Goal: Feedback & Contribution: Submit feedback/report problem

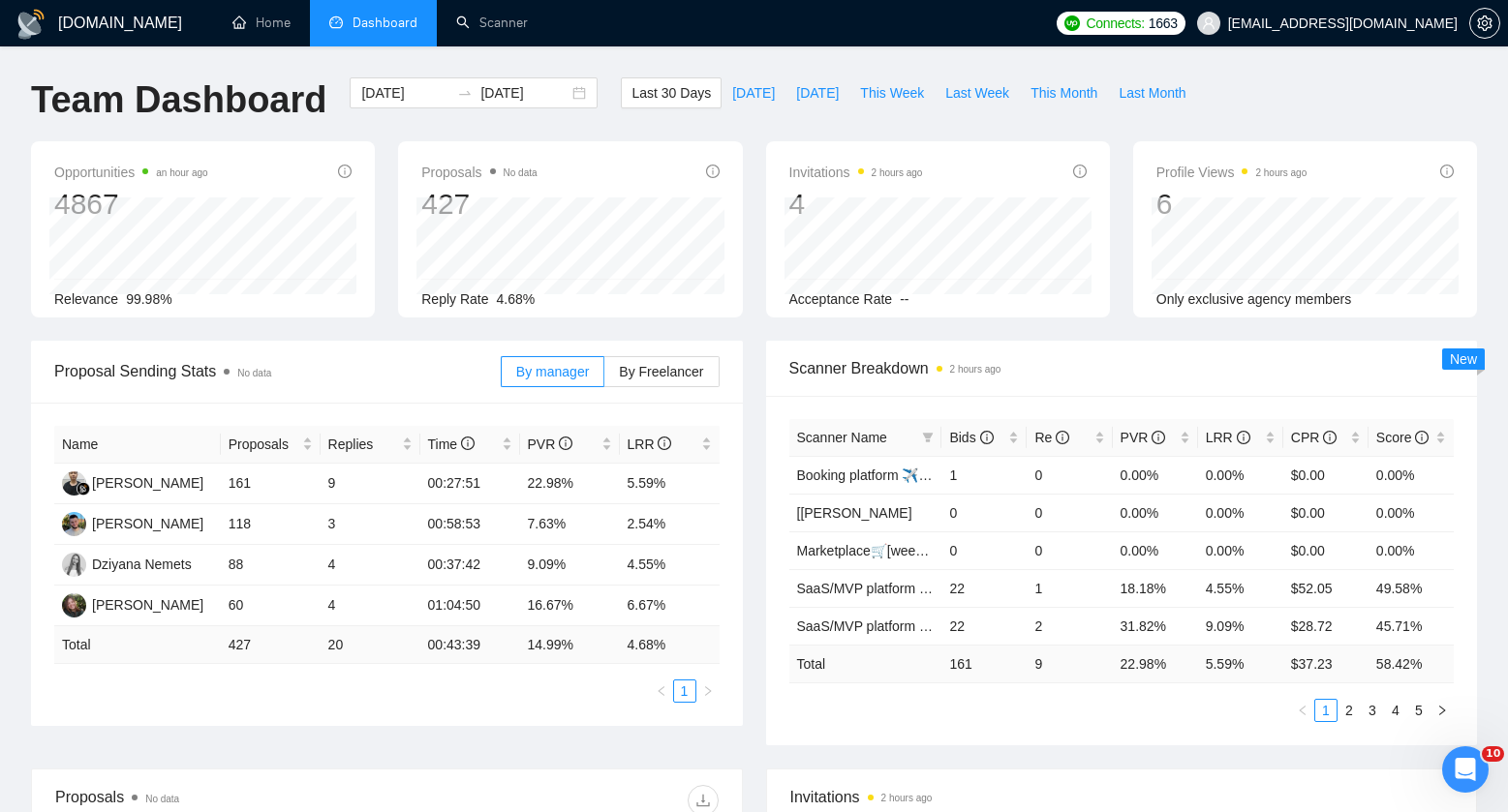
click at [760, 508] on div "Scanner Breakdown 2 hours ago Scanner Name Bids Re PVR LRR CPR Score Booking pl…" at bounding box center [1122, 543] width 736 height 405
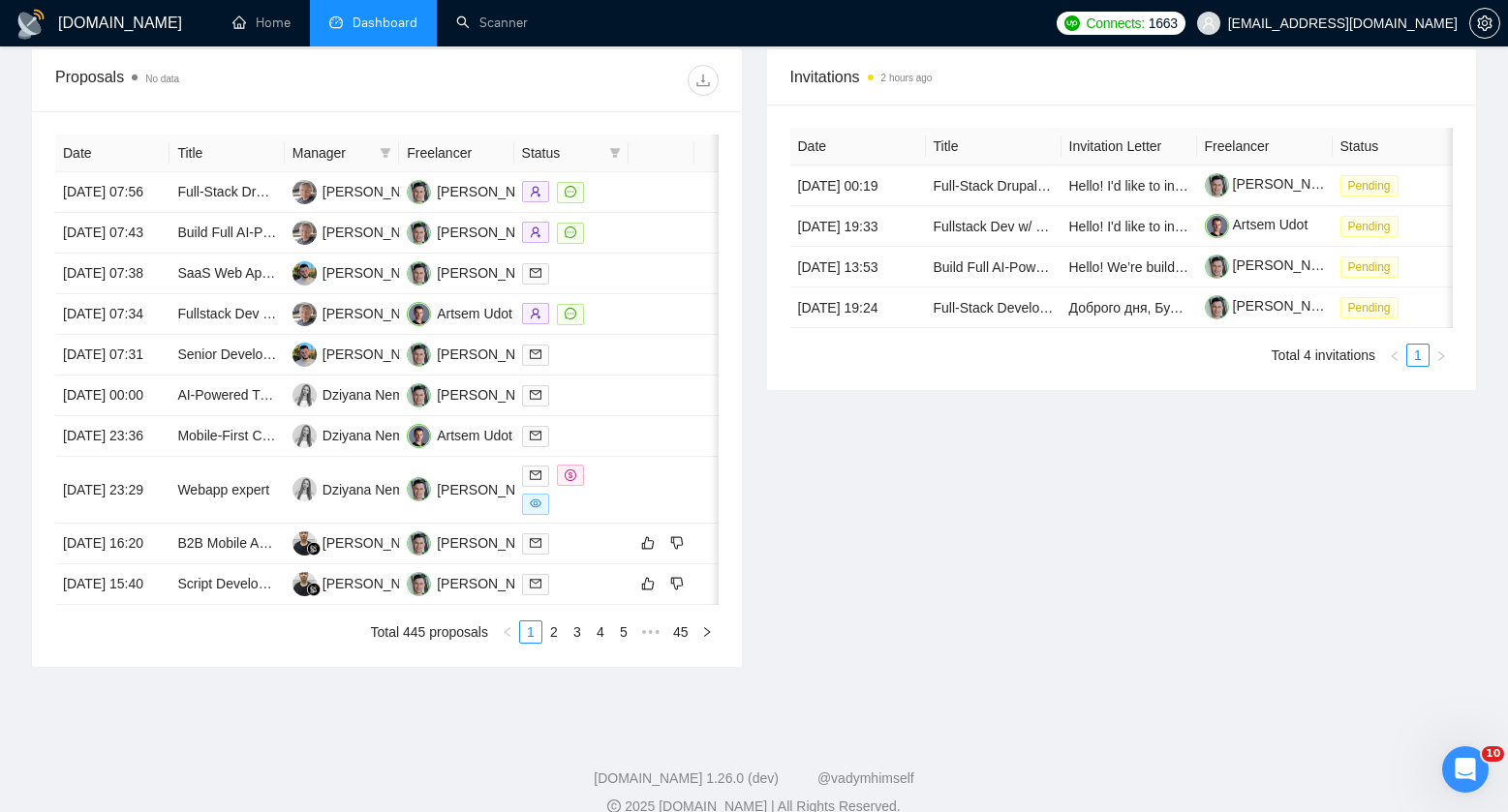
scroll to position [723, 0]
click at [739, 68] on div "Proposals No data" at bounding box center [387, 79] width 710 height 63
click at [746, 74] on div "Proposals No data Date Title Manager Freelancer Status [DATE] 07:56 Full-Stack …" at bounding box center [387, 356] width 736 height 620
click at [651, 61] on div "Proposals No data" at bounding box center [387, 79] width 664 height 62
click at [650, 63] on div at bounding box center [552, 79] width 331 height 31
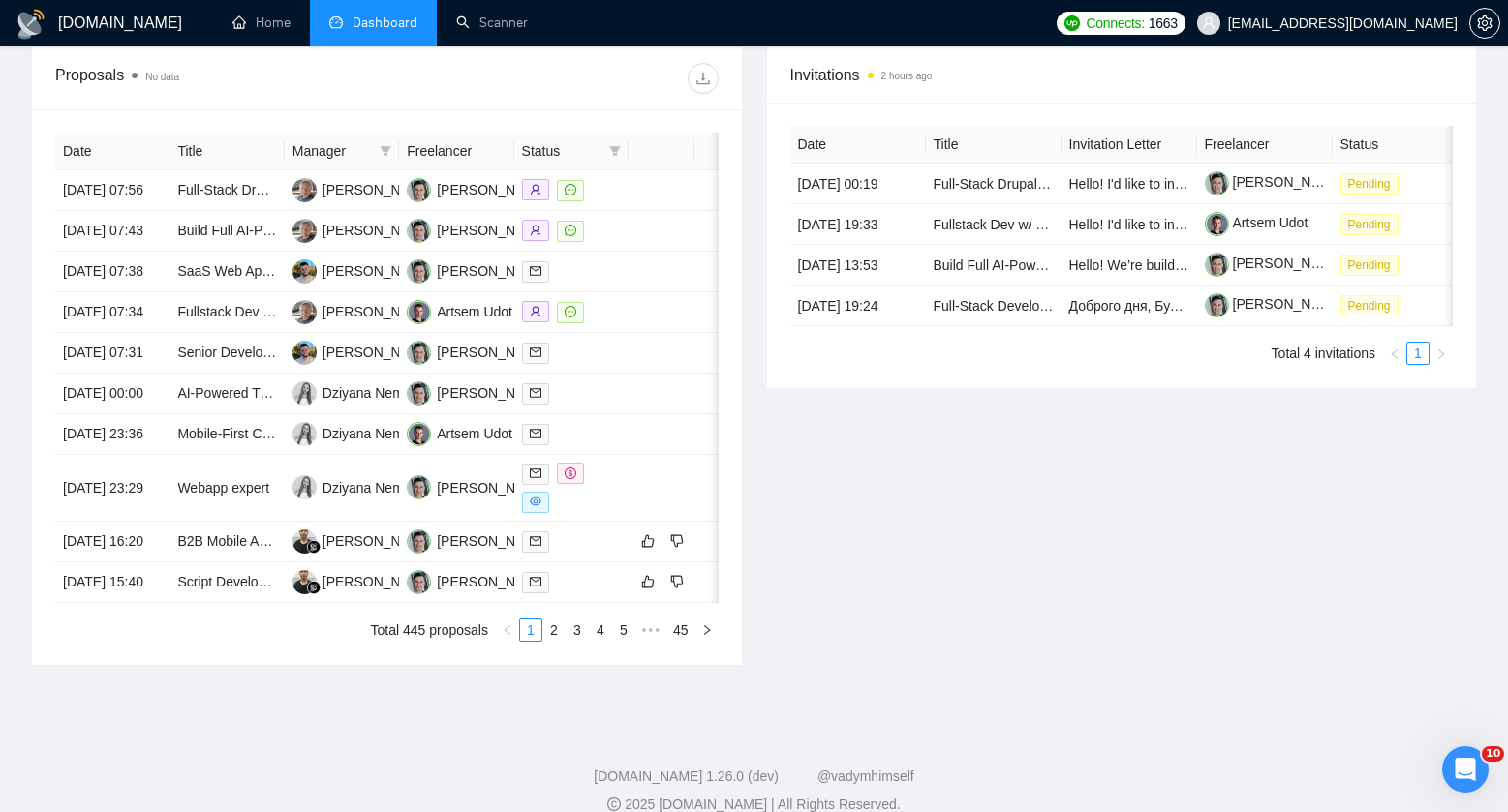
click at [648, 64] on div at bounding box center [552, 79] width 331 height 31
click at [651, 60] on div "Proposals No data" at bounding box center [387, 79] width 664 height 62
click at [608, 56] on div "Proposals No data" at bounding box center [387, 79] width 664 height 62
click at [605, 55] on div "Proposals No data" at bounding box center [387, 79] width 664 height 62
click at [727, 453] on div "Date Title Manager Freelancer Status [DATE] 07:56 Full-Stack Drupal Developer f…" at bounding box center [387, 388] width 710 height 556
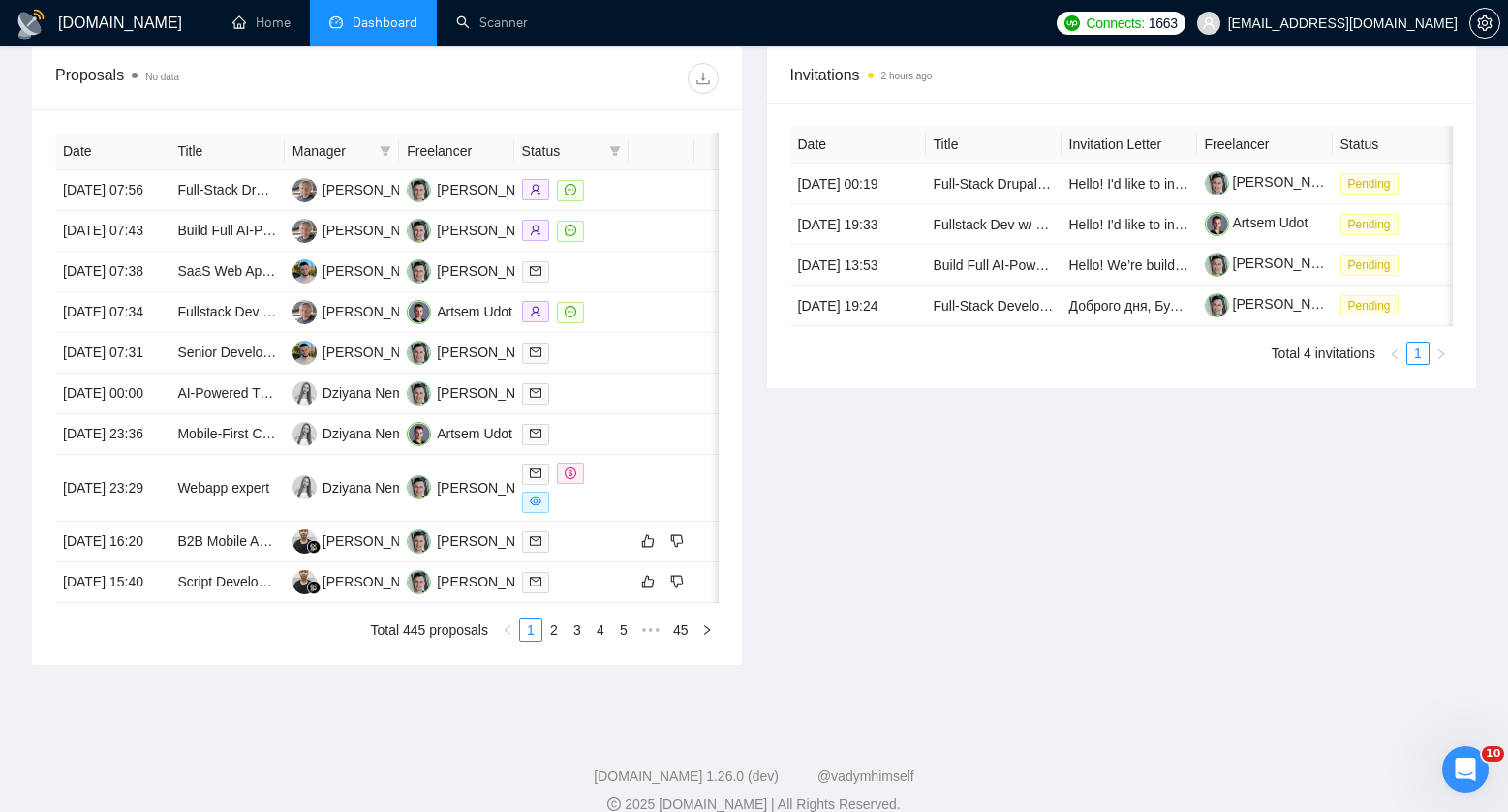
click at [727, 453] on div "Date Title Manager Freelancer Status [DATE] 07:56 Full-Stack Drupal Developer f…" at bounding box center [387, 388] width 710 height 556
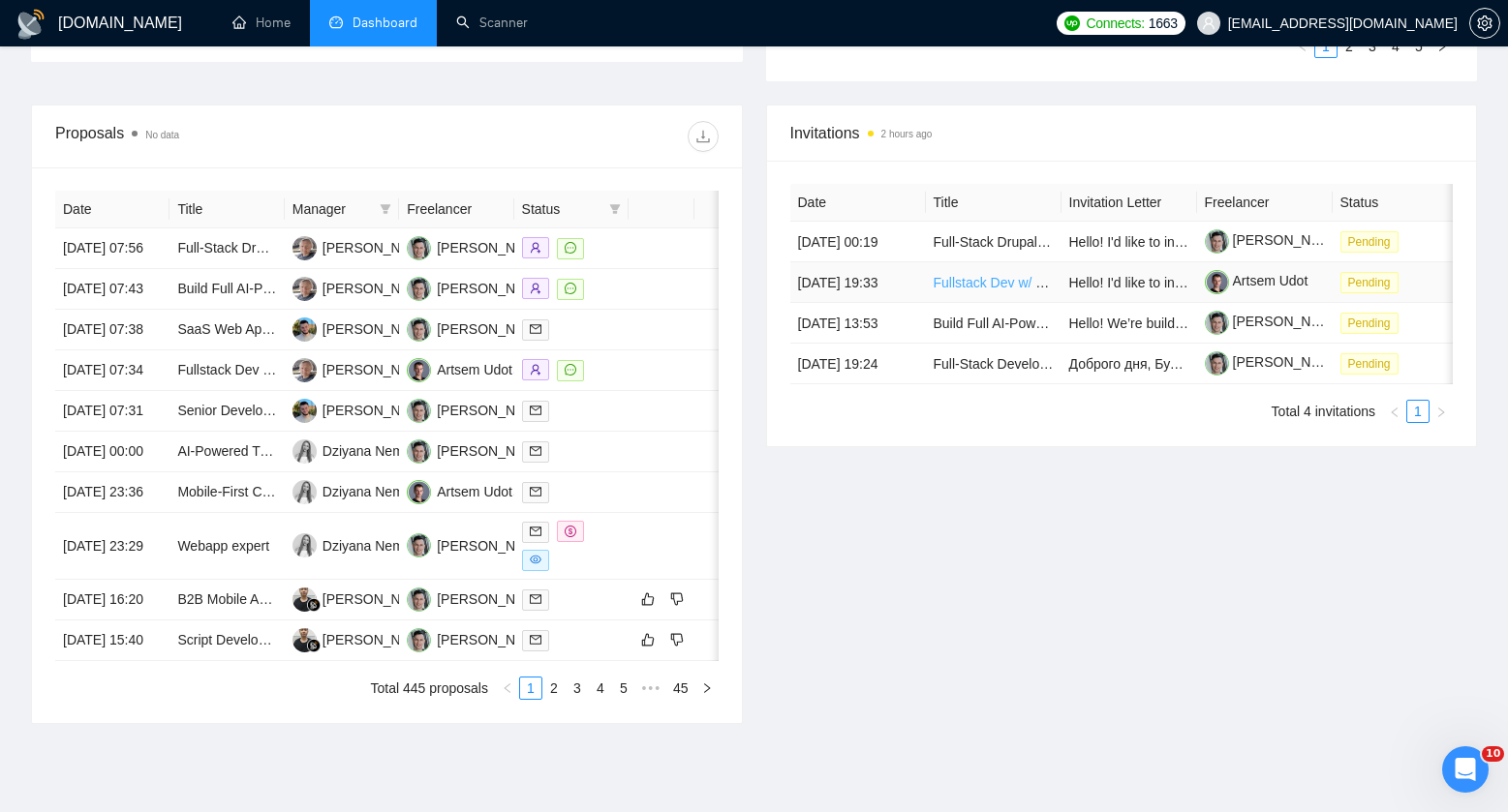
scroll to position [0, 0]
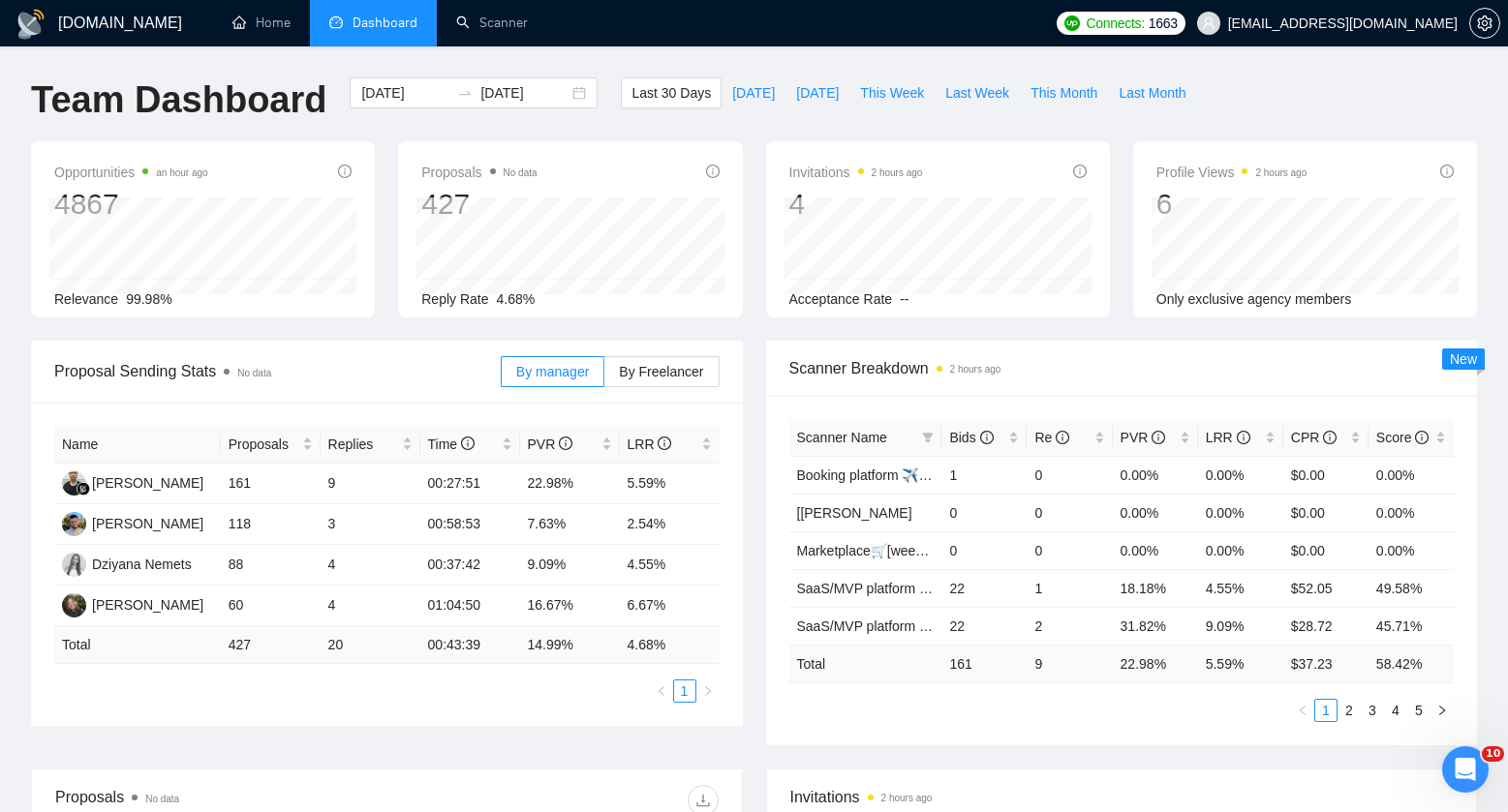
click at [749, 132] on div "Last 30 Days [DATE] [DATE] This Week Last Week This Month Last Month" at bounding box center [908, 110] width 599 height 64
click at [750, 132] on div "Last 30 Days [DATE] [DATE] This Week Last Week This Month Last Month" at bounding box center [908, 110] width 599 height 64
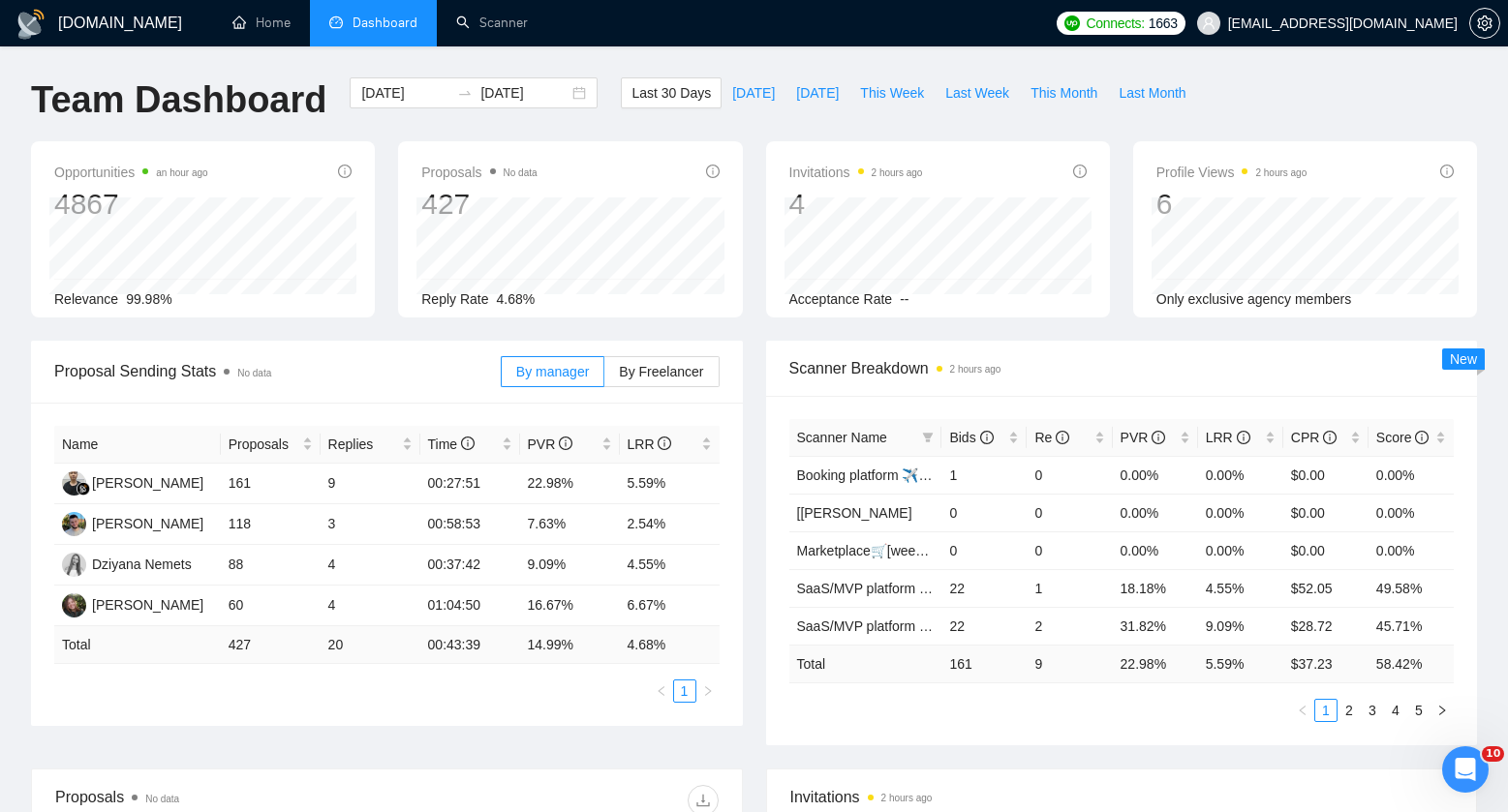
click at [609, 93] on div "Last 30 Days [DATE] [DATE] This Week Last Week This Month Last Month" at bounding box center [908, 110] width 599 height 64
click at [609, 94] on div "Last 30 Days [DATE] [DATE] This Week Last Week This Month Last Month" at bounding box center [908, 110] width 599 height 64
click at [578, 139] on div "[DATE] [DATE]" at bounding box center [473, 110] width 271 height 64
click at [757, 175] on div "Invitations 2 hours ago 4 Acceptance Rate --" at bounding box center [939, 229] width 367 height 176
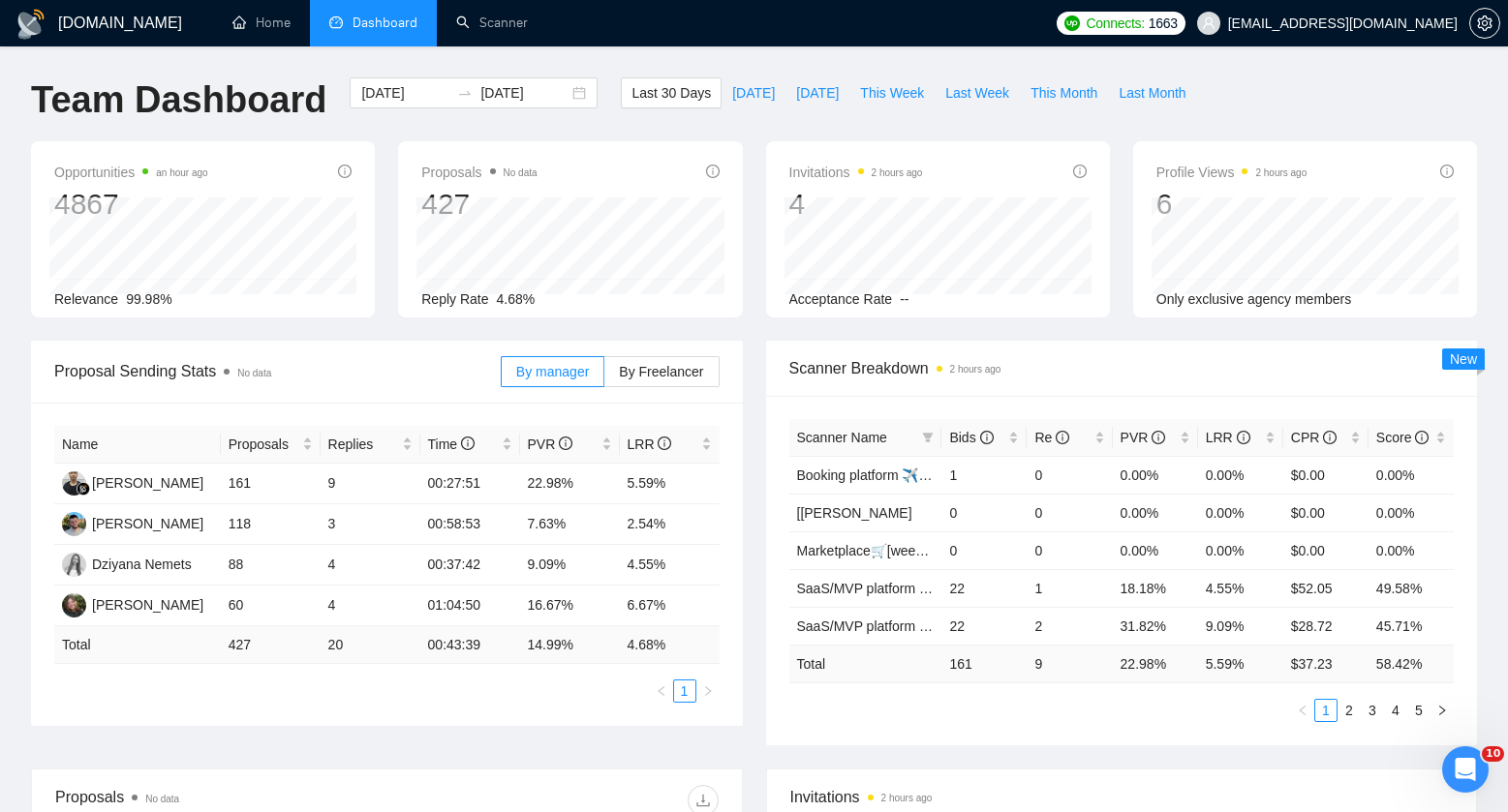
click at [756, 175] on div "Invitations 2 hours ago 4 Acceptance Rate --" at bounding box center [939, 229] width 367 height 176
click at [755, 175] on div "Invitations 2 hours ago 4 Acceptance Rate --" at bounding box center [939, 229] width 367 height 176
click at [752, 179] on div "Proposals No data 427 [DATE] Sent 11 Replied 1 Reply Rate 4.68%" at bounding box center [570, 229] width 367 height 176
click at [374, 90] on input "[DATE]" at bounding box center [405, 93] width 88 height 21
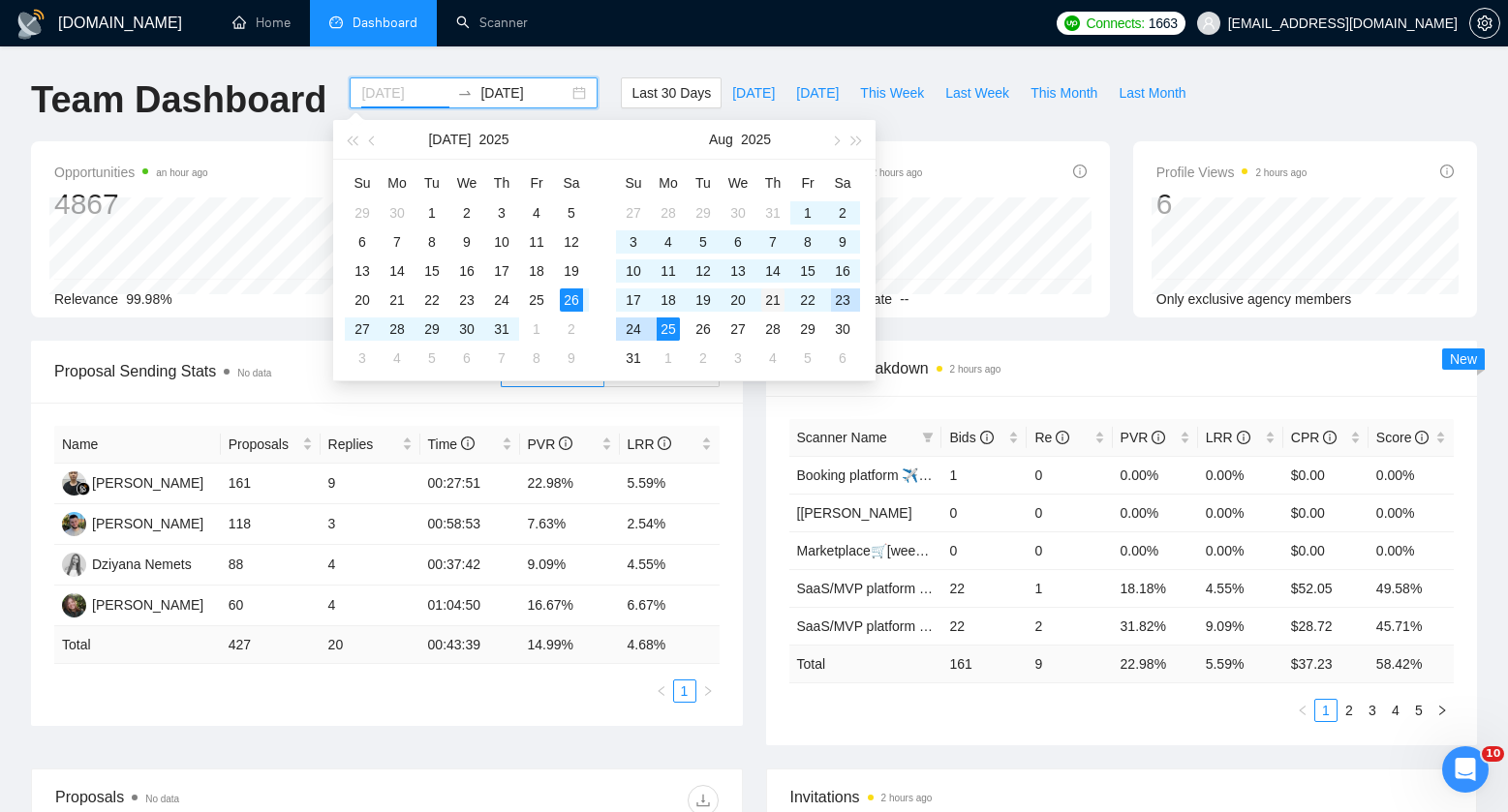
type input "[DATE]"
click at [778, 305] on div "21" at bounding box center [773, 300] width 23 height 23
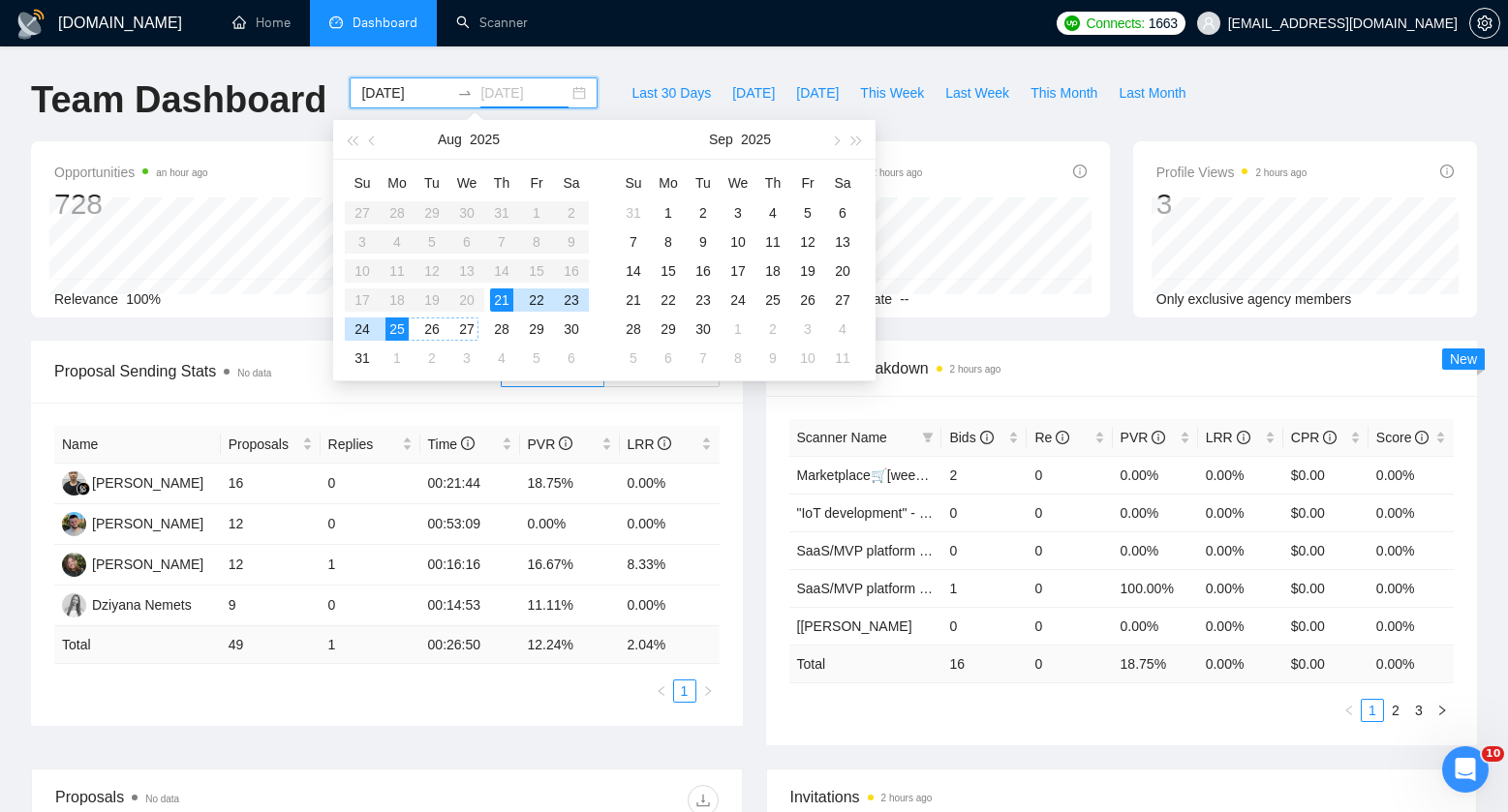
type input "[DATE]"
click at [394, 330] on div "25" at bounding box center [397, 329] width 23 height 23
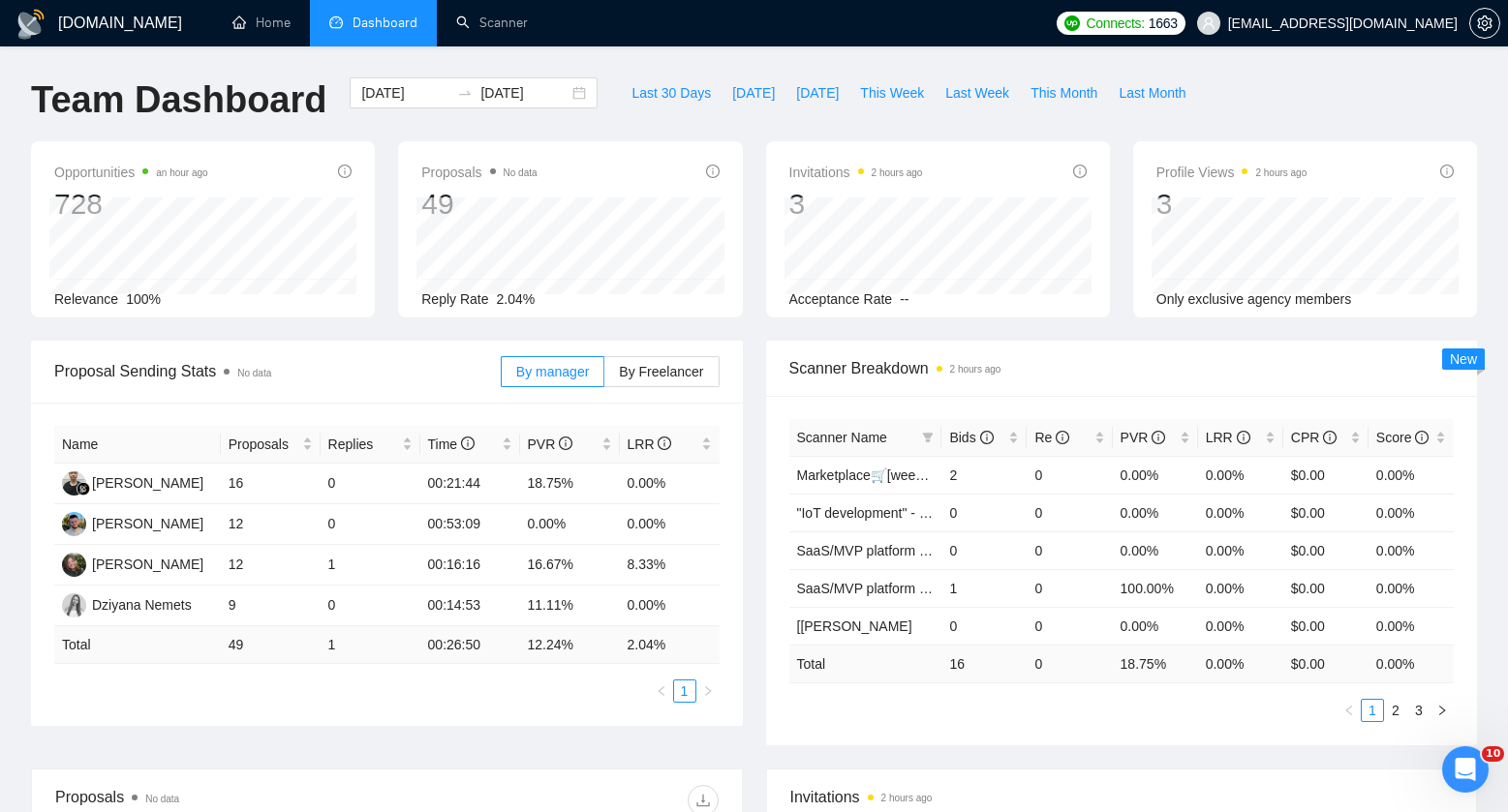
click at [388, 286] on div "Proposals No data 49 Reply Rate 2.04%" at bounding box center [570, 229] width 367 height 176
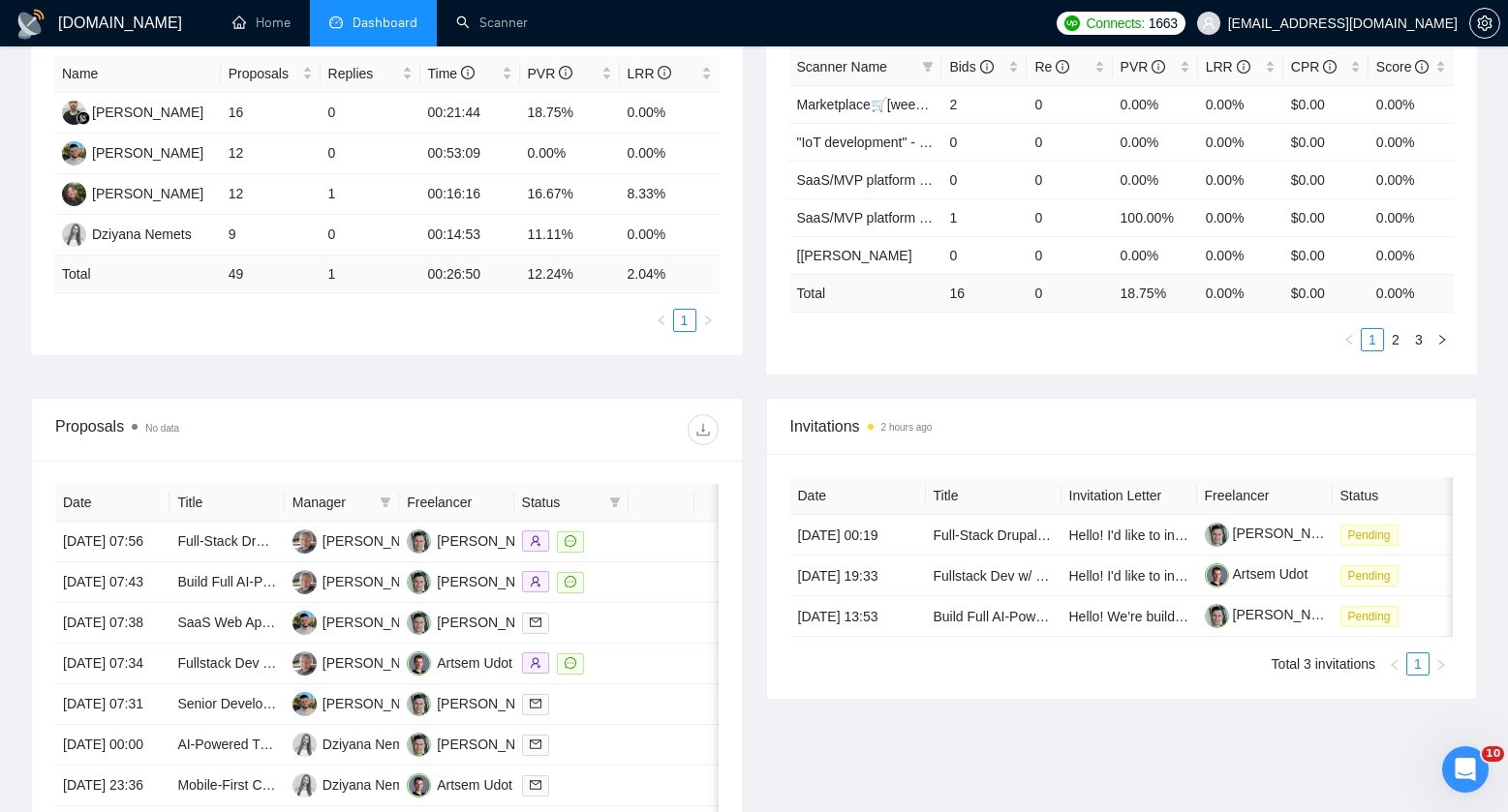
scroll to position [688, 0]
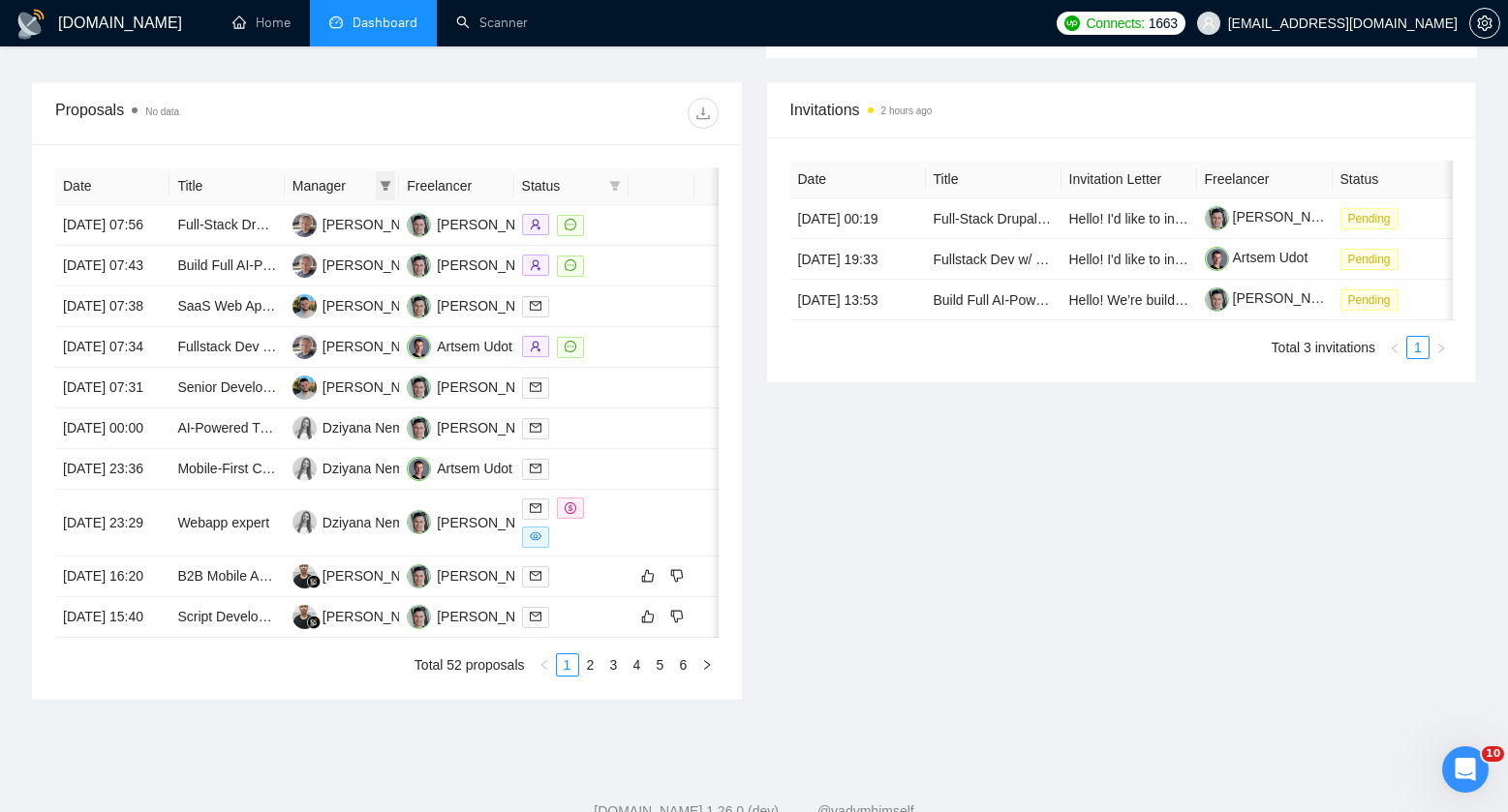
click at [386, 184] on icon "filter" at bounding box center [386, 186] width 11 height 10
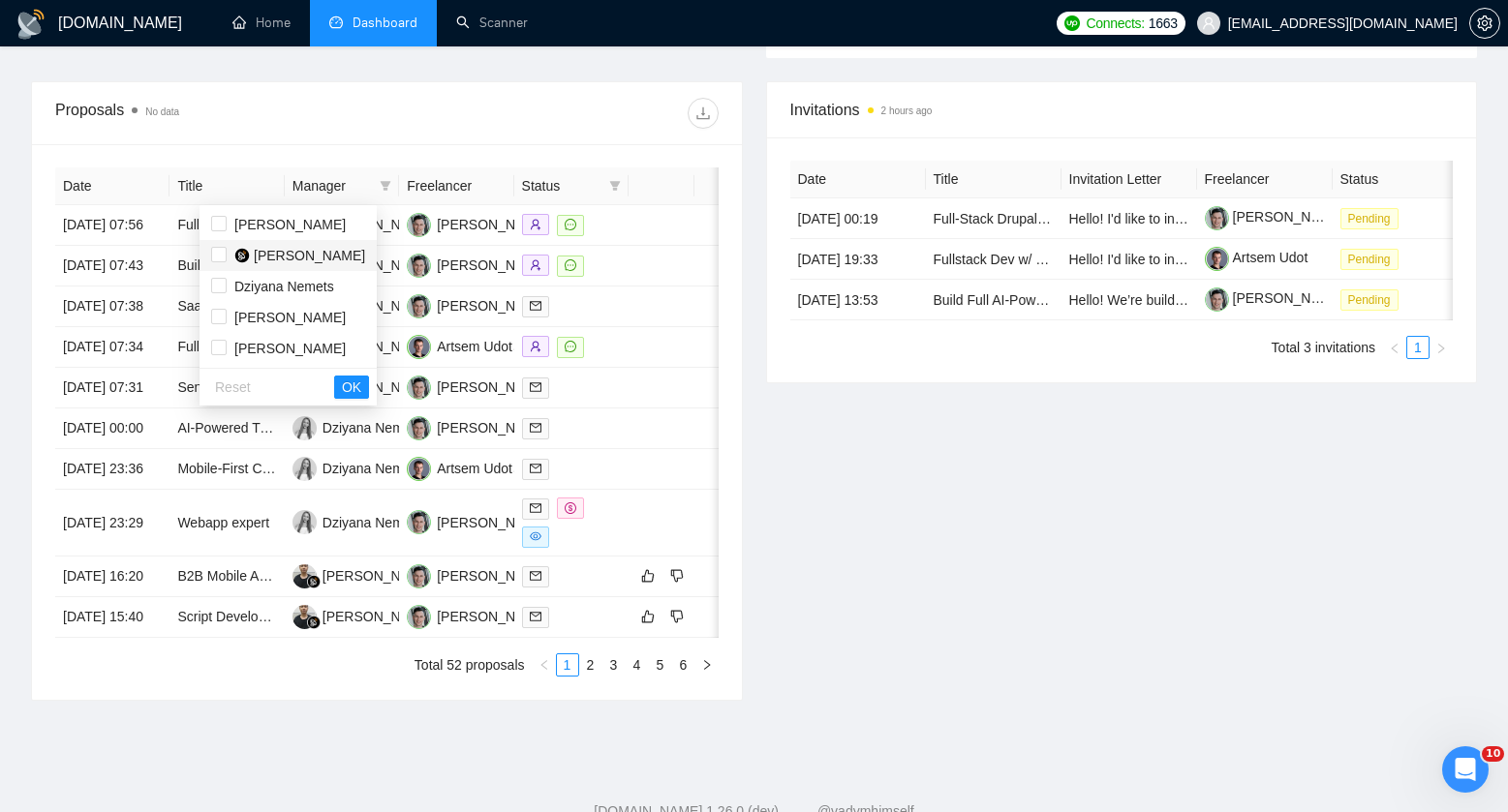
click at [304, 248] on span "[PERSON_NAME]" at bounding box center [309, 255] width 112 height 16
checkbox input "true"
click at [361, 383] on span "OK" at bounding box center [352, 388] width 19 height 21
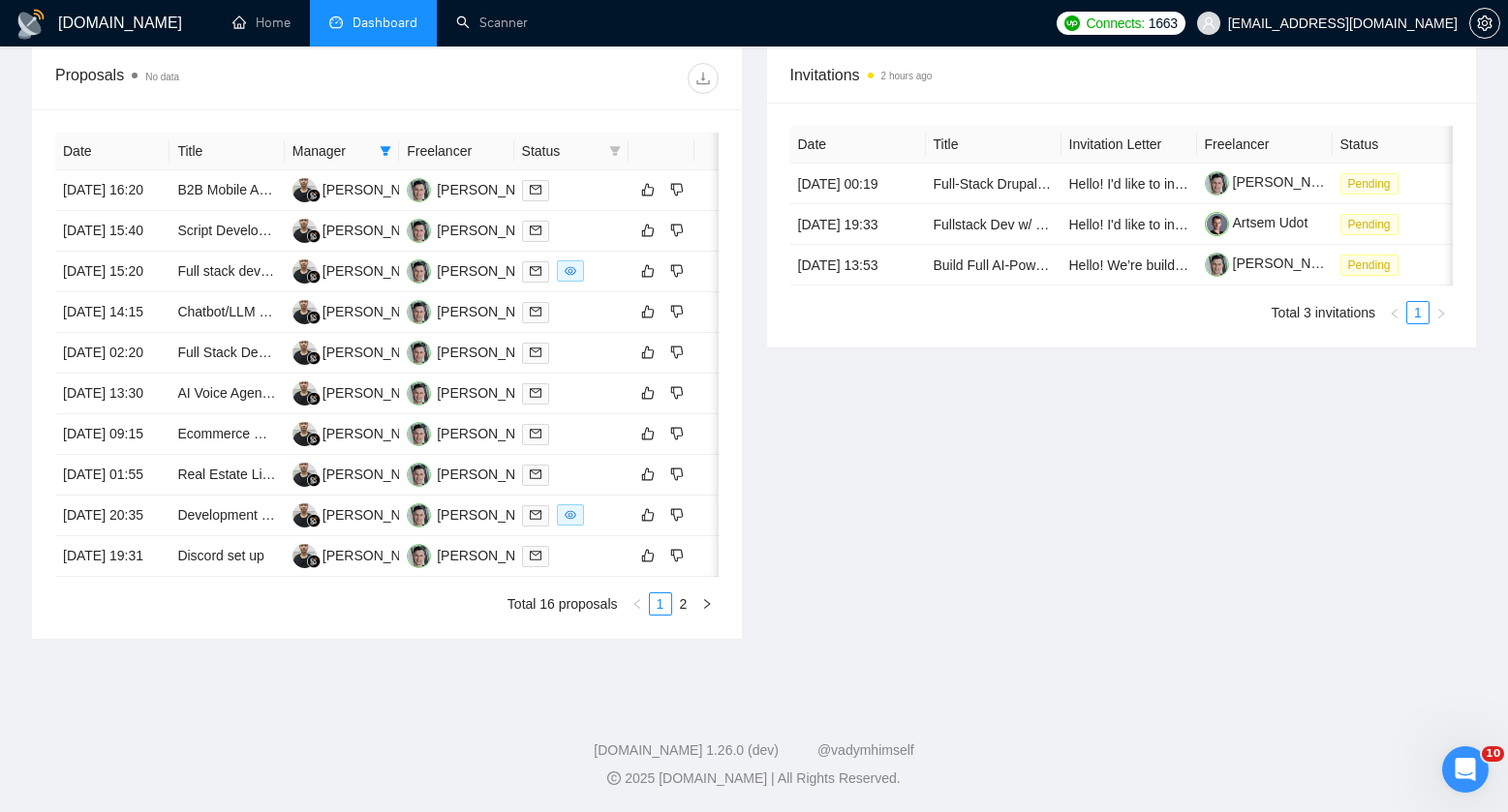
scroll to position [921, 0]
click at [696, 597] on button "button" at bounding box center [707, 604] width 23 height 23
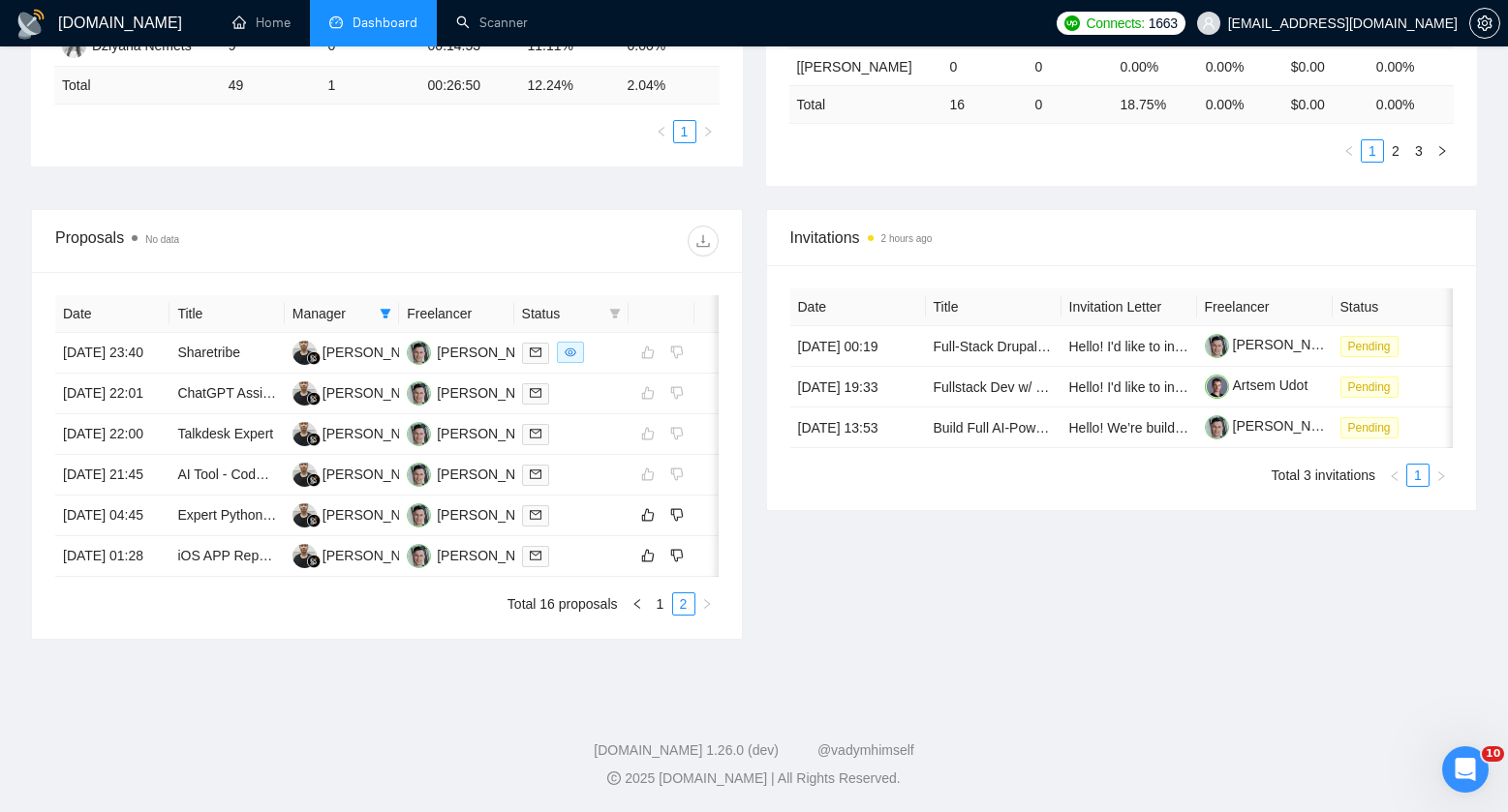
scroll to position [685, 0]
click at [662, 602] on link "1" at bounding box center [661, 604] width 21 height 21
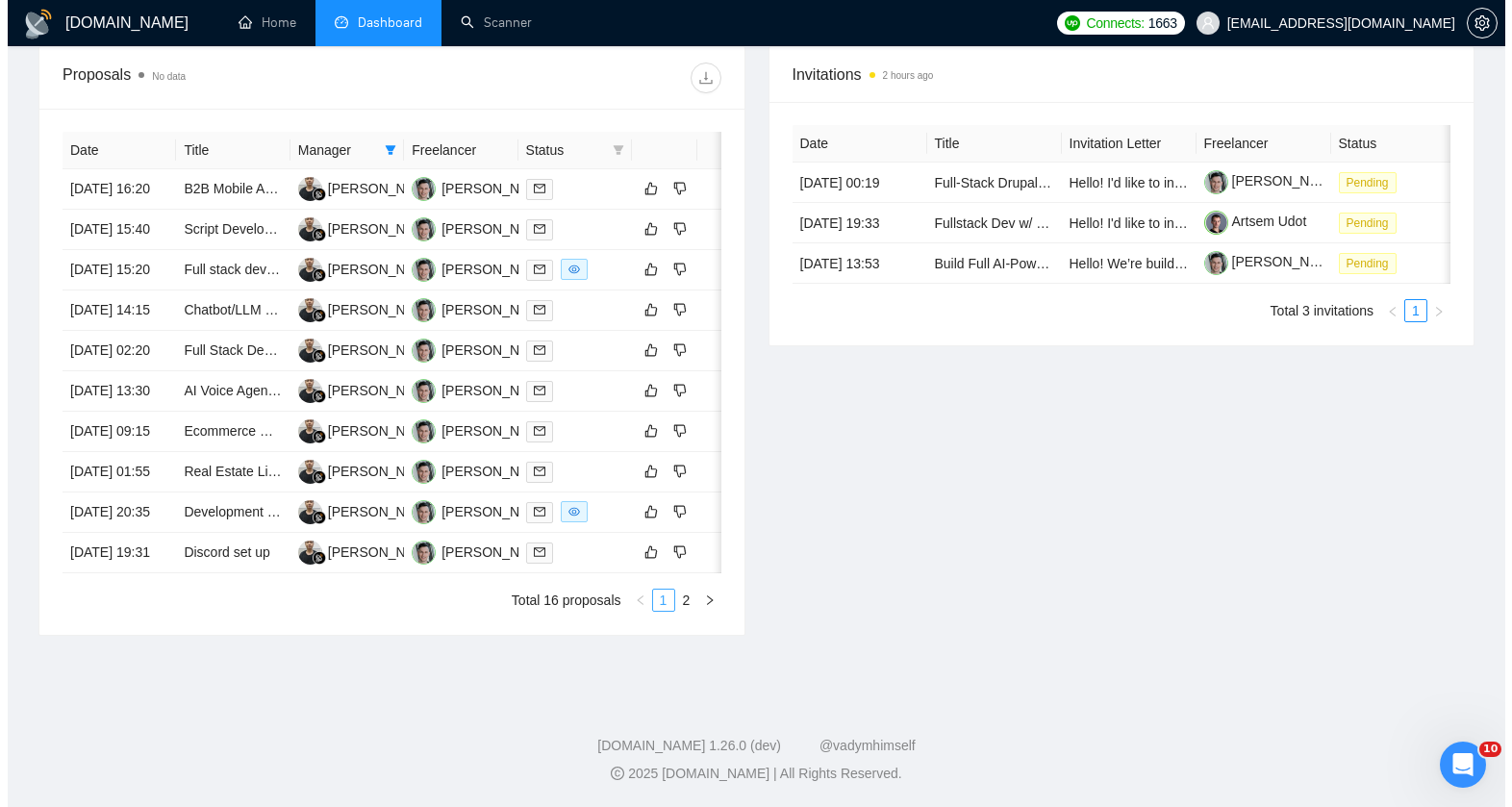
scroll to position [915, 0]
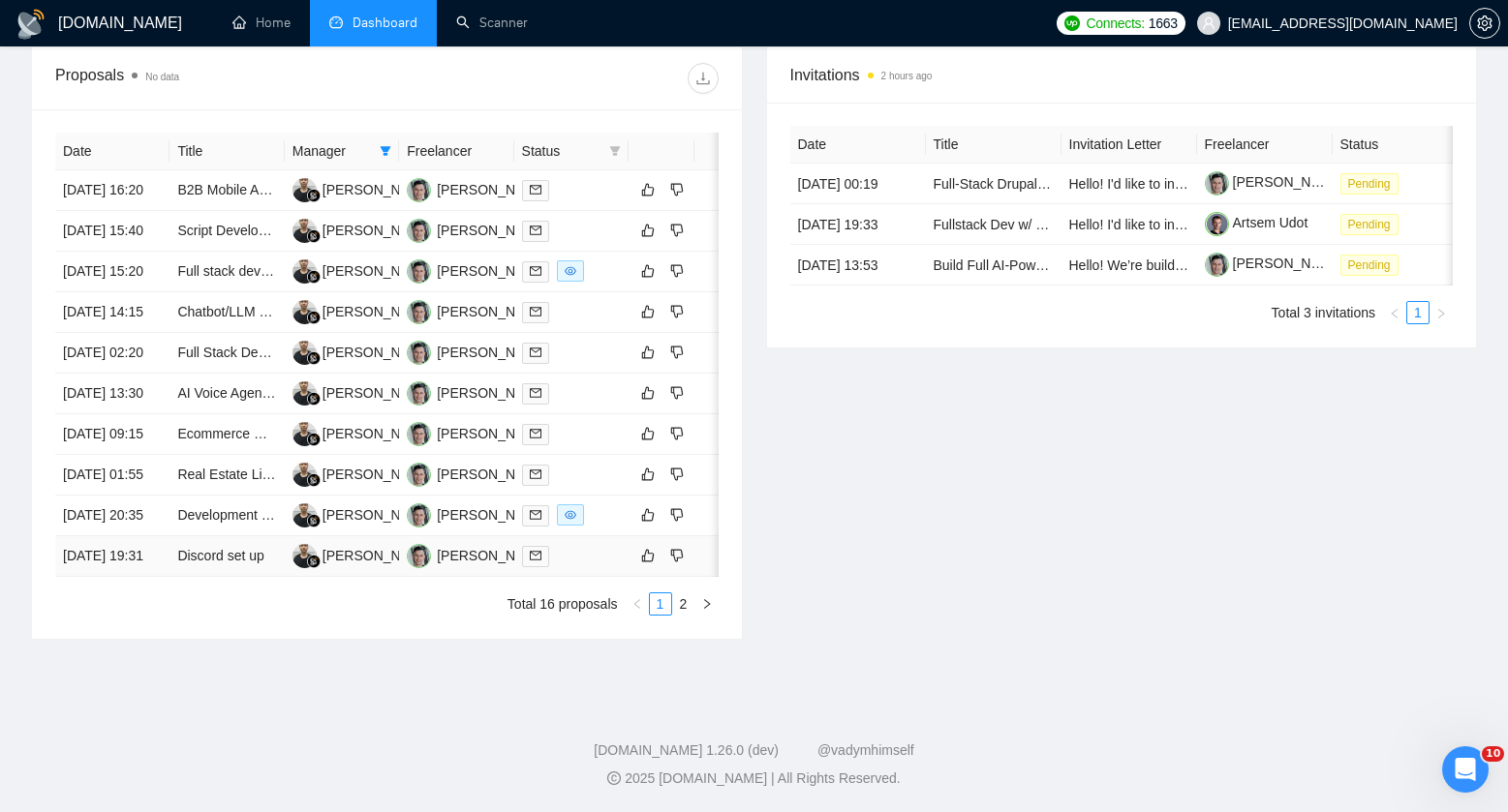
click at [581, 545] on div at bounding box center [571, 556] width 99 height 22
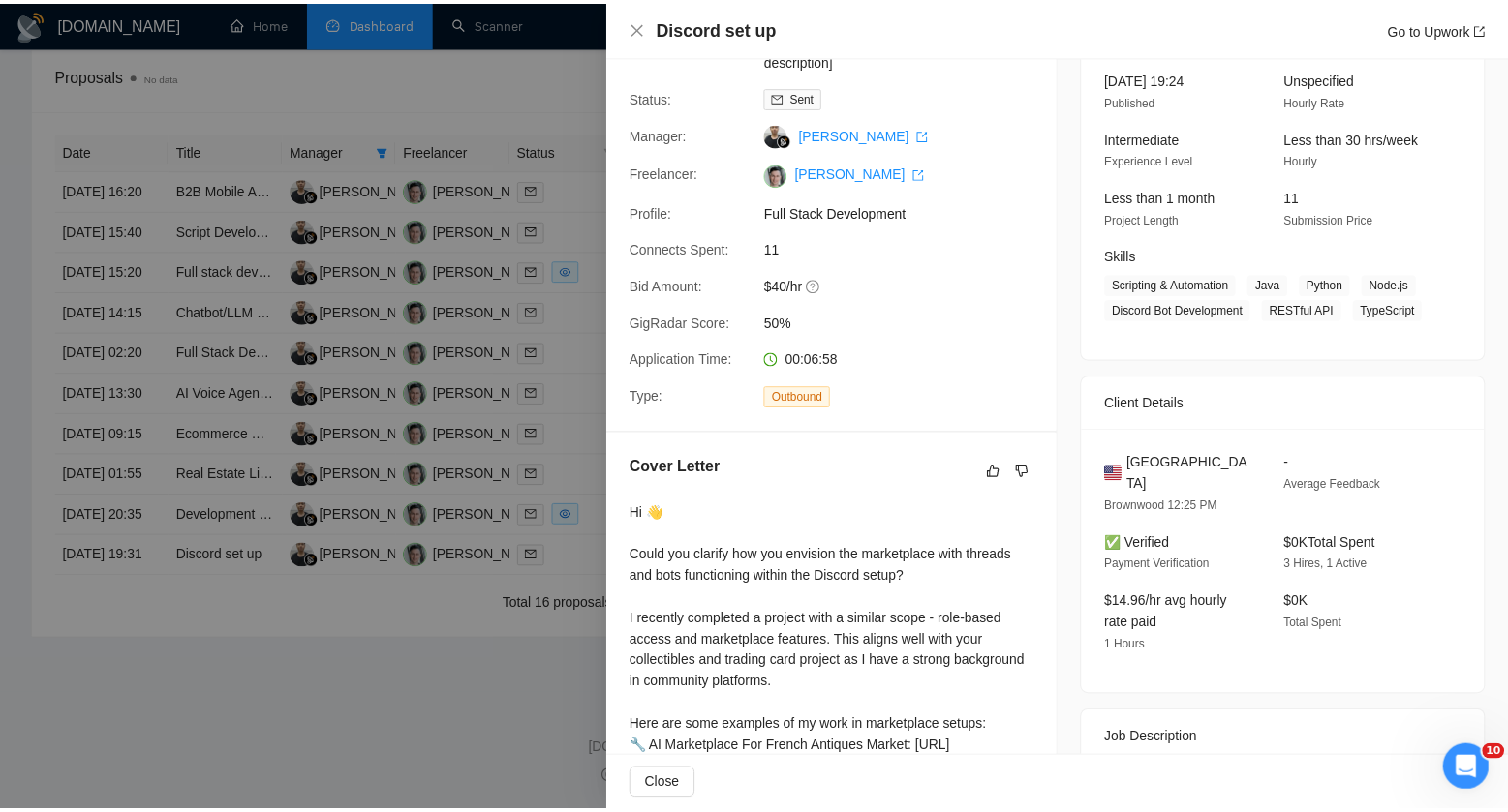
scroll to position [439, 0]
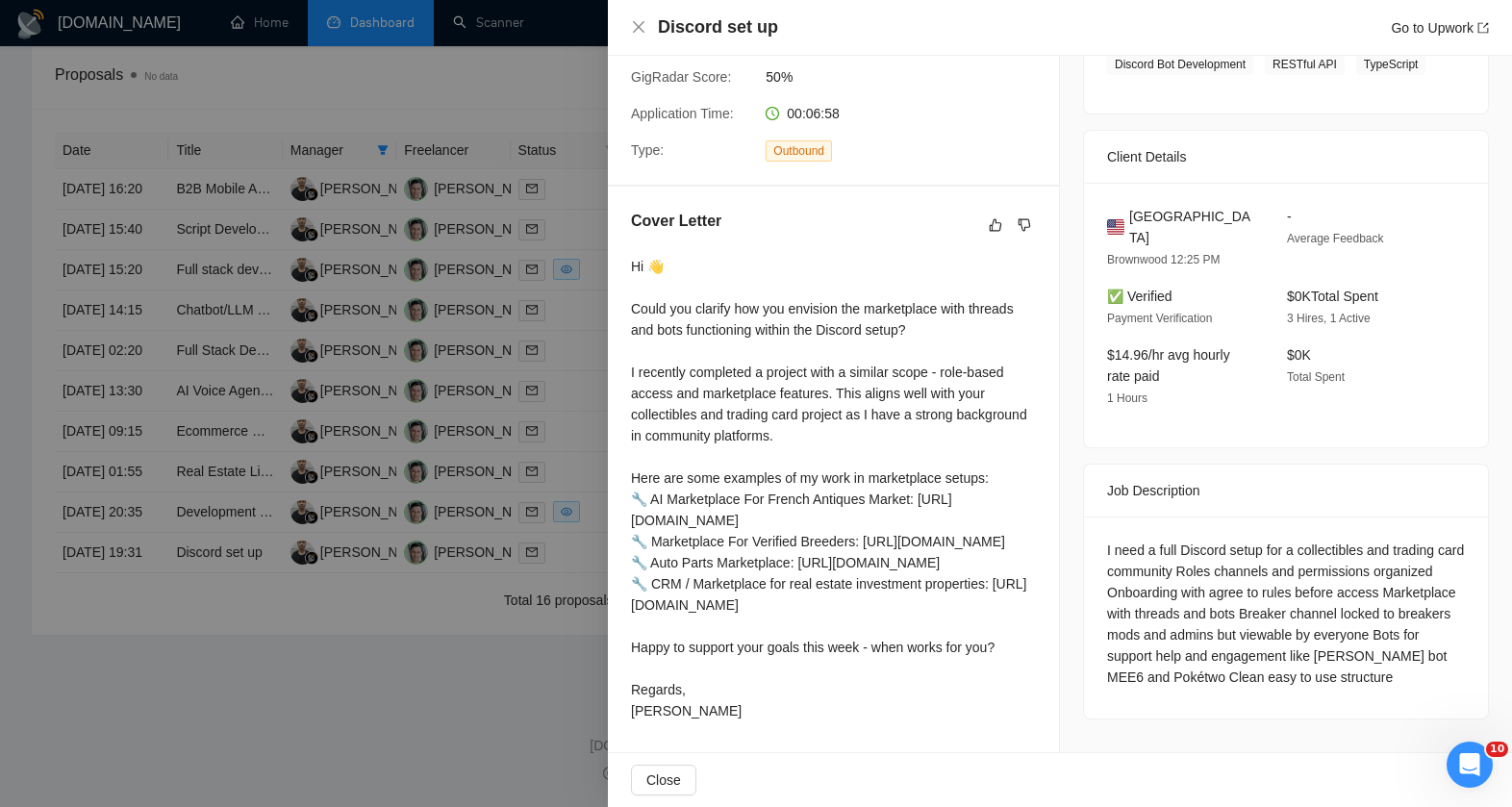
click at [1093, 516] on div "I need a full Discord setup for a collectibles and trading card community Roles…" at bounding box center [1285, 617] width 404 height 202
click at [456, 479] on div at bounding box center [756, 404] width 1512 height 807
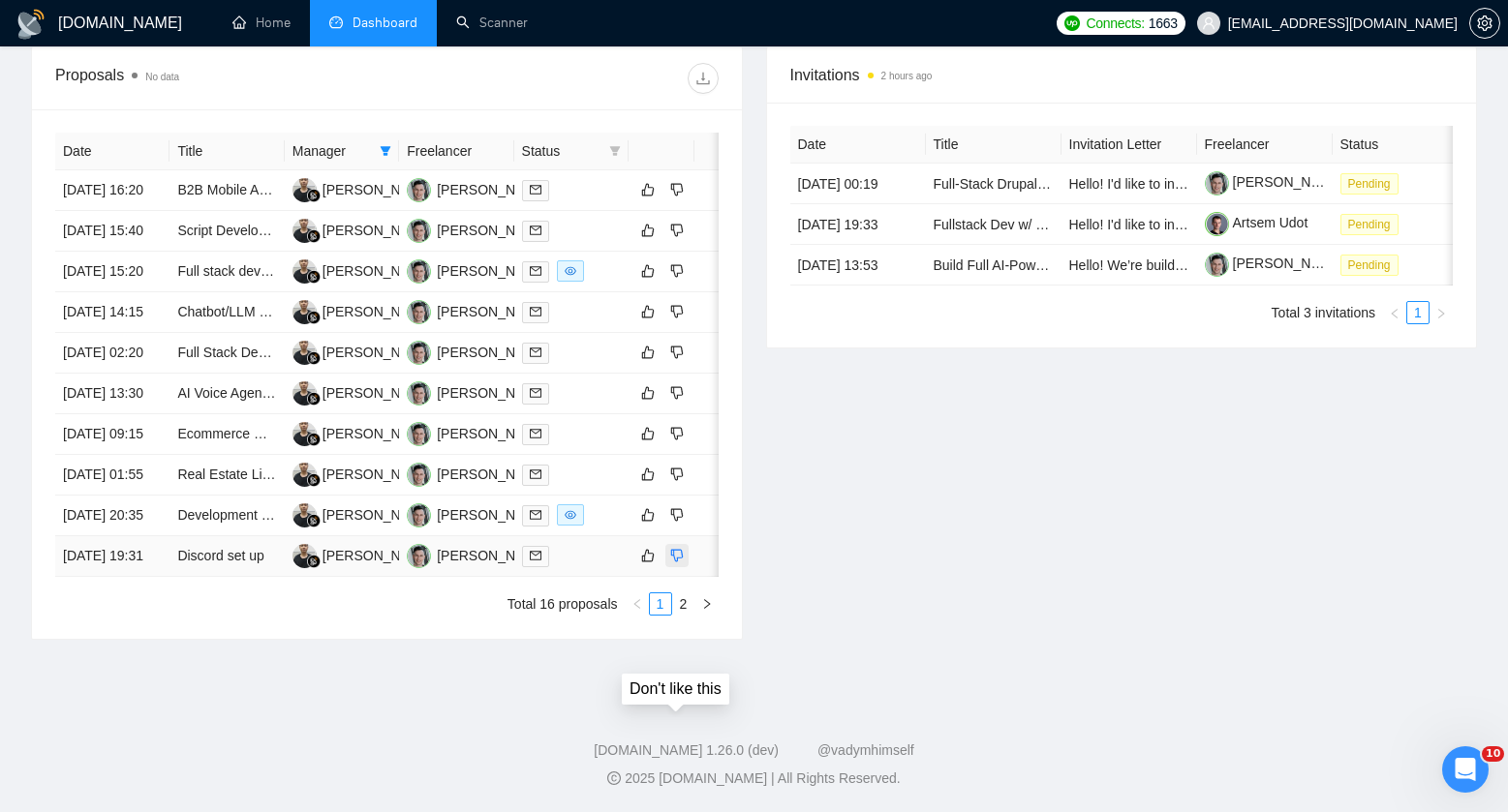
click at [678, 548] on icon "dislike" at bounding box center [677, 556] width 14 height 16
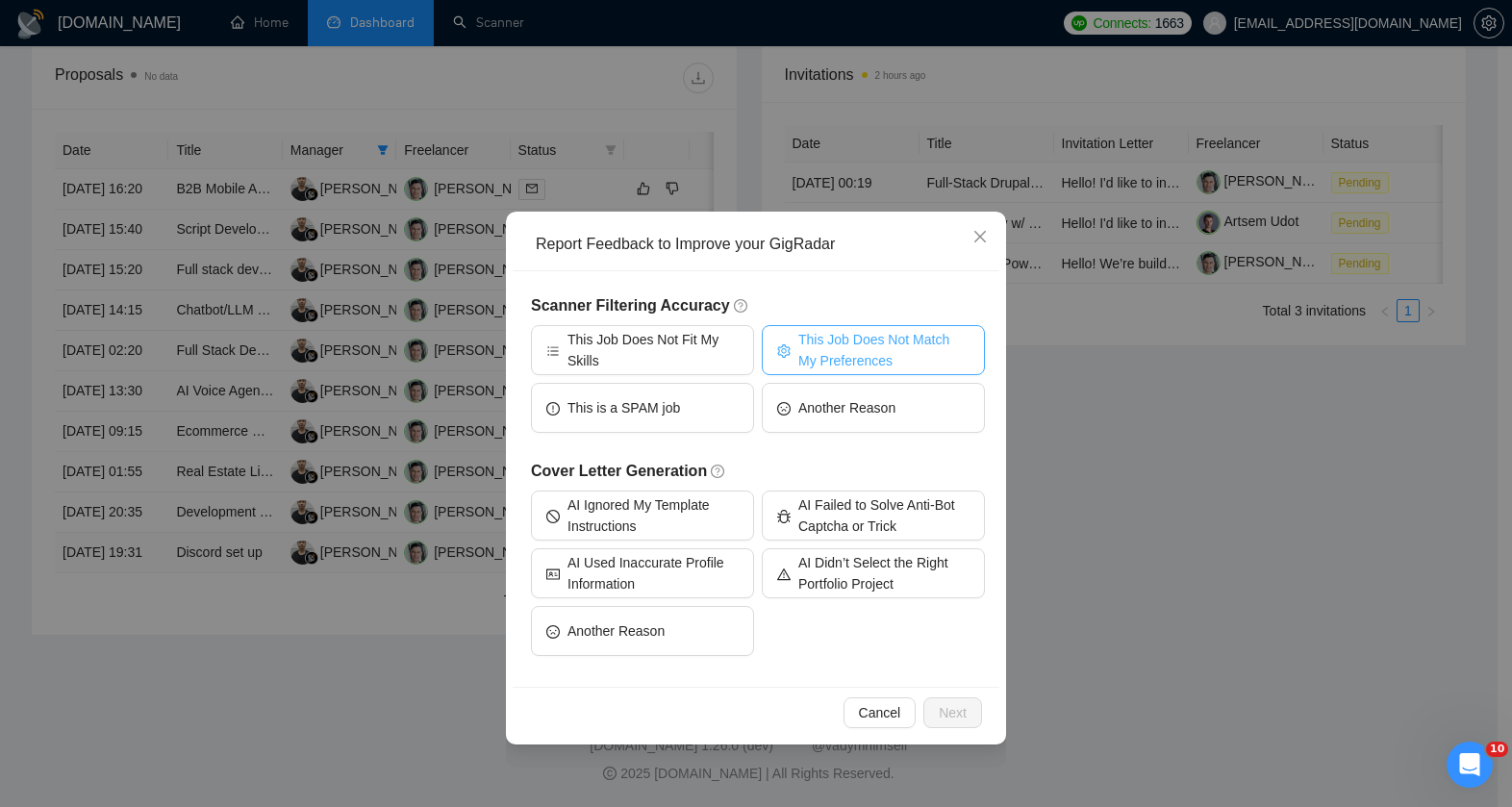
click at [862, 341] on span "This Job Does Not Match My Preferences" at bounding box center [883, 350] width 171 height 42
click at [948, 722] on span "Next" at bounding box center [952, 713] width 28 height 21
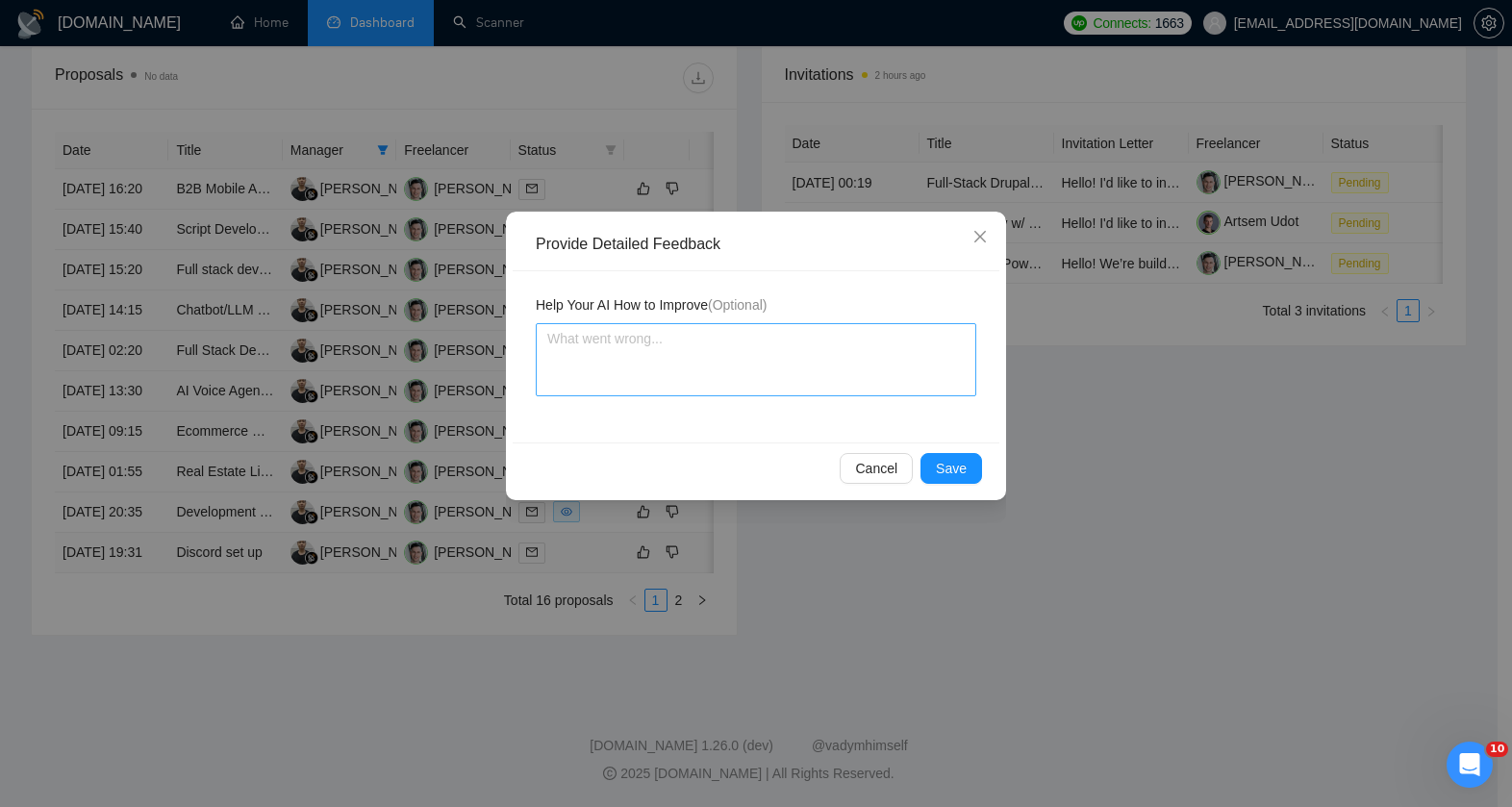
drag, startPoint x: 759, startPoint y: 431, endPoint x: 737, endPoint y: 373, distance: 62.0
click at [759, 430] on div "Help Your AI How to Improve (Optional)" at bounding box center [756, 356] width 486 height 171
drag, startPoint x: 737, startPoint y: 373, endPoint x: 756, endPoint y: 386, distance: 23.0
click at [737, 372] on textarea at bounding box center [756, 360] width 441 height 73
type textarea "I"
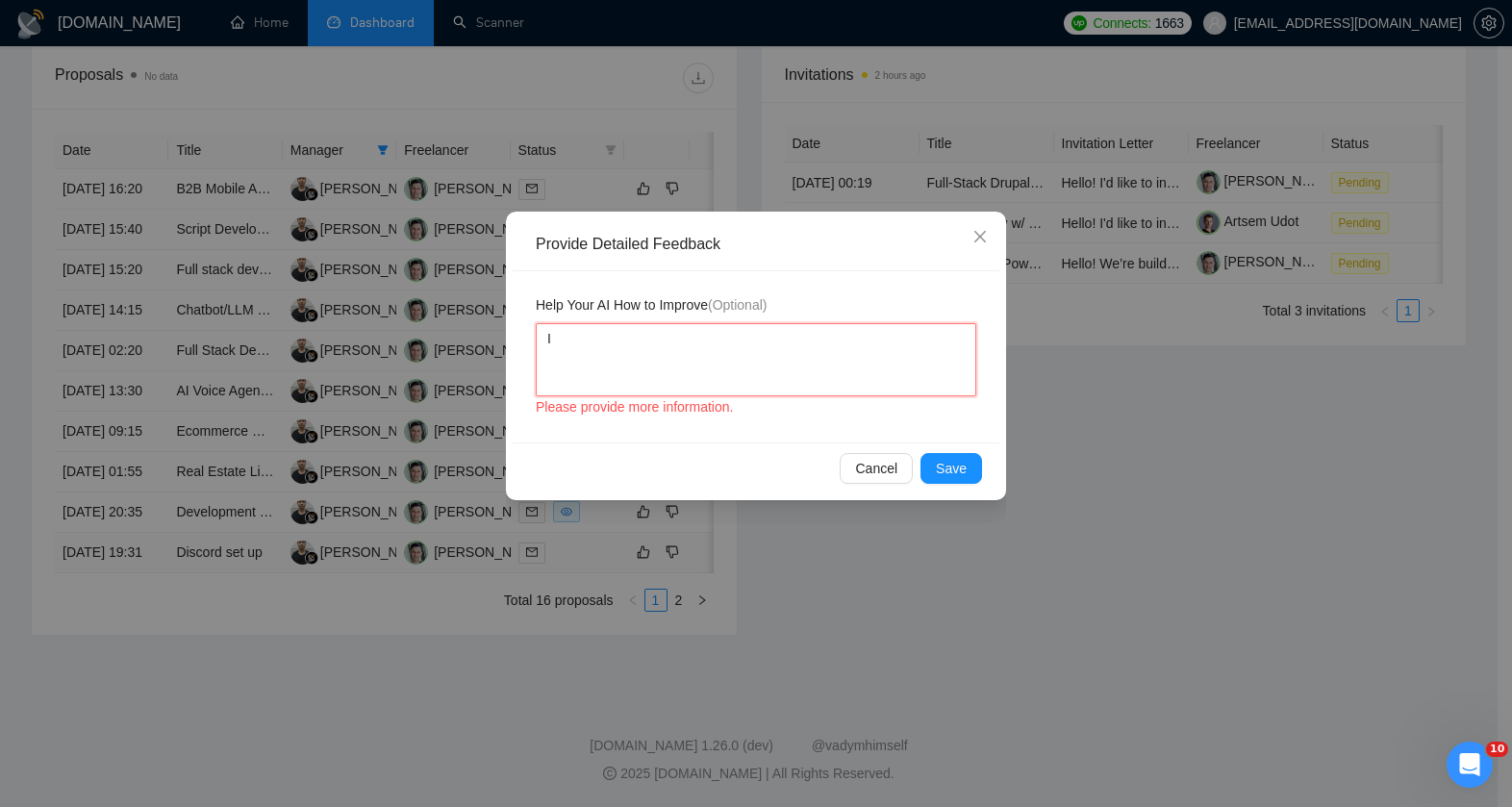
type textarea "It"
type textarea "It i"
type textarea "It is"
type textarea "It isn"
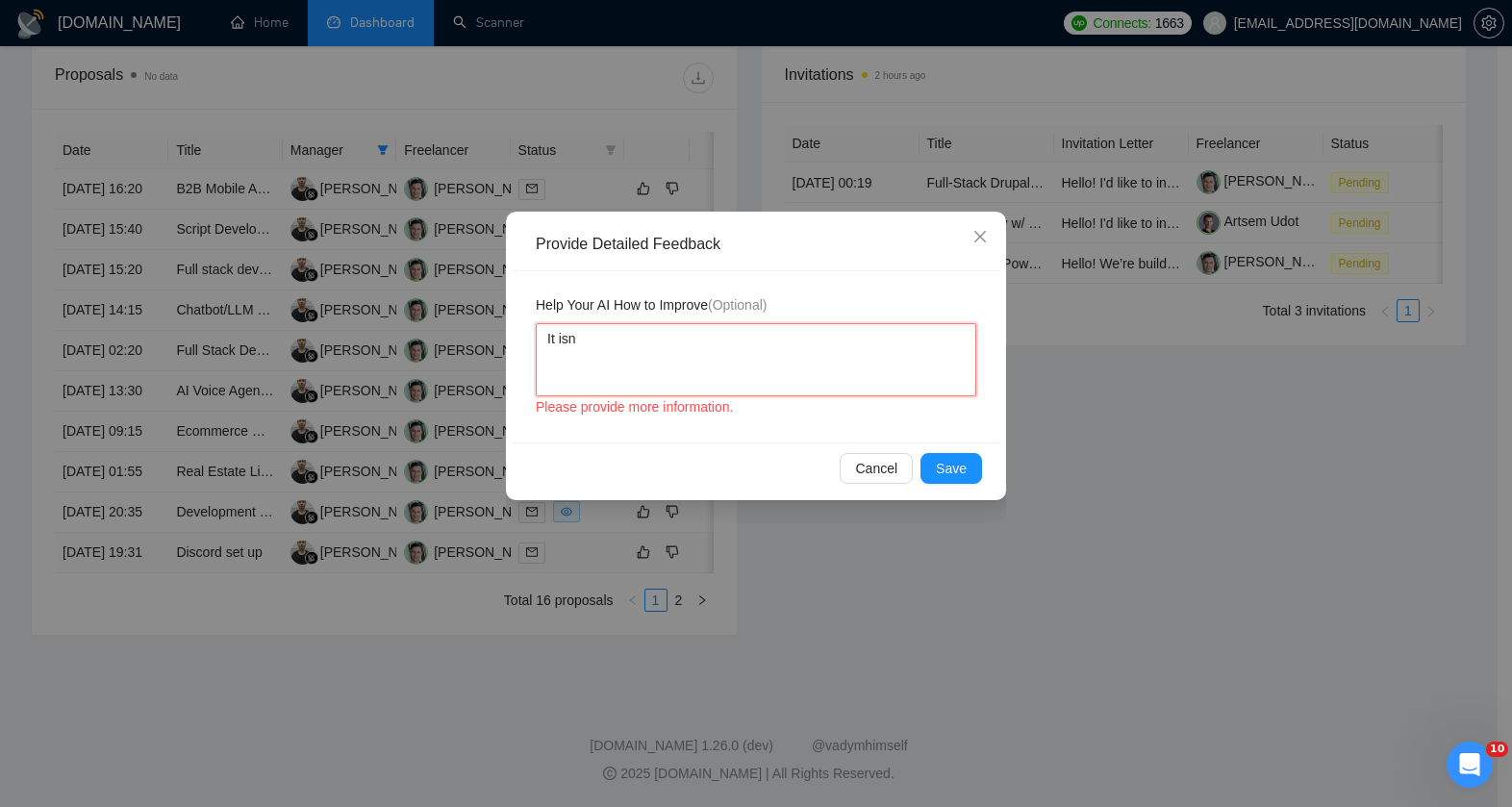
type textarea "It isn'"
type textarea "It isn't"
type textarea "It isn't c"
type textarea "It isn't cus"
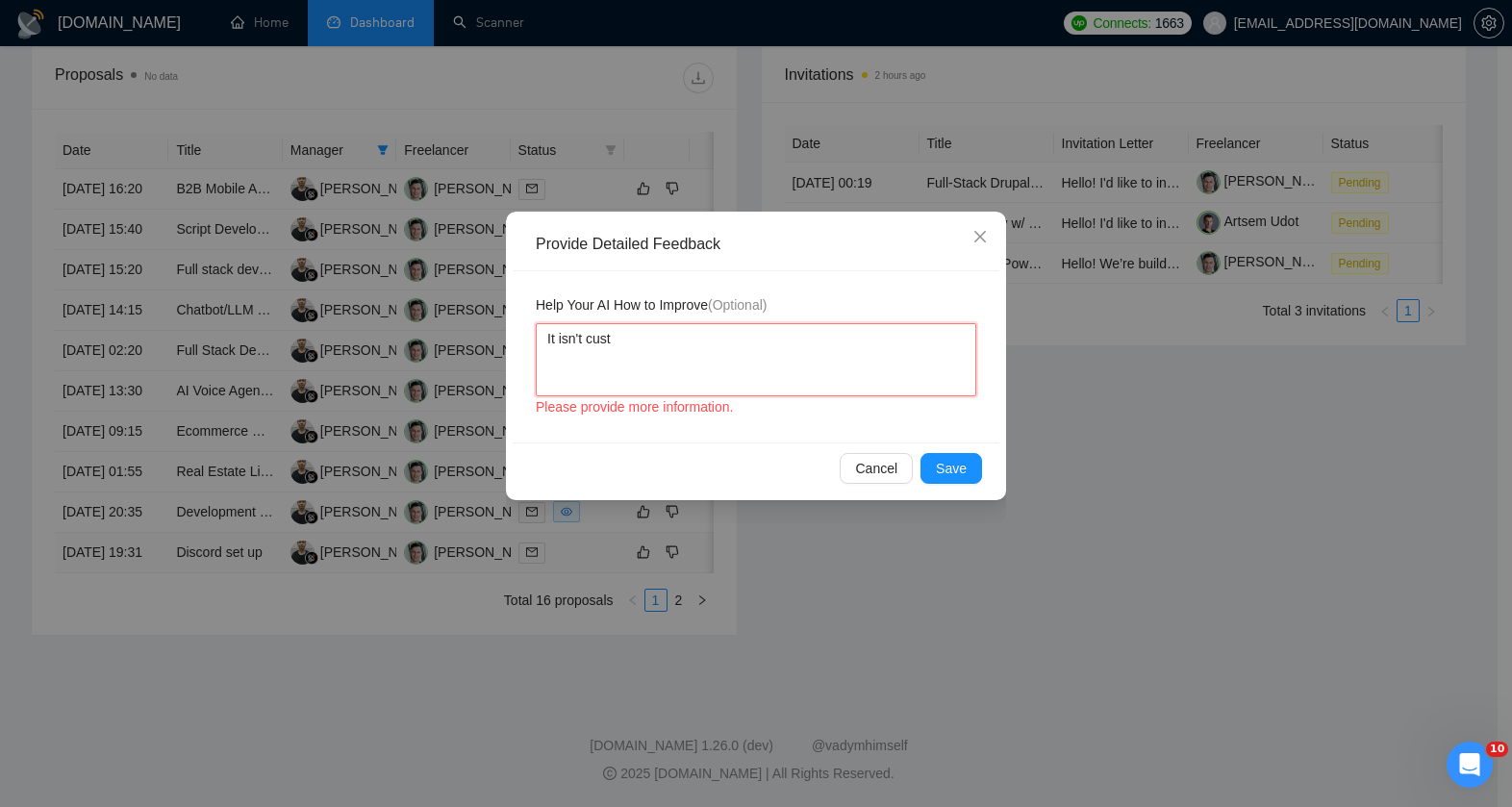
type textarea "It isn't custo"
type textarea "It isn't custom"
type textarea "It isn't custom d"
type textarea "It isn't custom de"
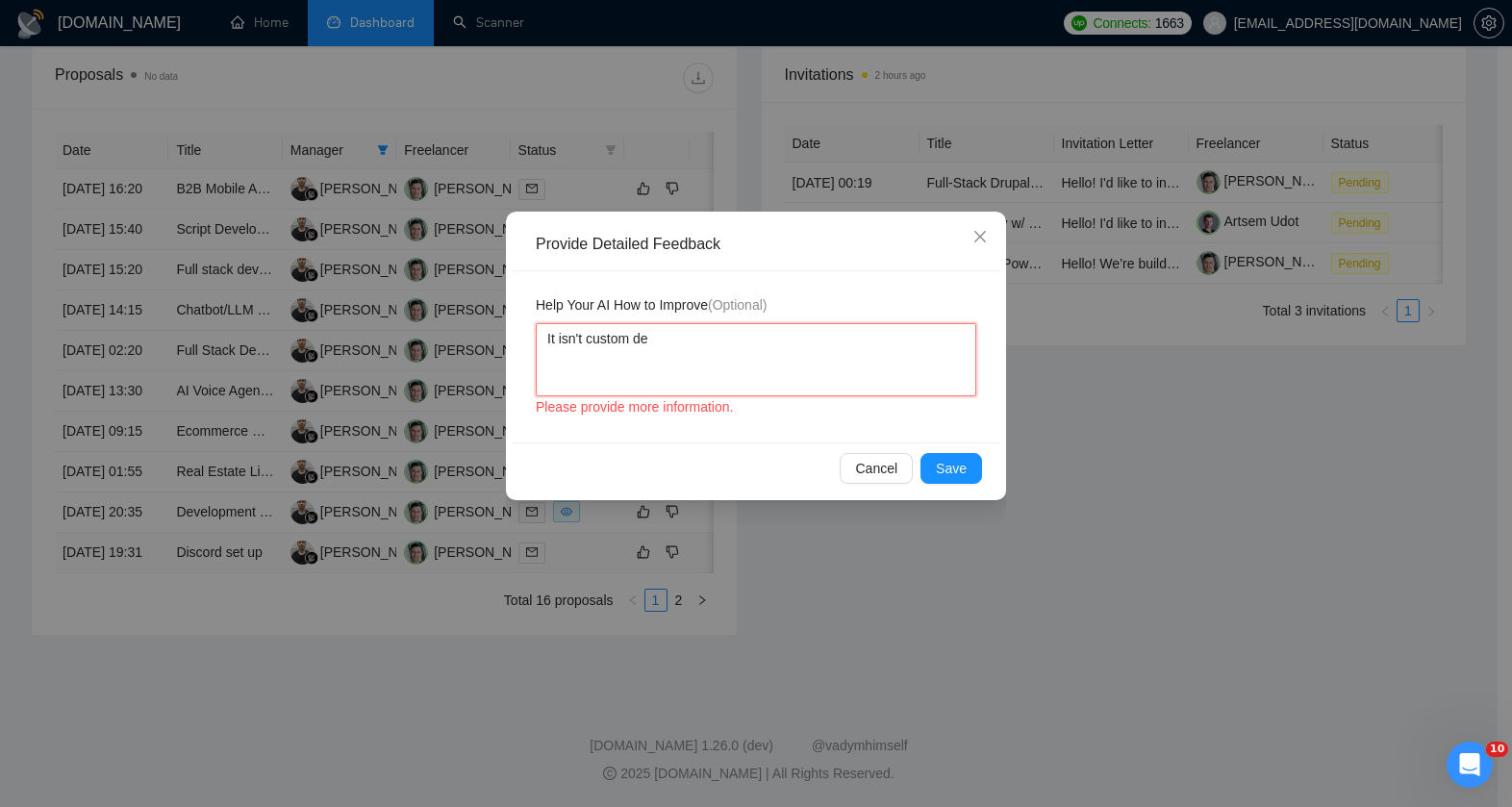
type textarea "It isn't custom dev"
type textarea "It isn't custom deve"
type textarea "It isn't custom devel"
type textarea "It isn't custom develo"
type textarea "It isn't custom develop"
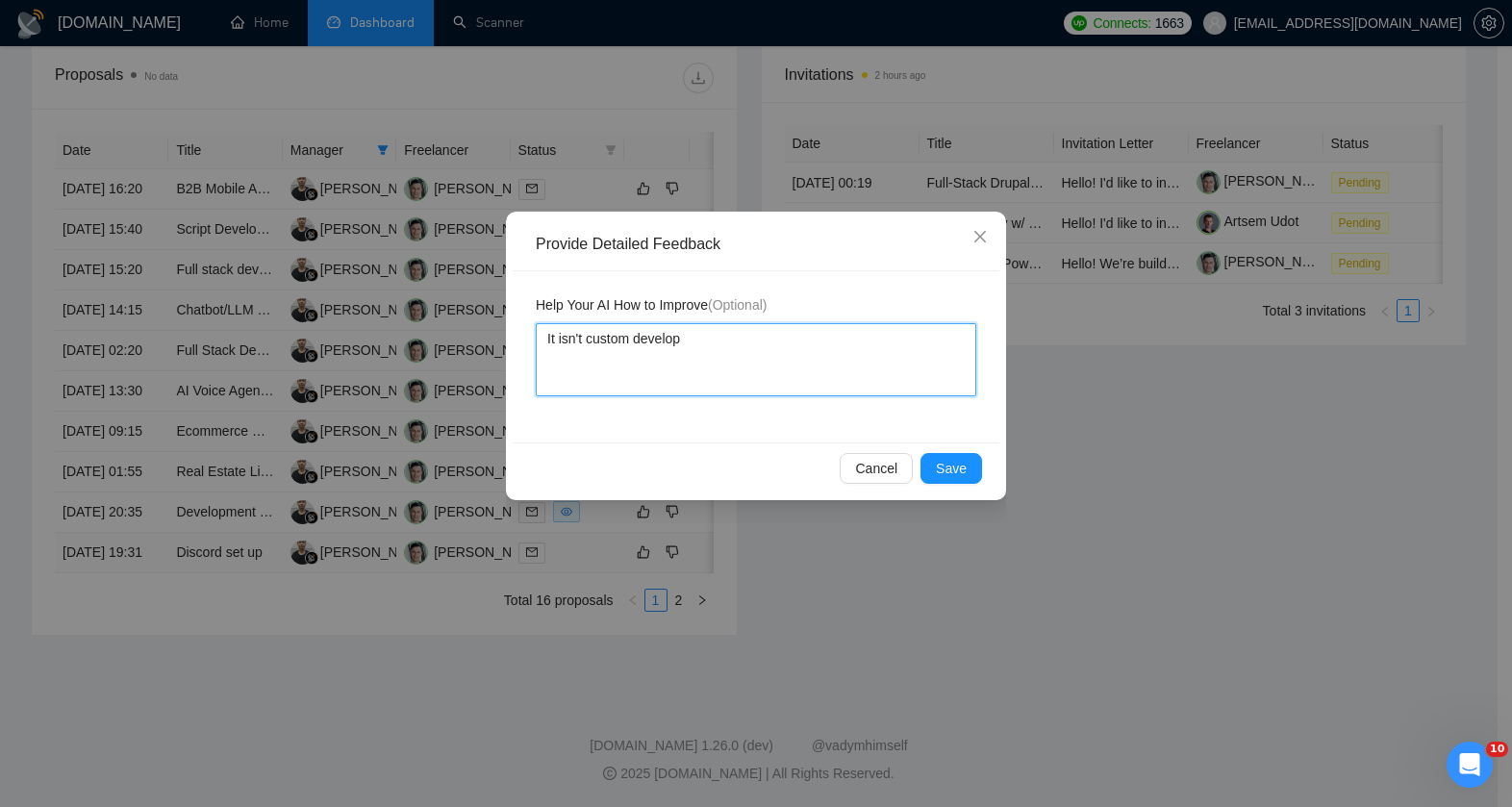
type textarea "It isn't custom developm"
type textarea "It isn't custom developme"
type textarea "It isn't custom developmen"
type textarea "It isn't custom development"
type textarea "It isn't custom development,"
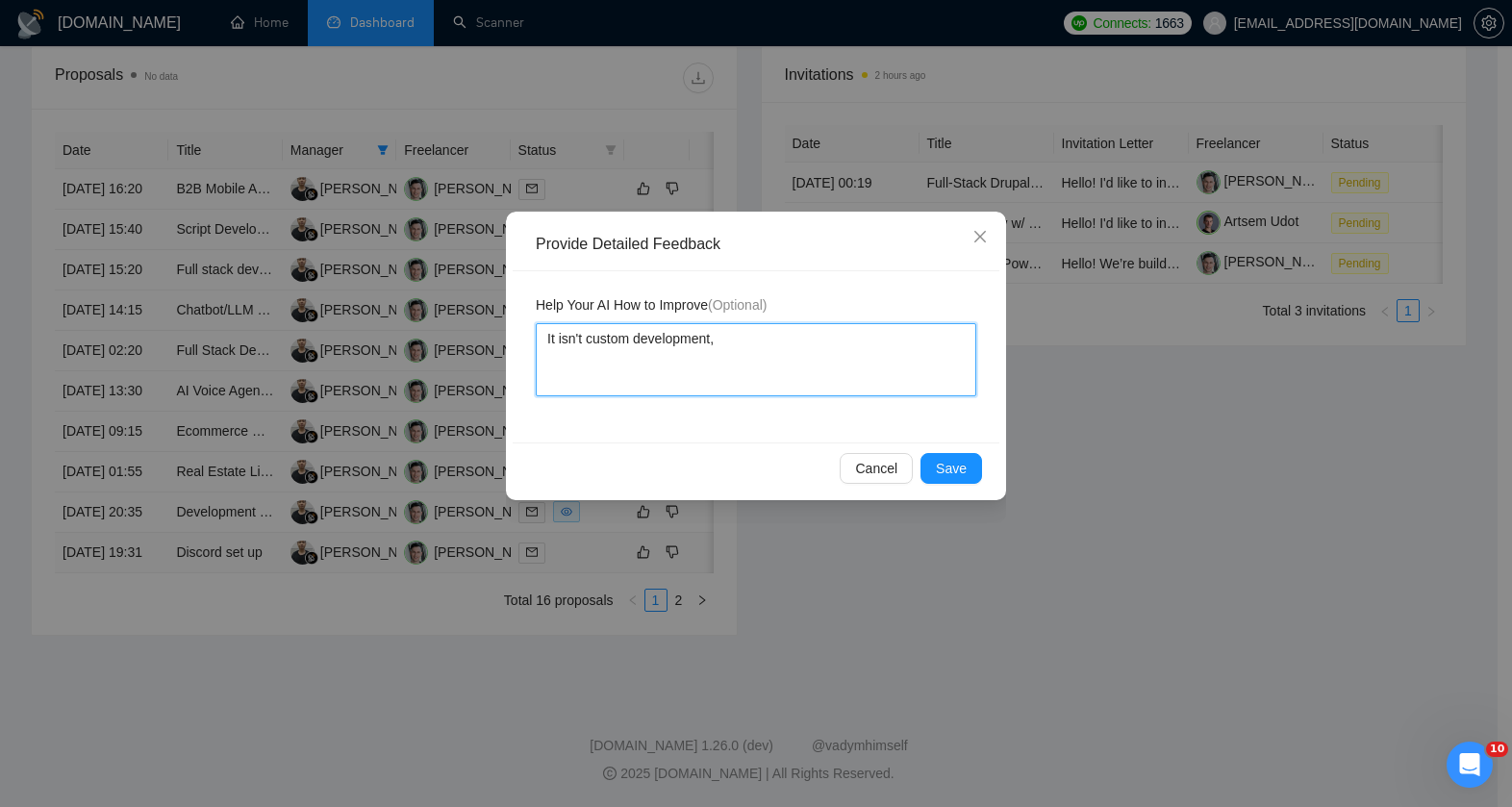
type textarea "It isn't custom development, j"
type textarea "It isn't custom development, ju"
type textarea "It isn't custom development, jus"
type textarea "It isn't custom development, just"
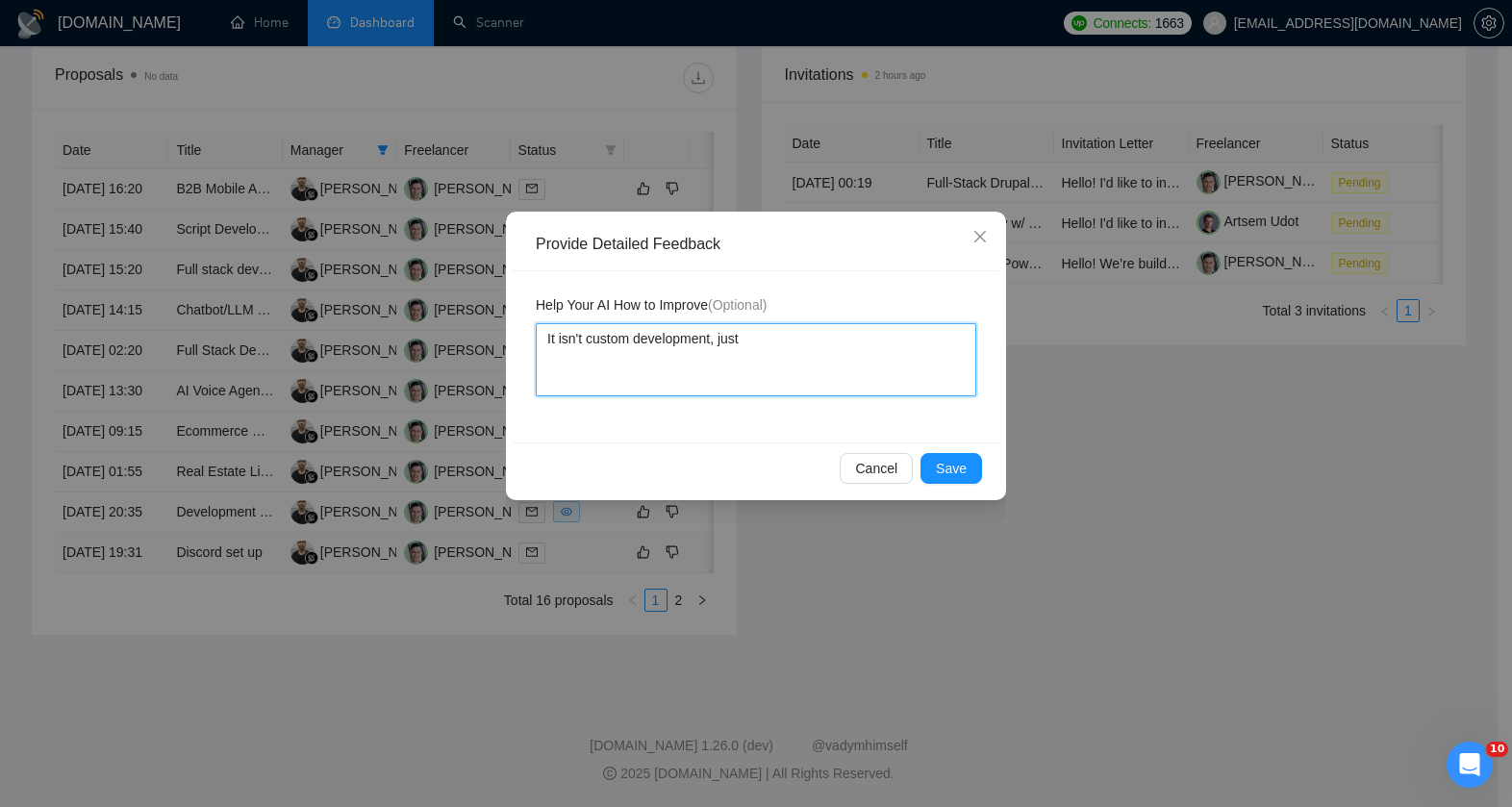
type textarea "It isn't custom development, just s"
type textarea "It isn't custom development, just set"
type textarea "It isn't custom development, just set u"
type textarea "It isn't custom development, just set uo"
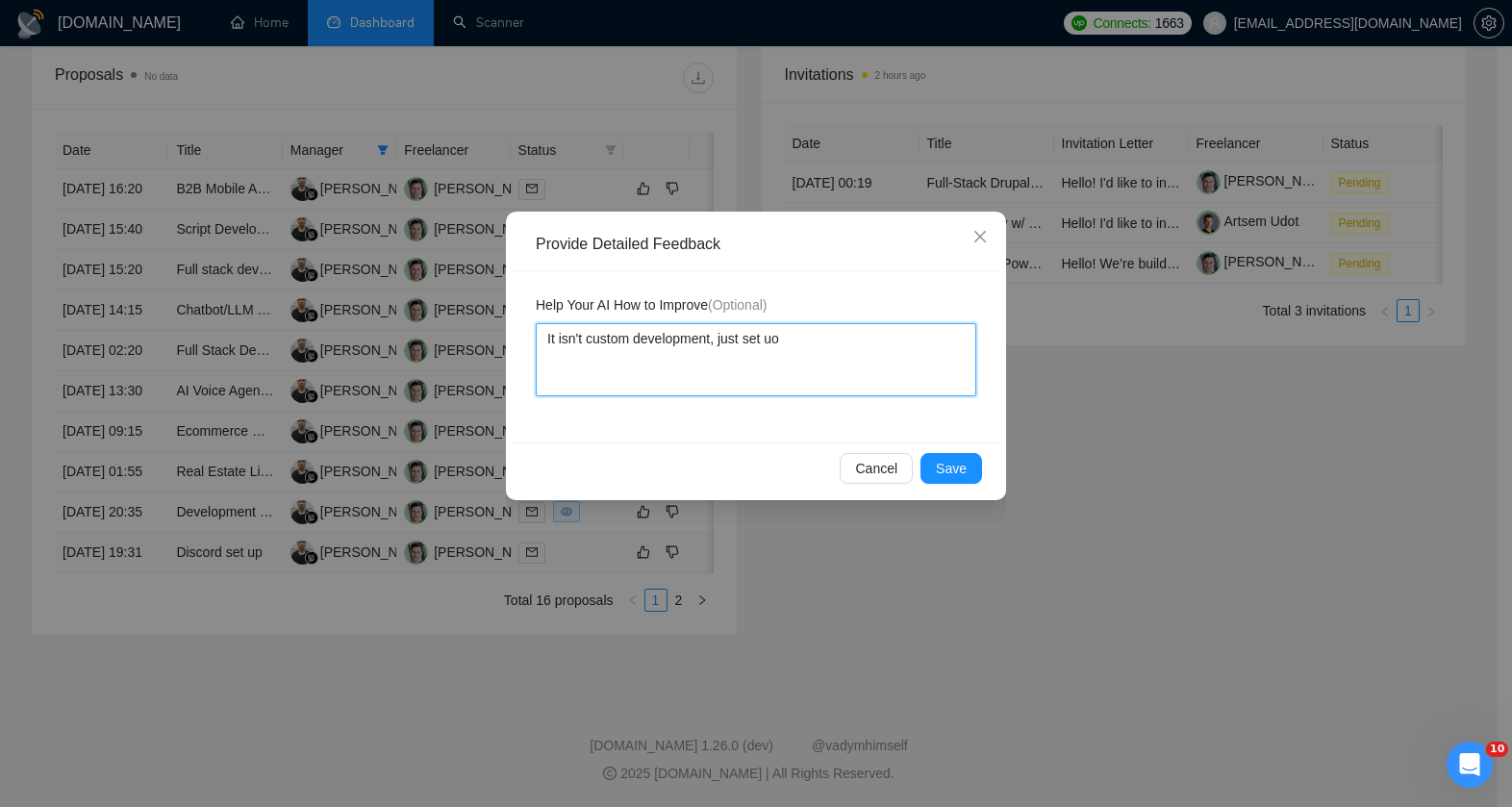
type textarea "It isn't custom development, just set u"
type textarea "It isn't custom development, just set up"
type textarea "It isn't custom development, just set up f"
type textarea "It isn't custom development, just set up fo"
type textarea "It isn't custom development, just set up for"
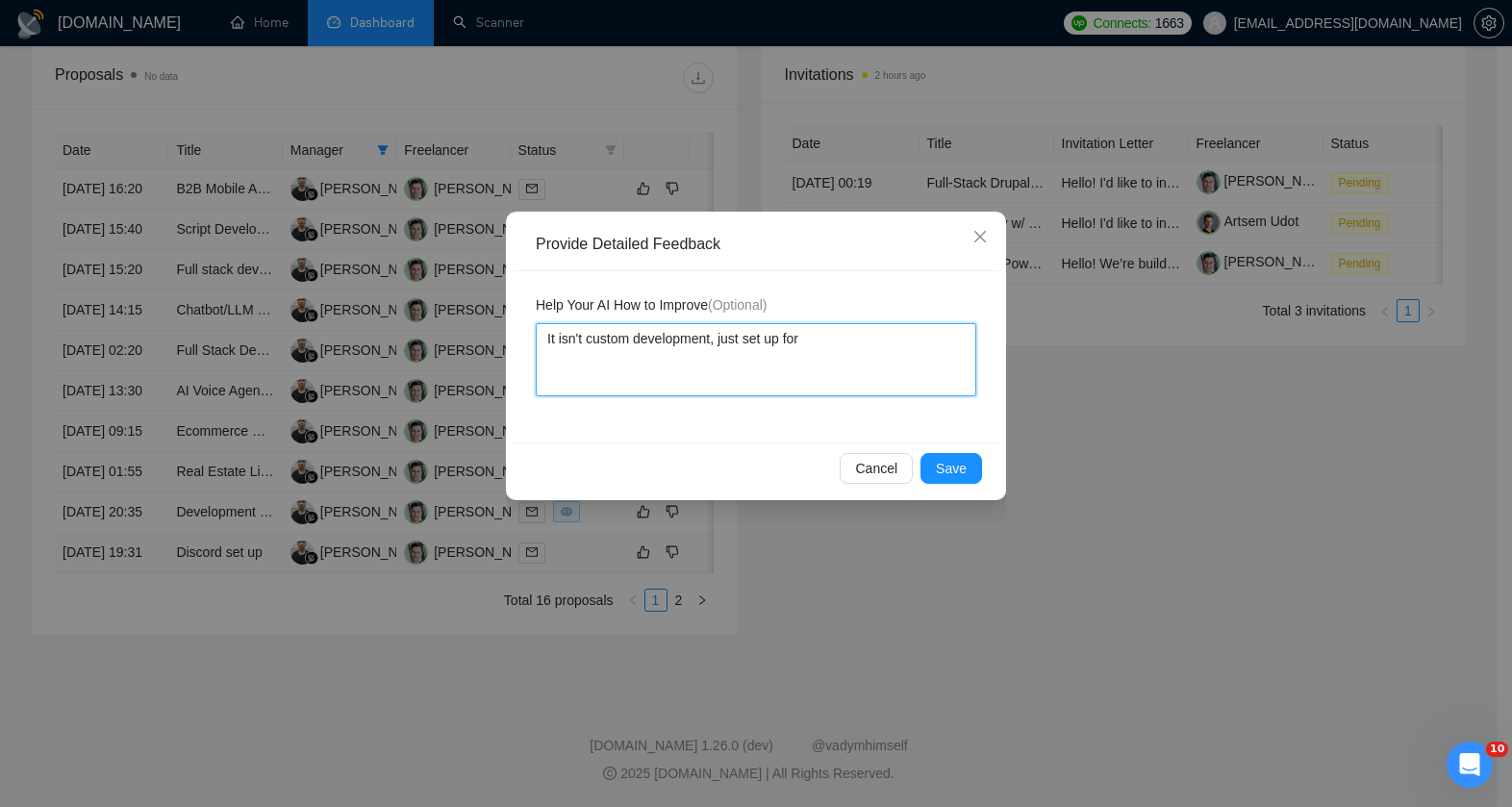
type textarea "It isn't custom development, just set up for"
type textarea "It isn't custom development, just set up for D"
type textarea "It isn't custom development, just set up for Ds"
type textarea "It isn't custom development, just set up for Dsi"
type textarea "It isn't custom development, just set up for Ds"
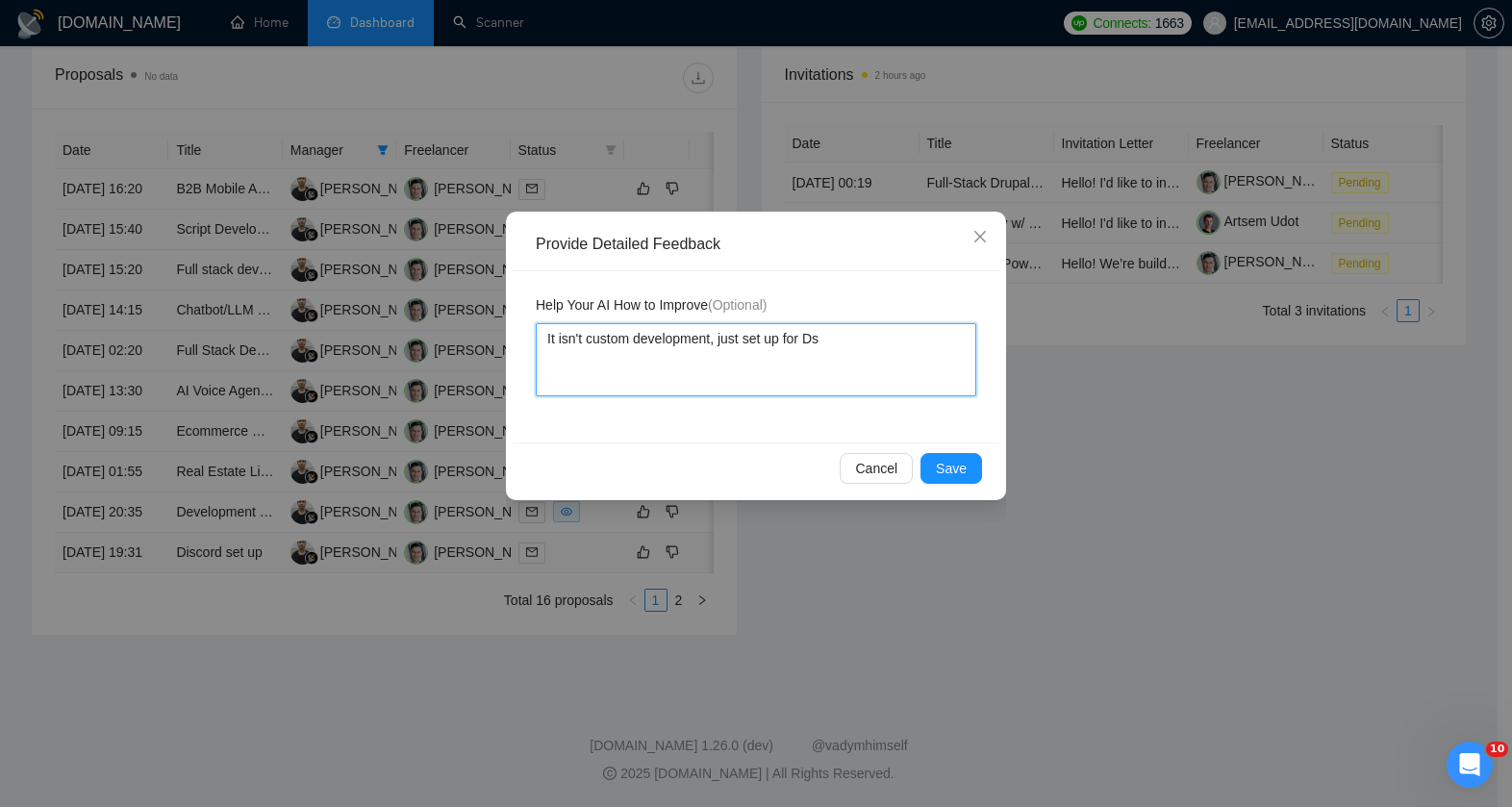
type textarea "It isn't custom development, just set up for D"
type textarea "It isn't custom development, just set up for Di"
type textarea "It isn't custom development, just set up for Dis"
type textarea "It isn't custom development, just set up for Disc"
type textarea "It isn't custom development, just set up for Disco"
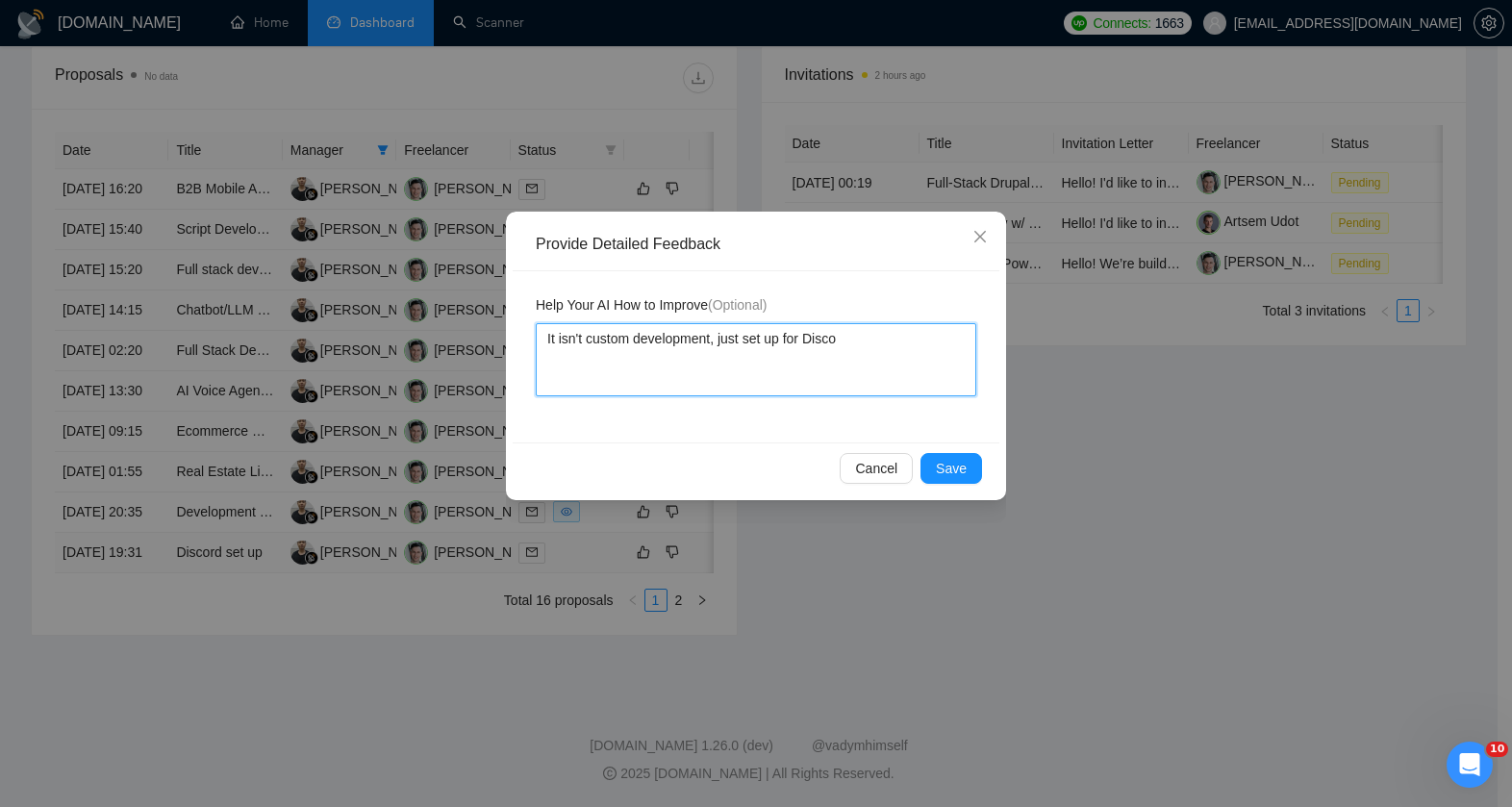
type textarea "It isn't custom development, just set up for Discor"
type textarea "It isn't custom development, just set up for Discors"
type textarea "It isn't custom development, just set up for Discor"
type textarea "It isn't custom development, just set up for Discord"
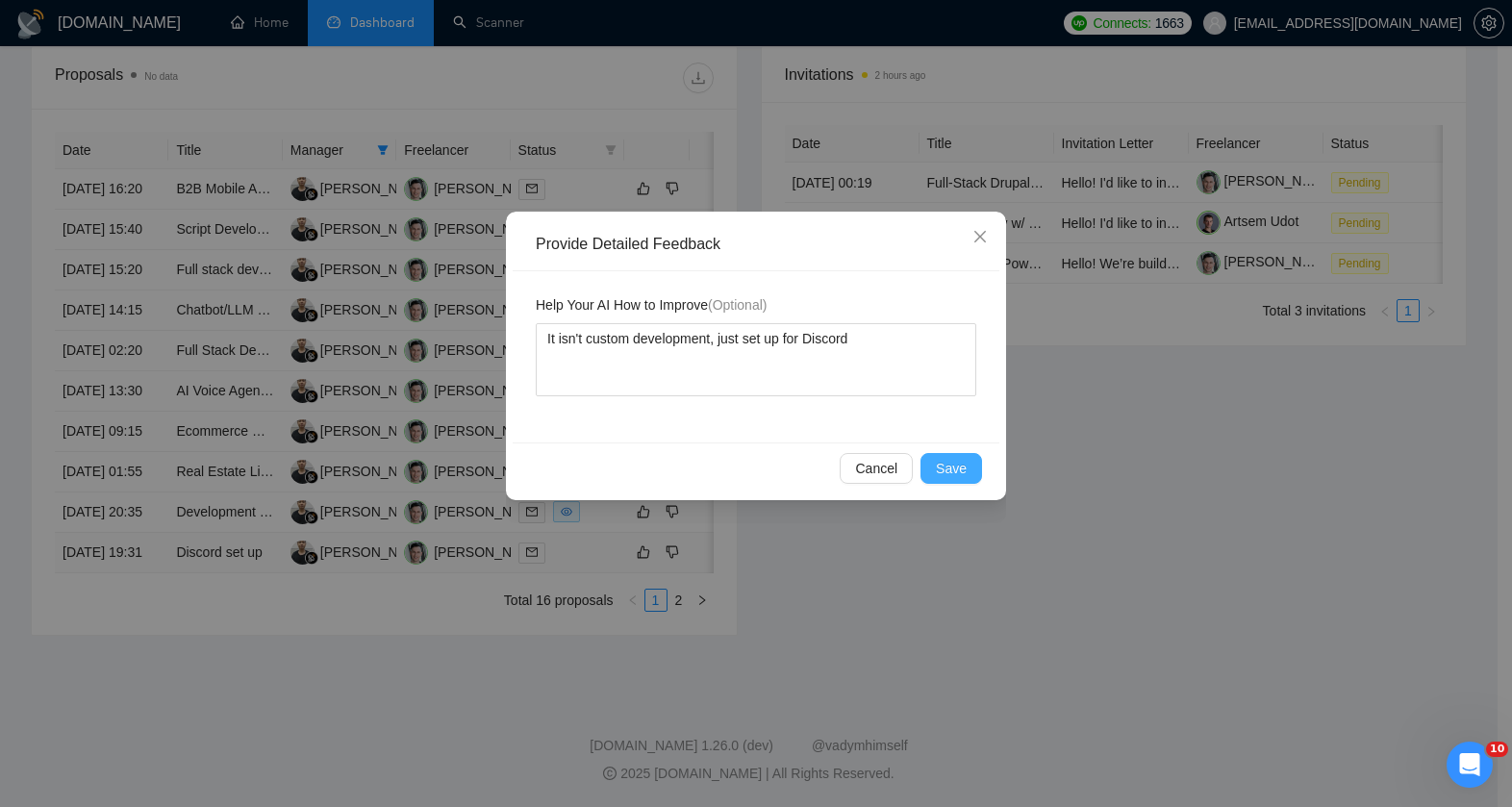
click at [934, 470] on button "Save" at bounding box center [951, 469] width 62 height 31
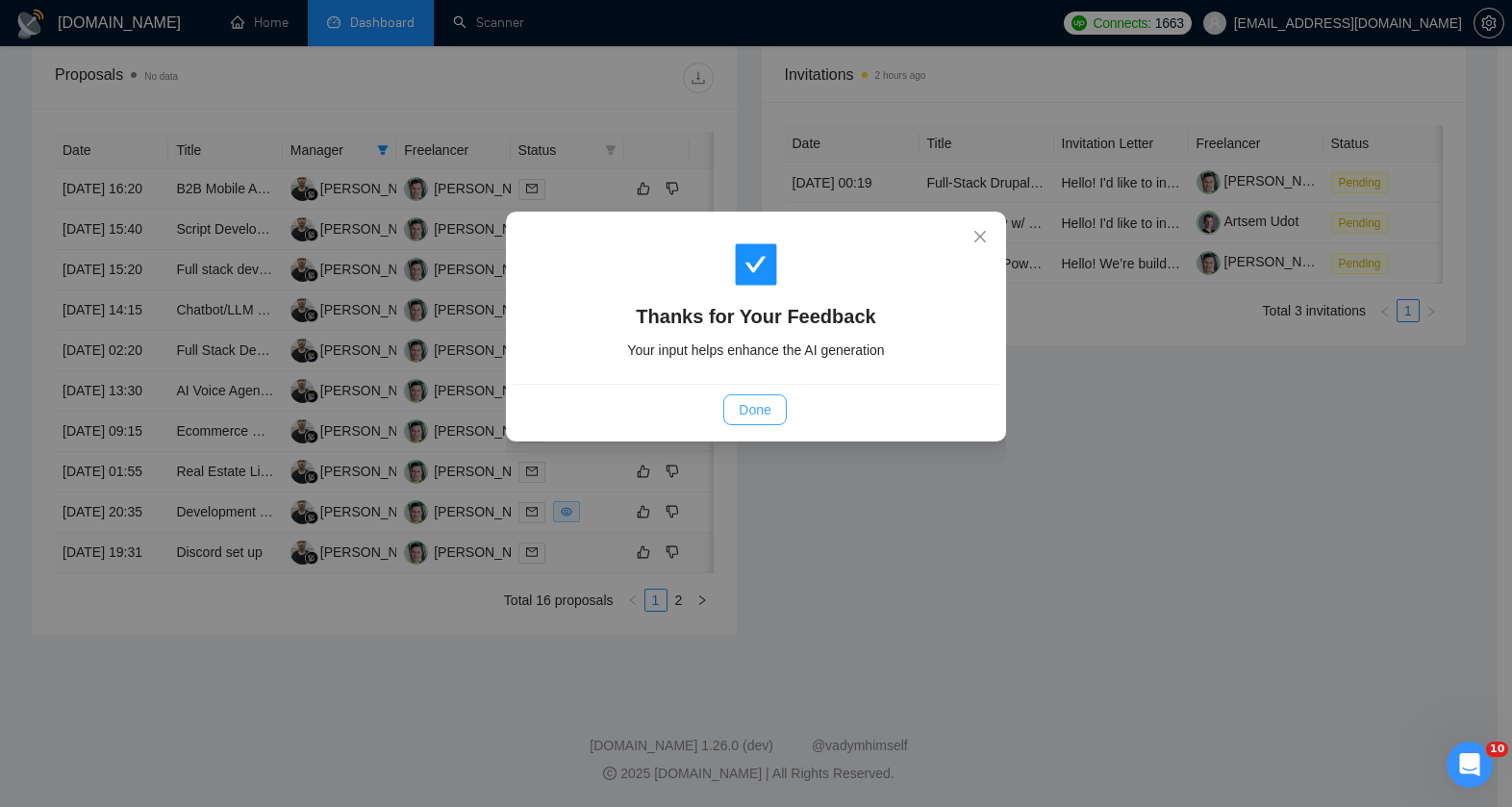
click at [748, 418] on span "Done" at bounding box center [755, 410] width 32 height 21
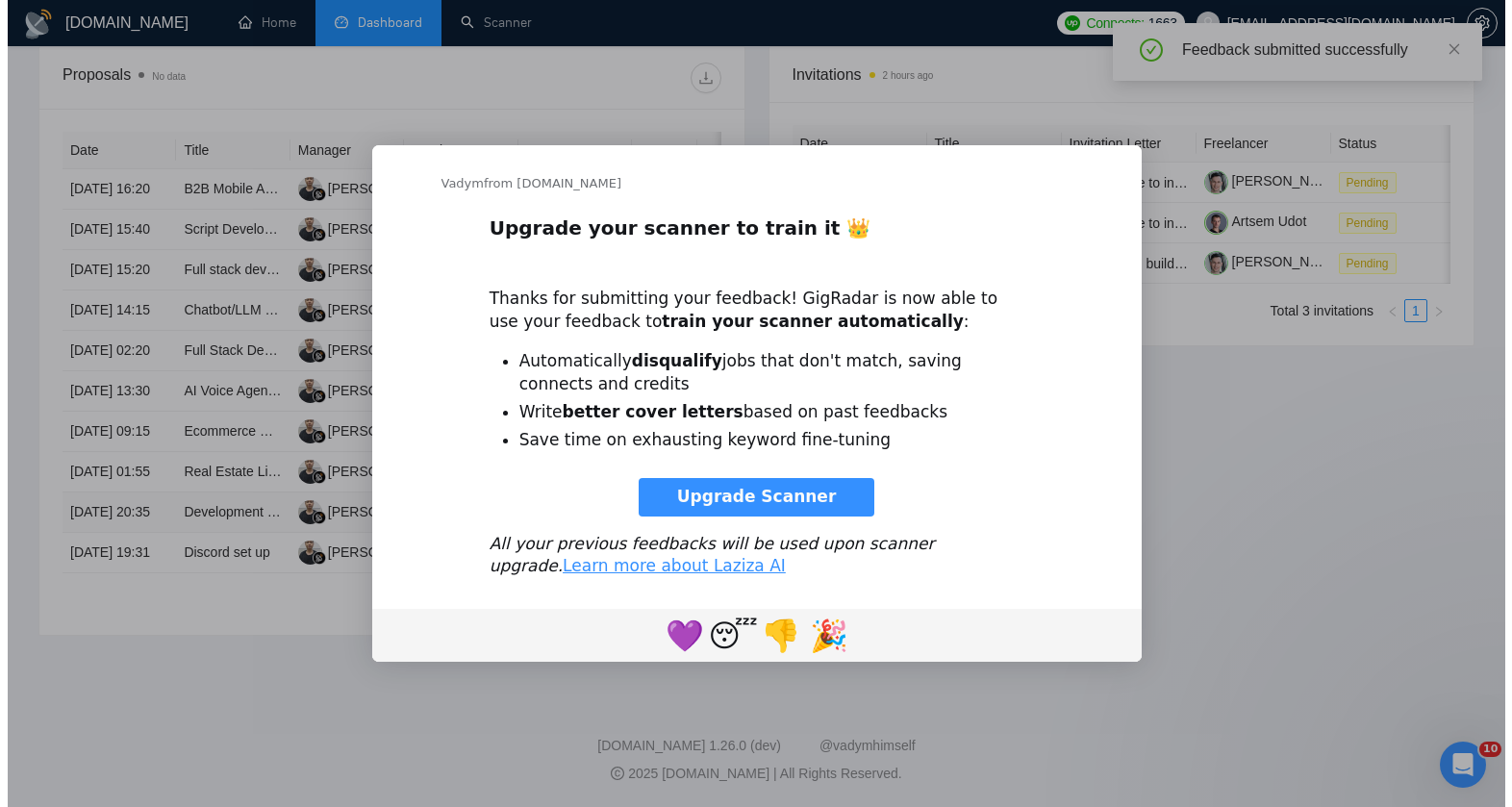
scroll to position [0, 0]
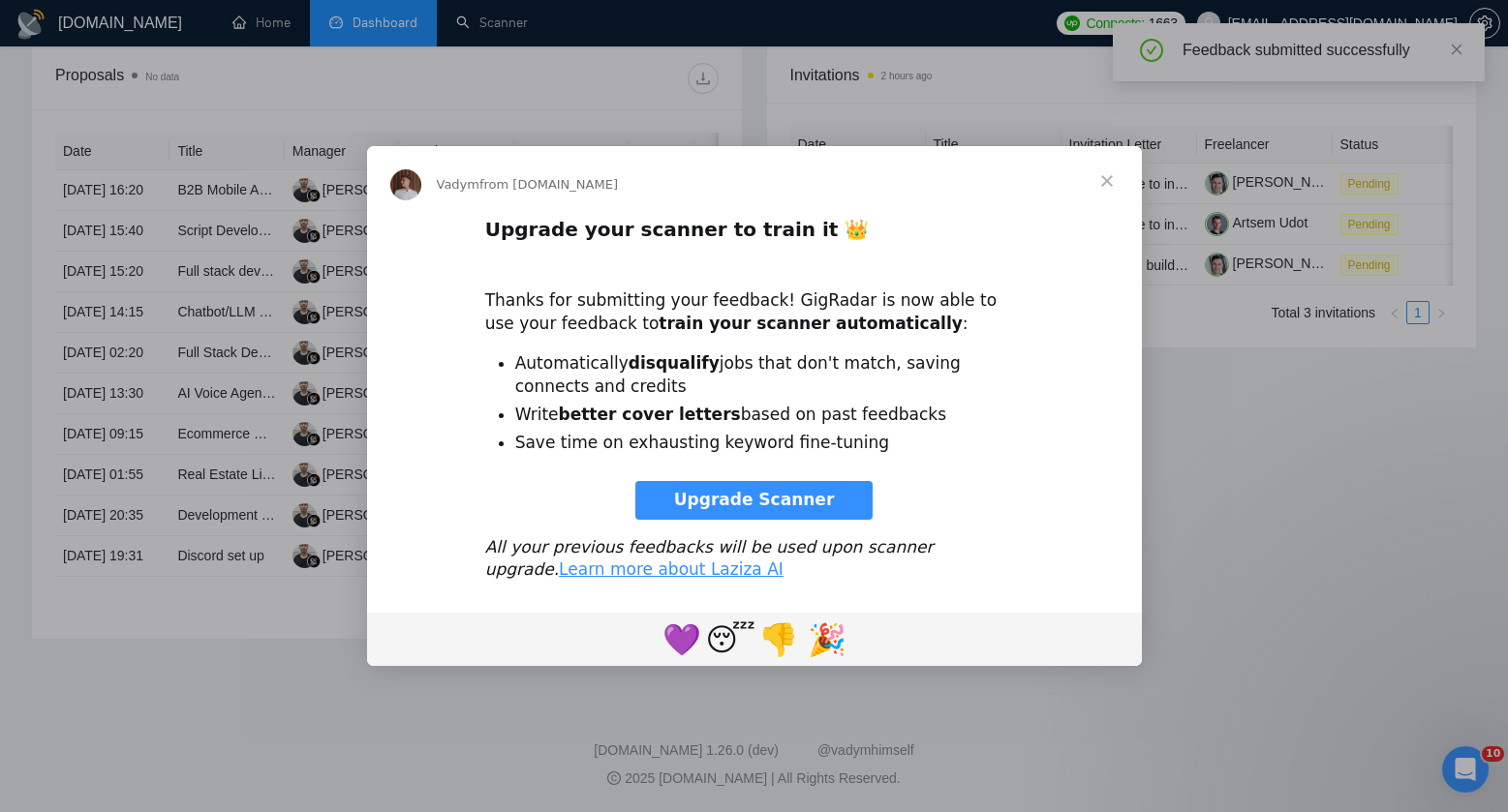
click at [1099, 178] on span "Close" at bounding box center [1107, 182] width 70 height 70
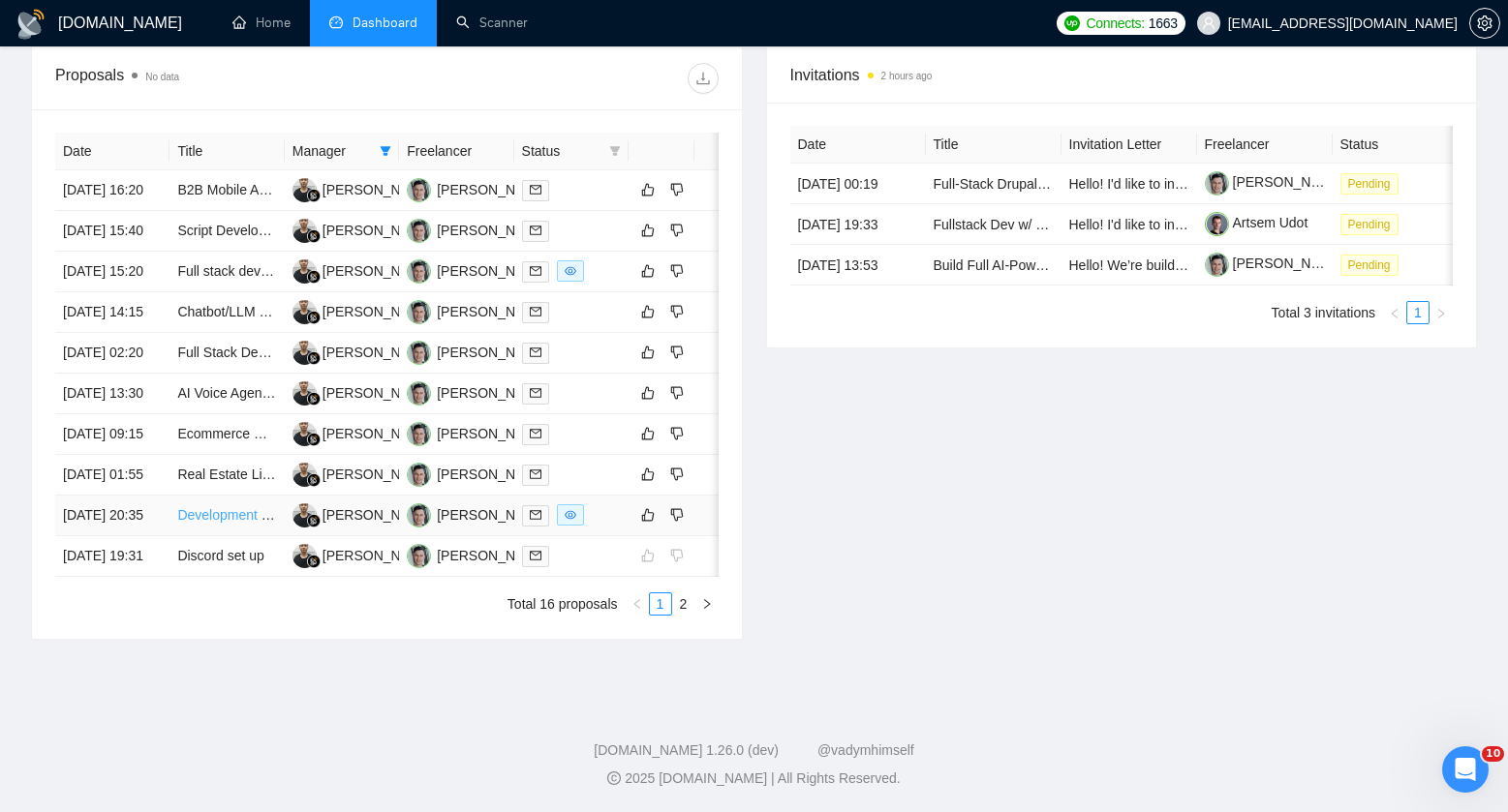
click at [233, 523] on link "Development of an Anti-Fraud System" at bounding box center [291, 515] width 229 height 16
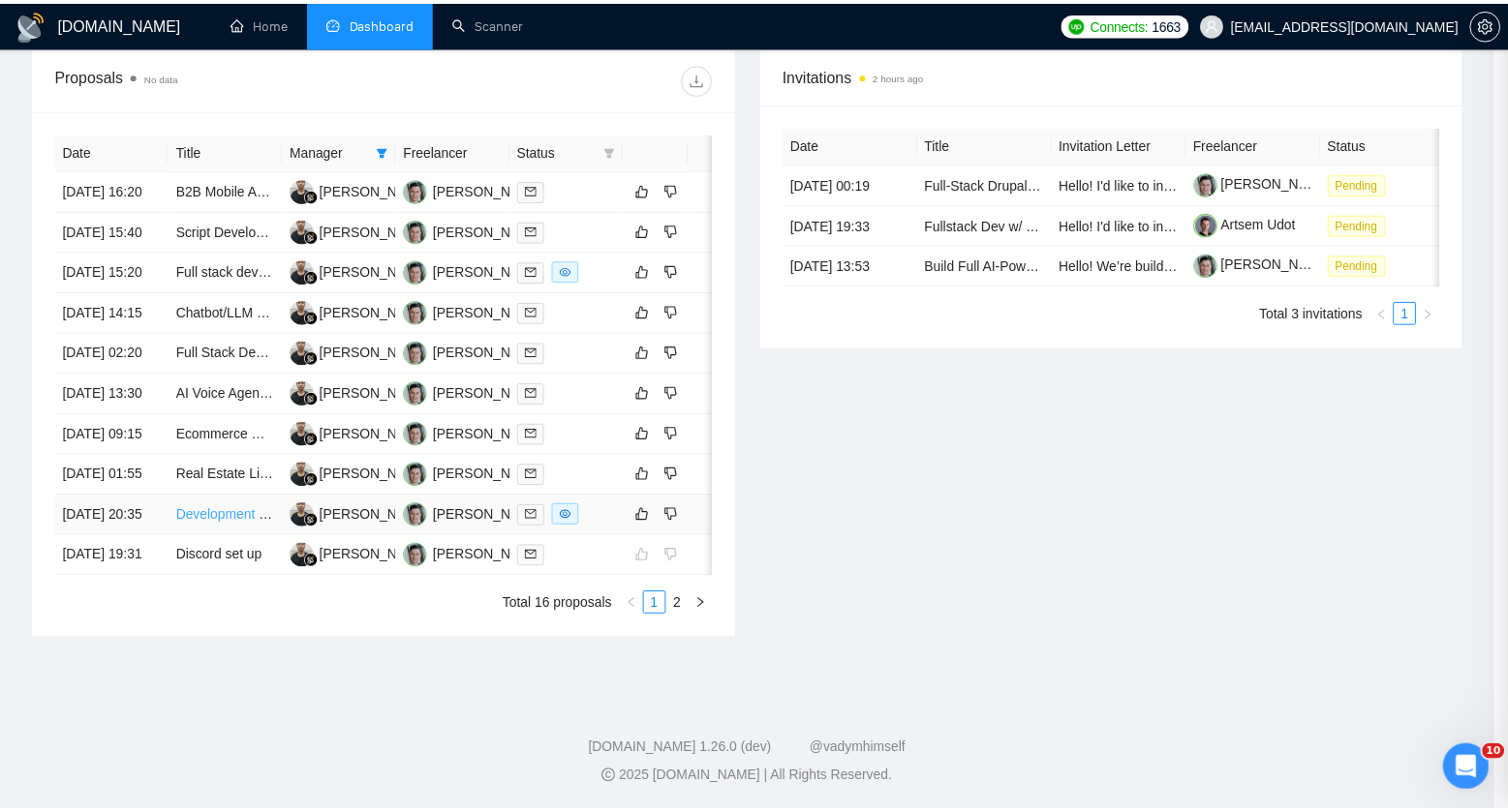
scroll to position [418, 0]
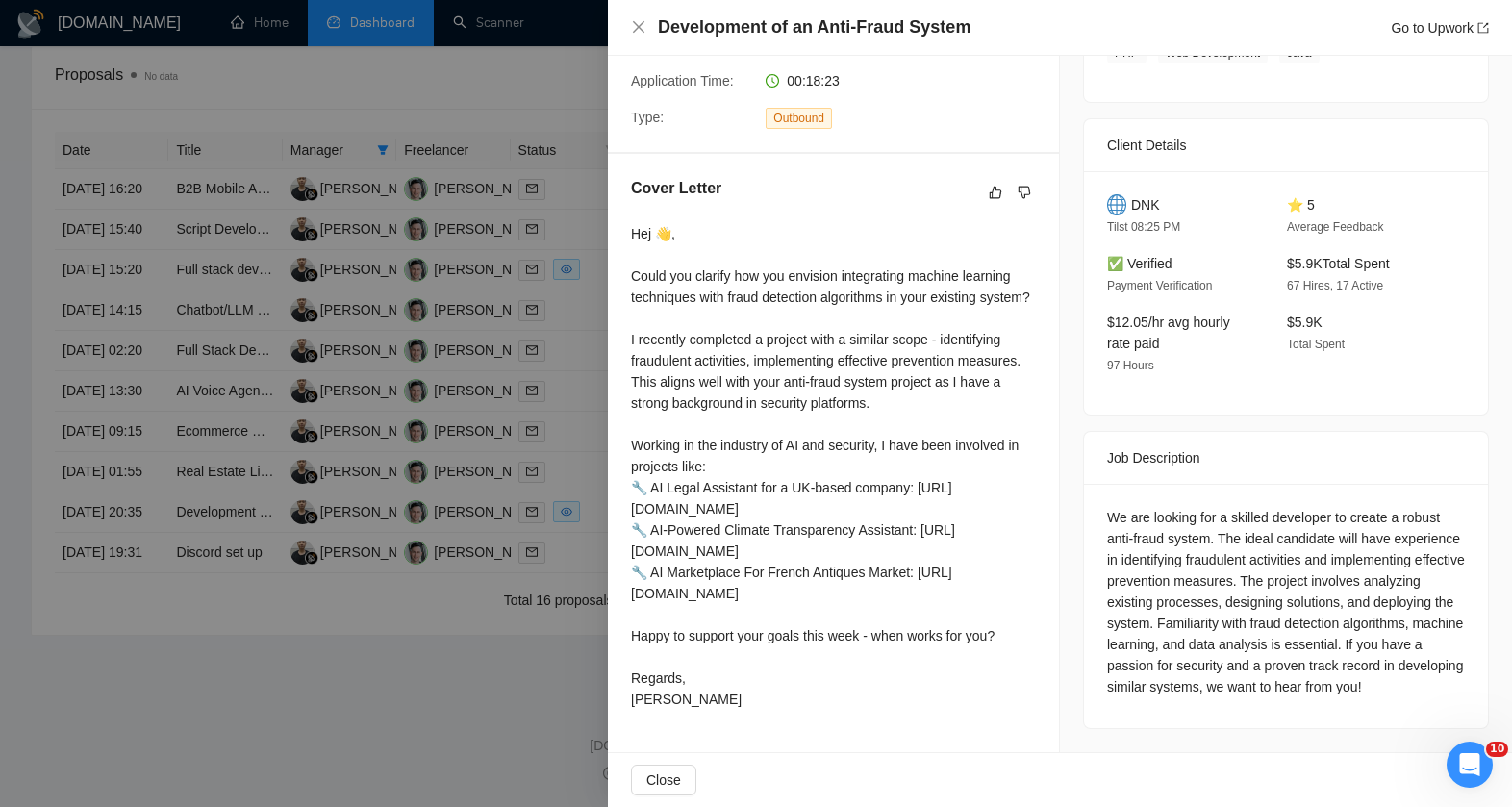
click at [420, 559] on div at bounding box center [756, 404] width 1512 height 807
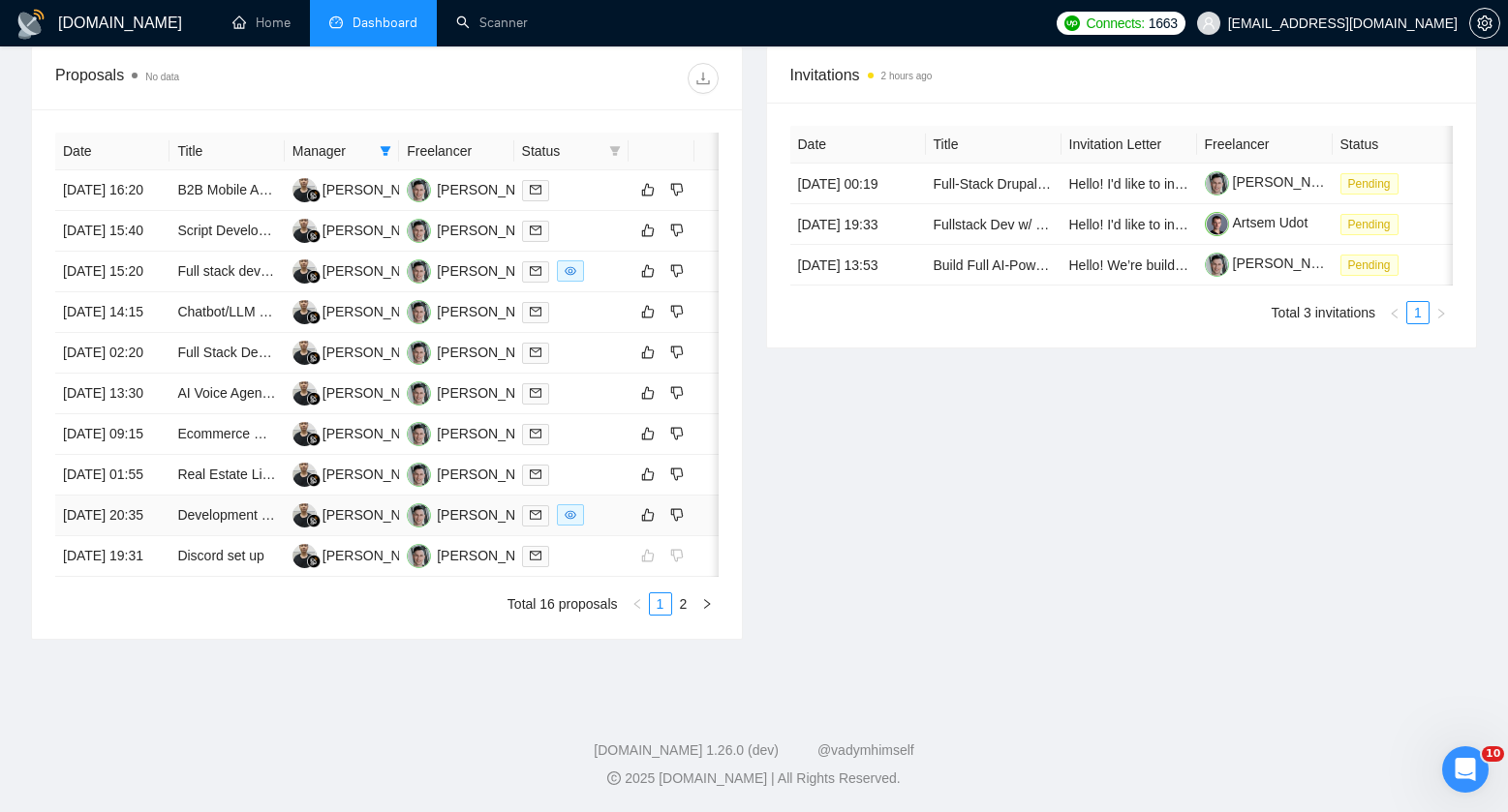
click at [604, 526] on div at bounding box center [571, 515] width 99 height 22
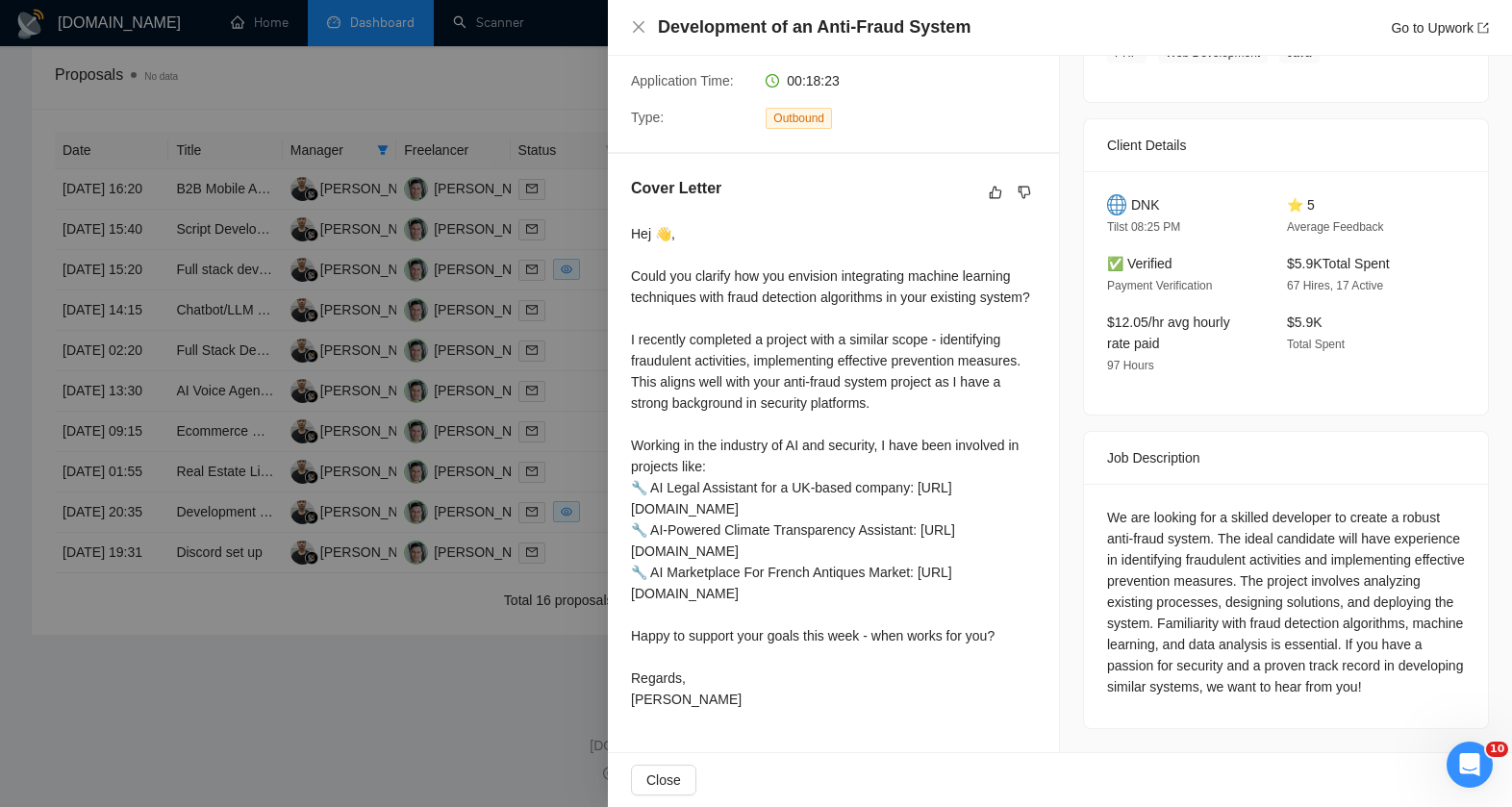
click at [539, 560] on div at bounding box center [756, 404] width 1512 height 807
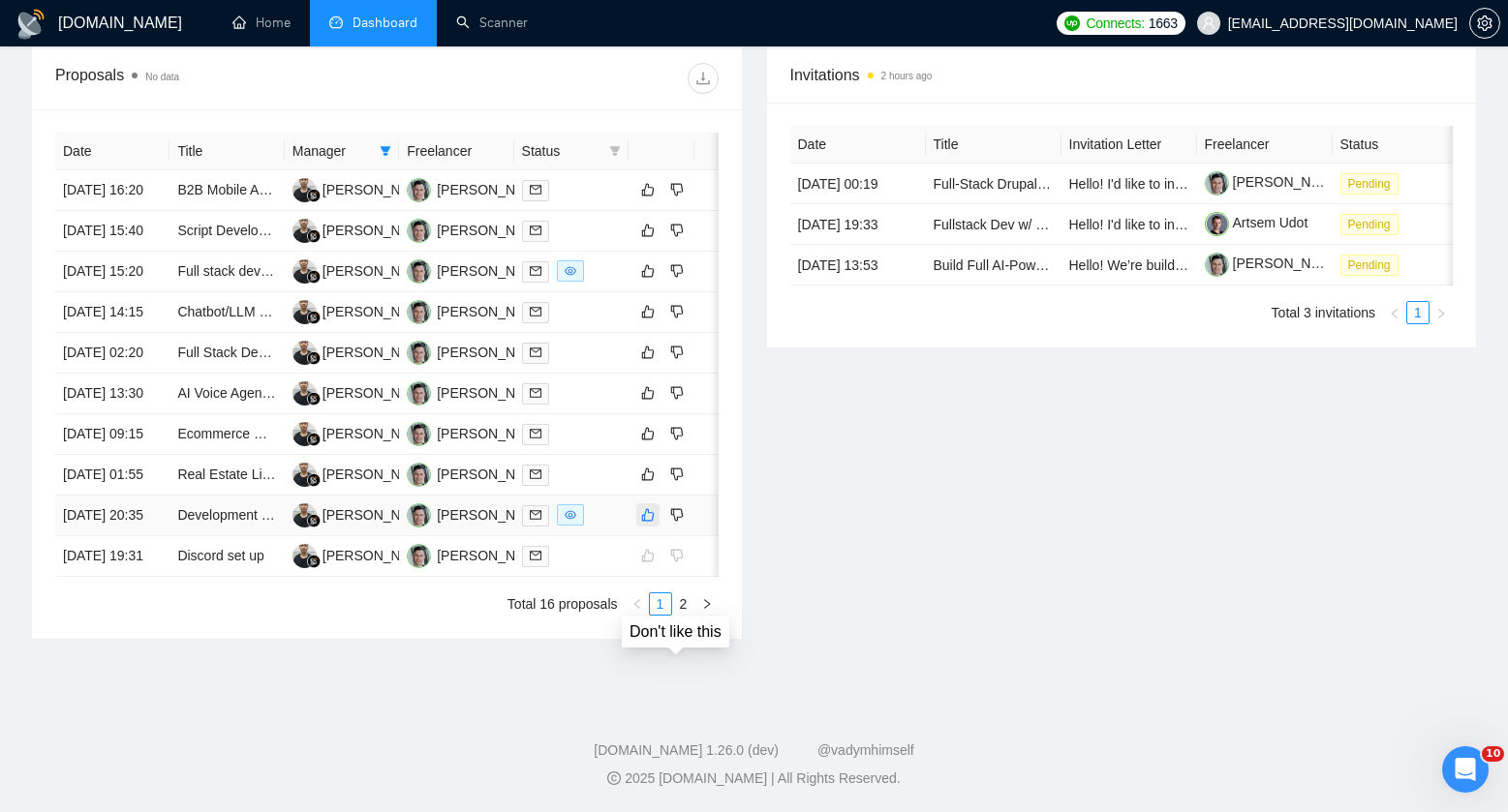
click at [641, 523] on icon "like" at bounding box center [648, 515] width 14 height 16
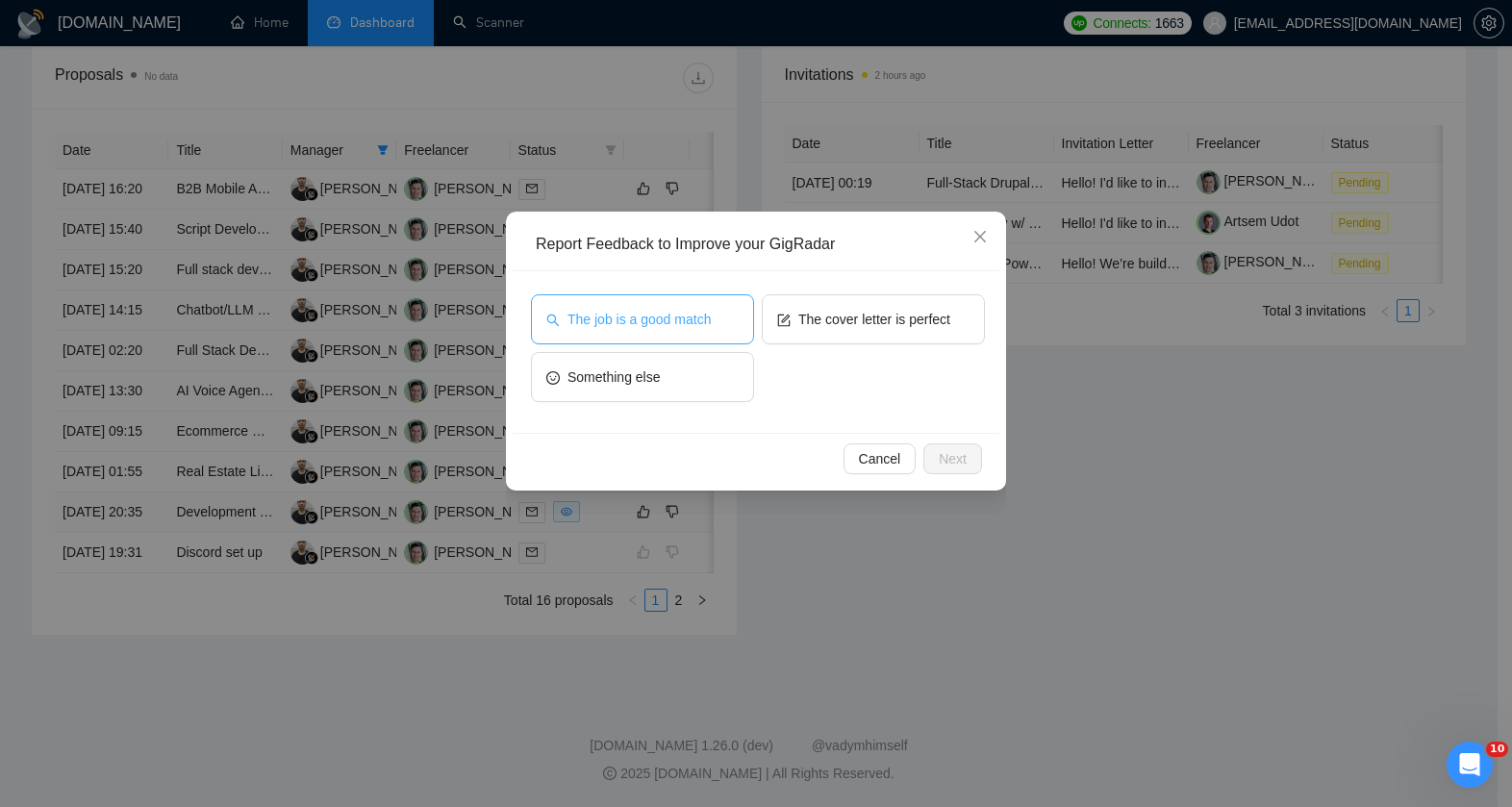
click at [717, 333] on button "The job is a good match" at bounding box center [642, 320] width 223 height 50
click at [939, 450] on span "Next" at bounding box center [952, 459] width 28 height 21
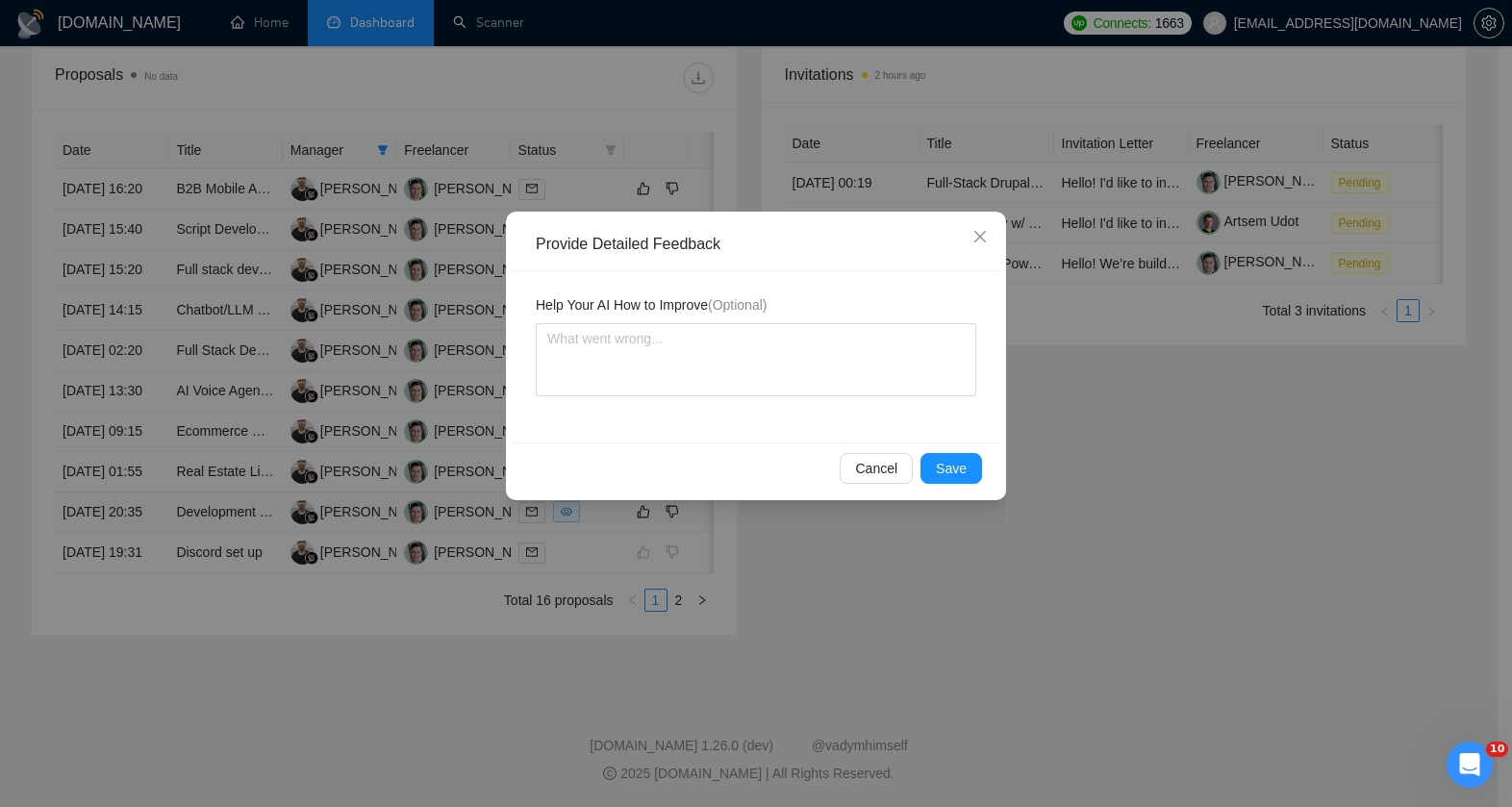
click at [991, 484] on div "Cancel Save" at bounding box center [756, 468] width 486 height 51
click at [950, 467] on span "Save" at bounding box center [951, 468] width 31 height 21
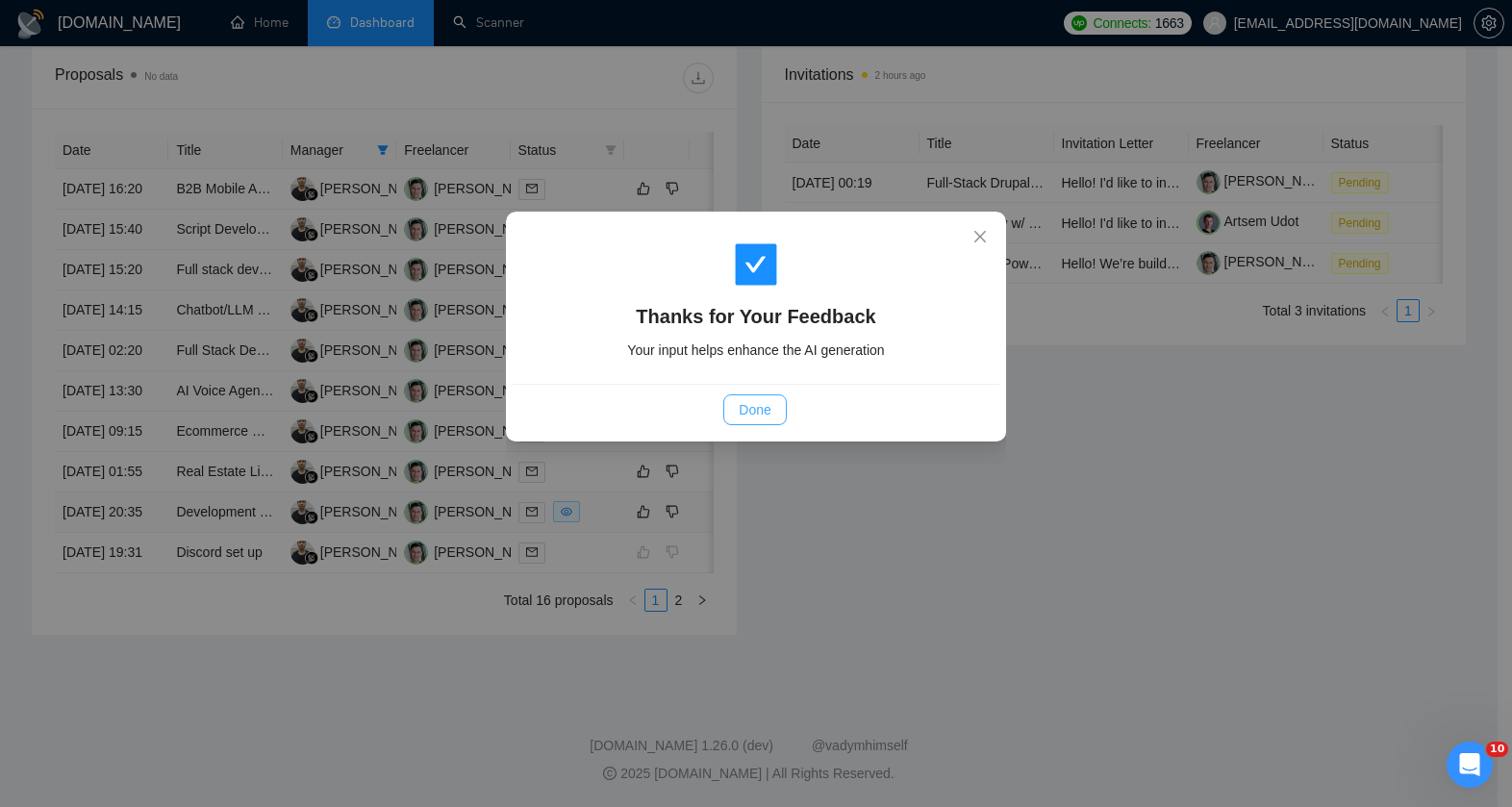
click at [754, 404] on span "Done" at bounding box center [755, 410] width 32 height 21
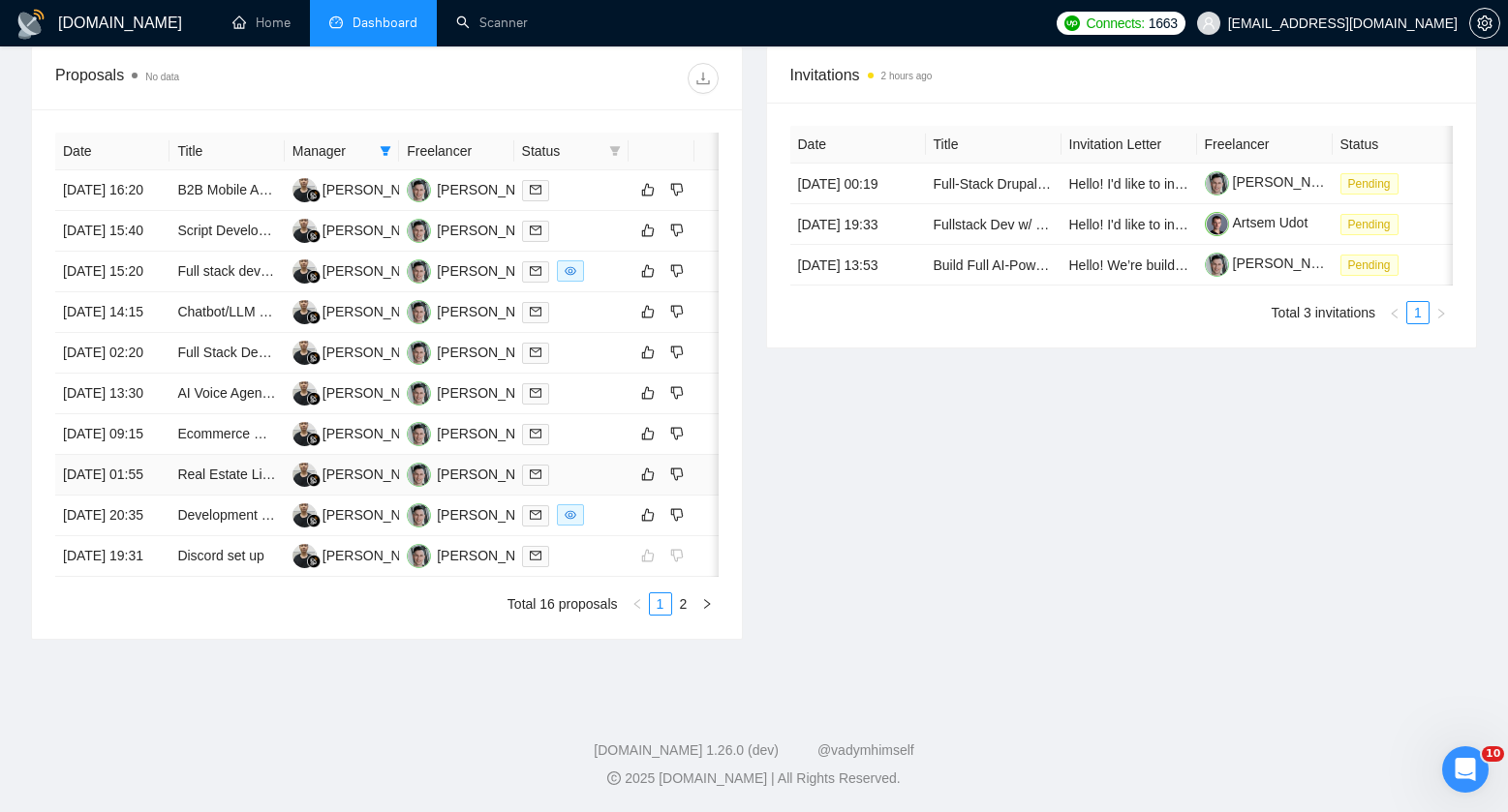
click at [591, 486] on div at bounding box center [571, 474] width 99 height 22
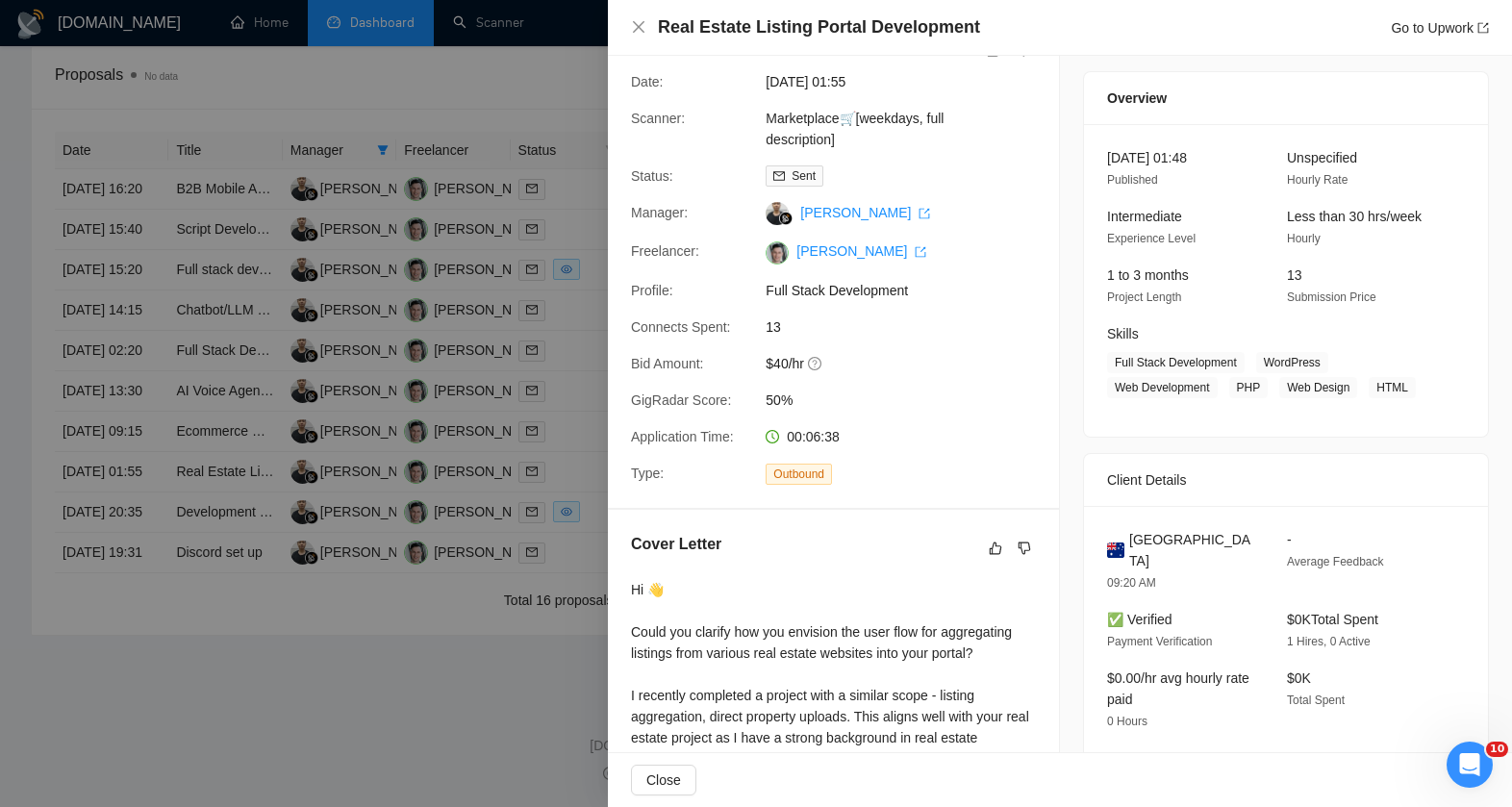
scroll to position [48, 0]
click at [511, 367] on div at bounding box center [756, 404] width 1512 height 807
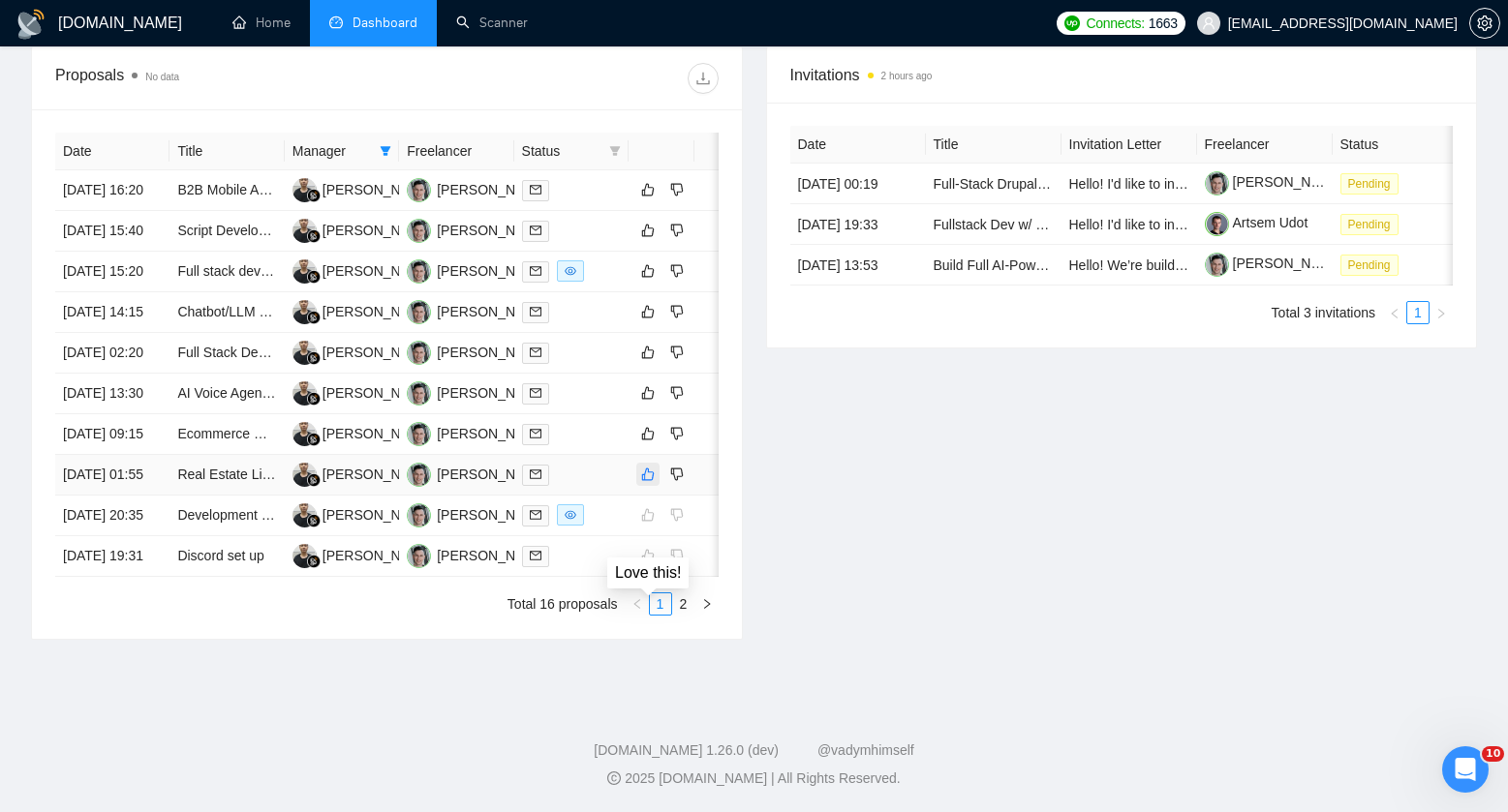
click at [648, 482] on icon "like" at bounding box center [648, 474] width 14 height 16
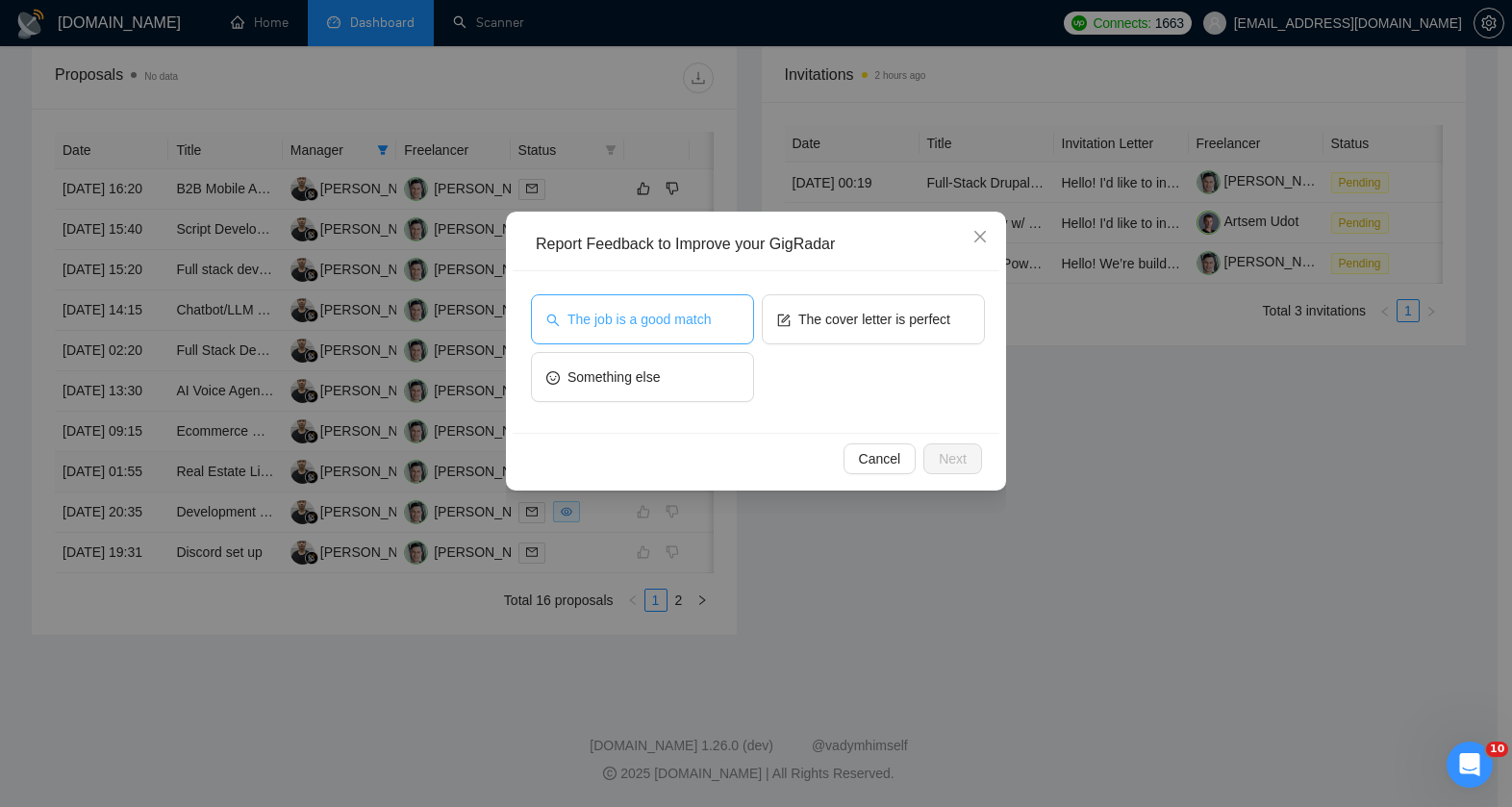
click at [672, 315] on span "The job is a good match" at bounding box center [639, 320] width 144 height 21
click at [958, 453] on span "Next" at bounding box center [952, 459] width 28 height 21
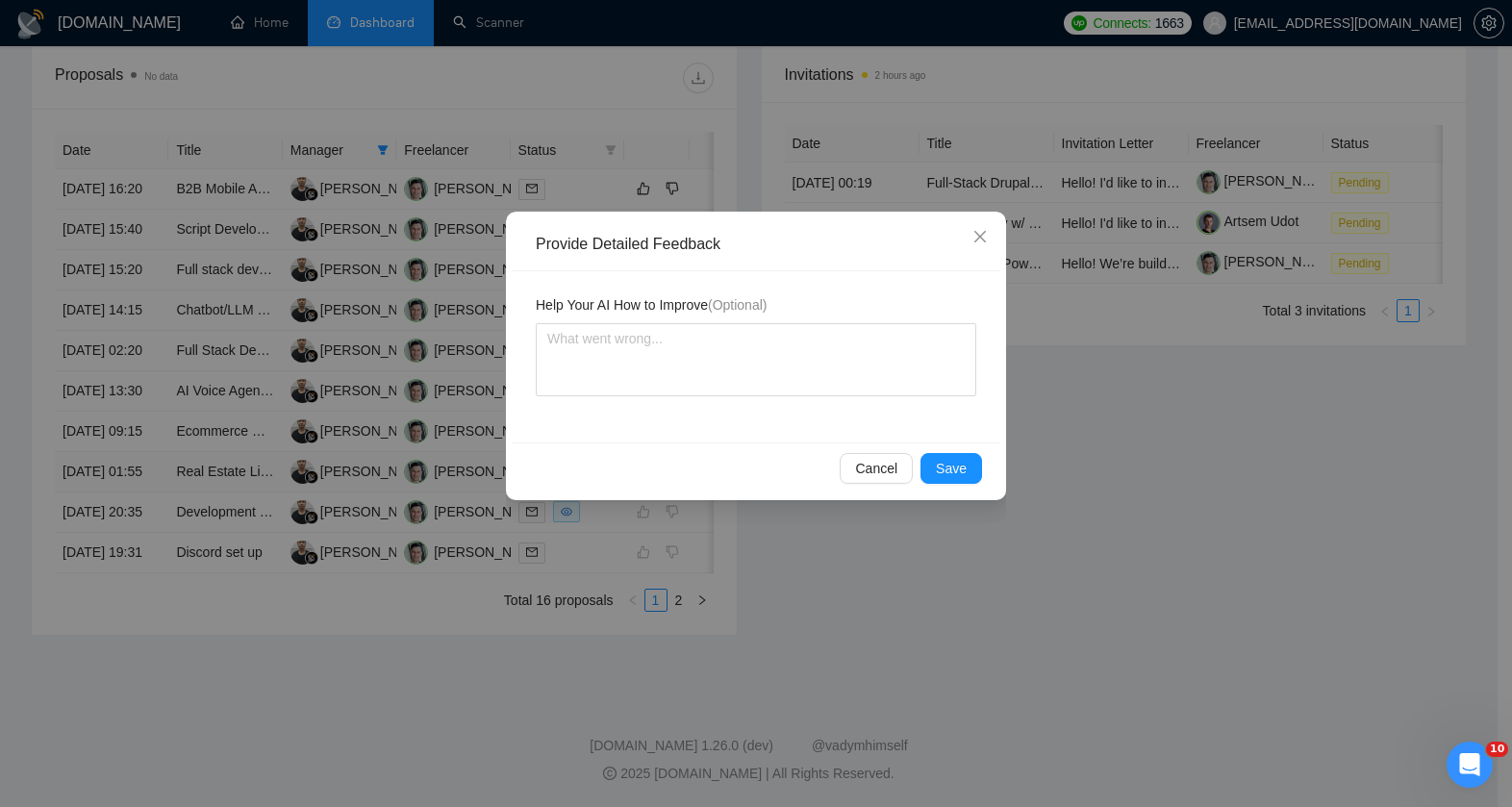
click at [717, 397] on div "Help Your AI How to Improve (Optional)" at bounding box center [756, 356] width 486 height 171
click at [716, 381] on textarea at bounding box center [756, 360] width 441 height 73
type textarea "R"
type textarea "Rea"
type textarea "Real"
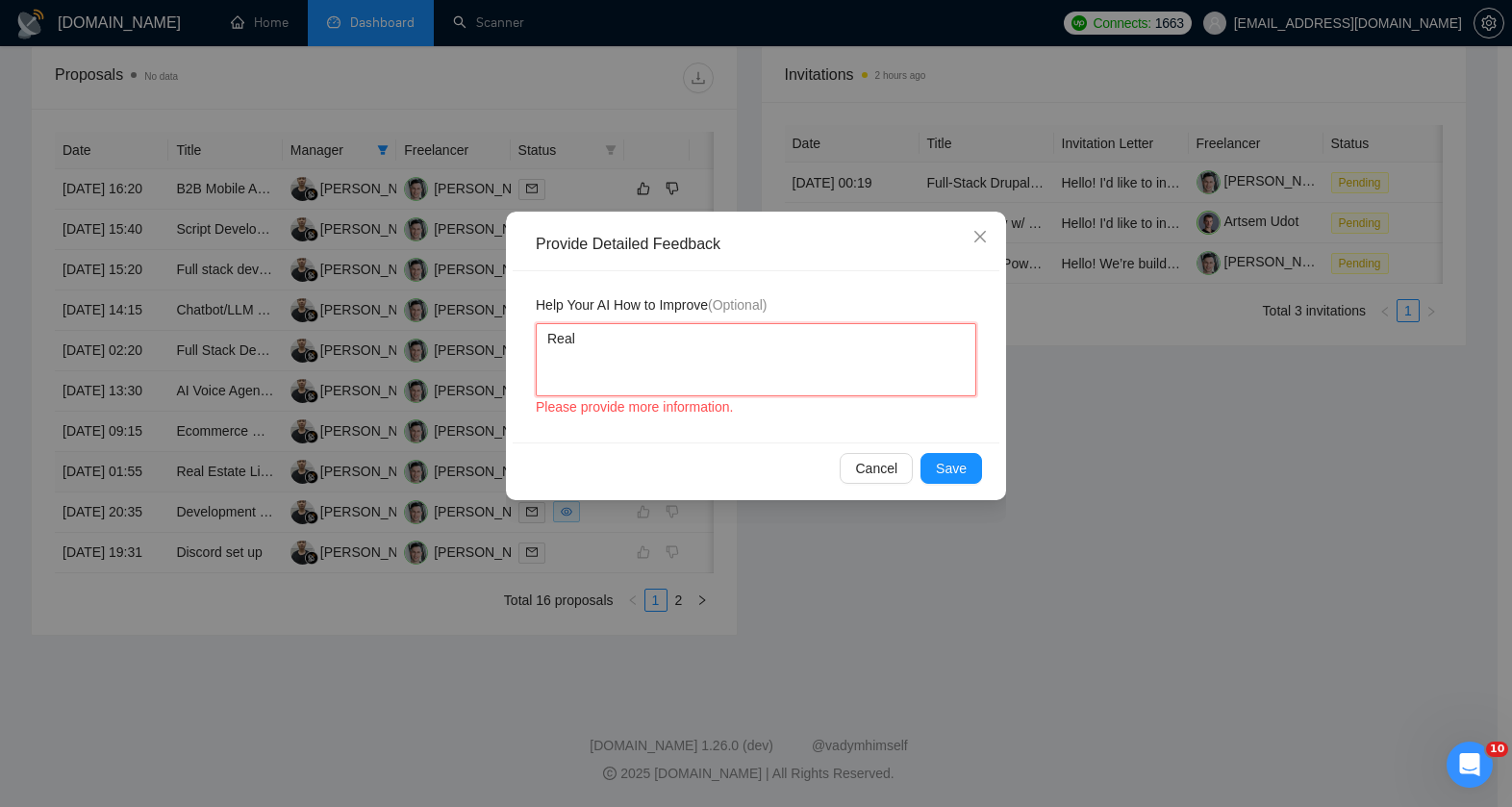
type textarea "Real"
type textarea "Real e"
type textarea "Real es"
type textarea "Real esta"
type textarea "Real estat"
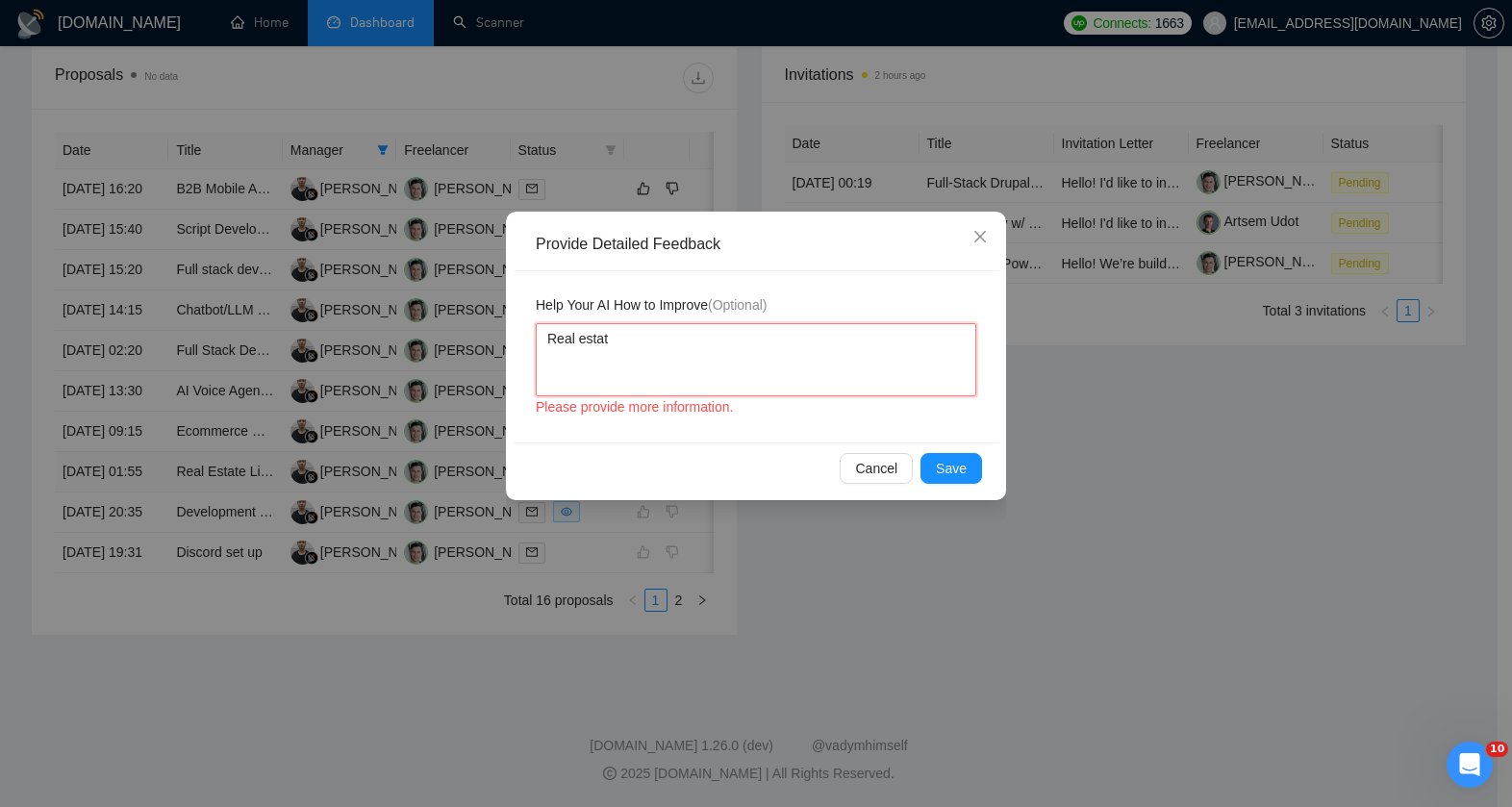
type textarea "Real estate"
type textarea "Real estate an"
type textarea "Real estate and"
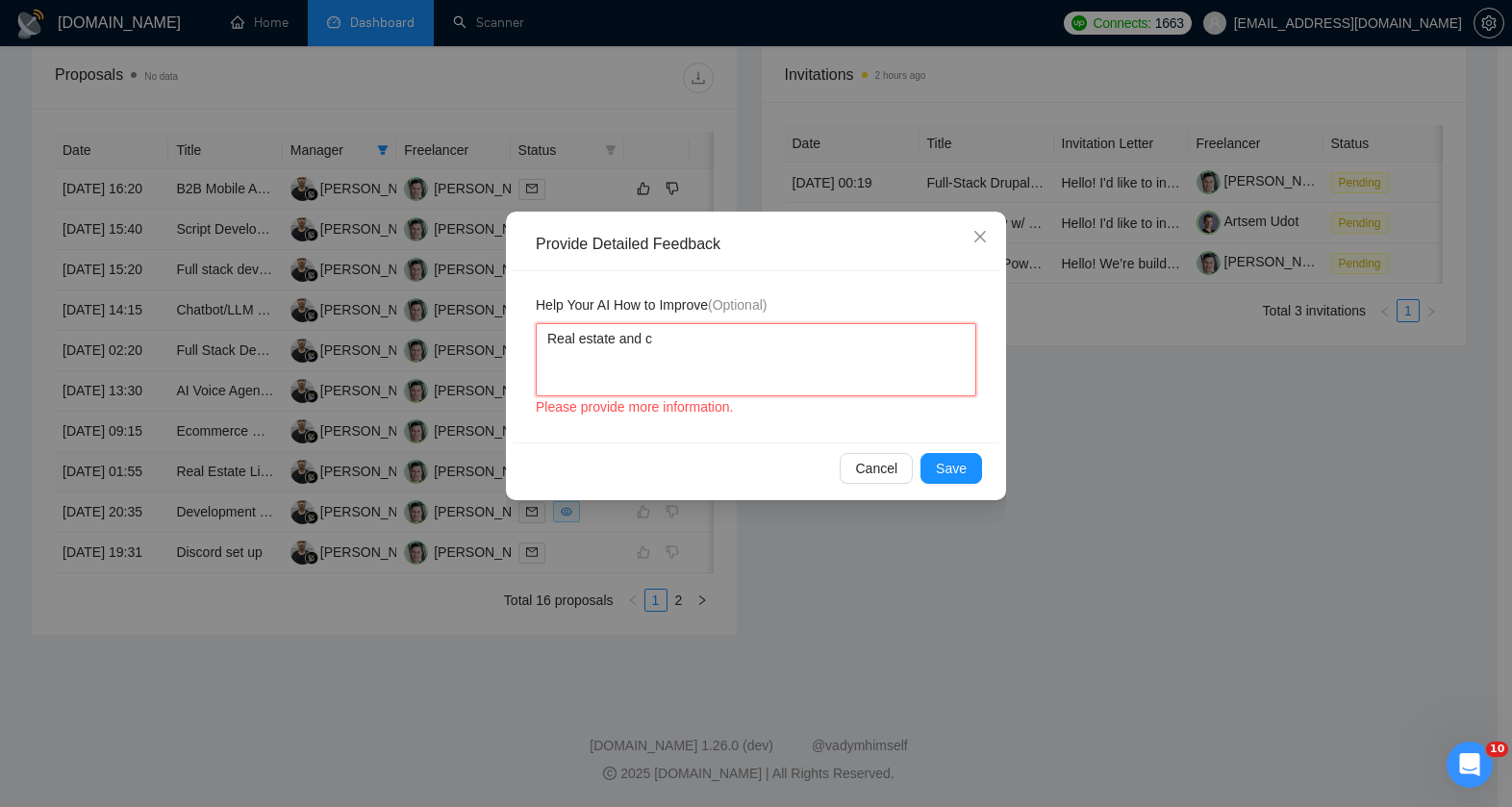
type textarea "Real estate and cu"
type textarea "Real estate and cus"
type textarea "Real estate and cust"
type textarea "Real estate and custo"
type textarea "Real estate and custom"
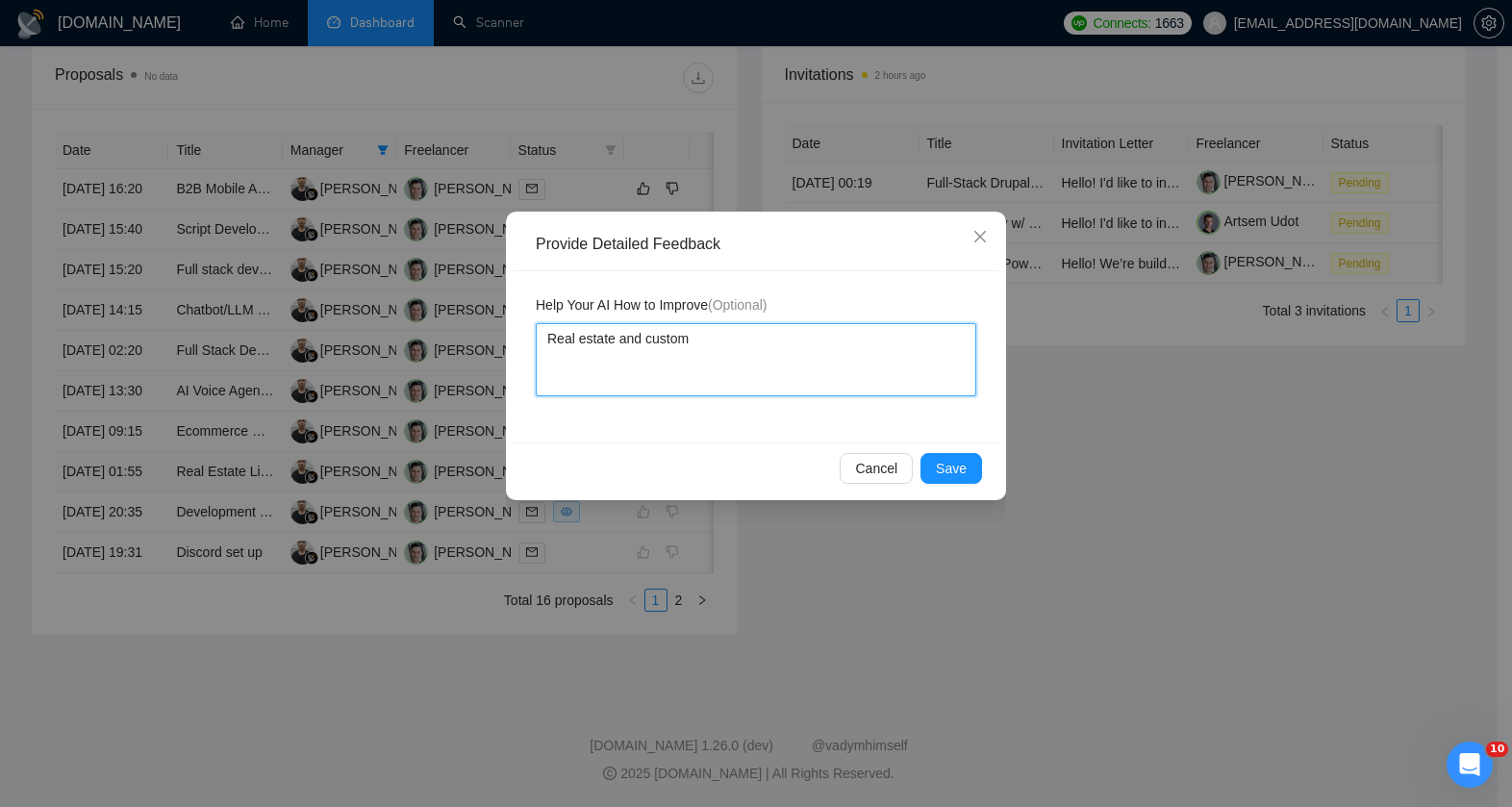
type textarea "Real estate and custom"
type textarea "Real estate and custom d"
type textarea "Real estate and custom de"
type textarea "Real estate and custom dev"
type textarea "Real estate and custom deve"
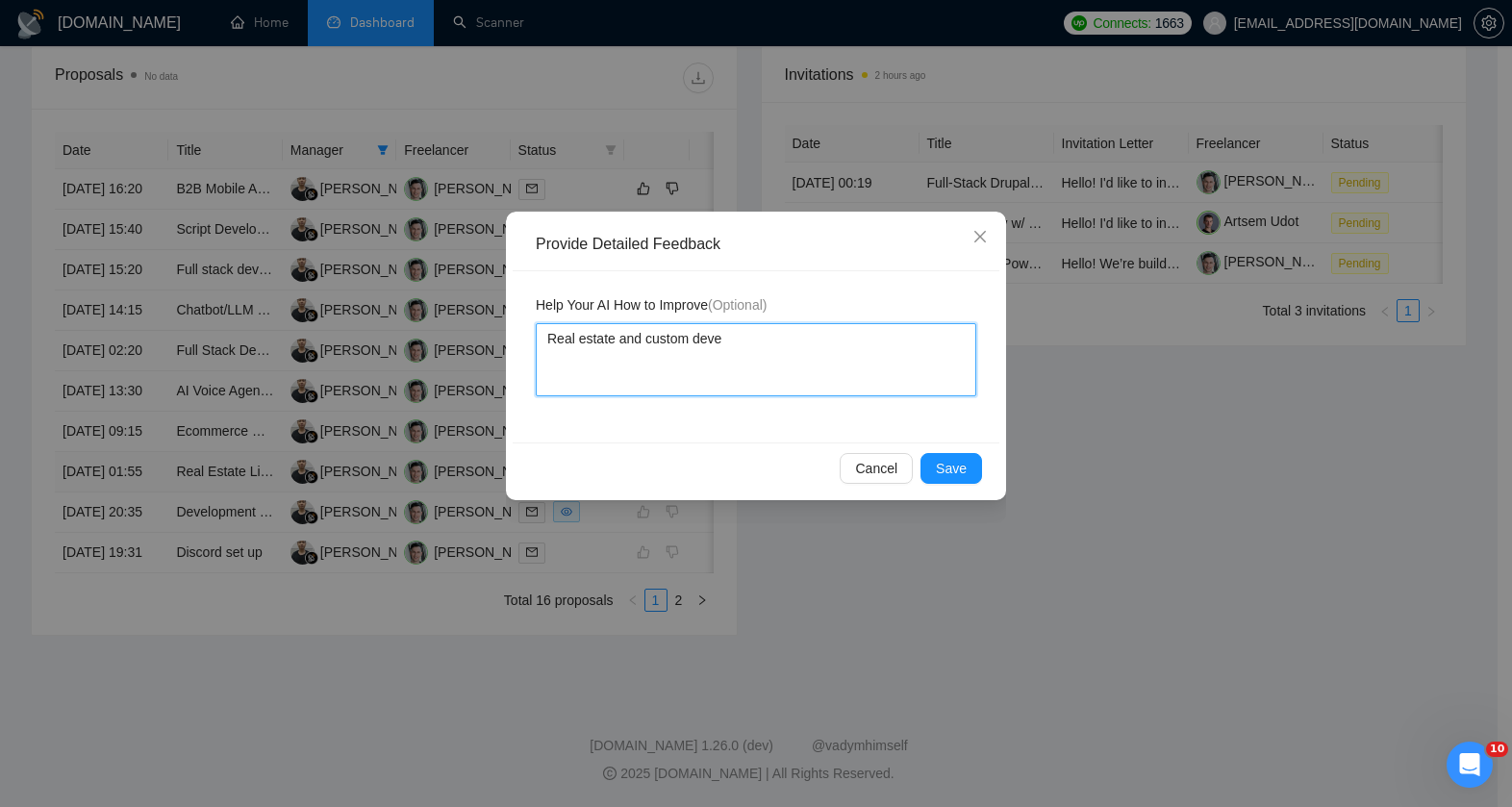
type textarea "Real estate and custom devel"
type textarea "Real estate and custom develo"
type textarea "Real estate and custom develop"
type textarea "Real estate and custom developme"
type textarea "Real estate and custom developmen"
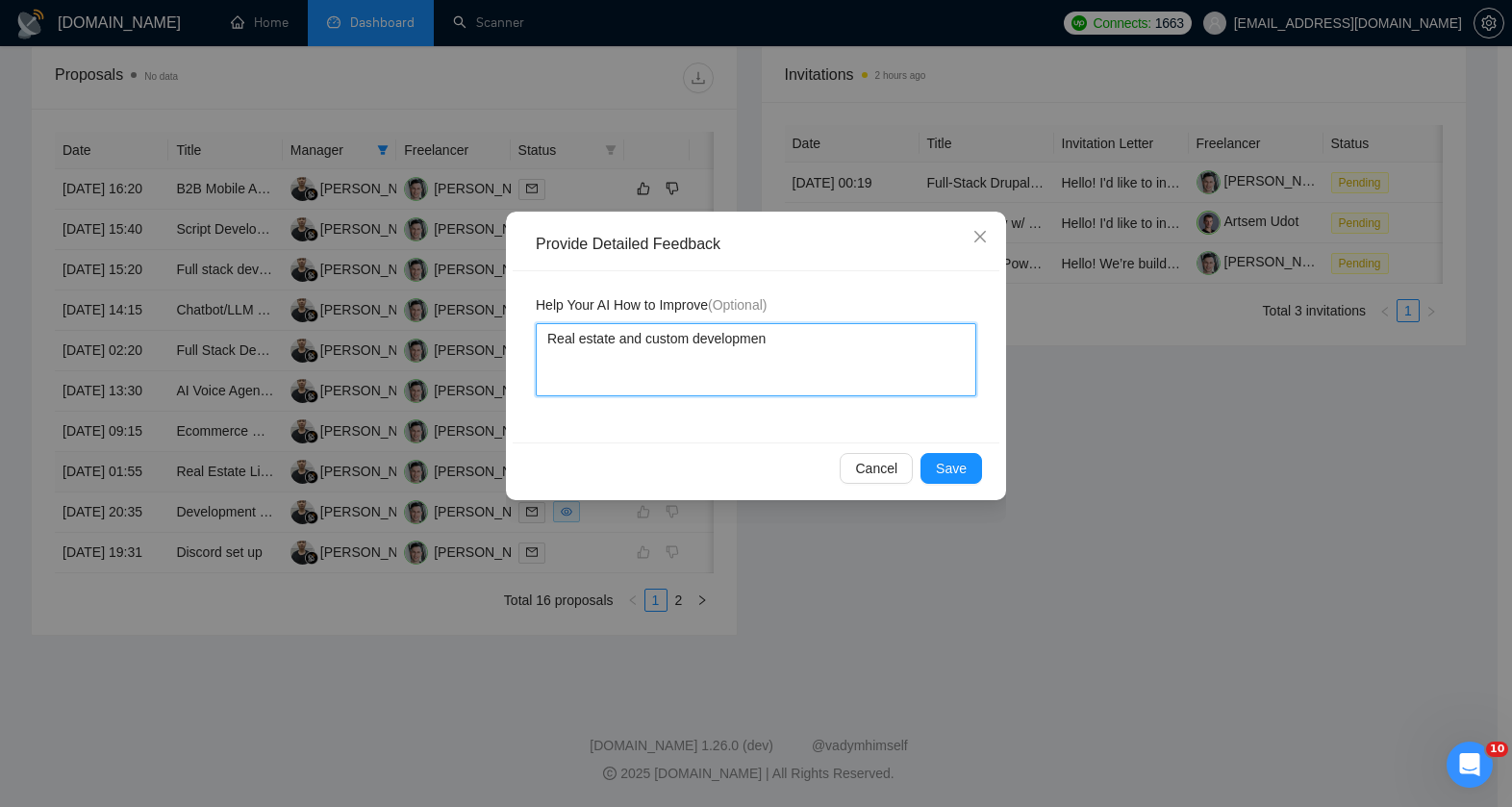
type textarea "Real estate and custom development"
type textarea "Real estate and custom development -"
type textarea "Real estate and custom development - g"
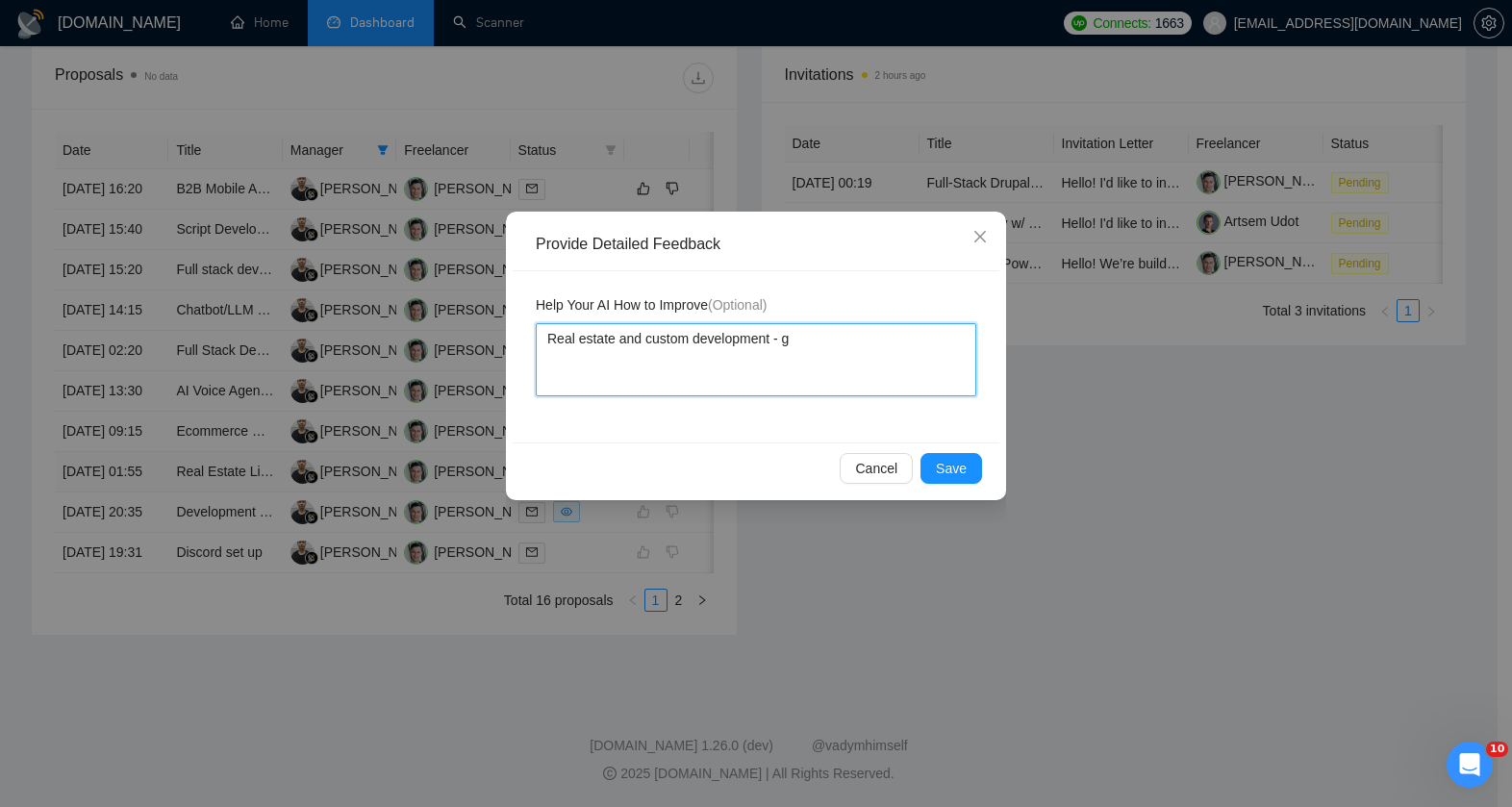
type textarea "Real estate and custom development - go"
type textarea "Real estate and custom development - good"
type textarea "Real estate and custom development - good m"
type textarea "Real estate and custom development - good ma"
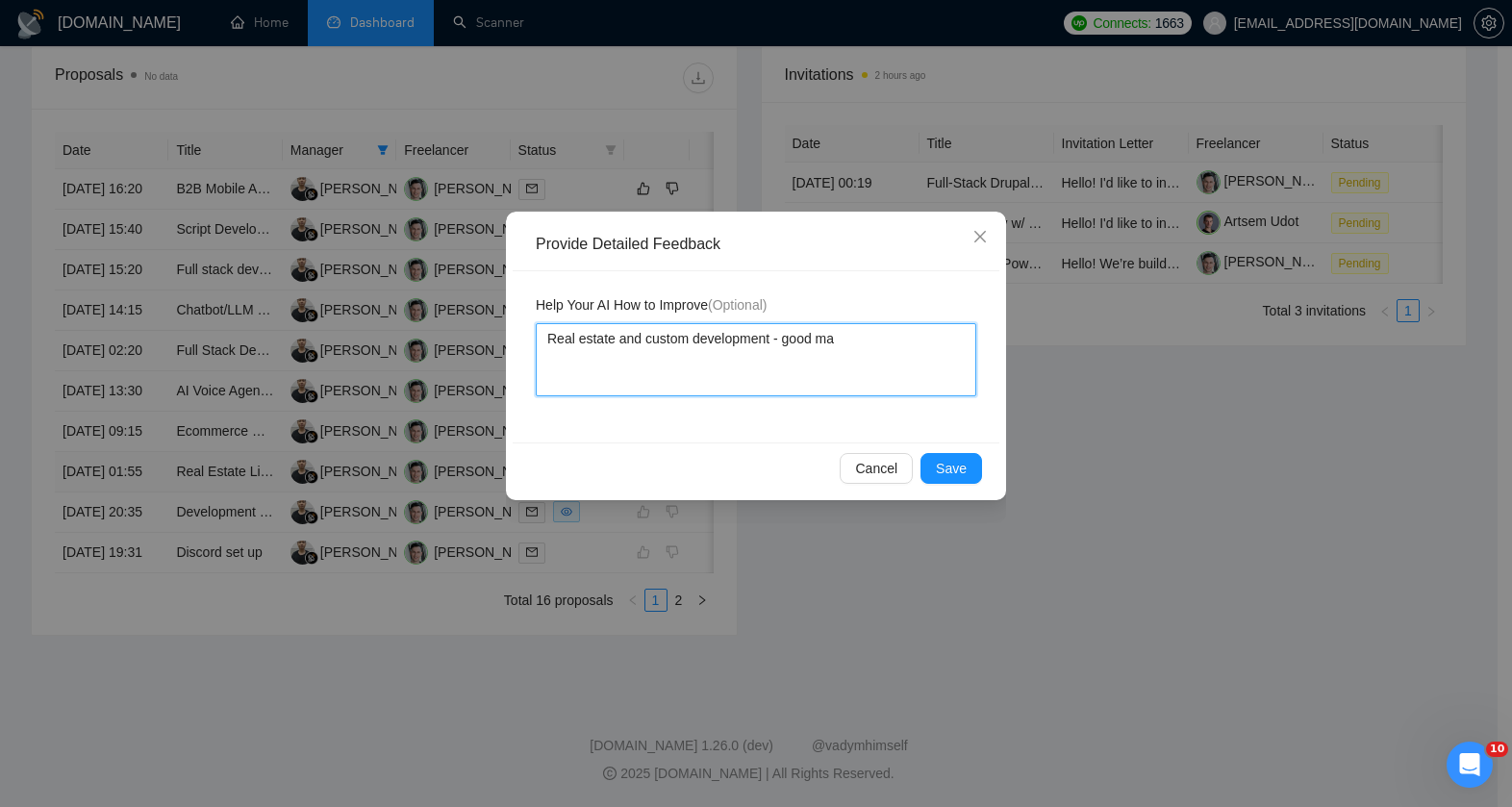
type textarea "Real estate and custom development - good mat"
type textarea "Real estate and custom development - good matc"
type textarea "Real estate and custom development - good match"
type textarea "Real estate and custom development - good match f"
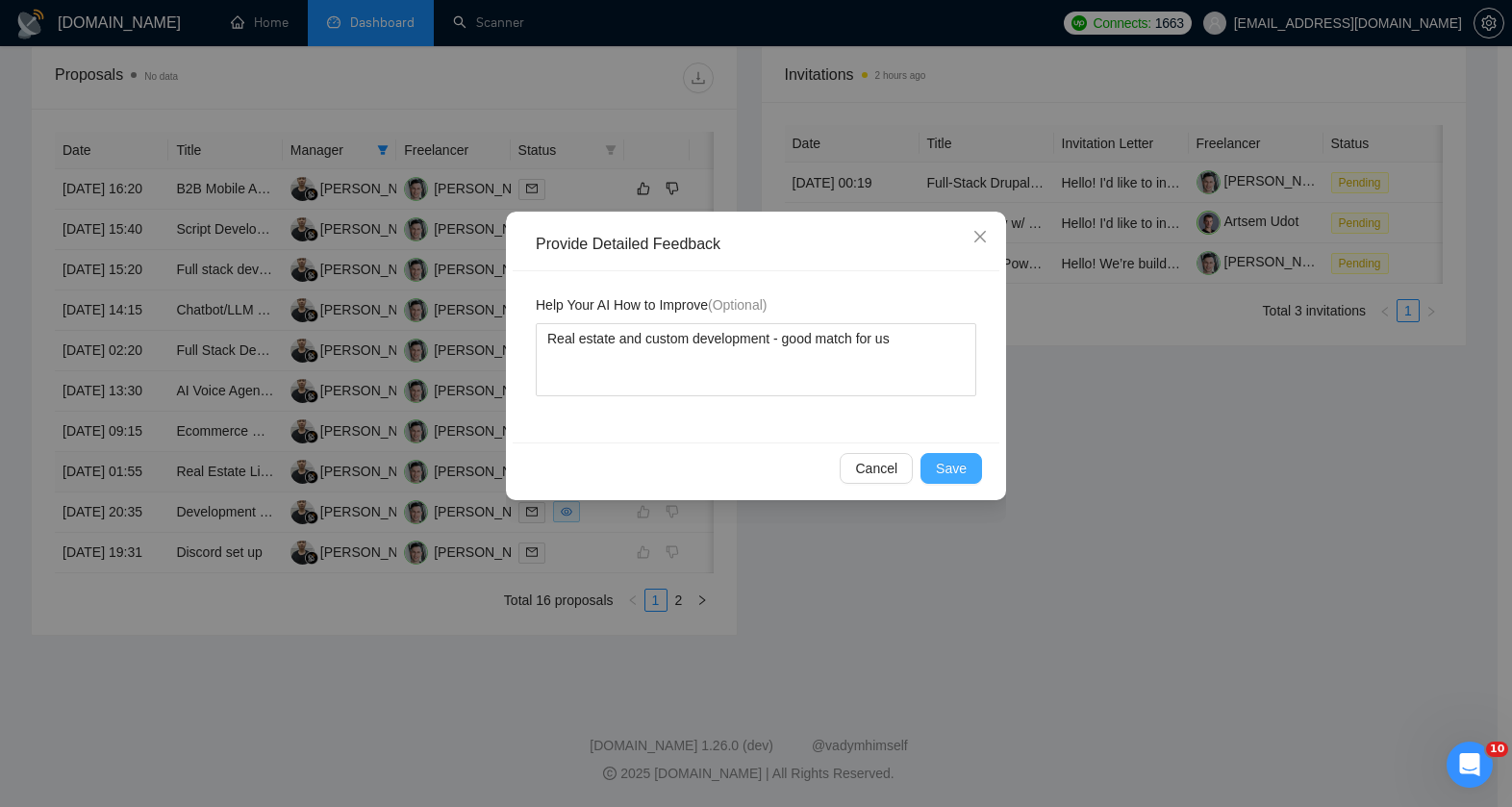
click at [949, 457] on button "Save" at bounding box center [951, 469] width 62 height 31
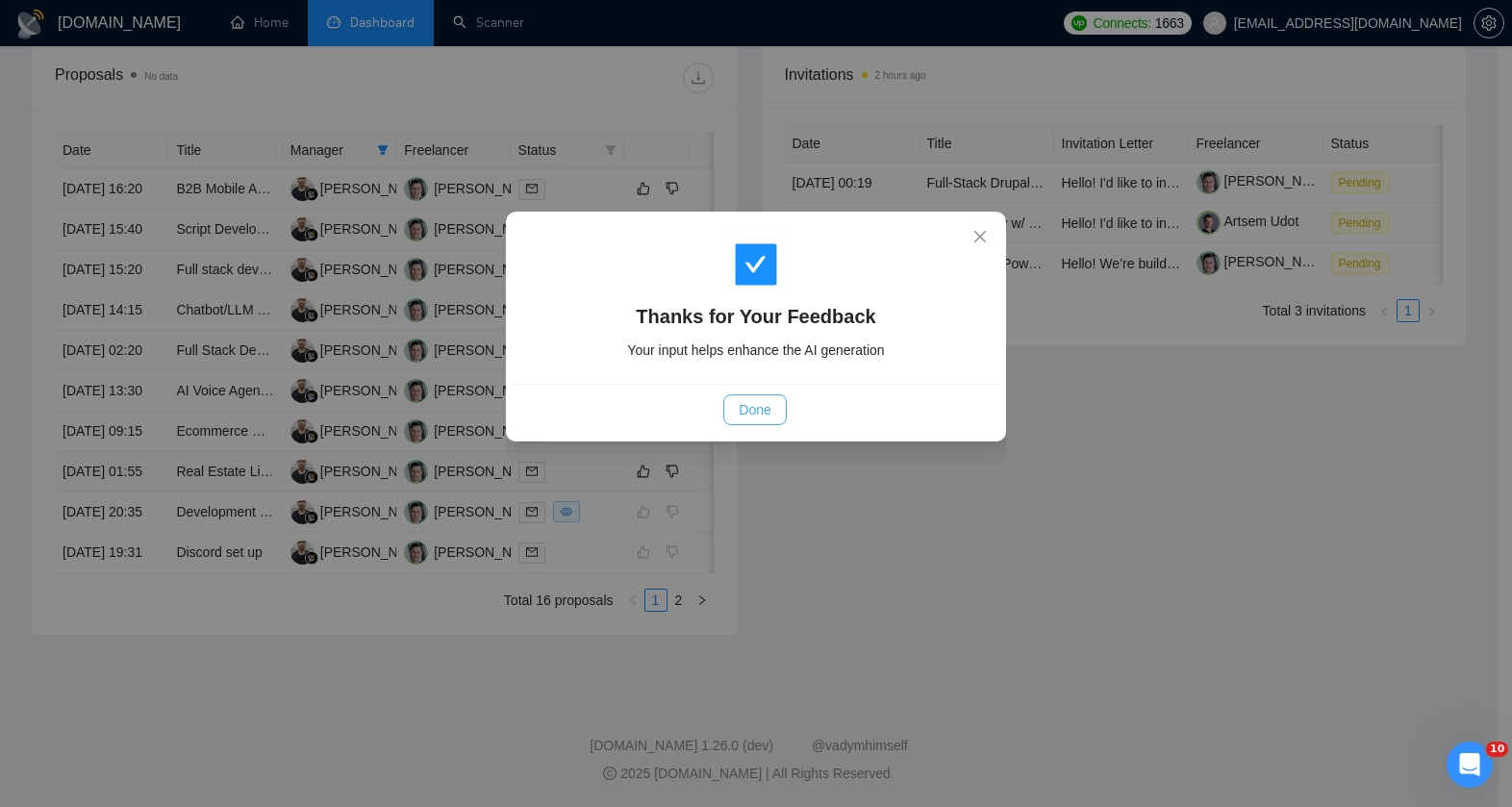
click at [761, 419] on span "Done" at bounding box center [755, 410] width 32 height 21
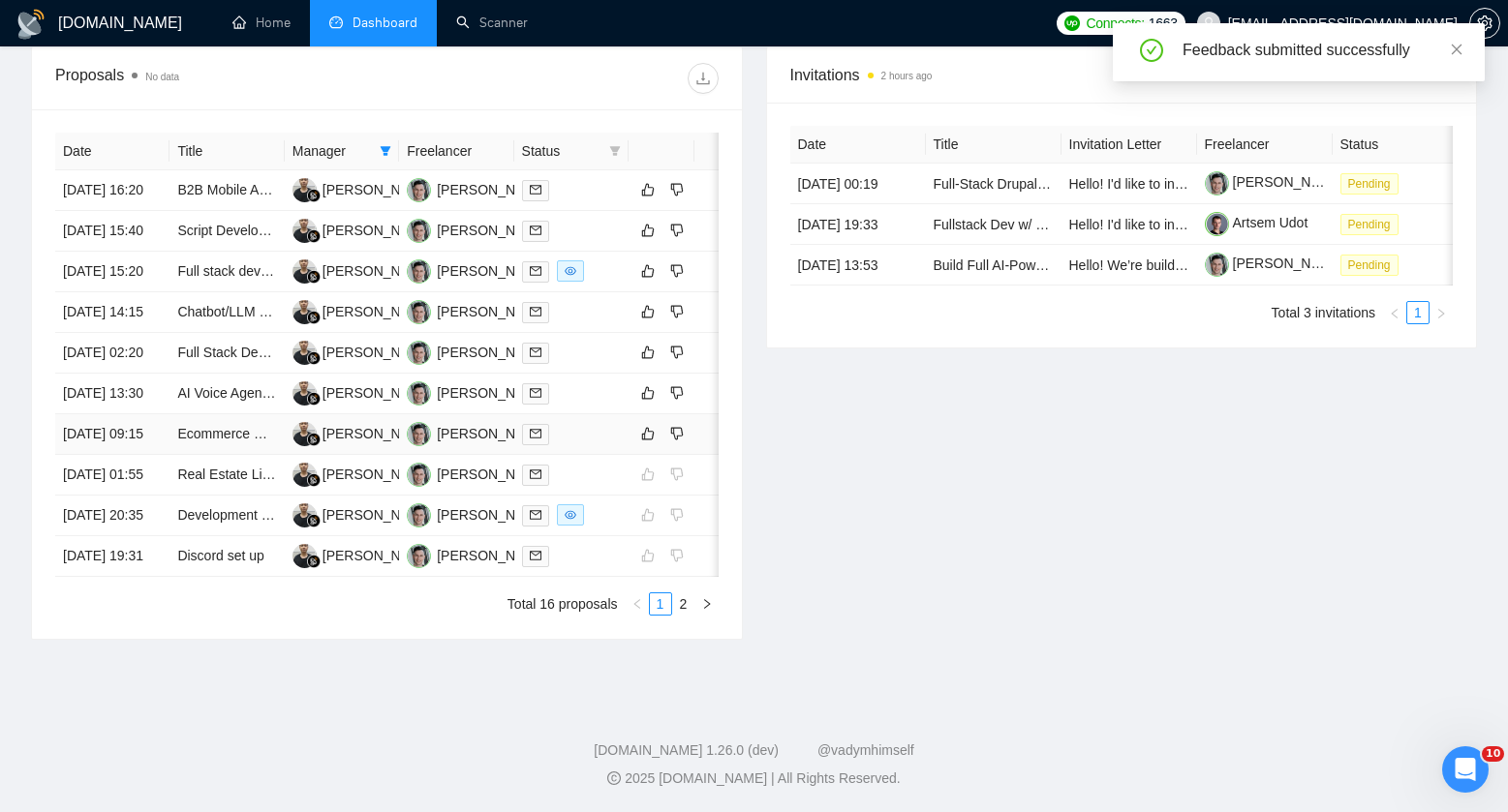
click at [588, 446] on div at bounding box center [571, 434] width 99 height 22
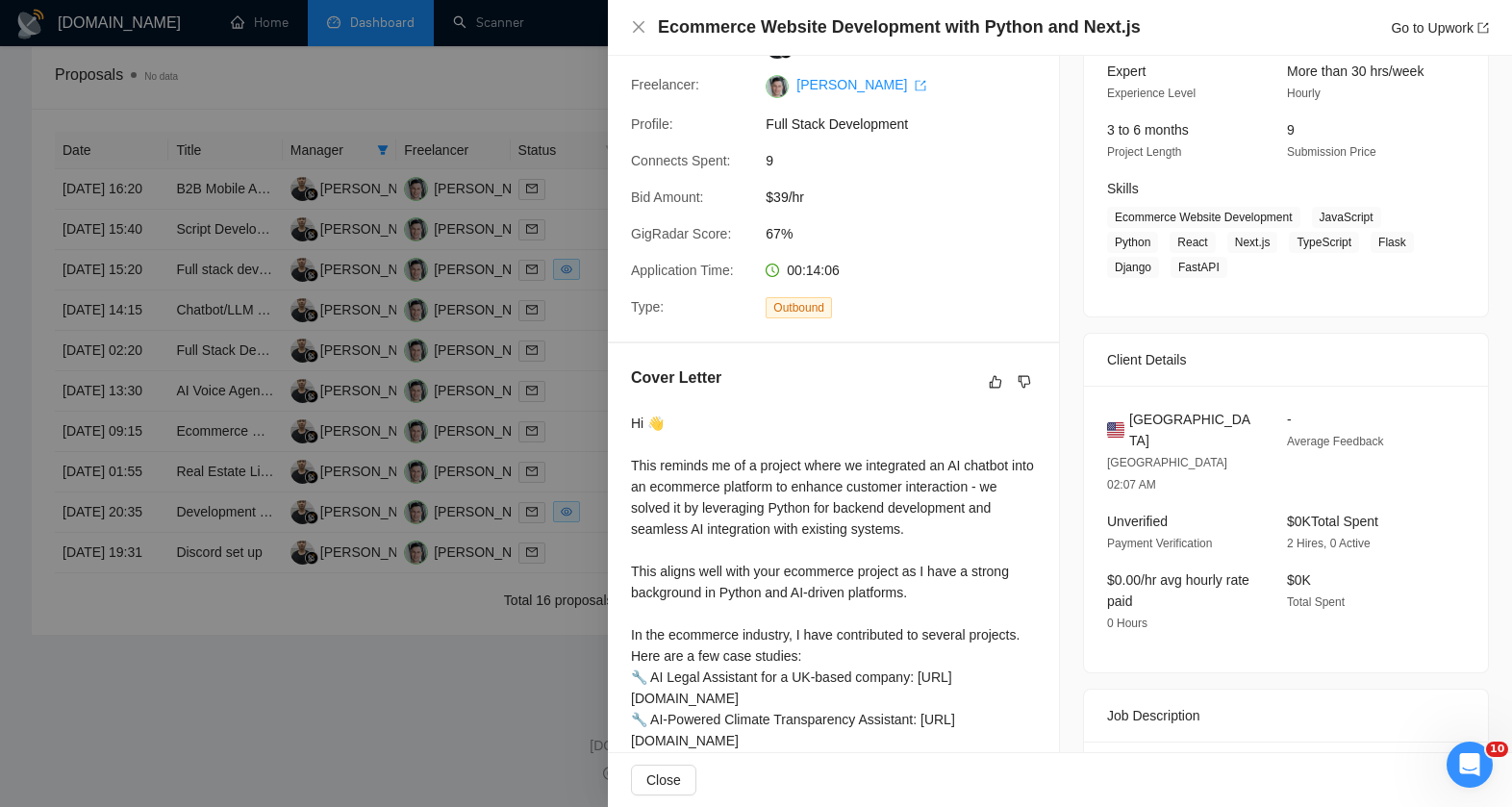
scroll to position [40, 0]
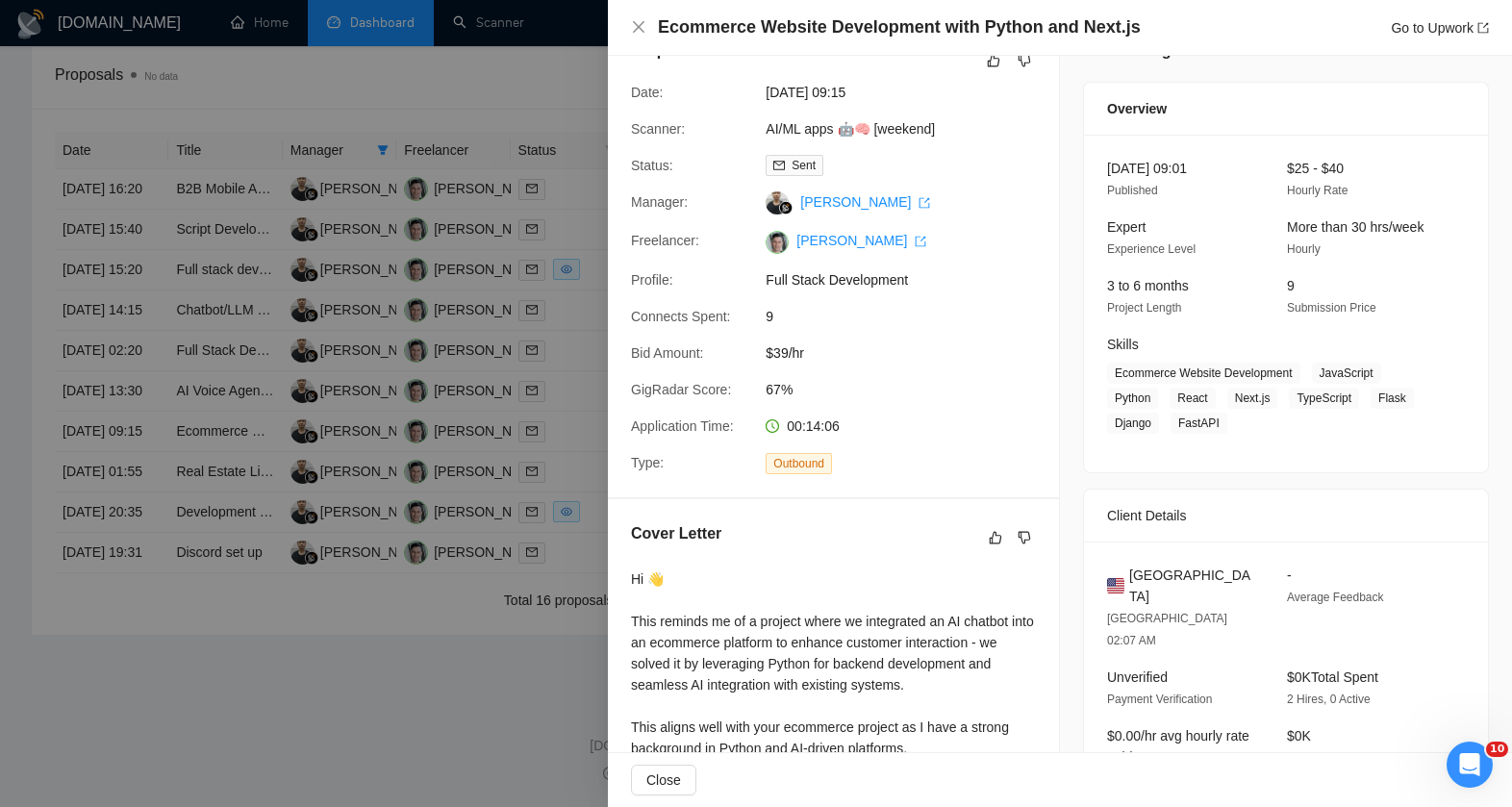
click at [568, 621] on div at bounding box center [756, 404] width 1512 height 807
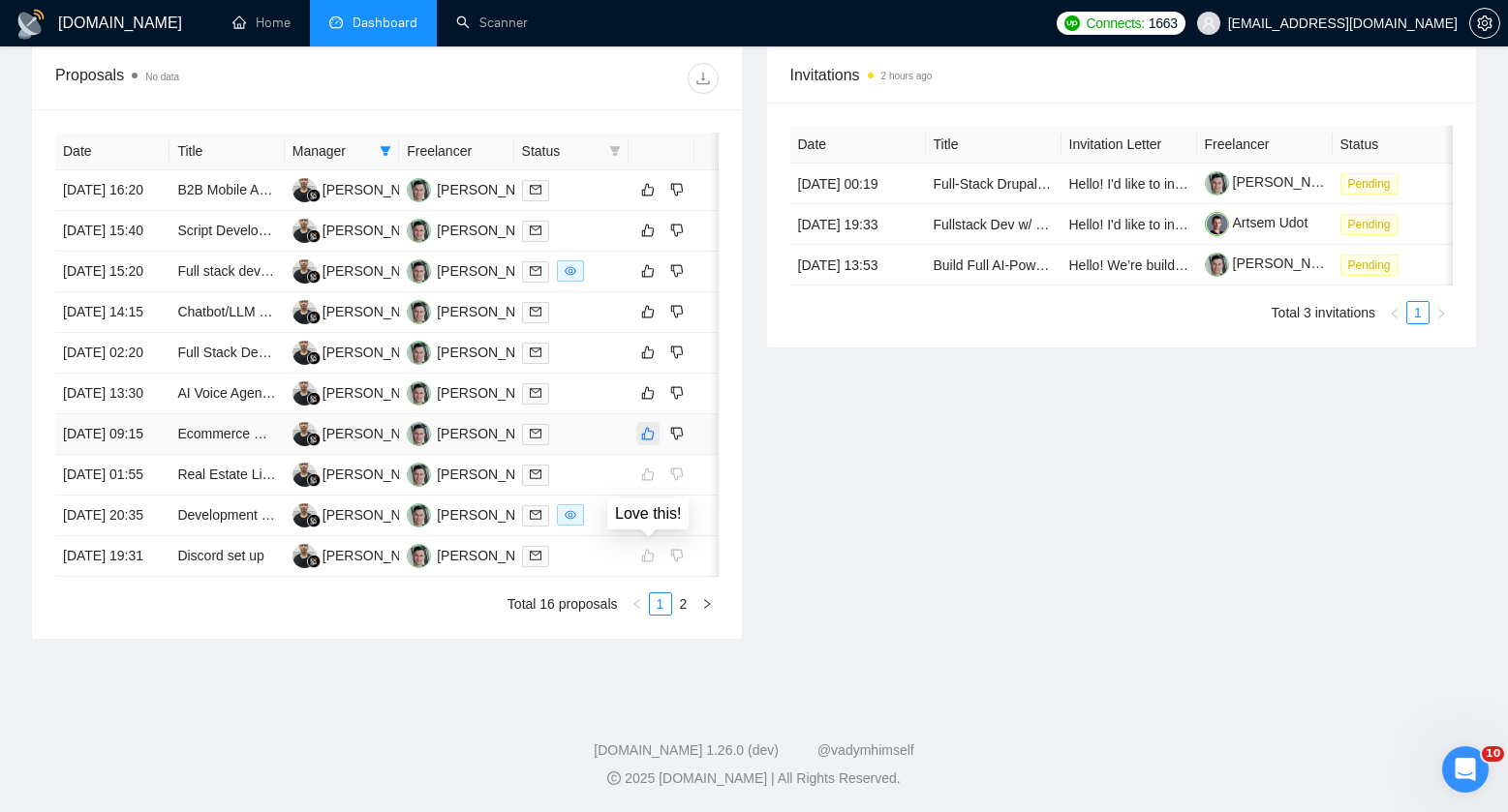
click at [642, 442] on icon "like" at bounding box center [648, 434] width 14 height 16
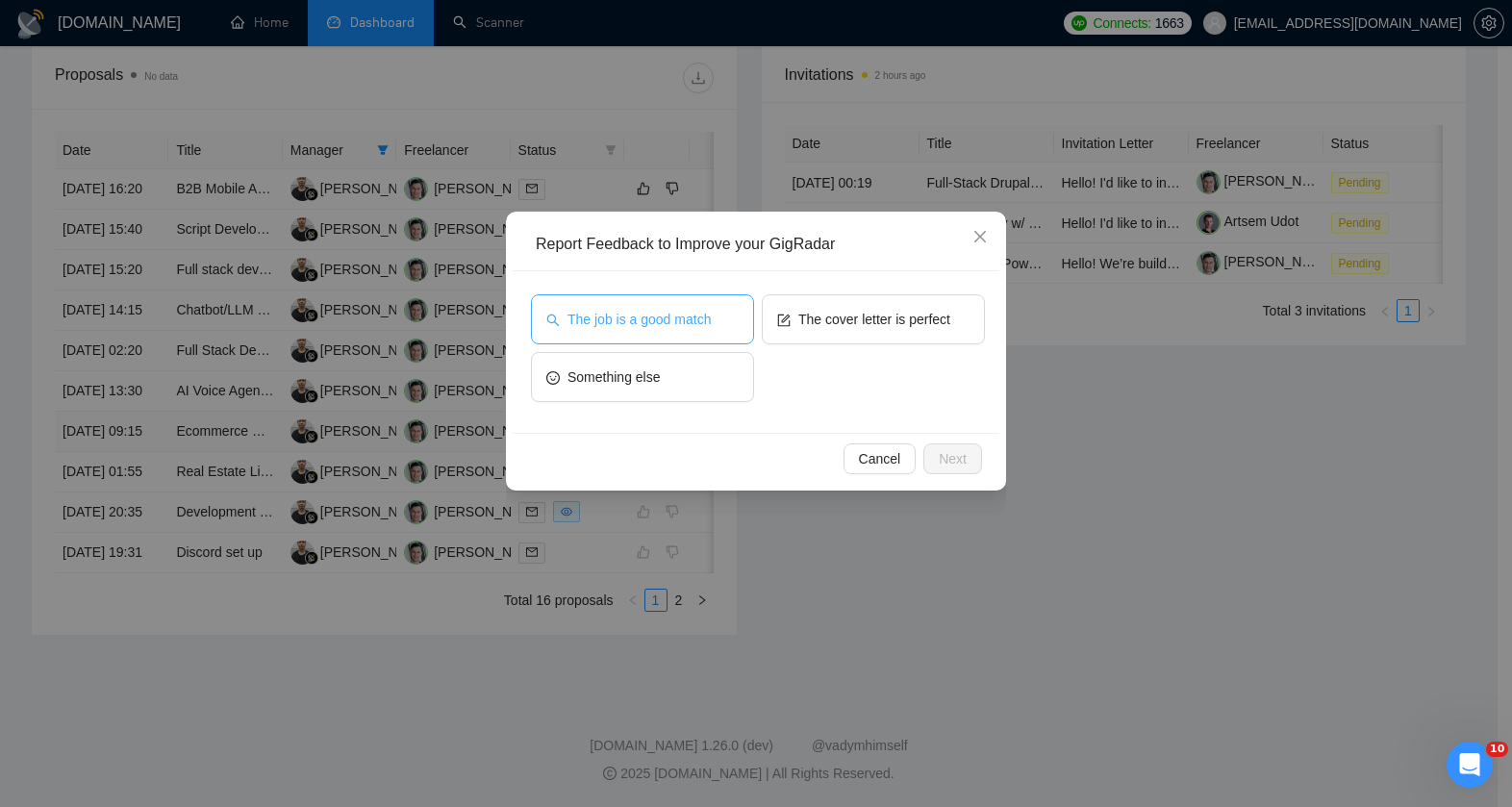
click at [684, 328] on span "The job is a good match" at bounding box center [639, 320] width 144 height 21
click at [952, 452] on span "Next" at bounding box center [952, 459] width 28 height 21
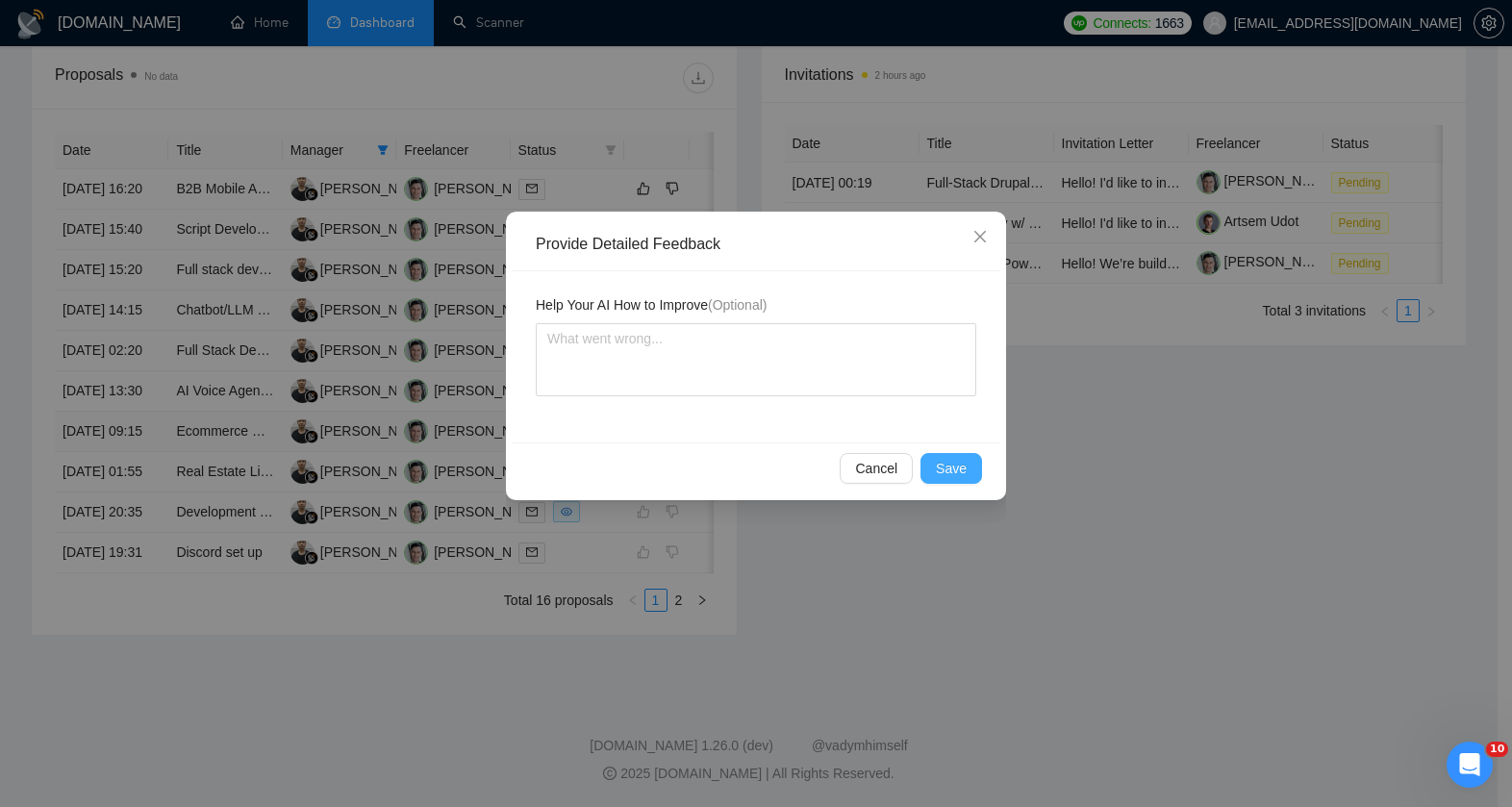
click at [948, 456] on button "Save" at bounding box center [951, 469] width 62 height 31
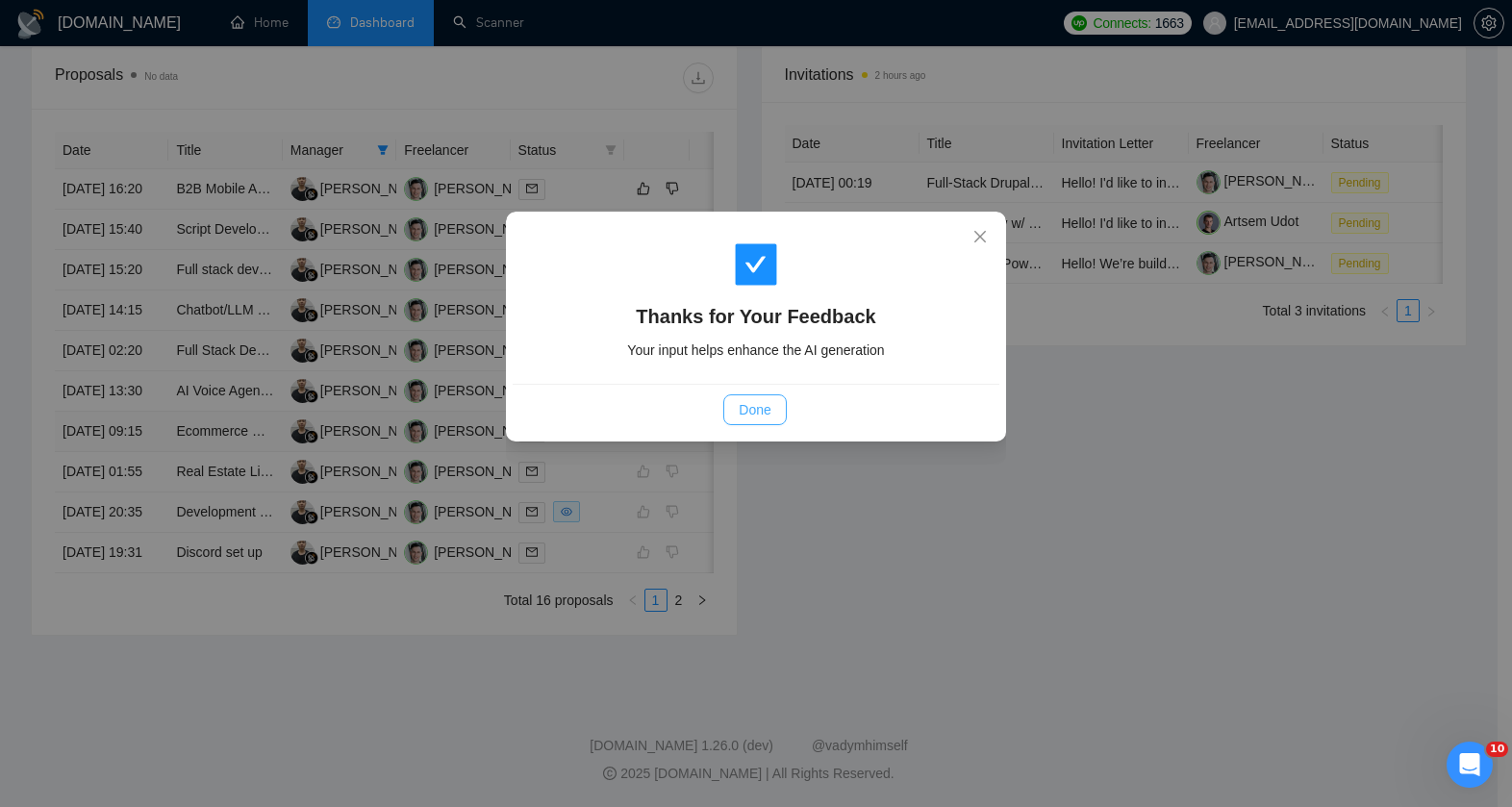
drag, startPoint x: 792, startPoint y: 402, endPoint x: 768, endPoint y: 407, distance: 24.5
click at [792, 402] on div "Done" at bounding box center [755, 410] width 454 height 31
click at [768, 407] on span "Done" at bounding box center [755, 410] width 32 height 21
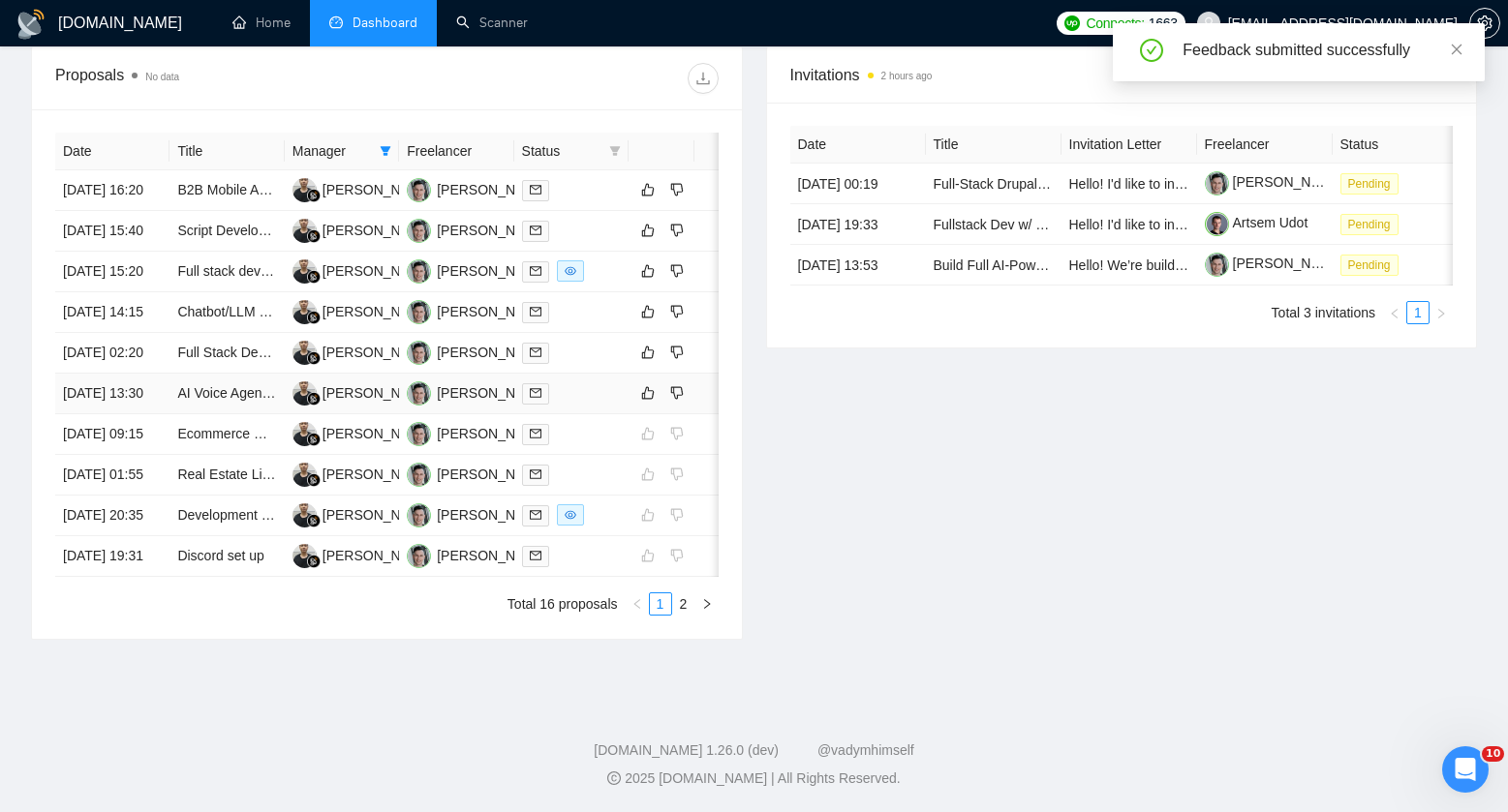
click at [584, 405] on div at bounding box center [571, 393] width 99 height 22
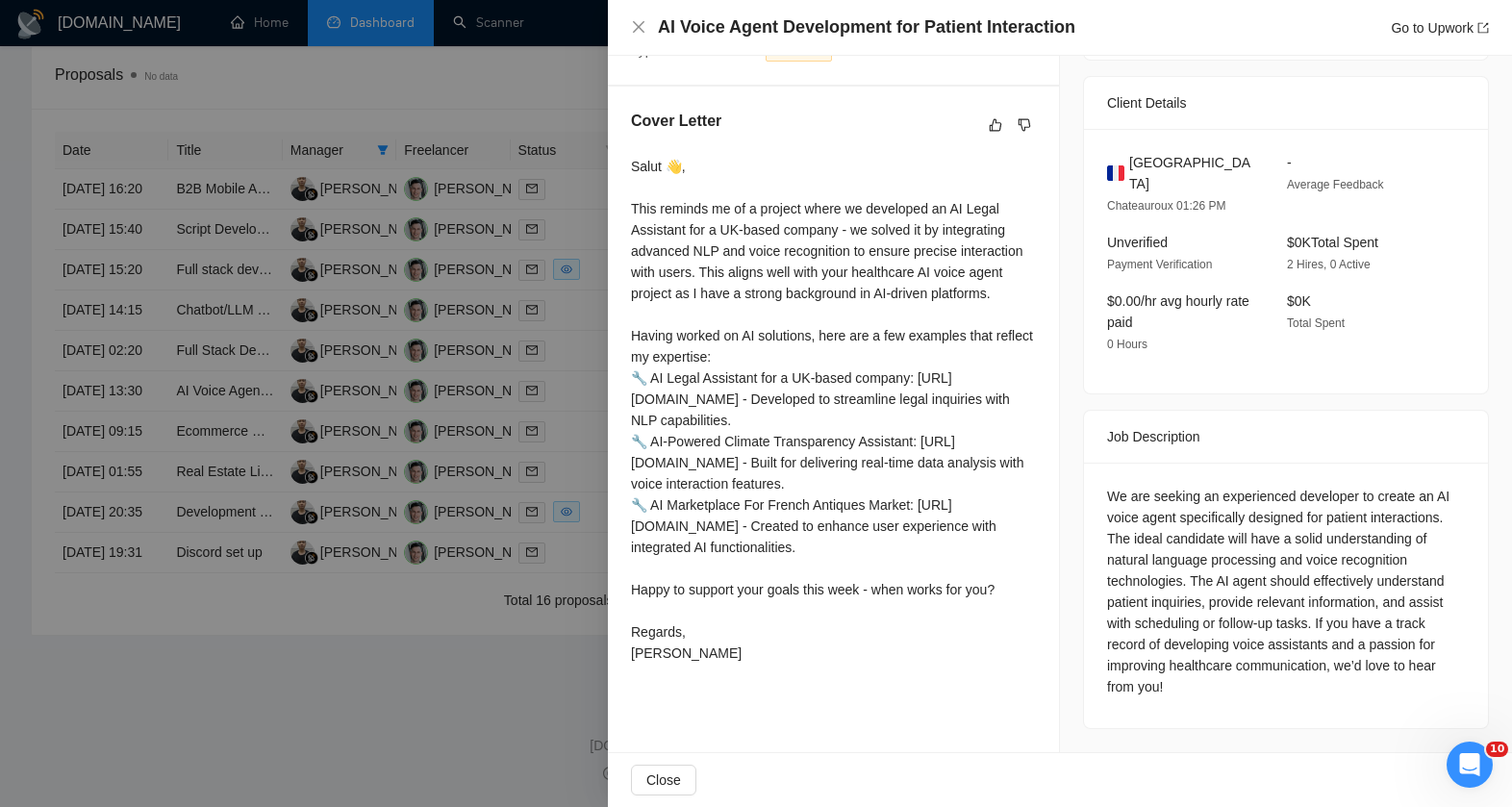
scroll to position [0, 0]
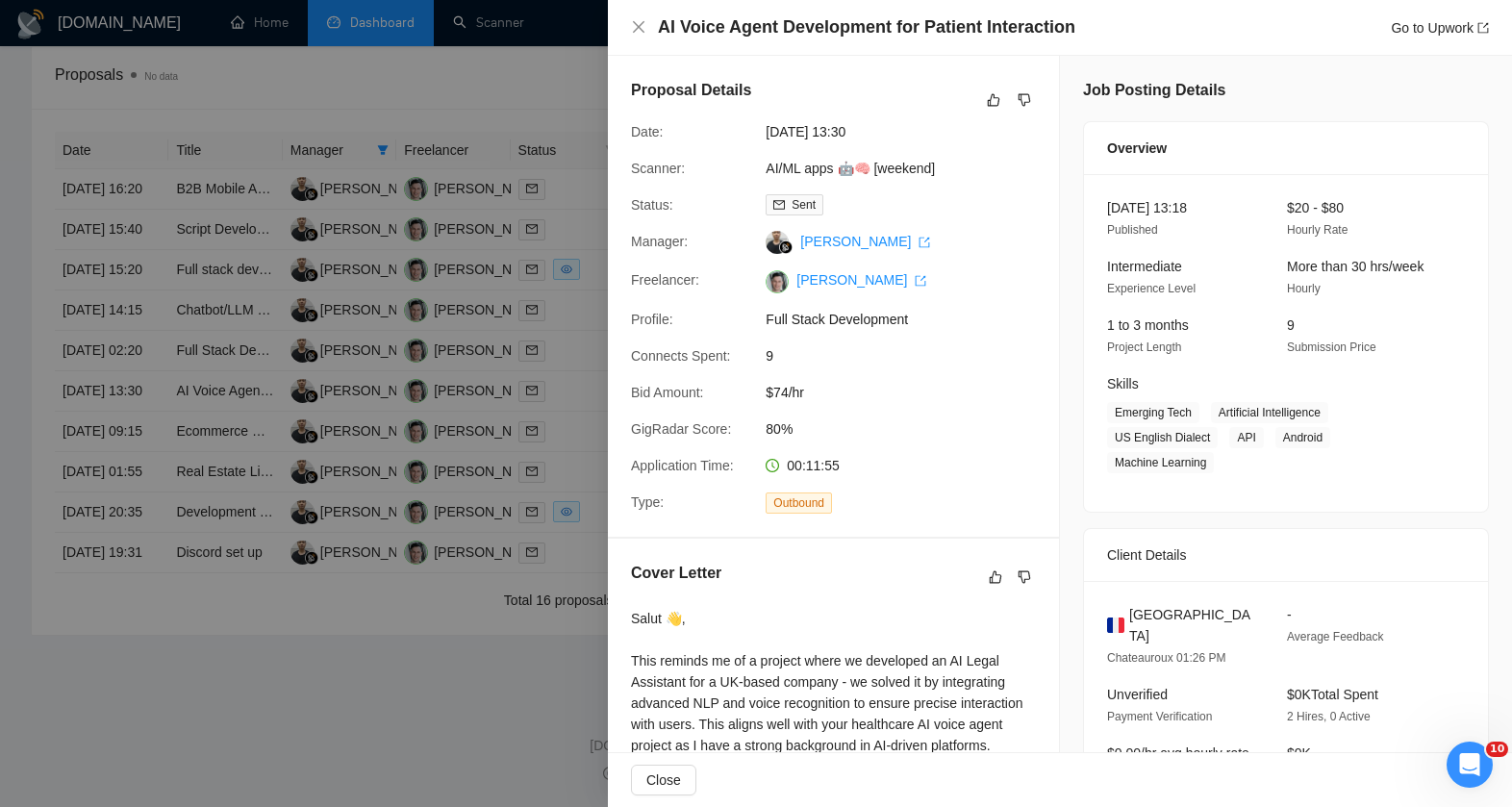
click at [564, 363] on div at bounding box center [756, 404] width 1512 height 807
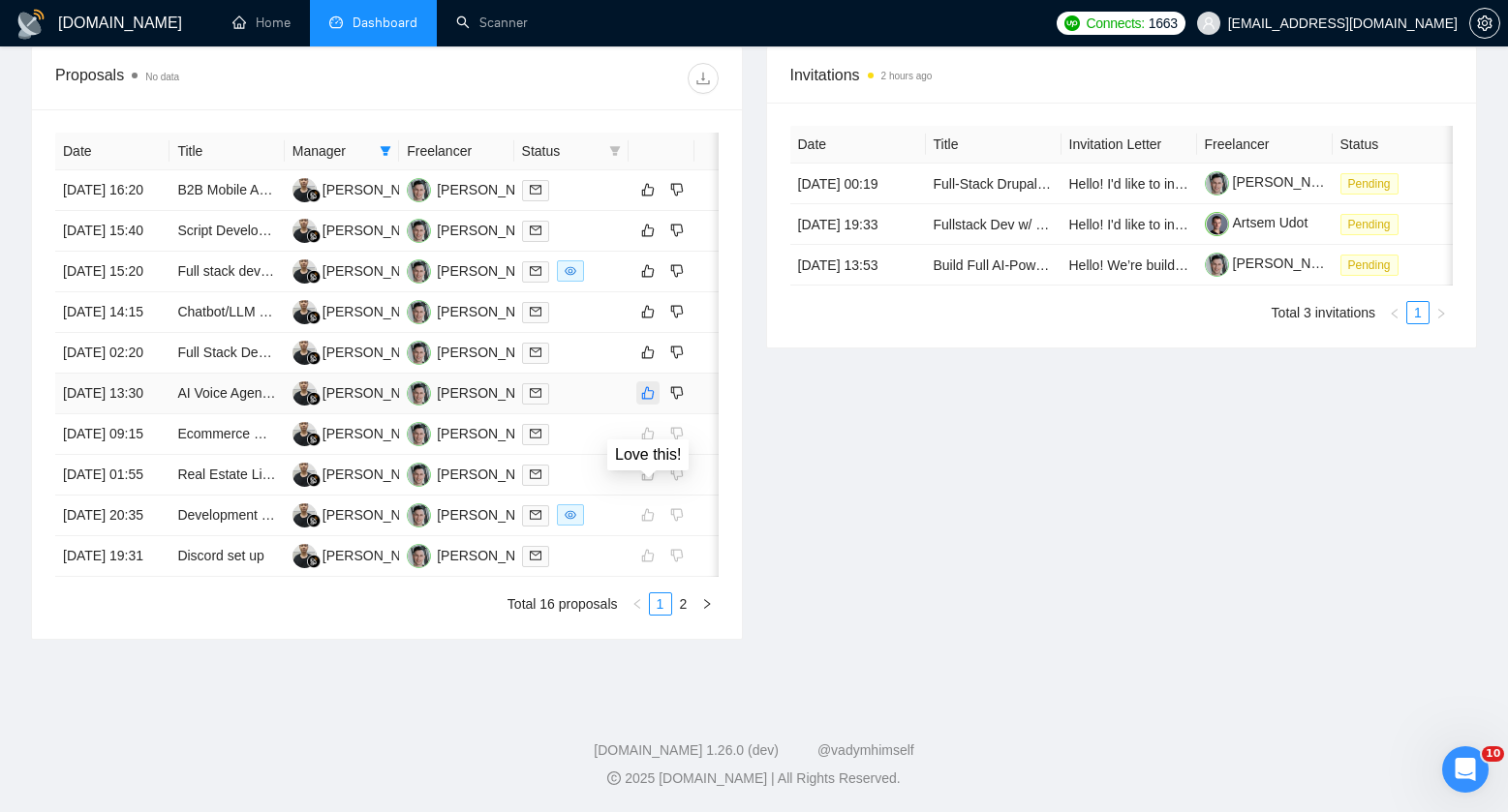
click at [647, 401] on icon "like" at bounding box center [648, 393] width 14 height 16
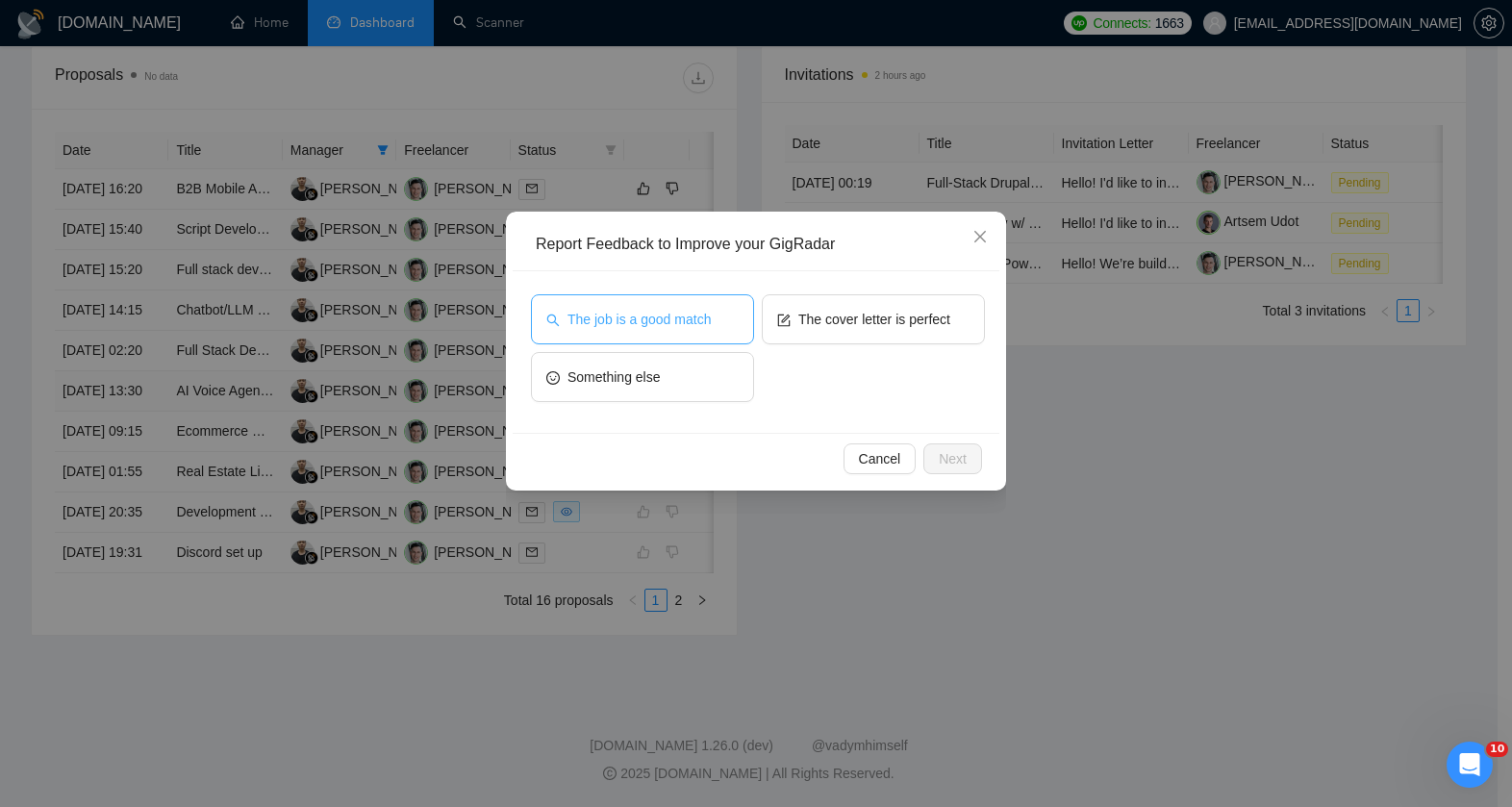
click at [666, 327] on span "The job is a good match" at bounding box center [639, 320] width 144 height 21
click at [969, 453] on button "Next" at bounding box center [952, 459] width 59 height 31
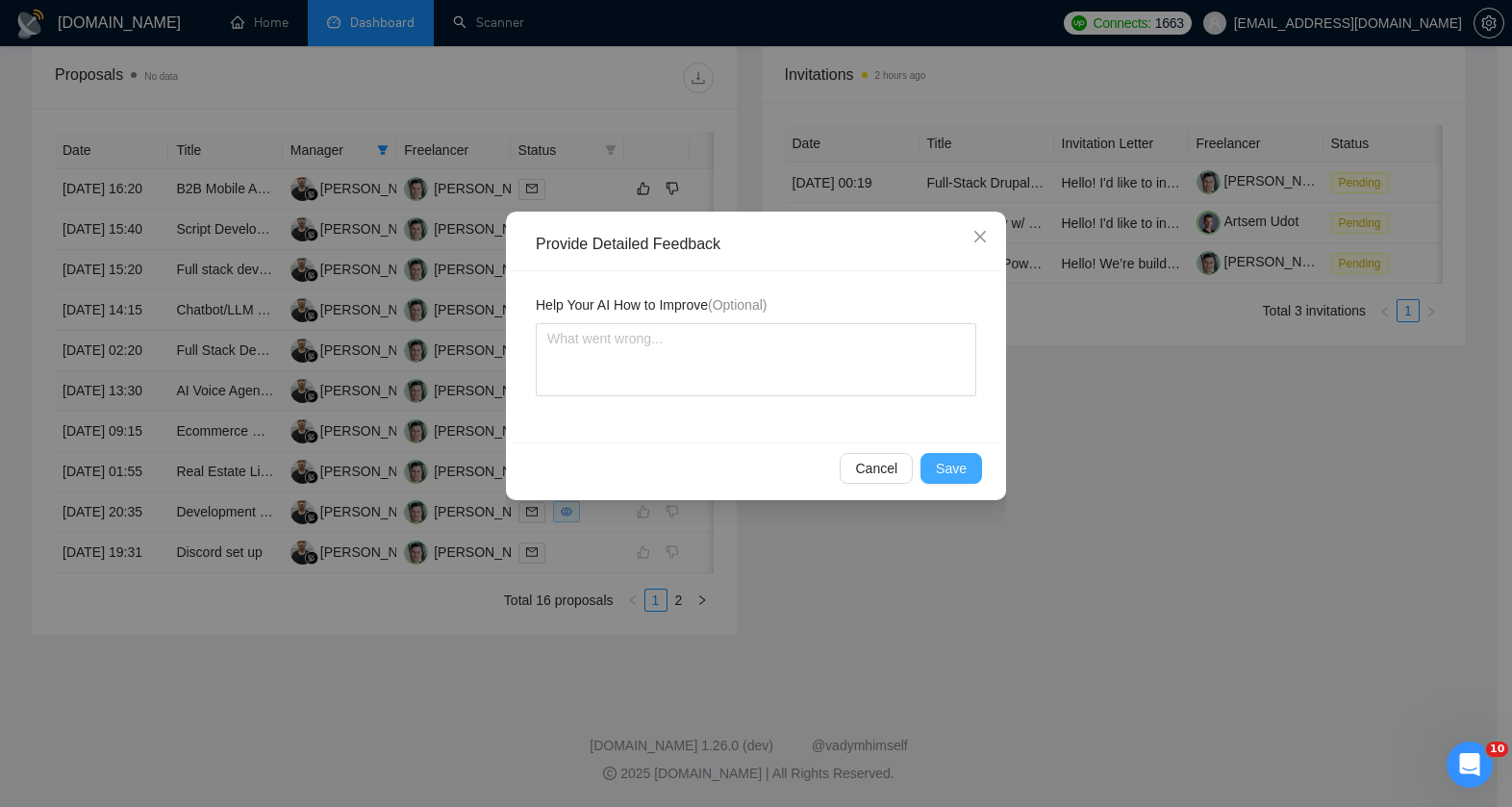
click at [932, 461] on button "Save" at bounding box center [951, 469] width 62 height 31
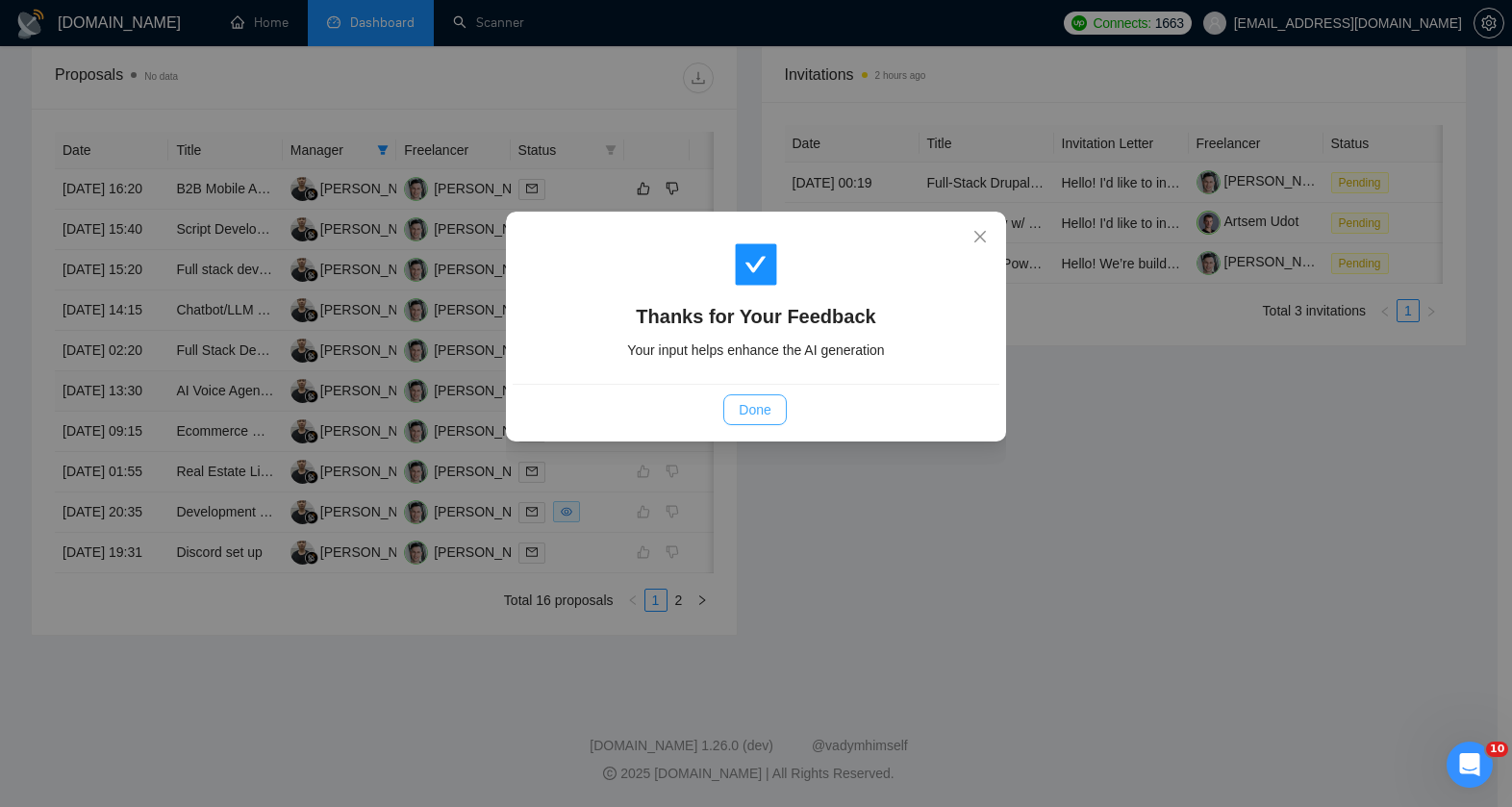
click at [765, 409] on span "Done" at bounding box center [755, 410] width 32 height 21
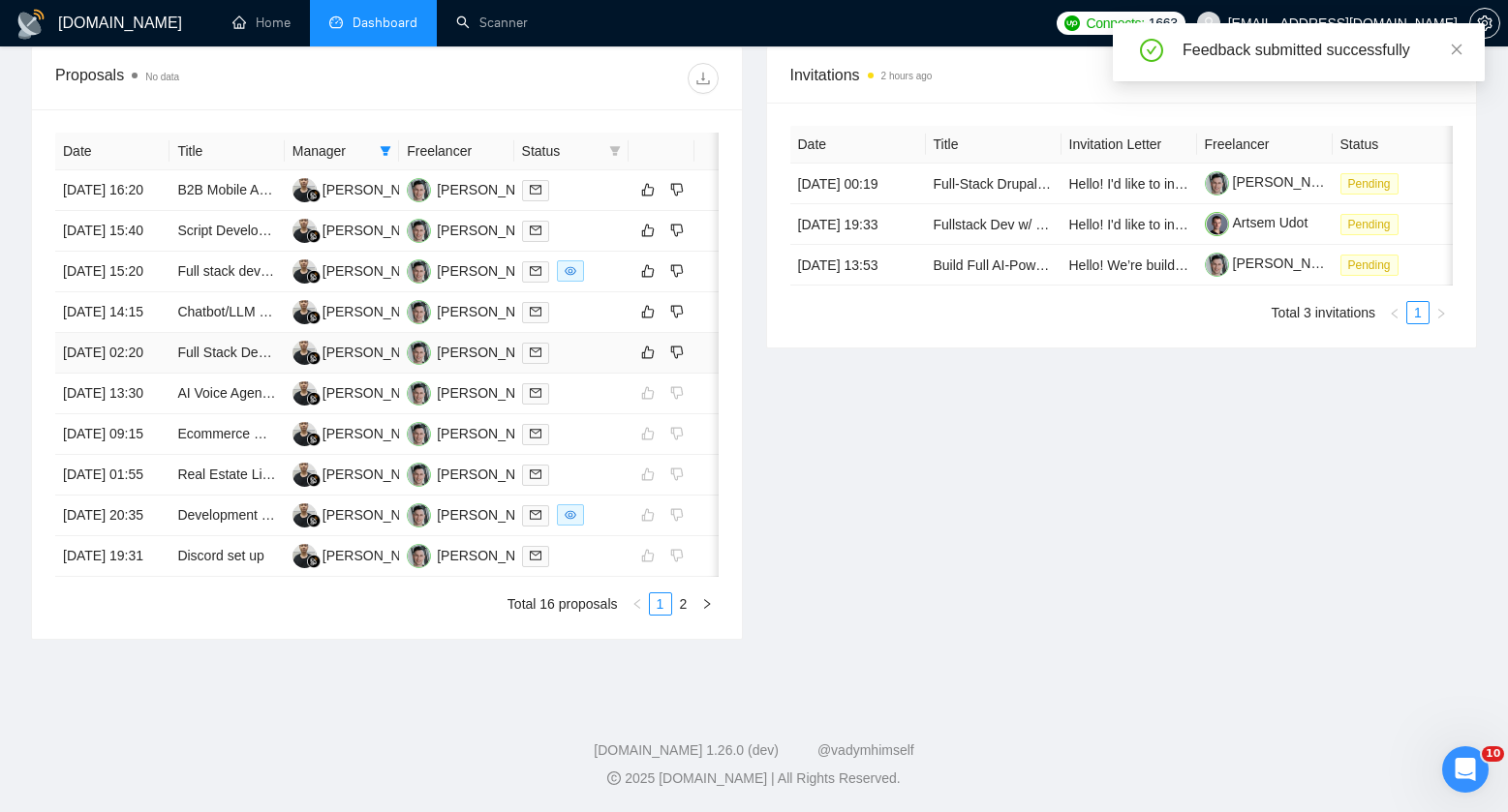
click at [578, 364] on div at bounding box center [571, 353] width 99 height 22
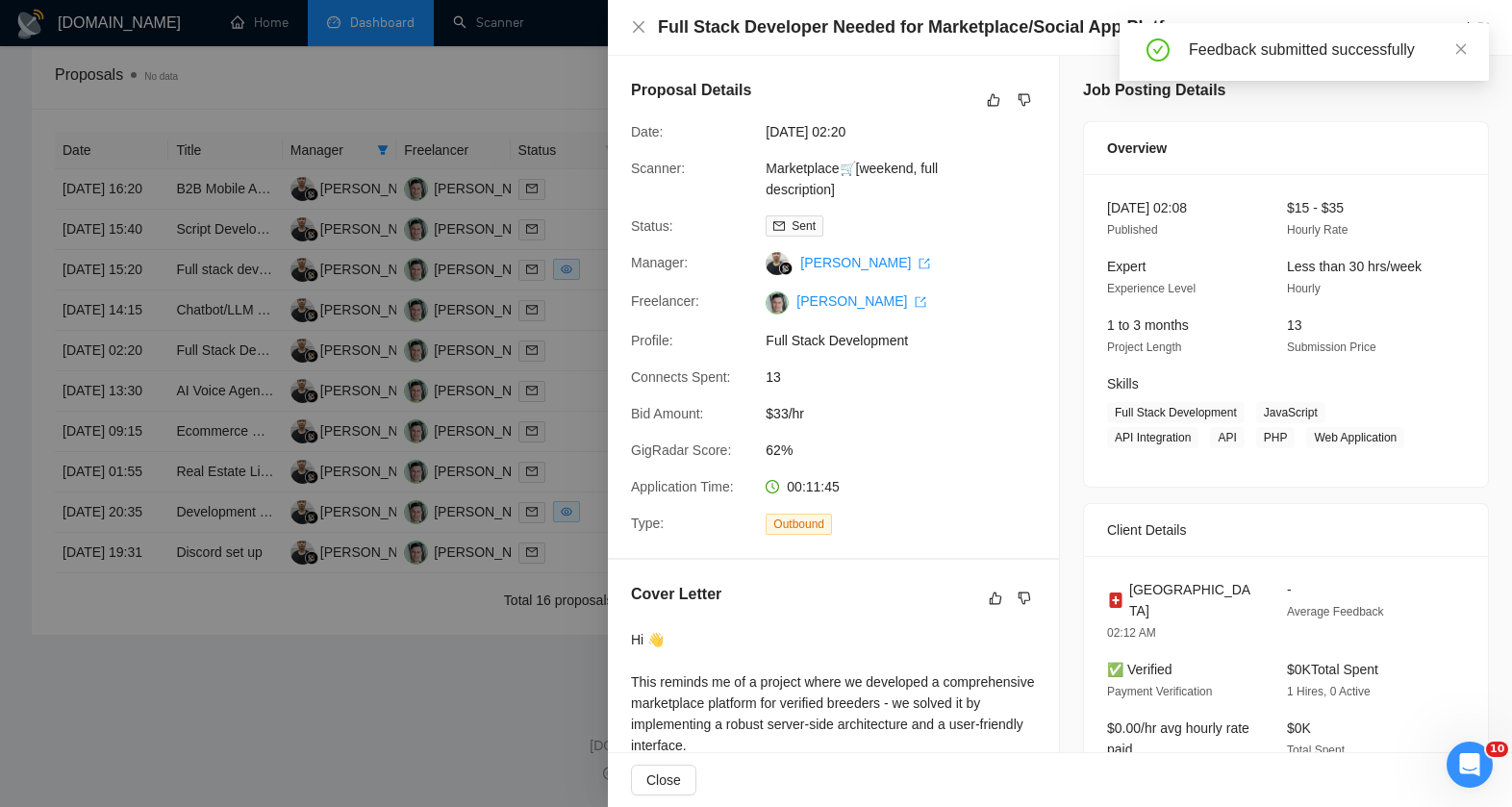
click at [1470, 47] on div "Feedback submitted successfully" at bounding box center [1304, 52] width 370 height 58
click at [1461, 50] on icon "close" at bounding box center [1461, 49] width 14 height 14
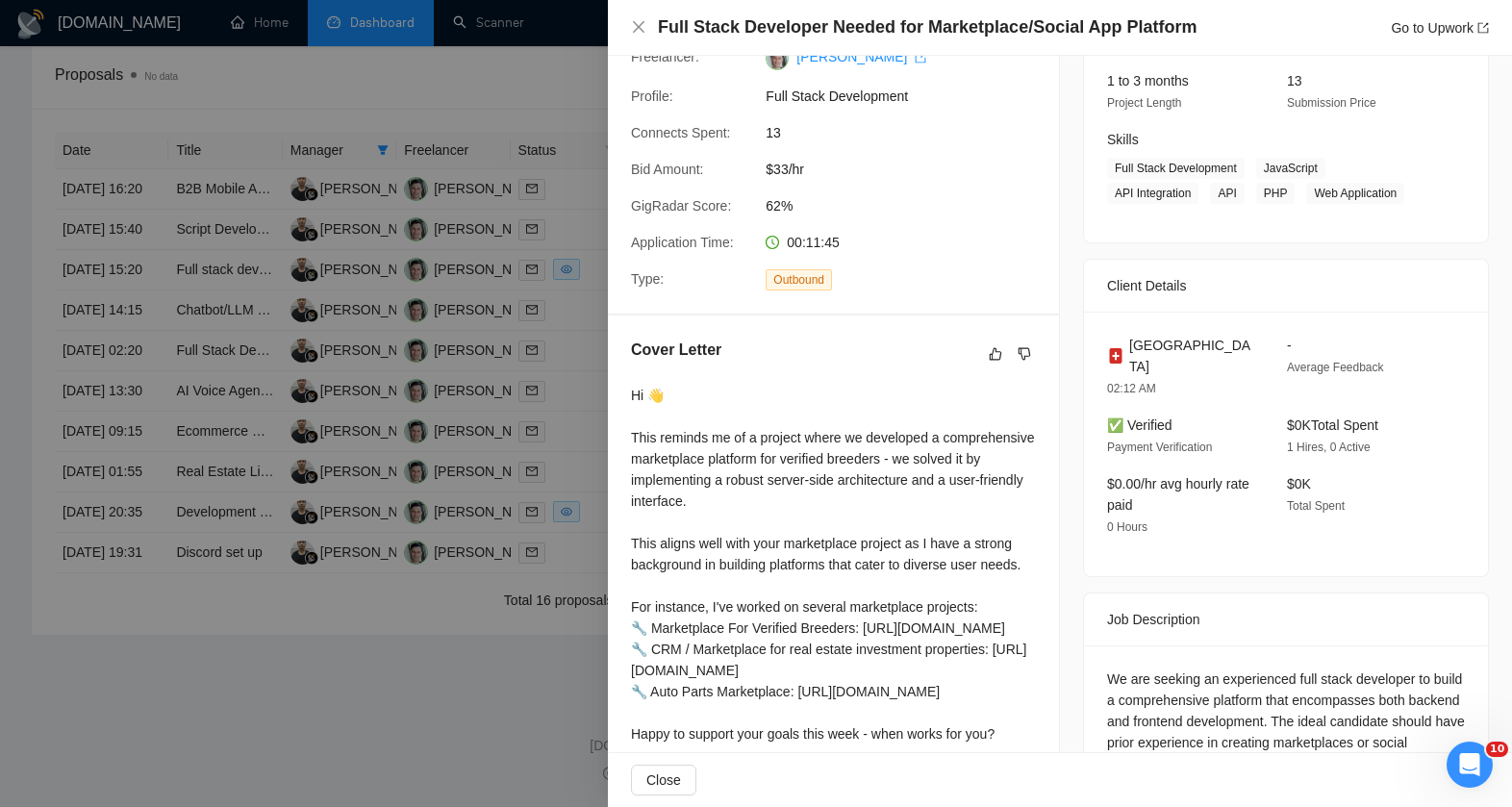
scroll to position [404, 0]
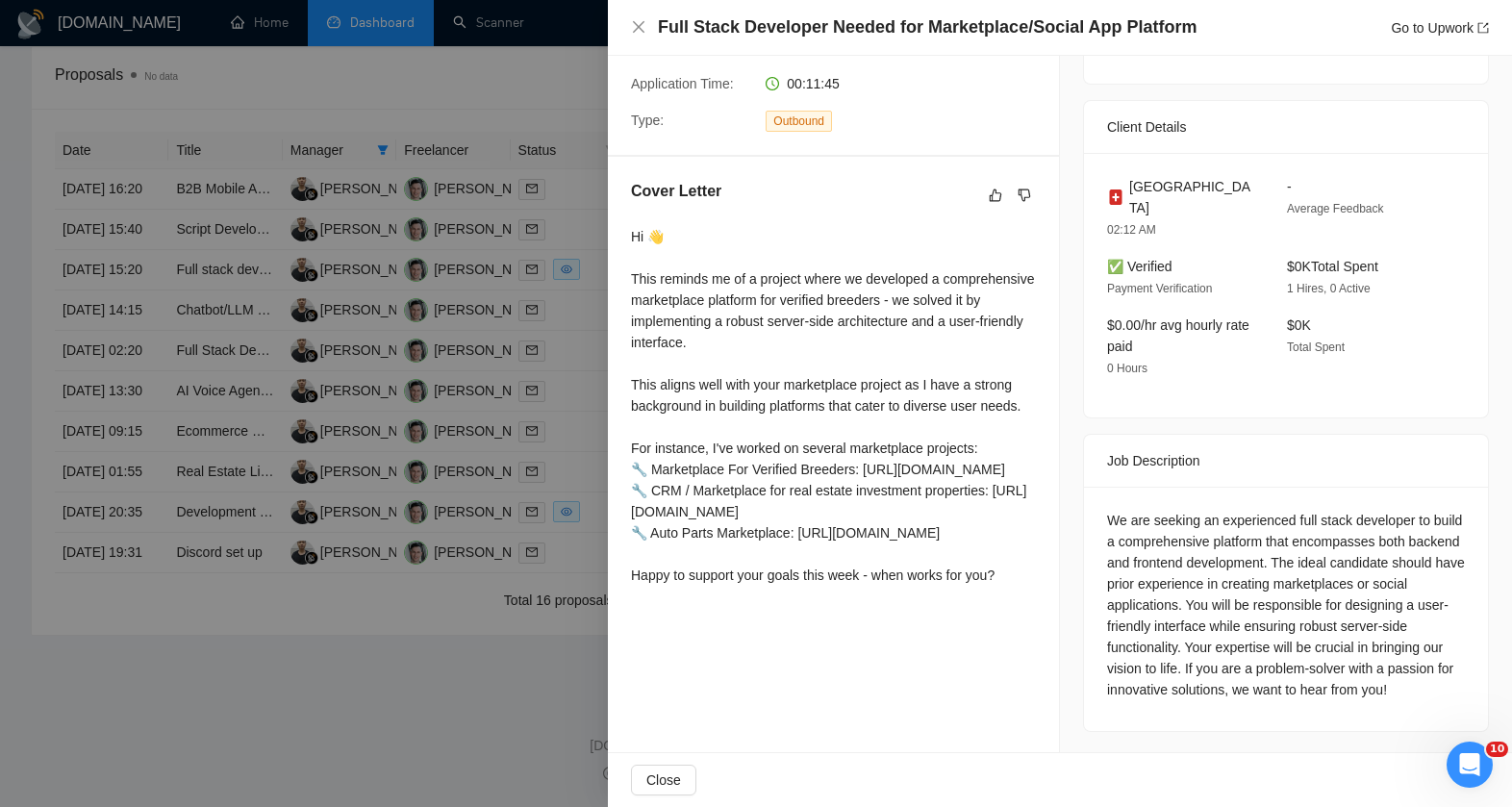
click at [531, 453] on div at bounding box center [756, 404] width 1512 height 807
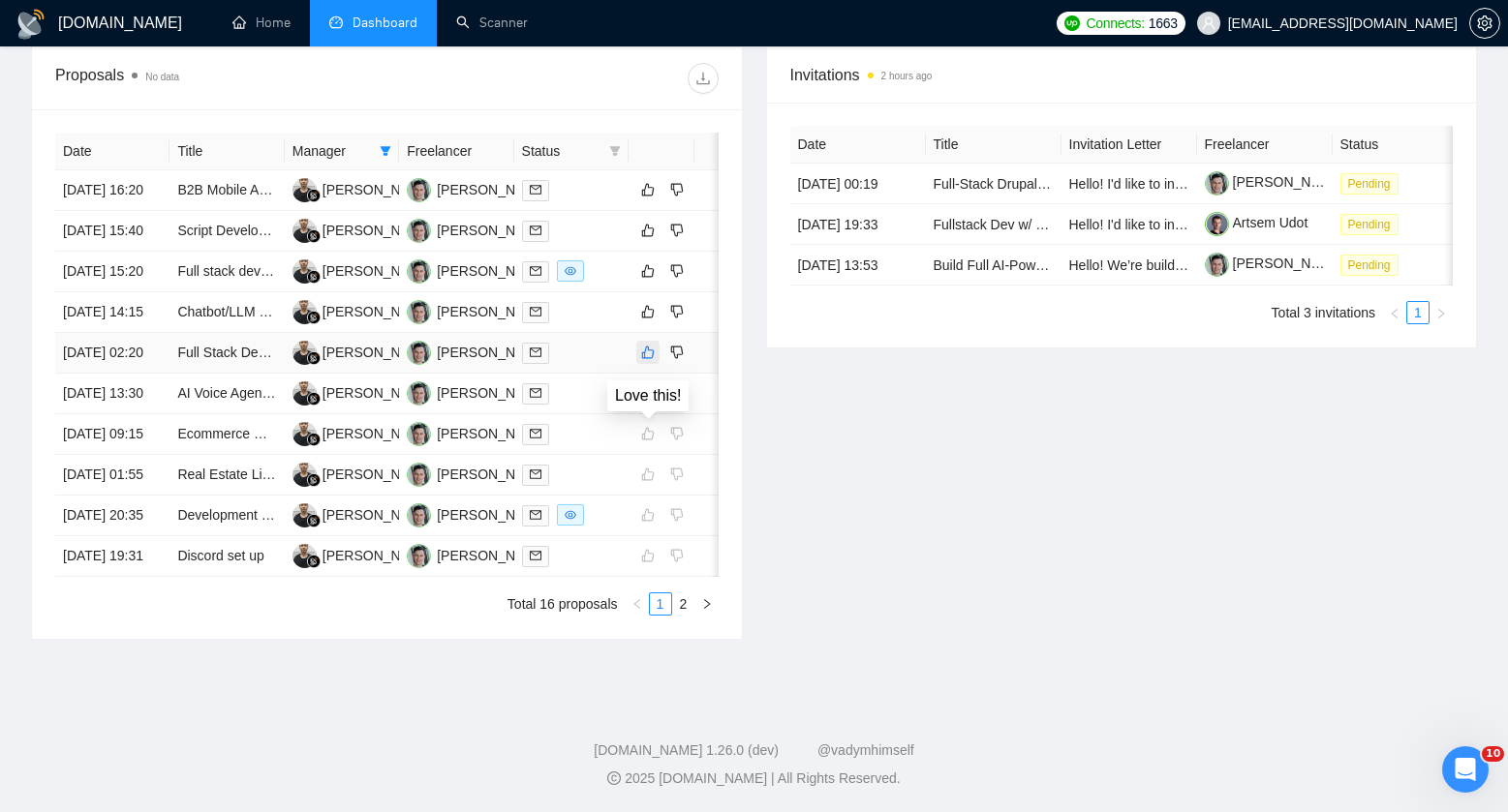
click at [647, 360] on icon "like" at bounding box center [648, 353] width 14 height 16
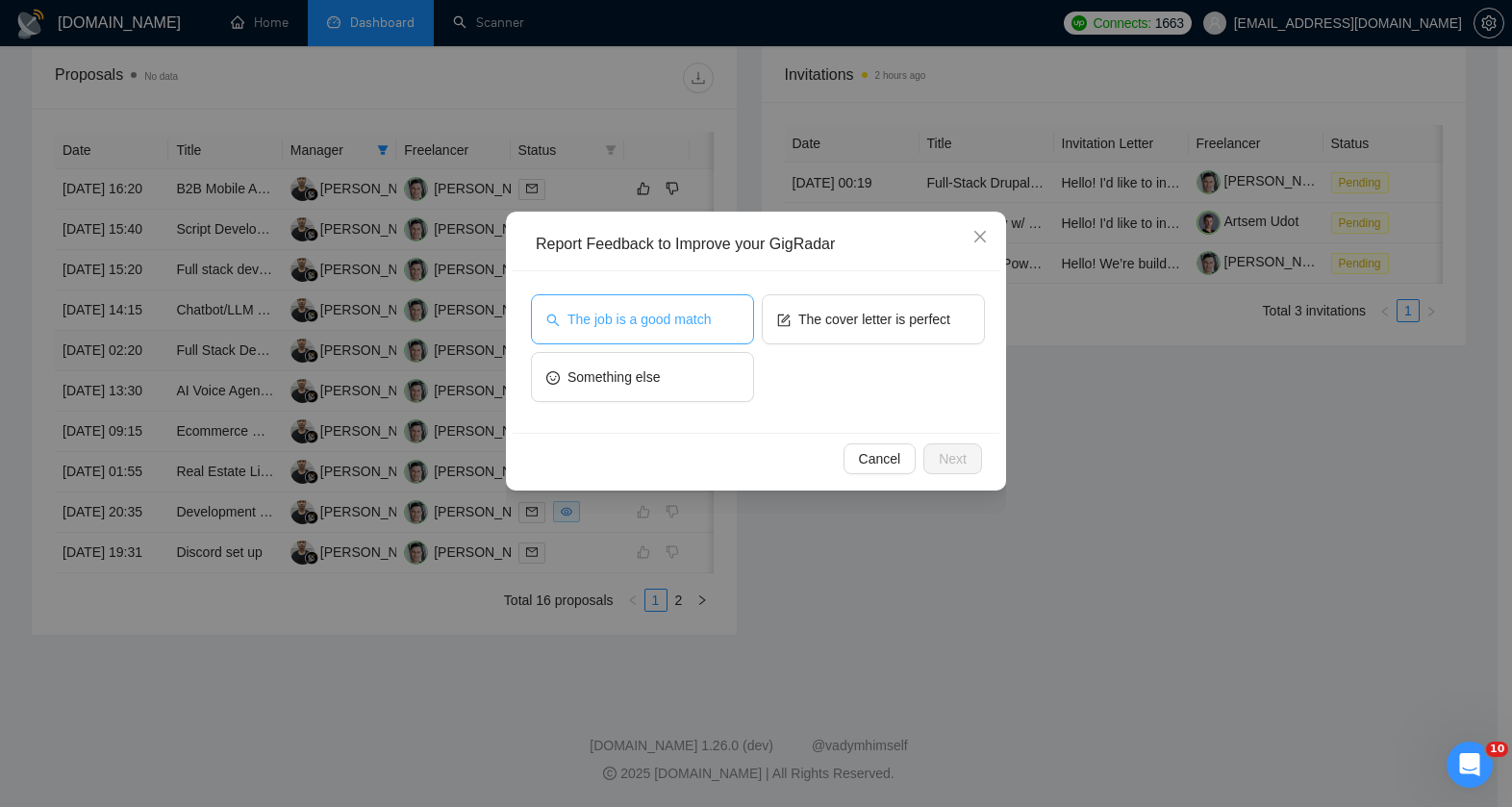
click at [718, 343] on button "The job is a good match" at bounding box center [642, 320] width 223 height 50
click at [934, 453] on button "Next" at bounding box center [952, 459] width 59 height 31
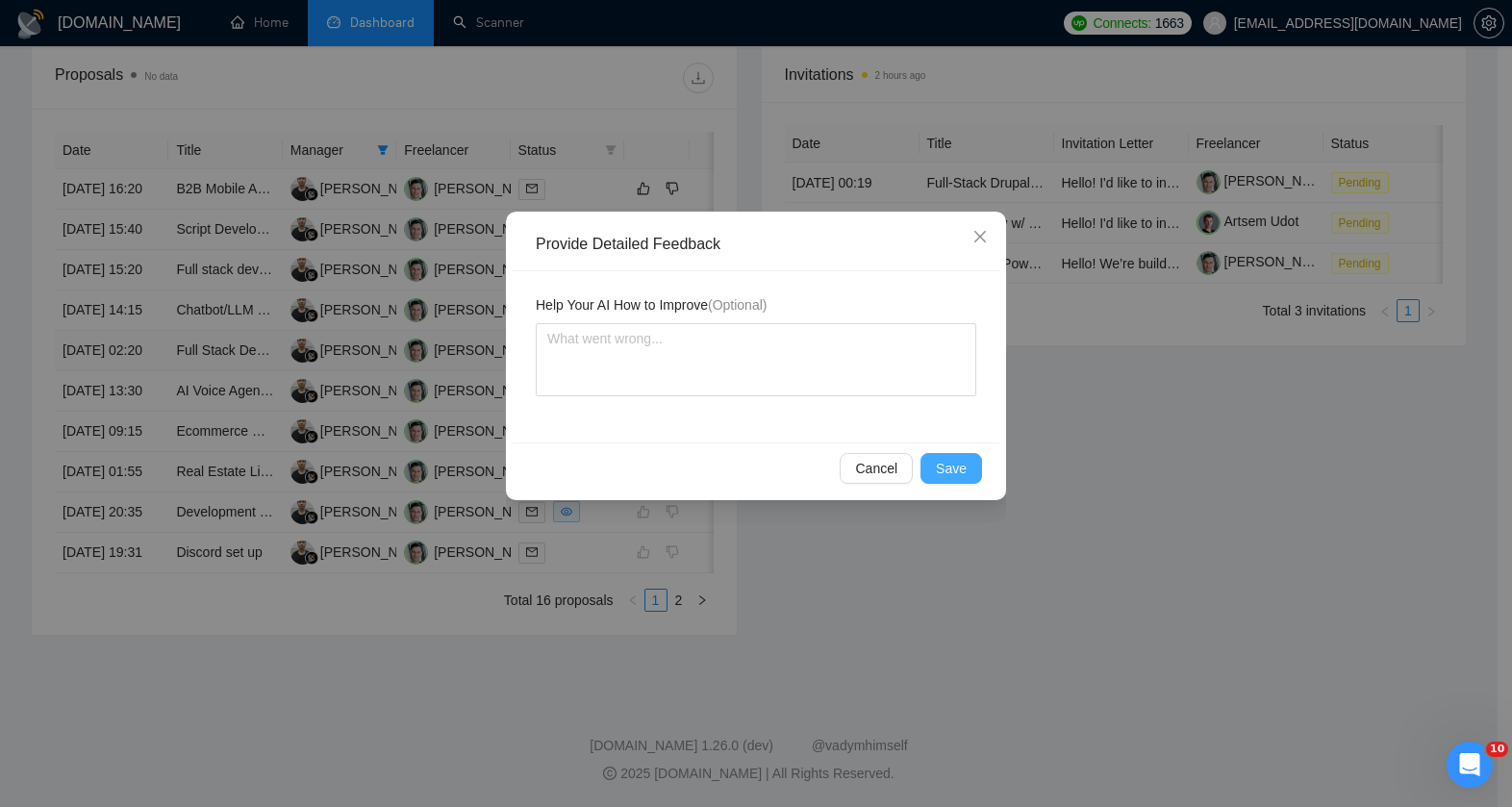
click at [967, 465] on button "Save" at bounding box center [951, 469] width 62 height 31
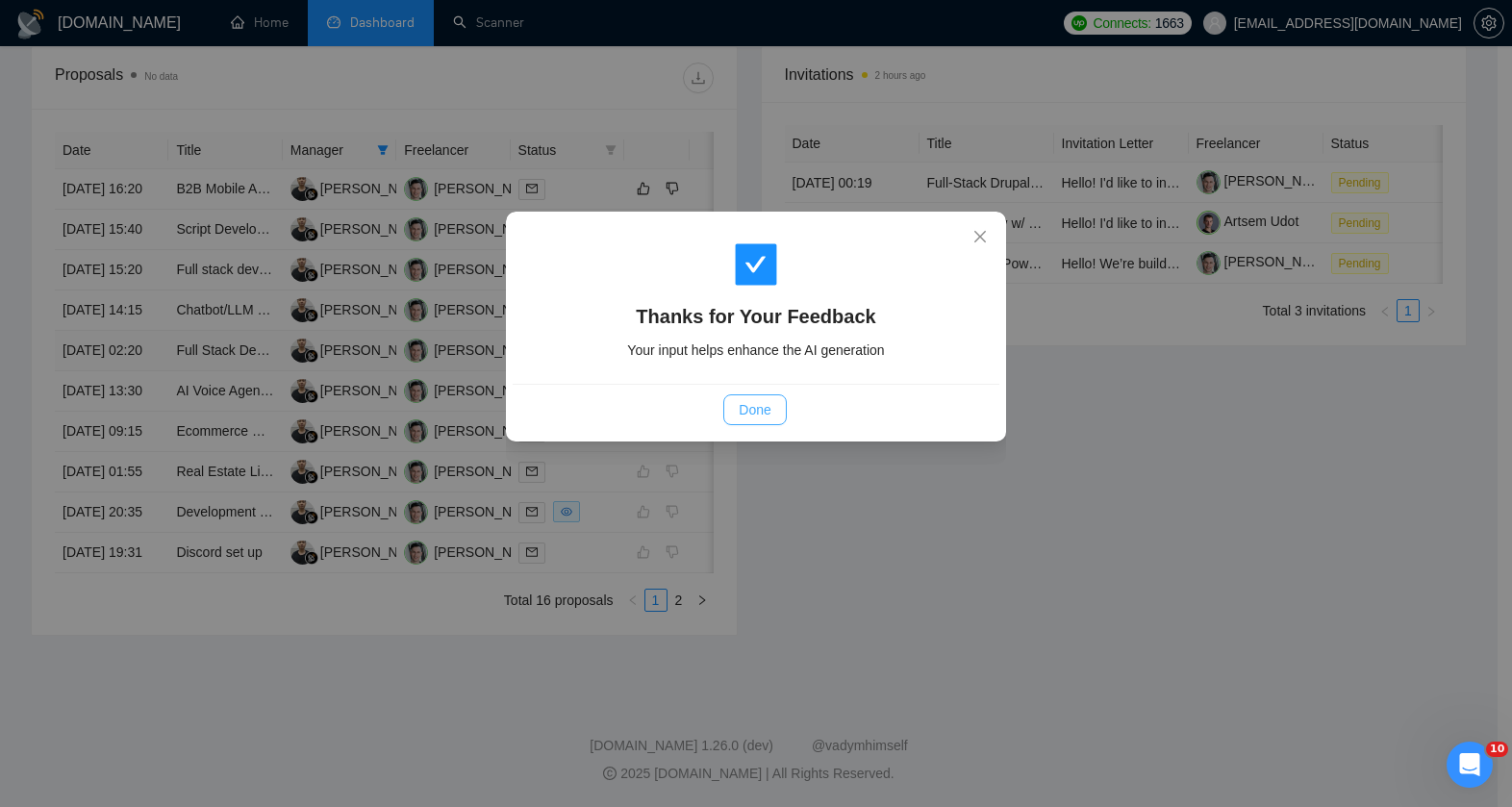
click at [744, 404] on span "Done" at bounding box center [755, 410] width 32 height 21
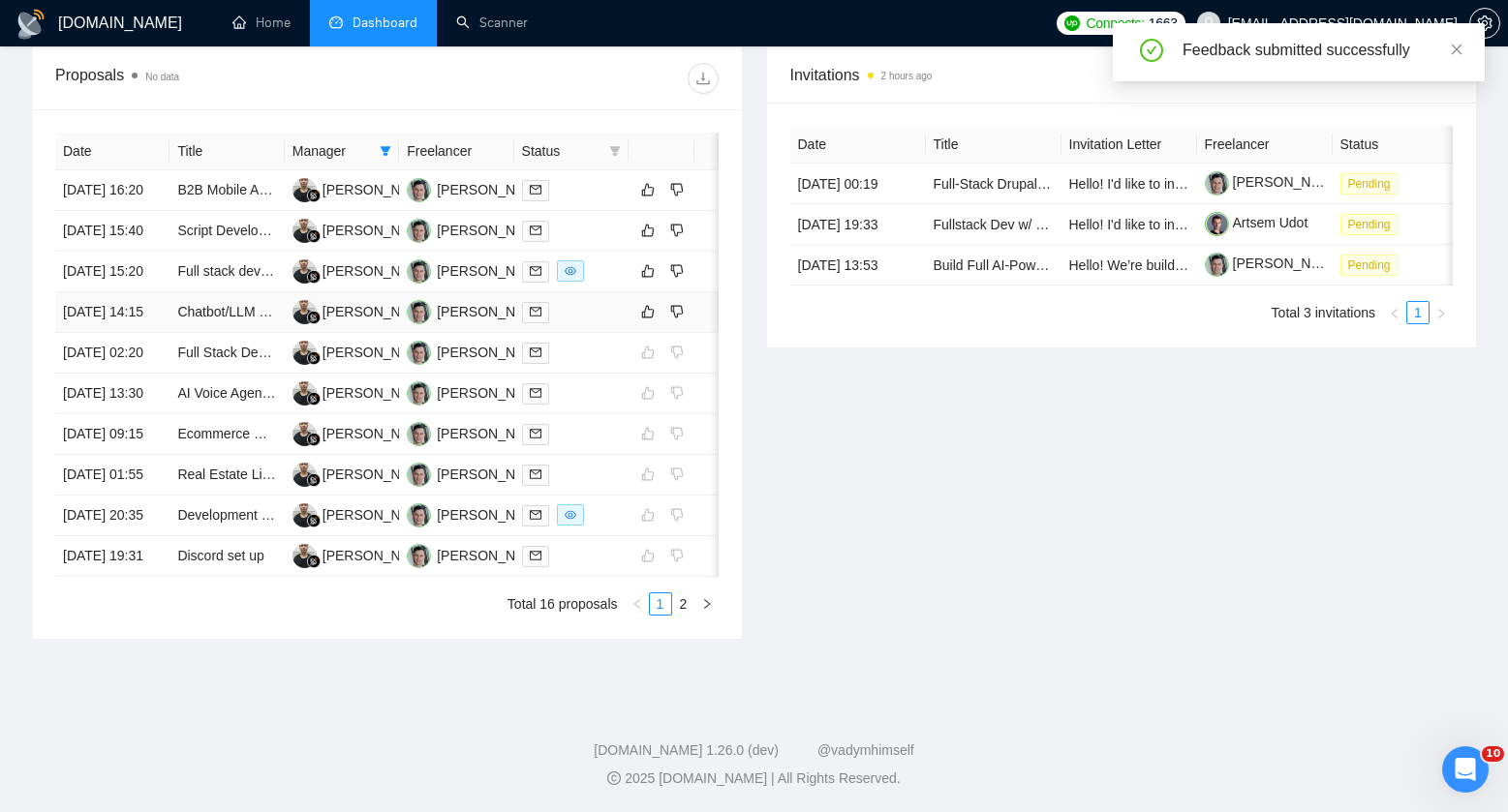
click at [582, 323] on div at bounding box center [571, 312] width 99 height 22
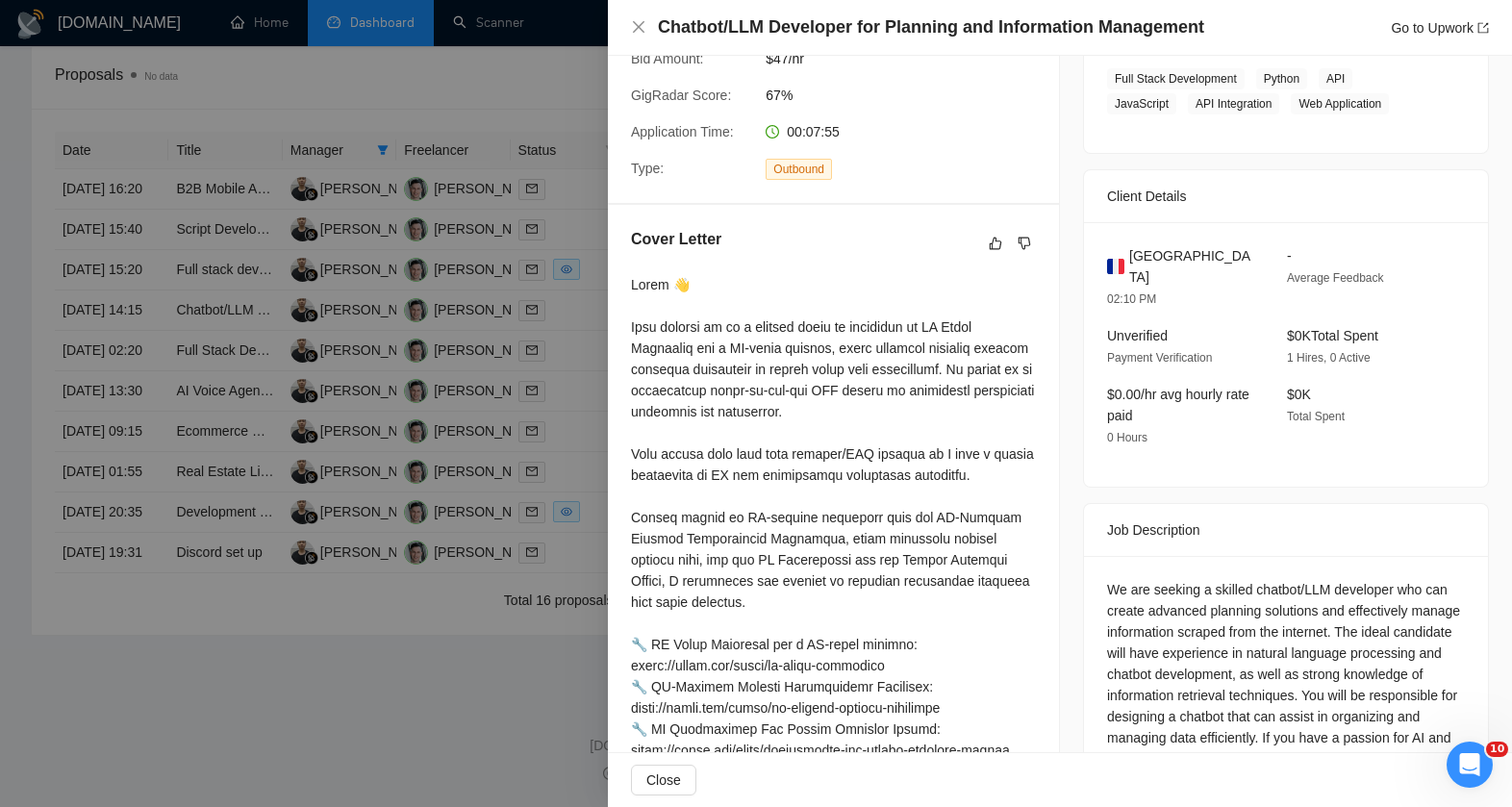
scroll to position [0, 0]
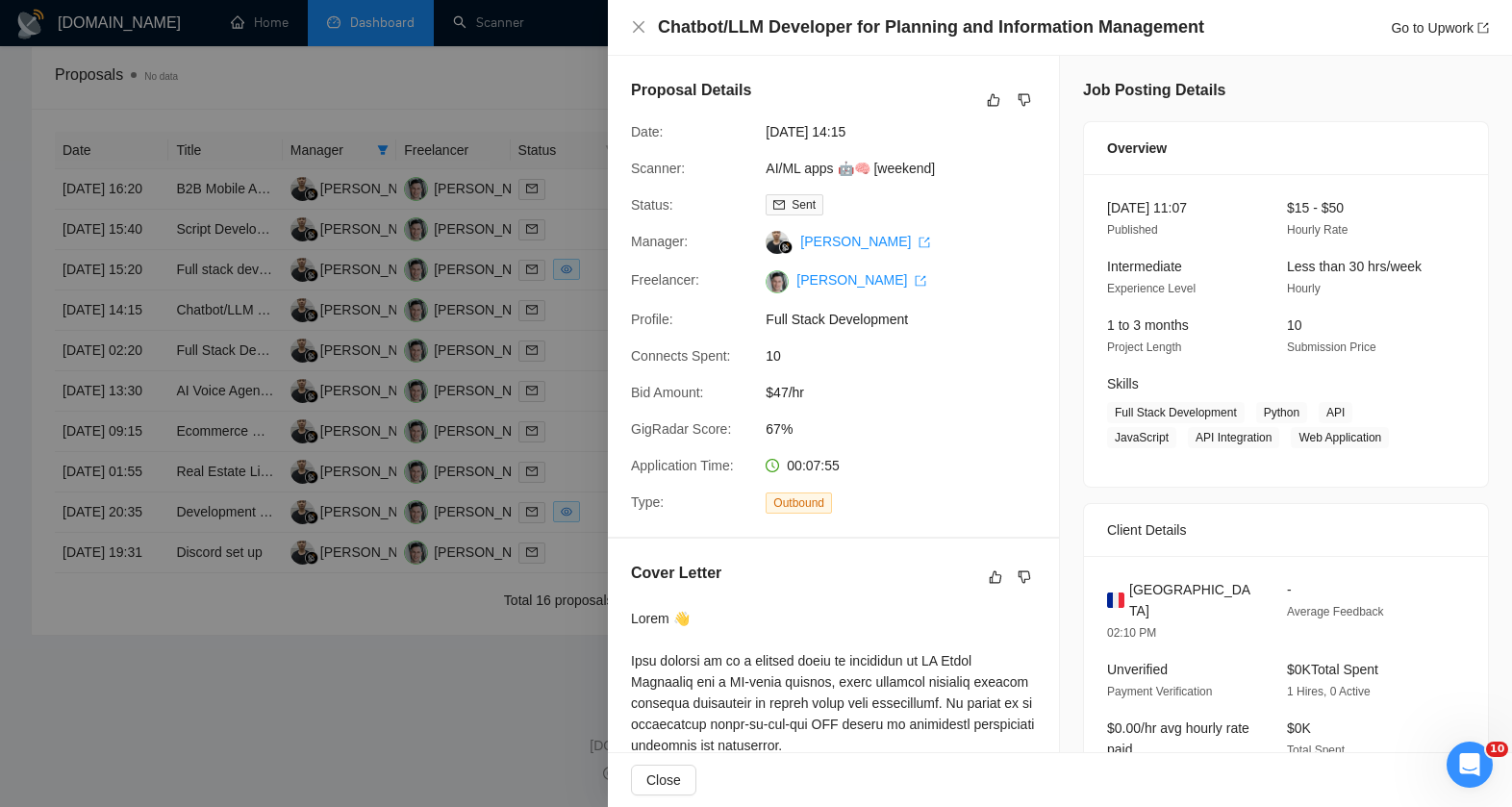
click at [482, 529] on div at bounding box center [756, 404] width 1512 height 807
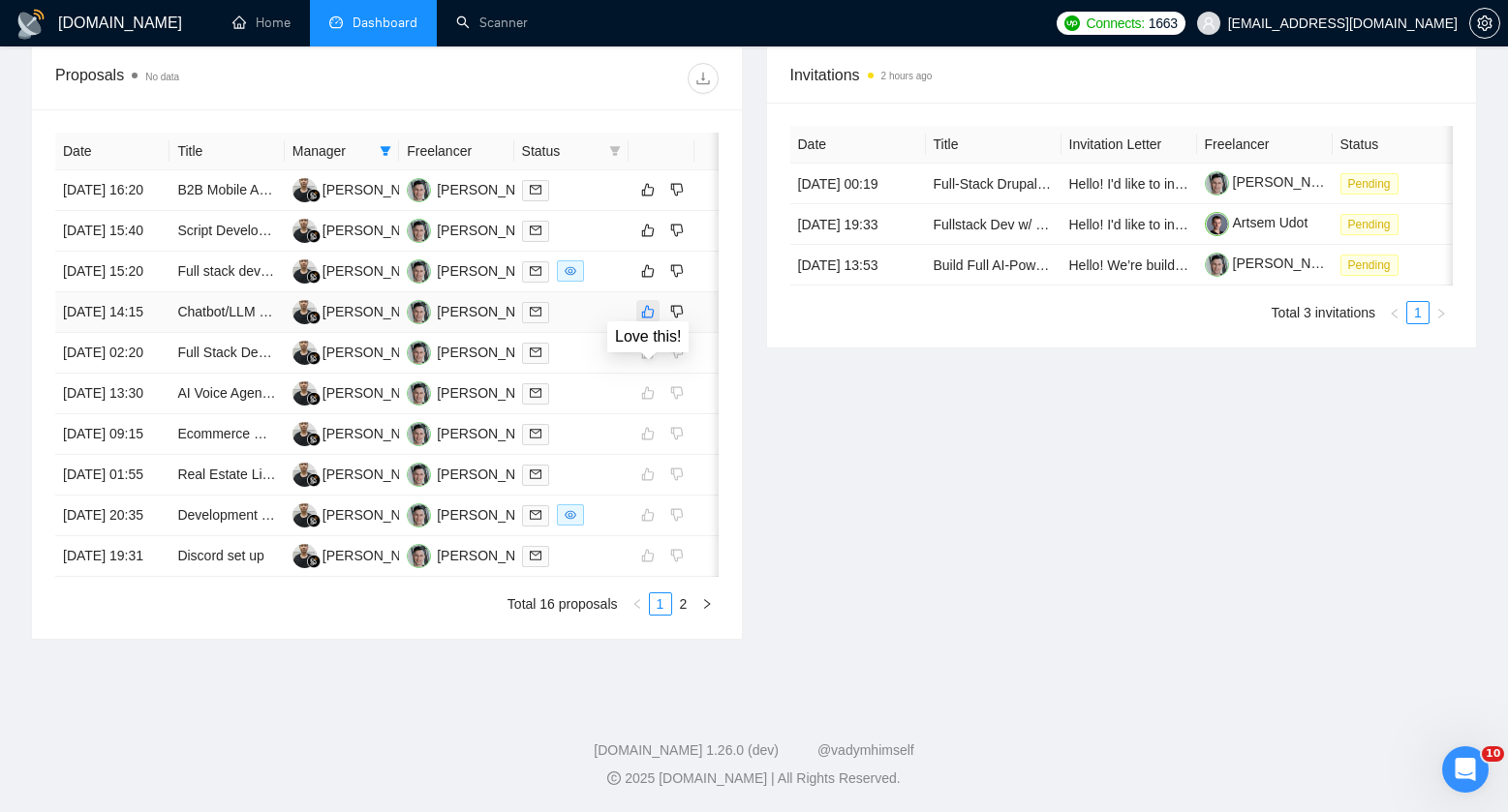
click at [652, 319] on icon "like" at bounding box center [648, 312] width 13 height 13
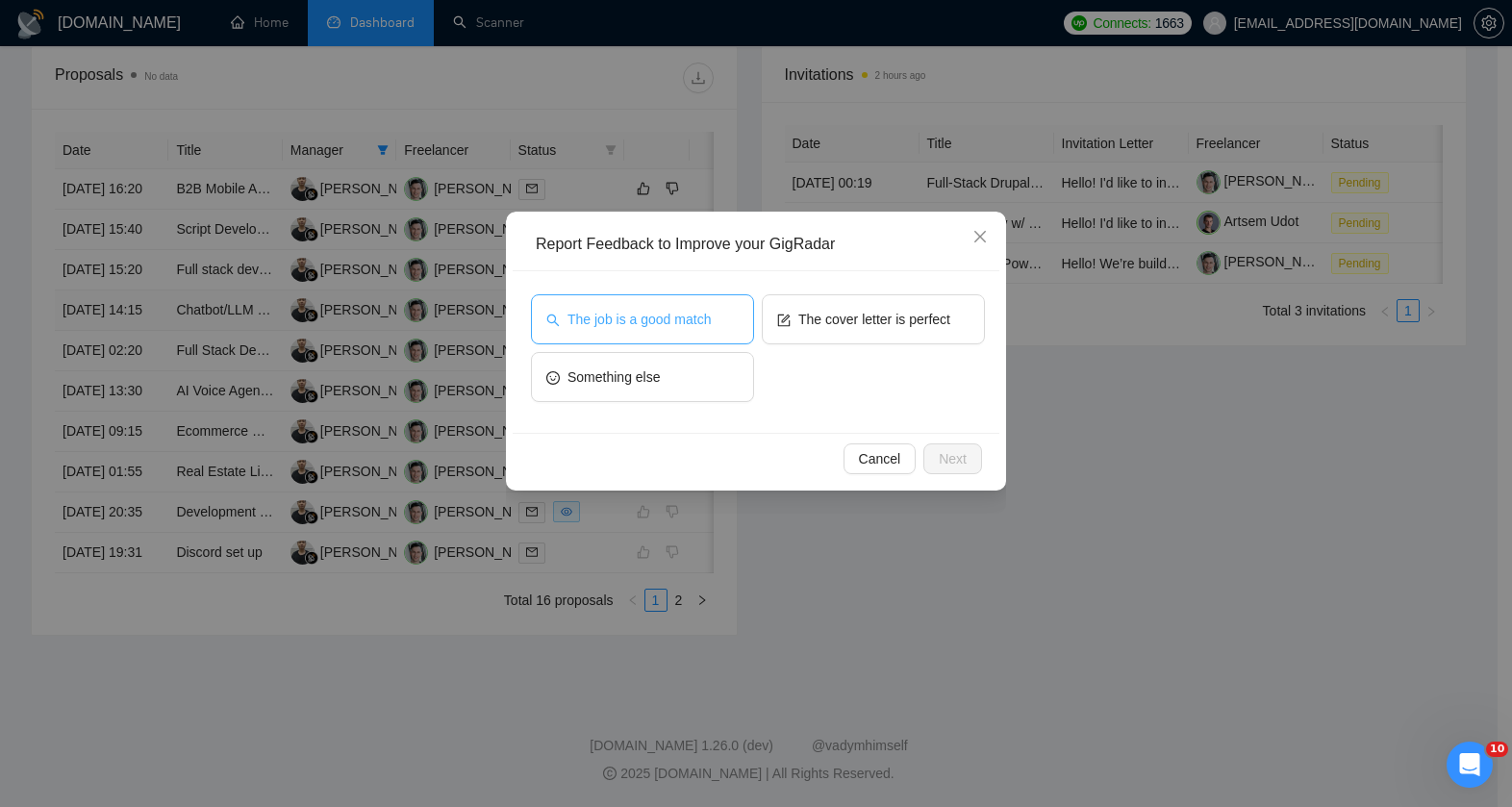
click at [652, 344] on div "The job is a good match" at bounding box center [642, 323] width 223 height 58
click at [664, 339] on button "The job is a good match" at bounding box center [642, 320] width 223 height 50
click at [948, 452] on span "Next" at bounding box center [952, 459] width 28 height 21
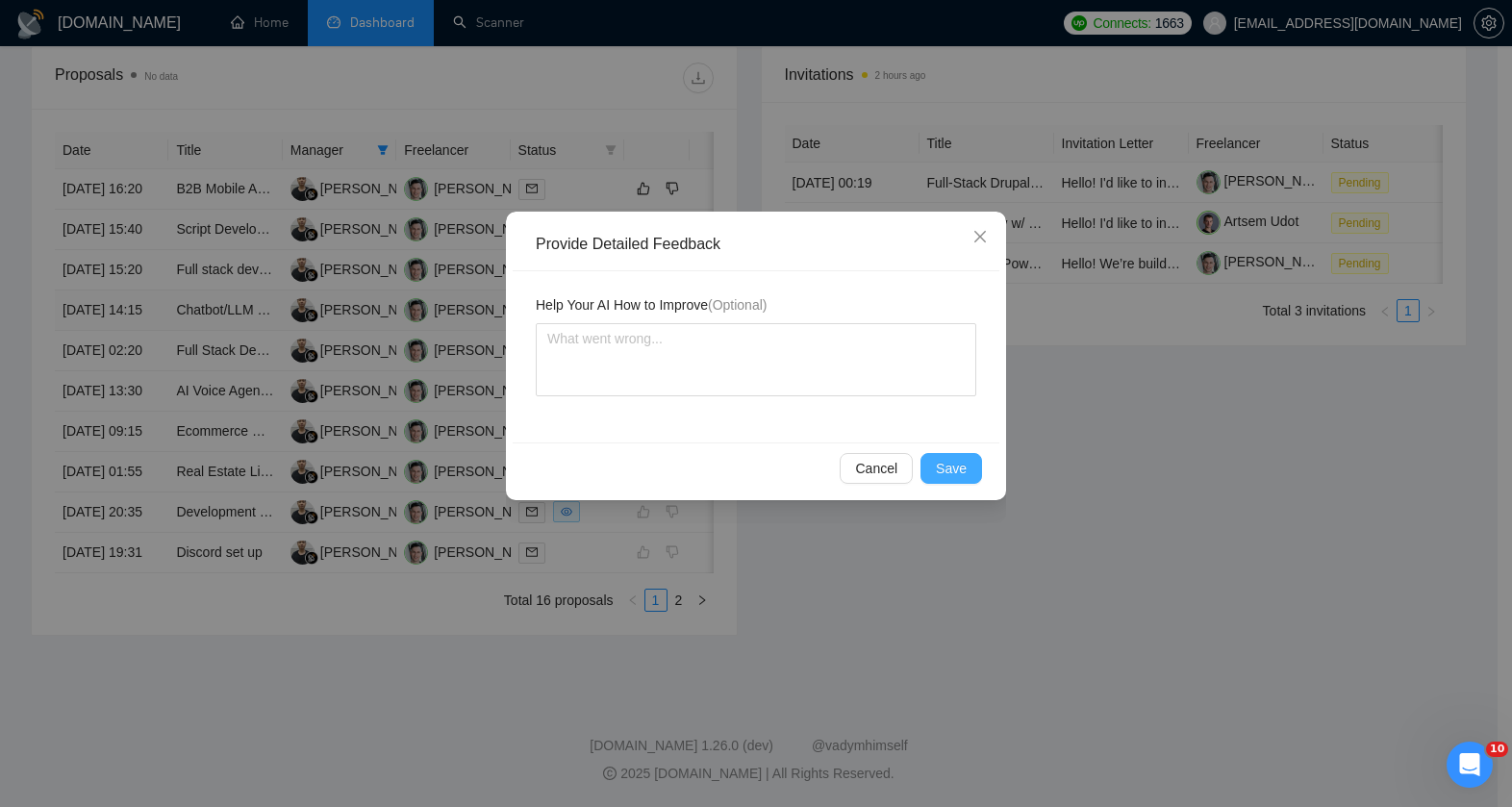
click at [925, 459] on button "Save" at bounding box center [951, 469] width 62 height 31
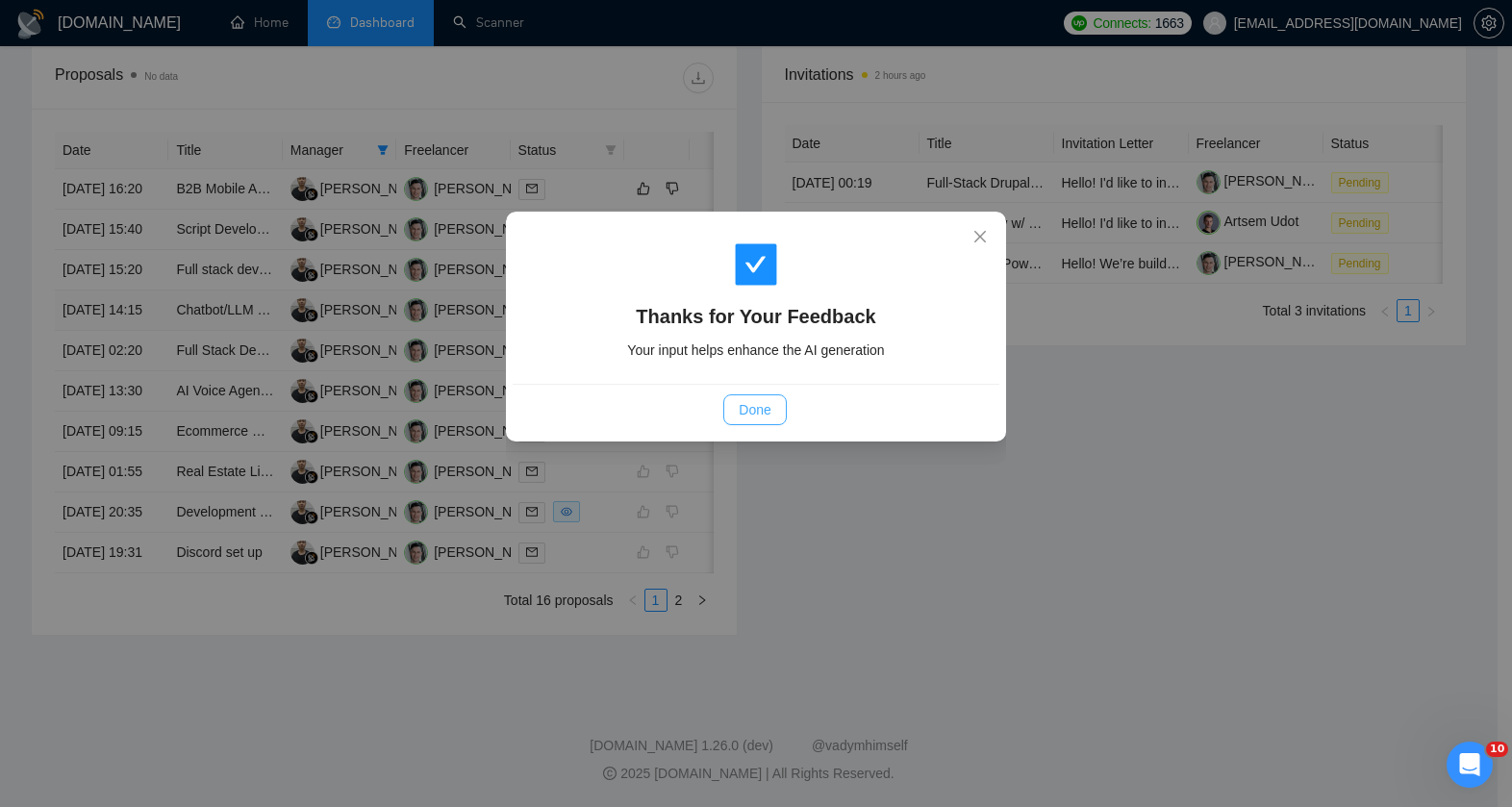
click at [774, 395] on button "Done" at bounding box center [755, 410] width 63 height 31
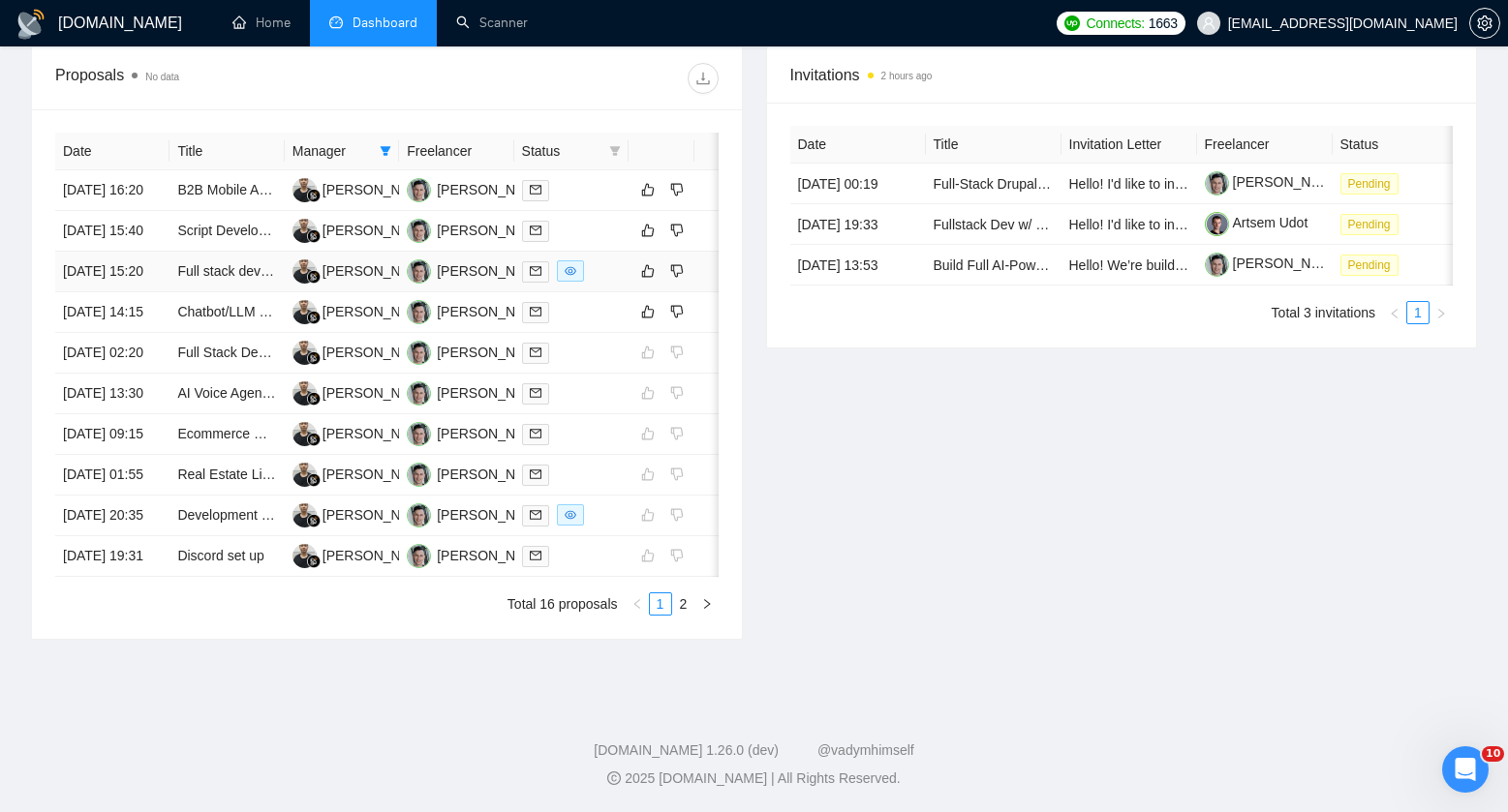
click at [610, 283] on div at bounding box center [571, 271] width 99 height 22
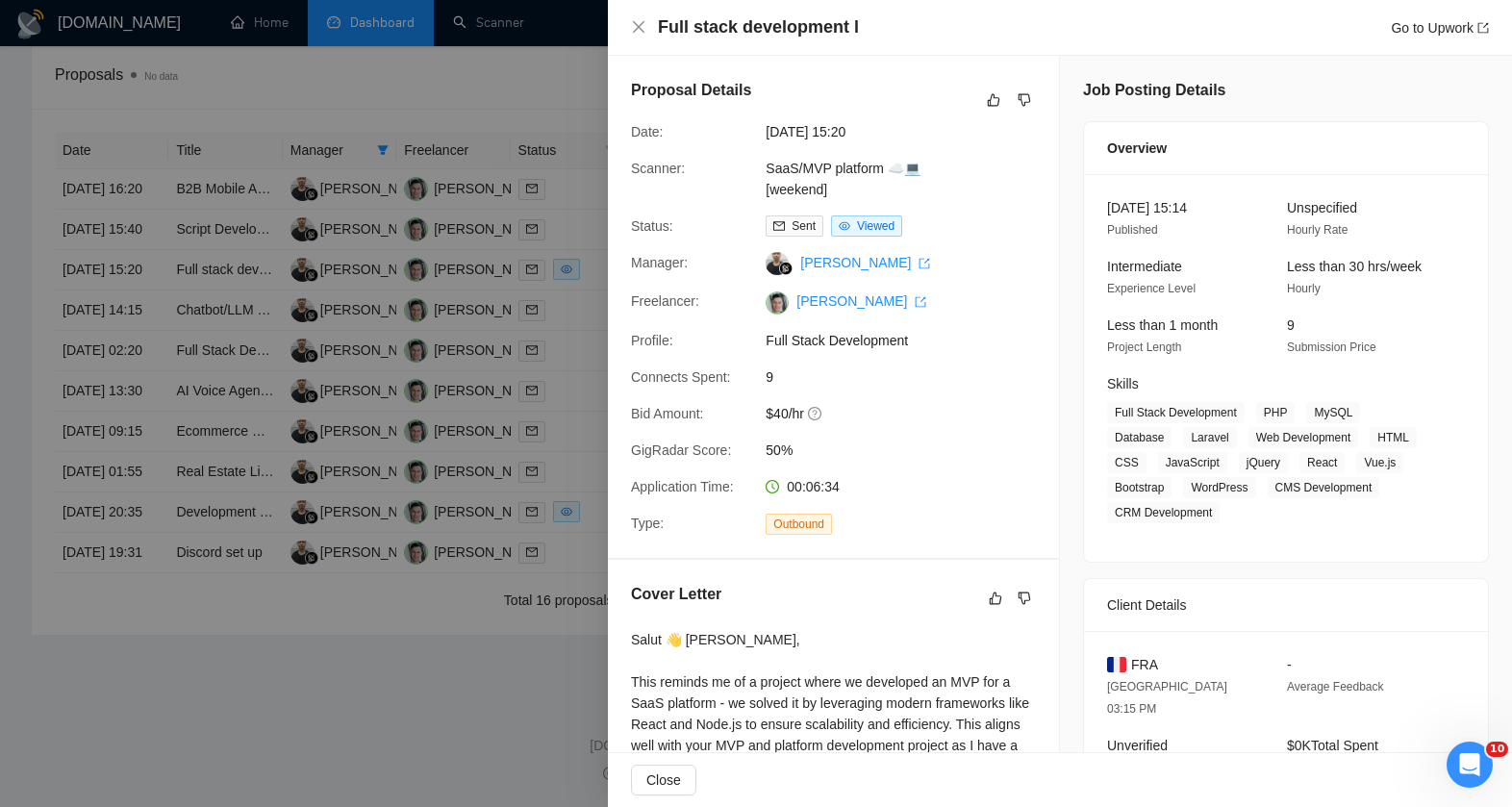
click at [555, 386] on div at bounding box center [756, 404] width 1512 height 807
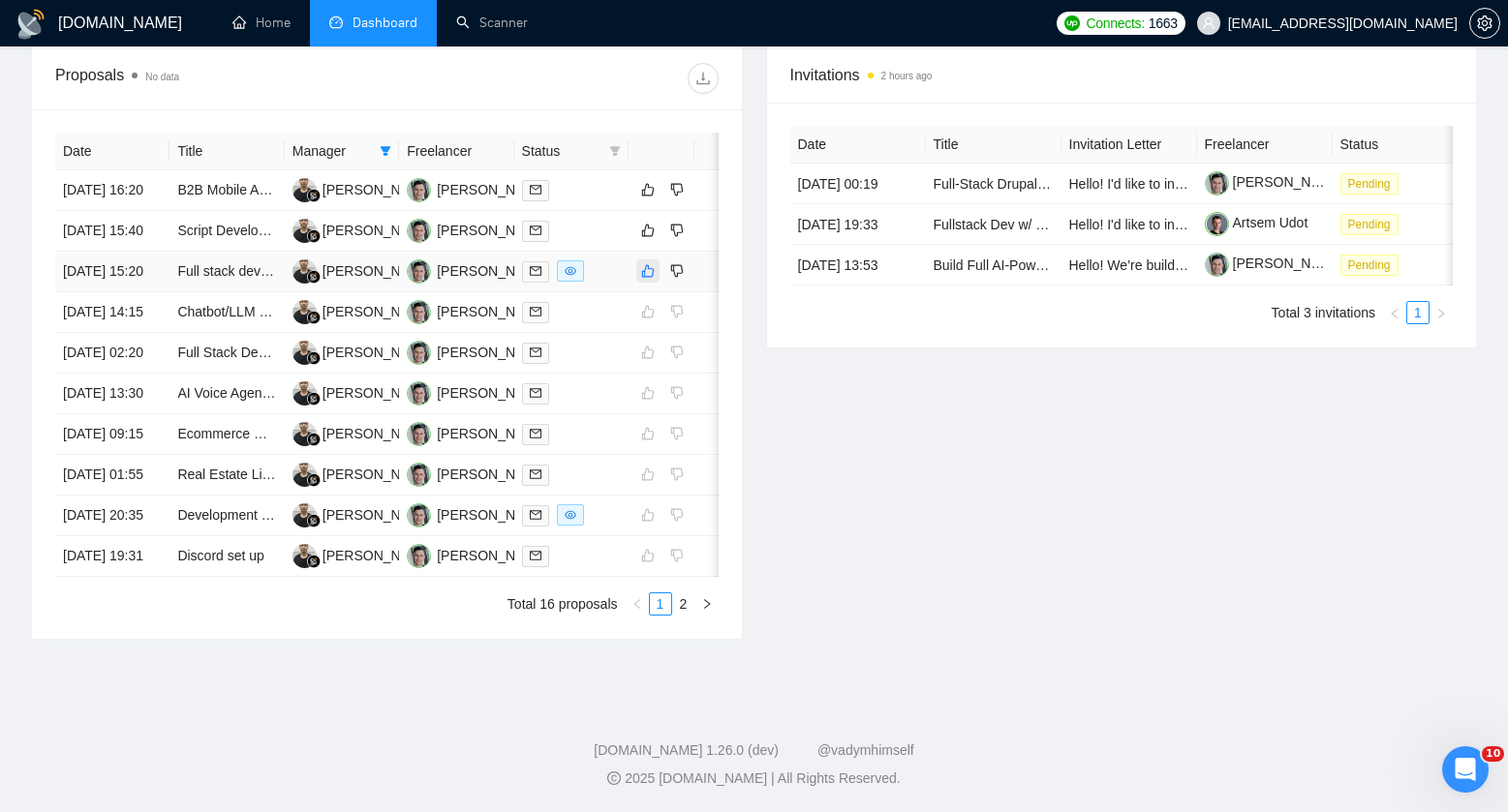
click at [646, 279] on icon "like" at bounding box center [648, 271] width 14 height 16
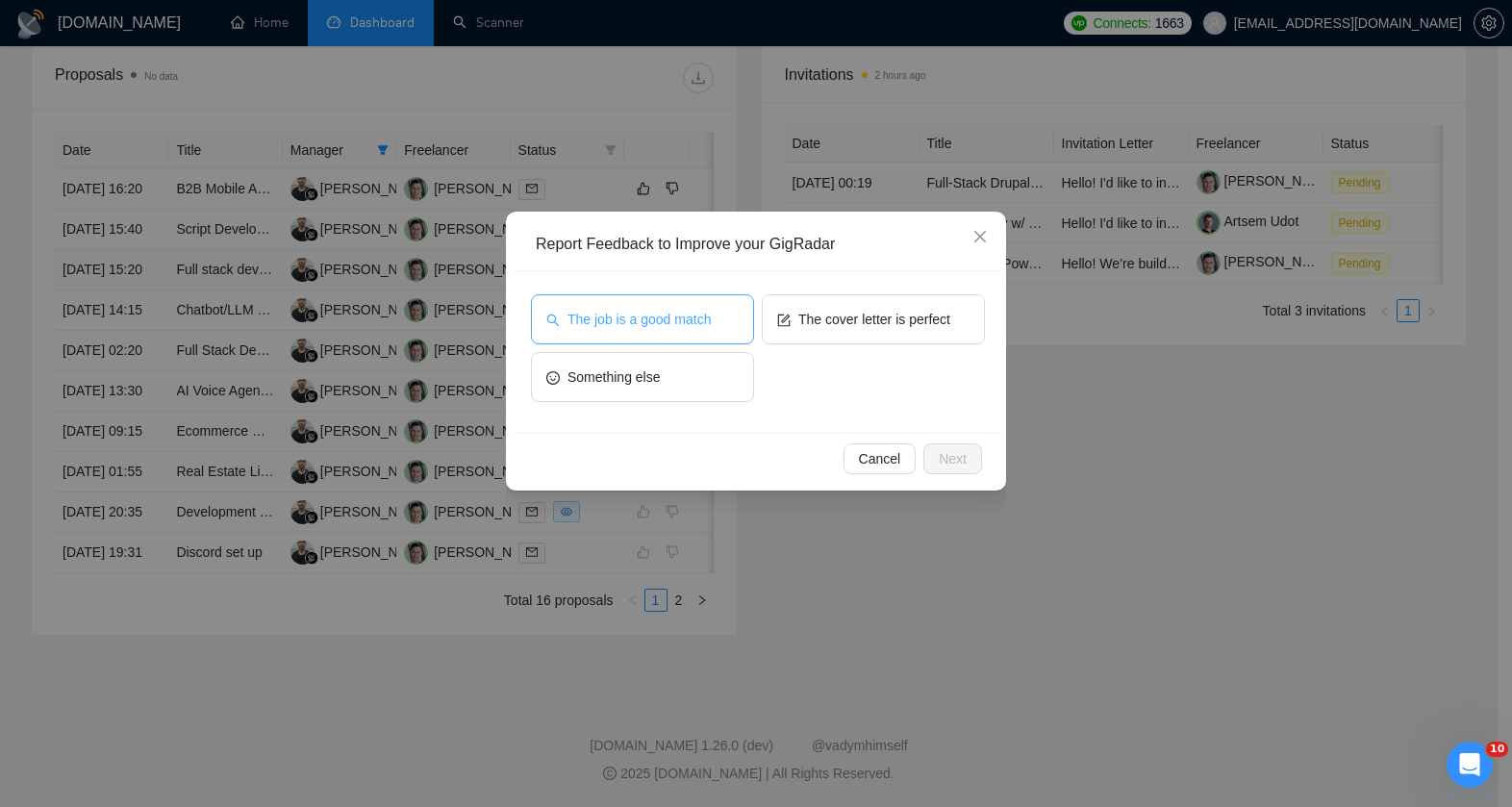
click at [639, 307] on button "The job is a good match" at bounding box center [642, 320] width 223 height 50
click at [926, 450] on div "Cancel Next" at bounding box center [755, 459] width 454 height 31
click at [930, 452] on button "Next" at bounding box center [952, 459] width 59 height 31
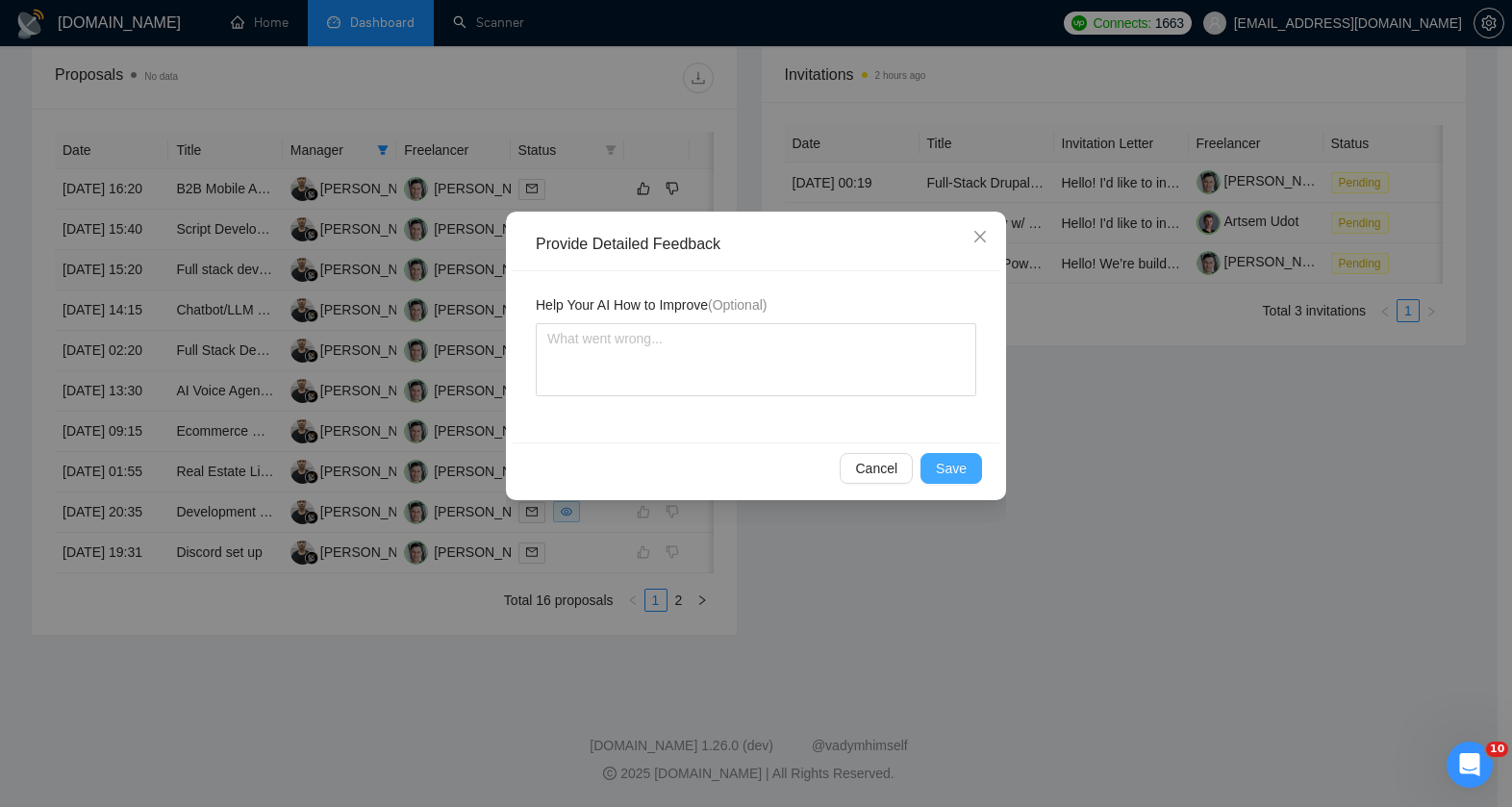
click at [939, 471] on span "Save" at bounding box center [951, 468] width 31 height 21
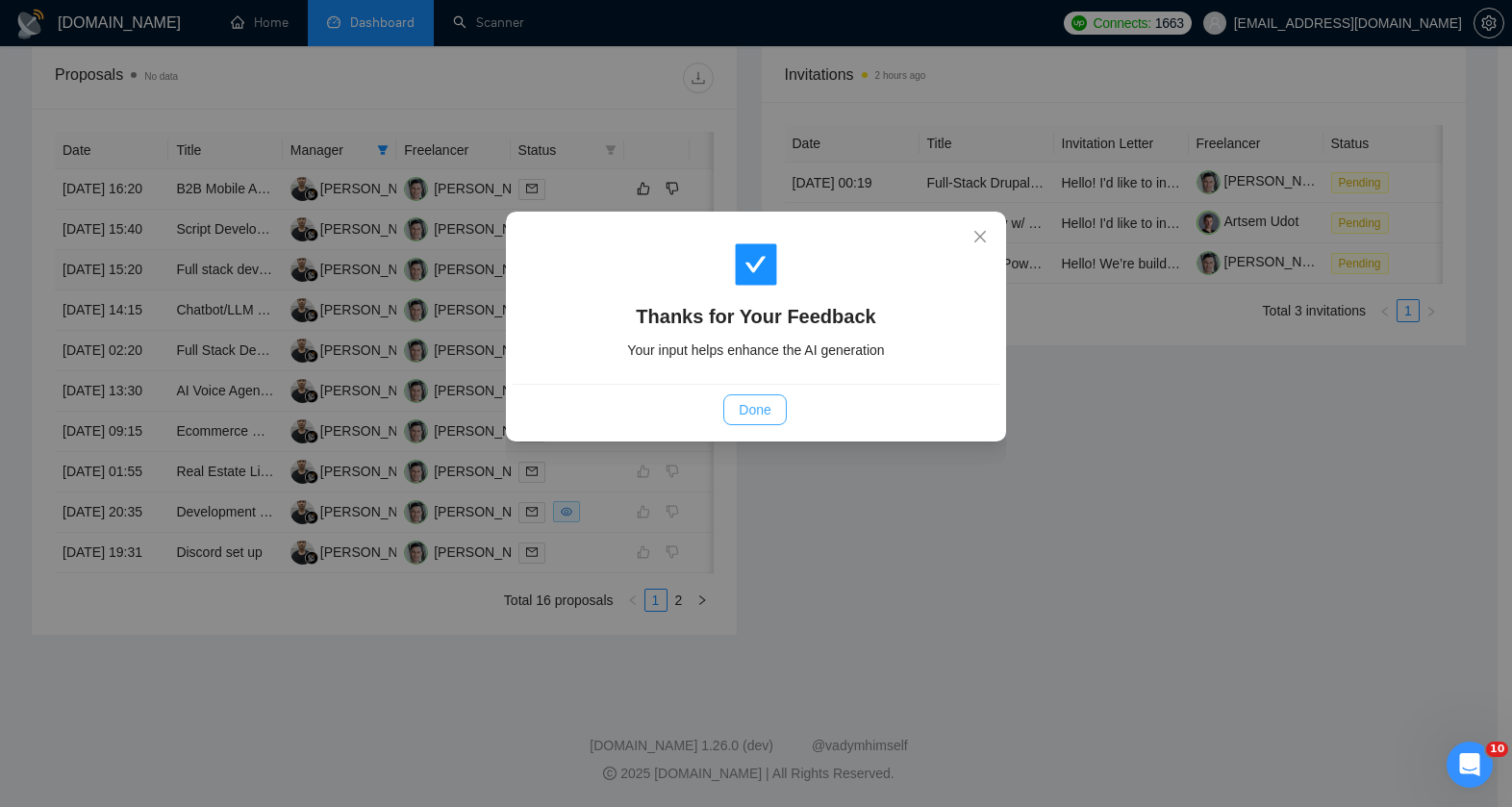
click at [769, 410] on button "Done" at bounding box center [755, 410] width 63 height 31
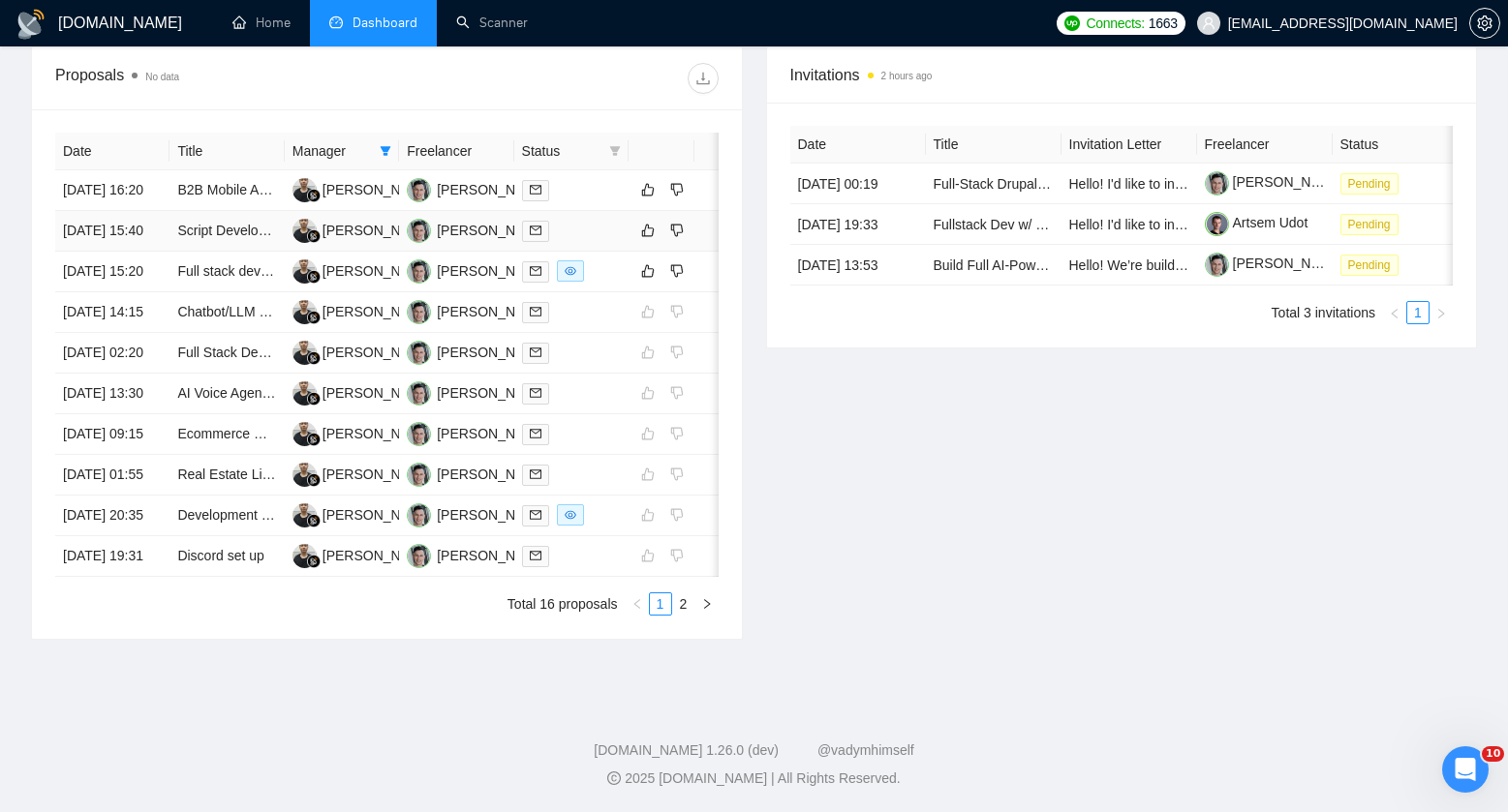
click at [596, 242] on div at bounding box center [571, 230] width 99 height 22
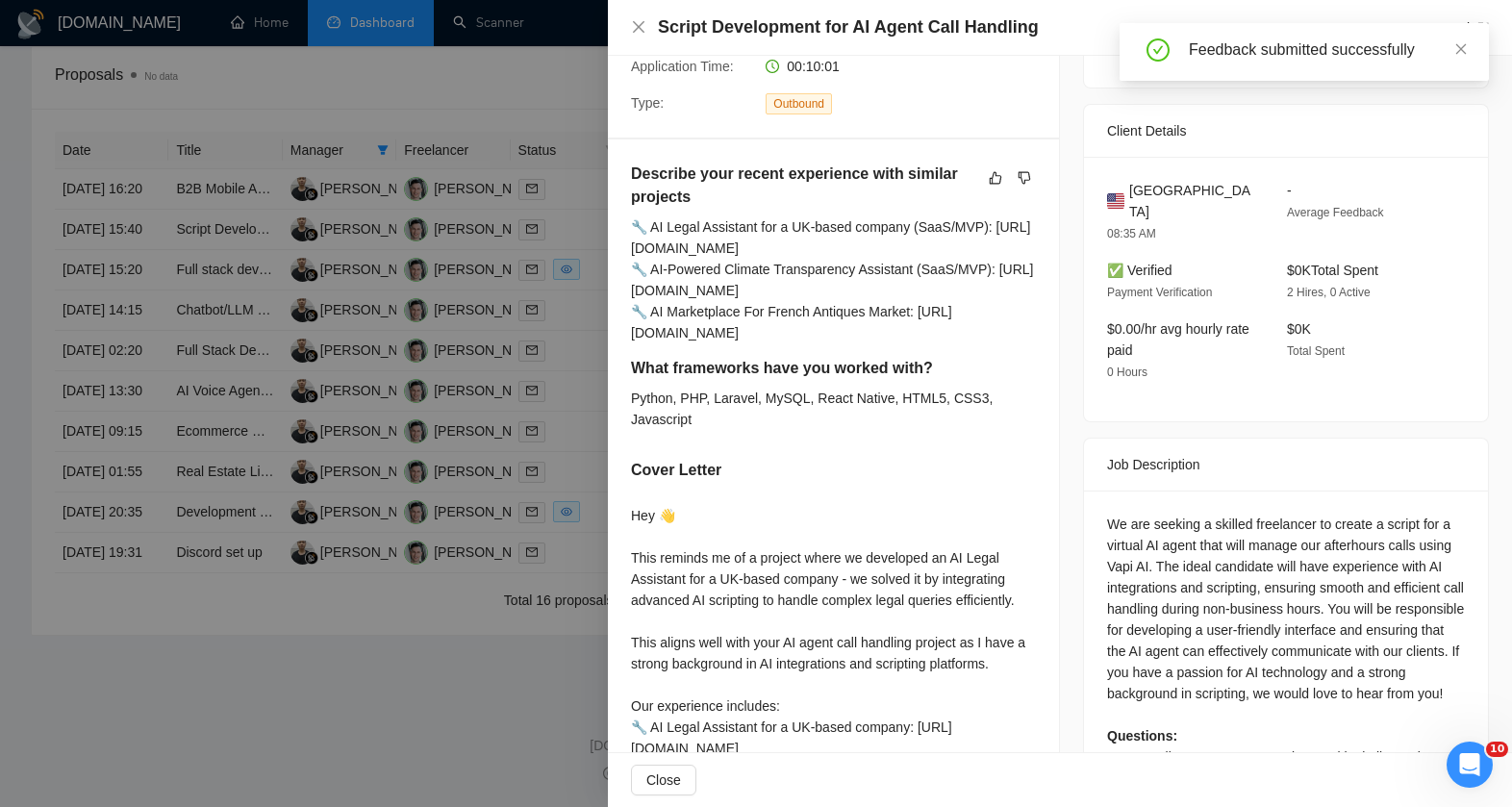
scroll to position [654, 0]
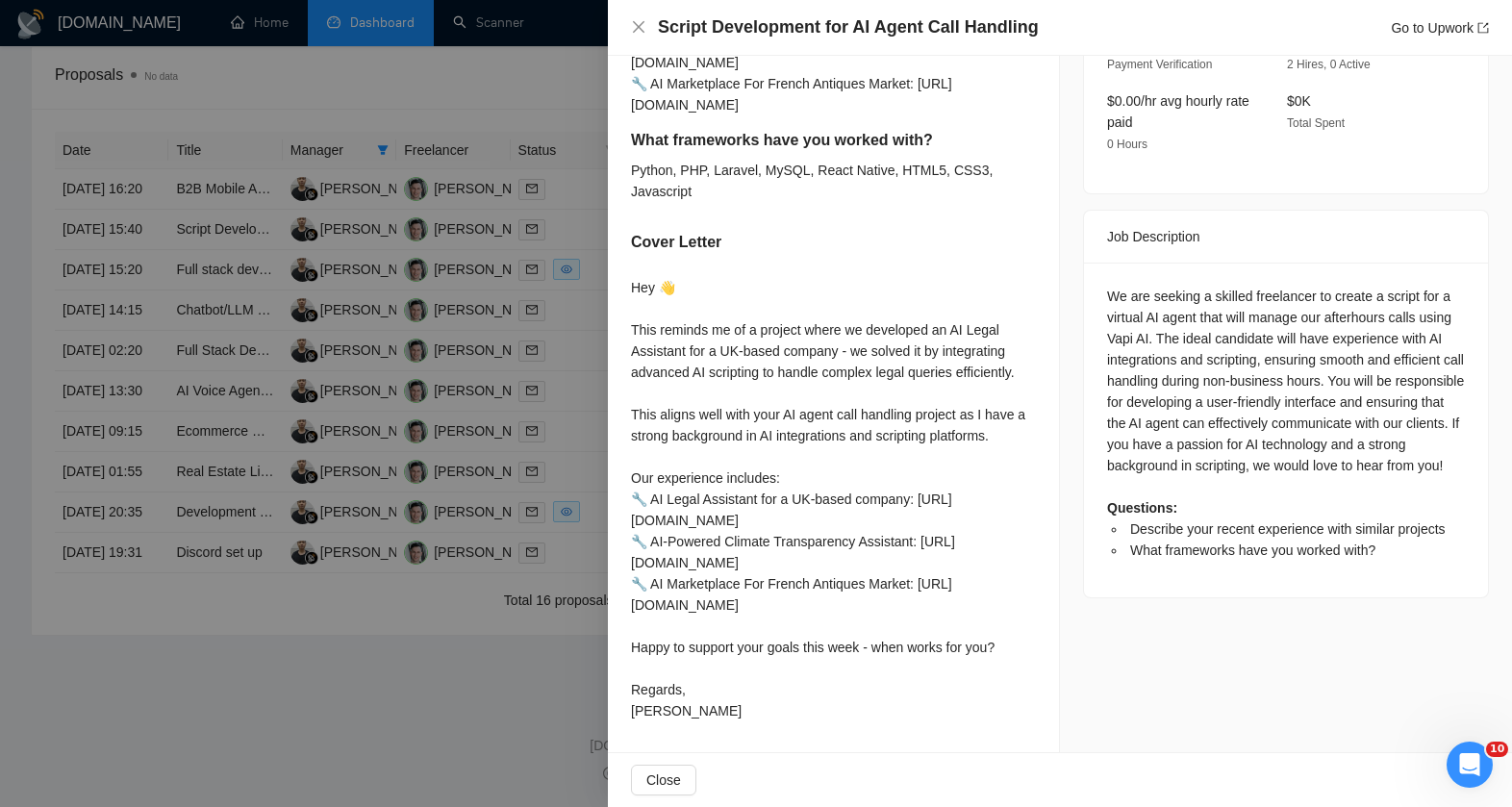
click at [420, 272] on div at bounding box center [756, 404] width 1512 height 807
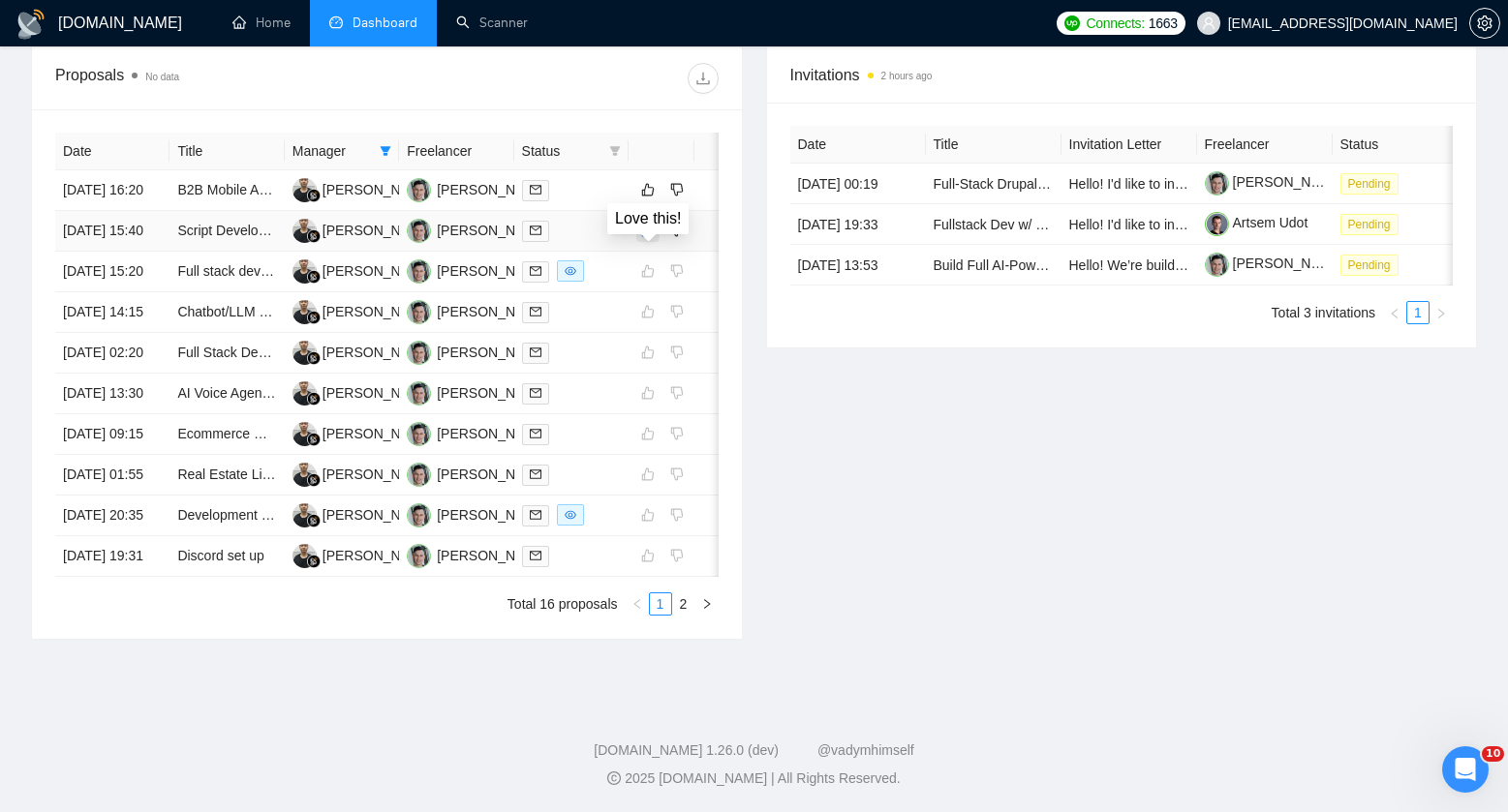
click at [655, 238] on button "button" at bounding box center [648, 230] width 23 height 23
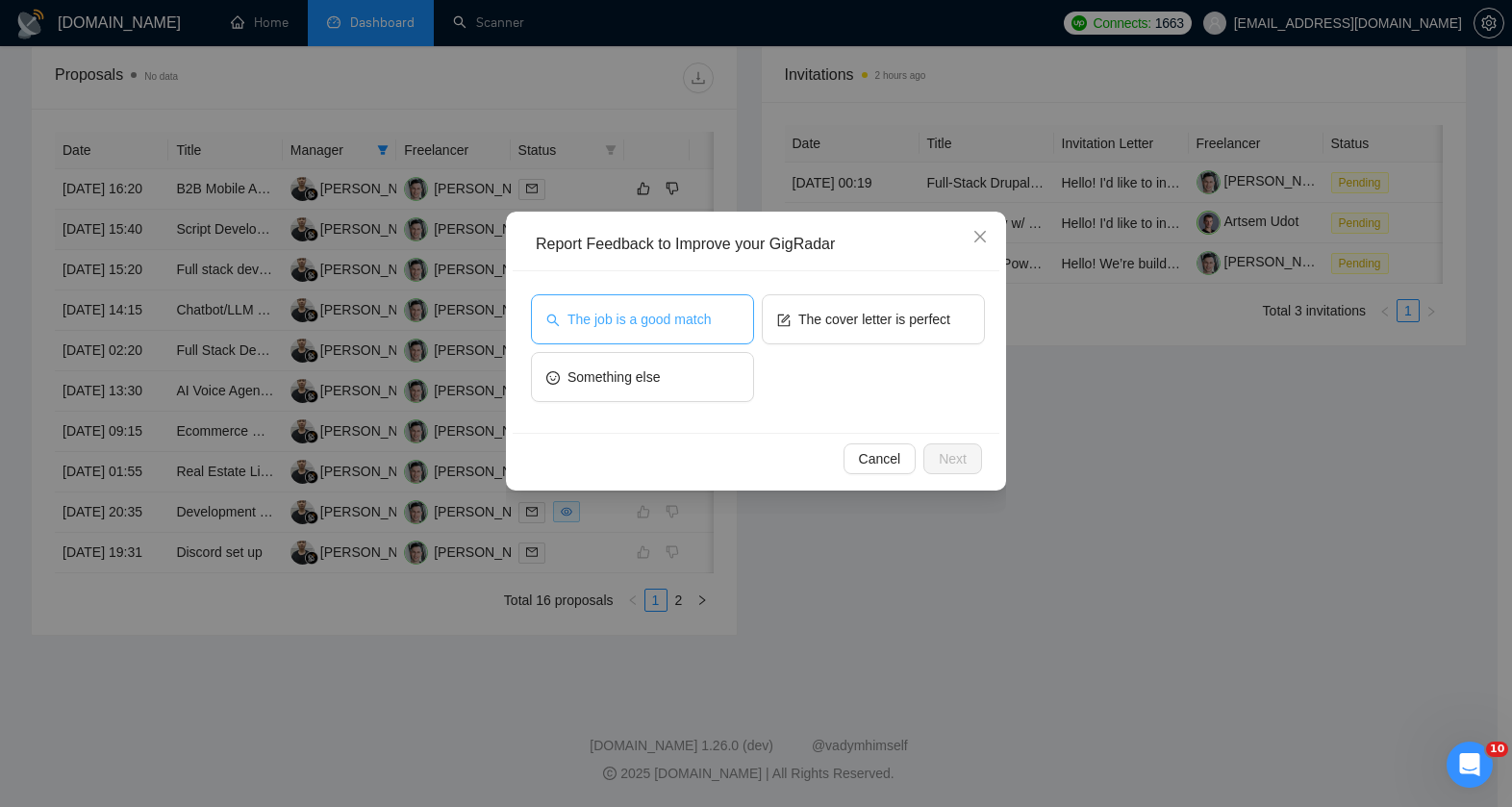
drag, startPoint x: 706, startPoint y: 301, endPoint x: 724, endPoint y: 303, distance: 18.1
click at [706, 301] on button "The job is a good match" at bounding box center [642, 320] width 223 height 50
click at [933, 455] on button "Next" at bounding box center [952, 459] width 59 height 31
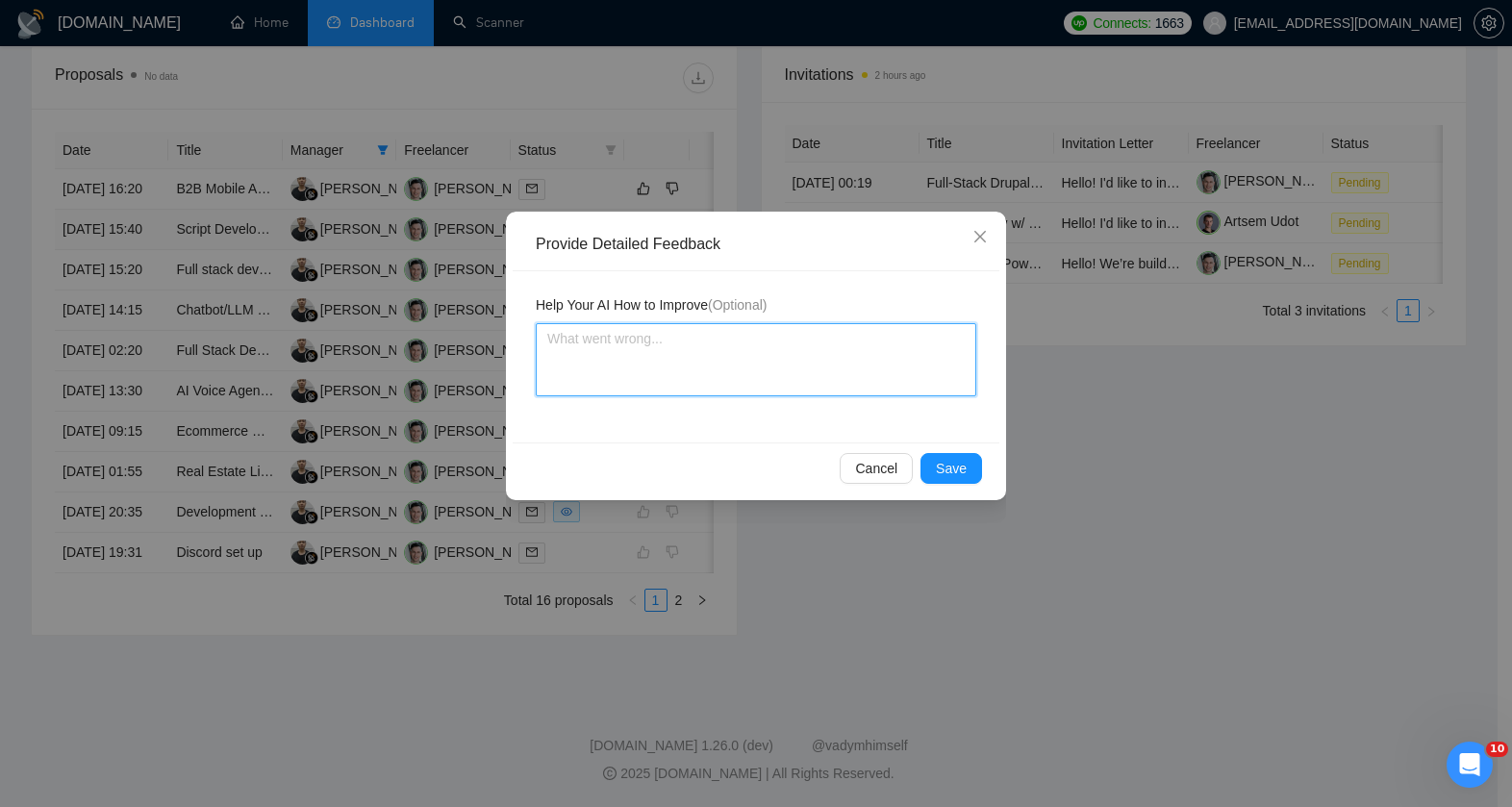
click at [831, 343] on textarea at bounding box center [756, 360] width 441 height 73
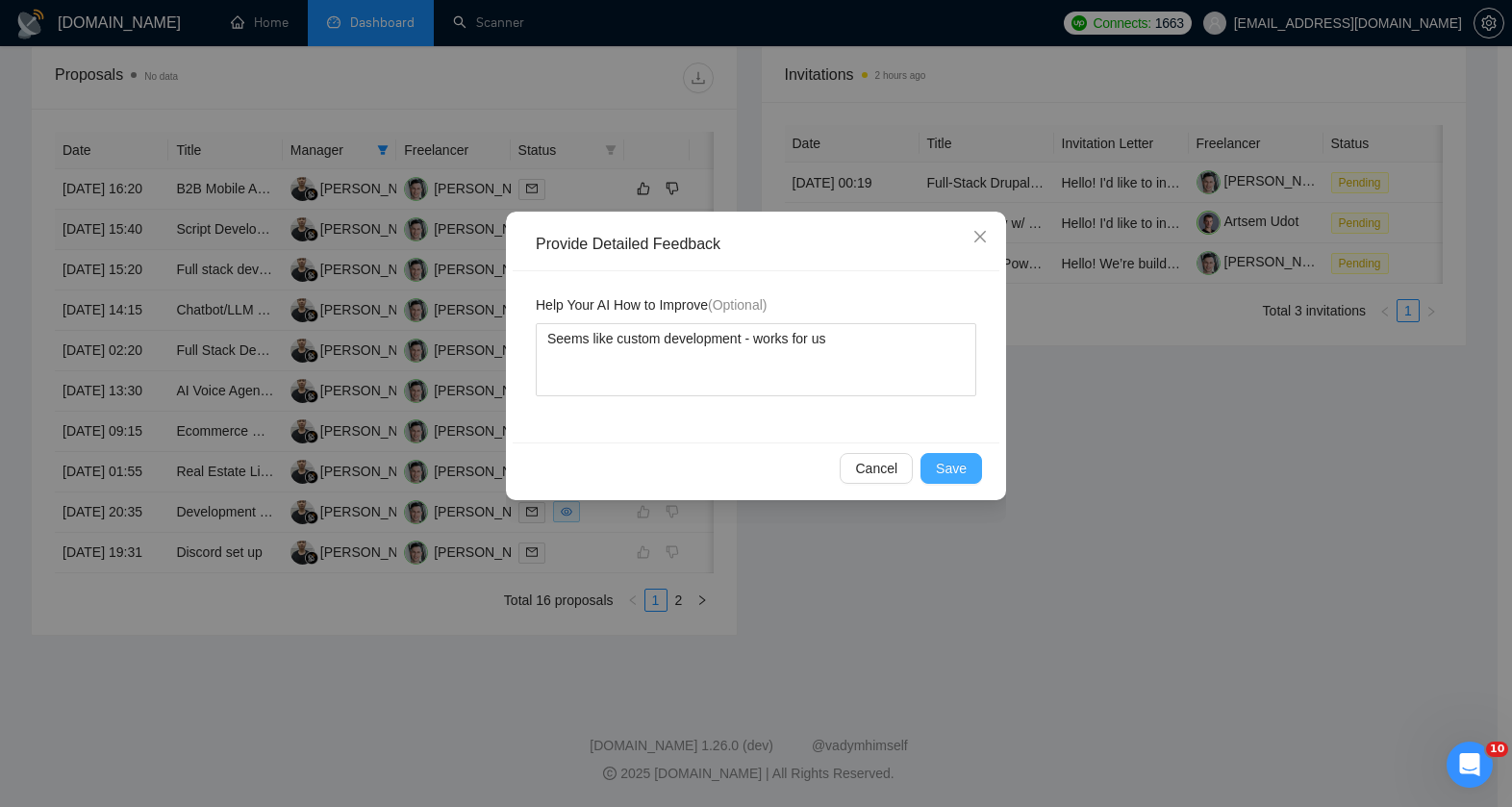
click at [969, 468] on button "Save" at bounding box center [951, 469] width 62 height 31
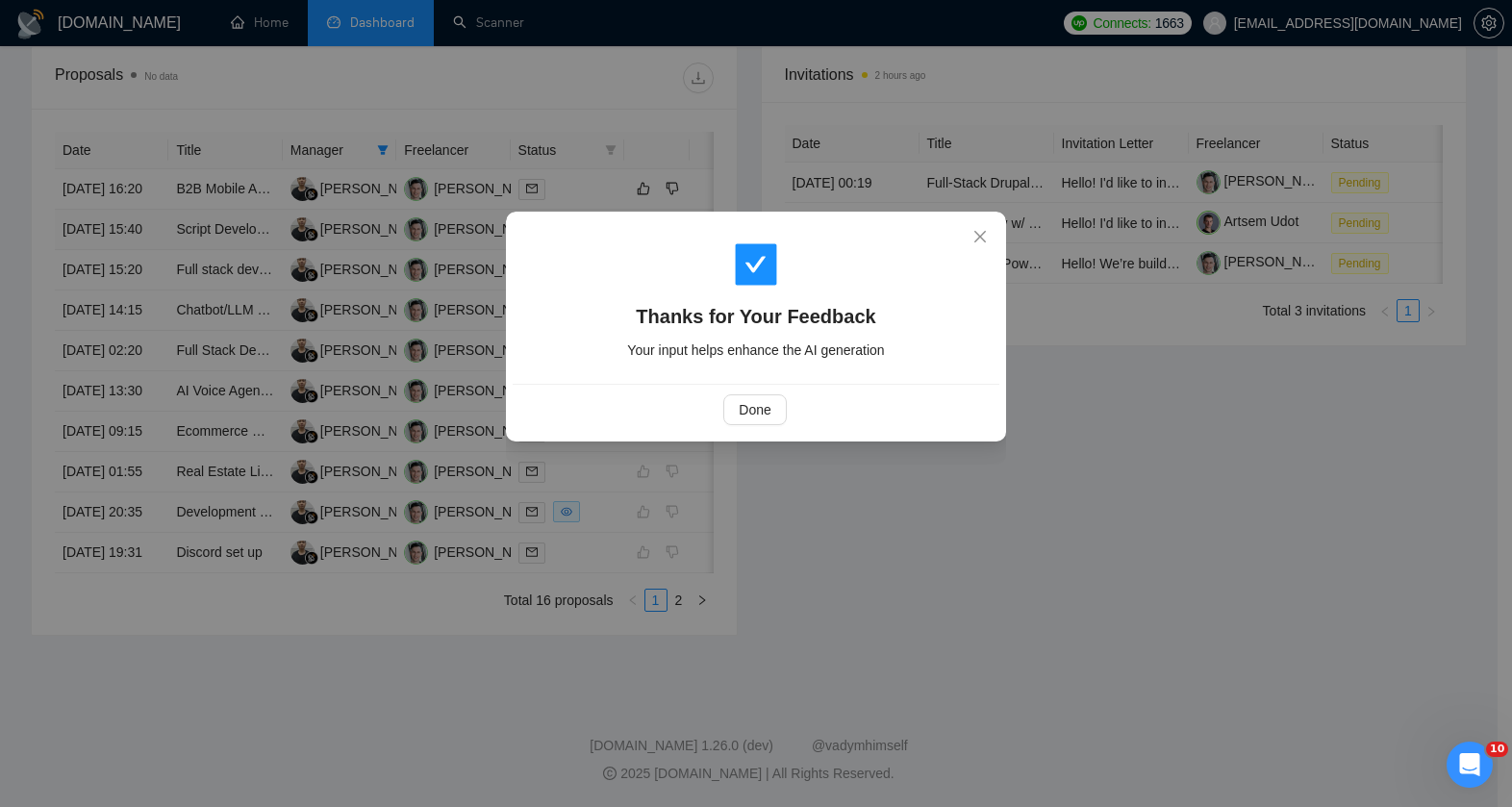
click at [771, 426] on div "Done" at bounding box center [756, 409] width 486 height 51
click at [771, 410] on button "Done" at bounding box center [755, 410] width 63 height 31
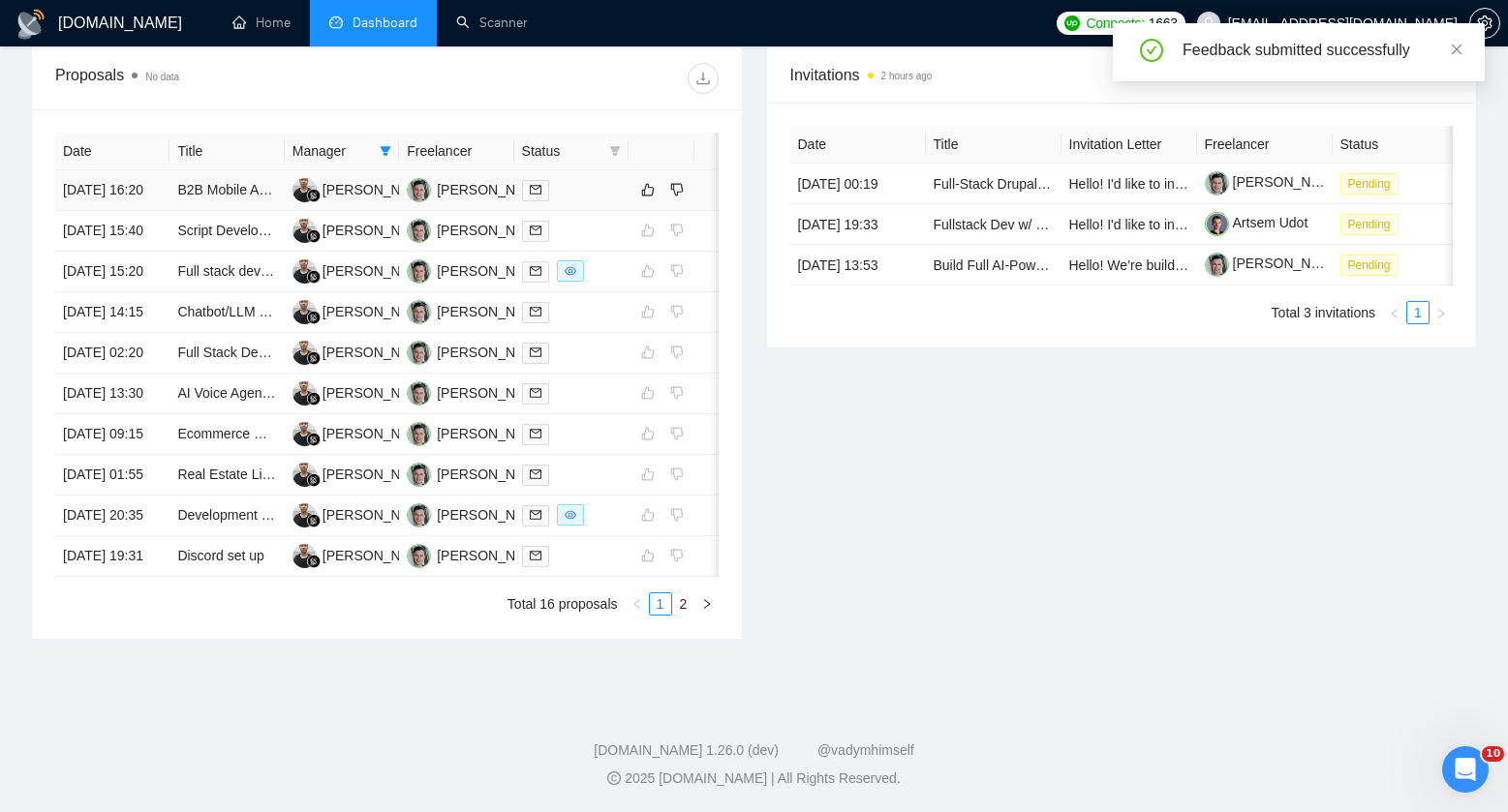
click at [598, 192] on td at bounding box center [571, 190] width 115 height 41
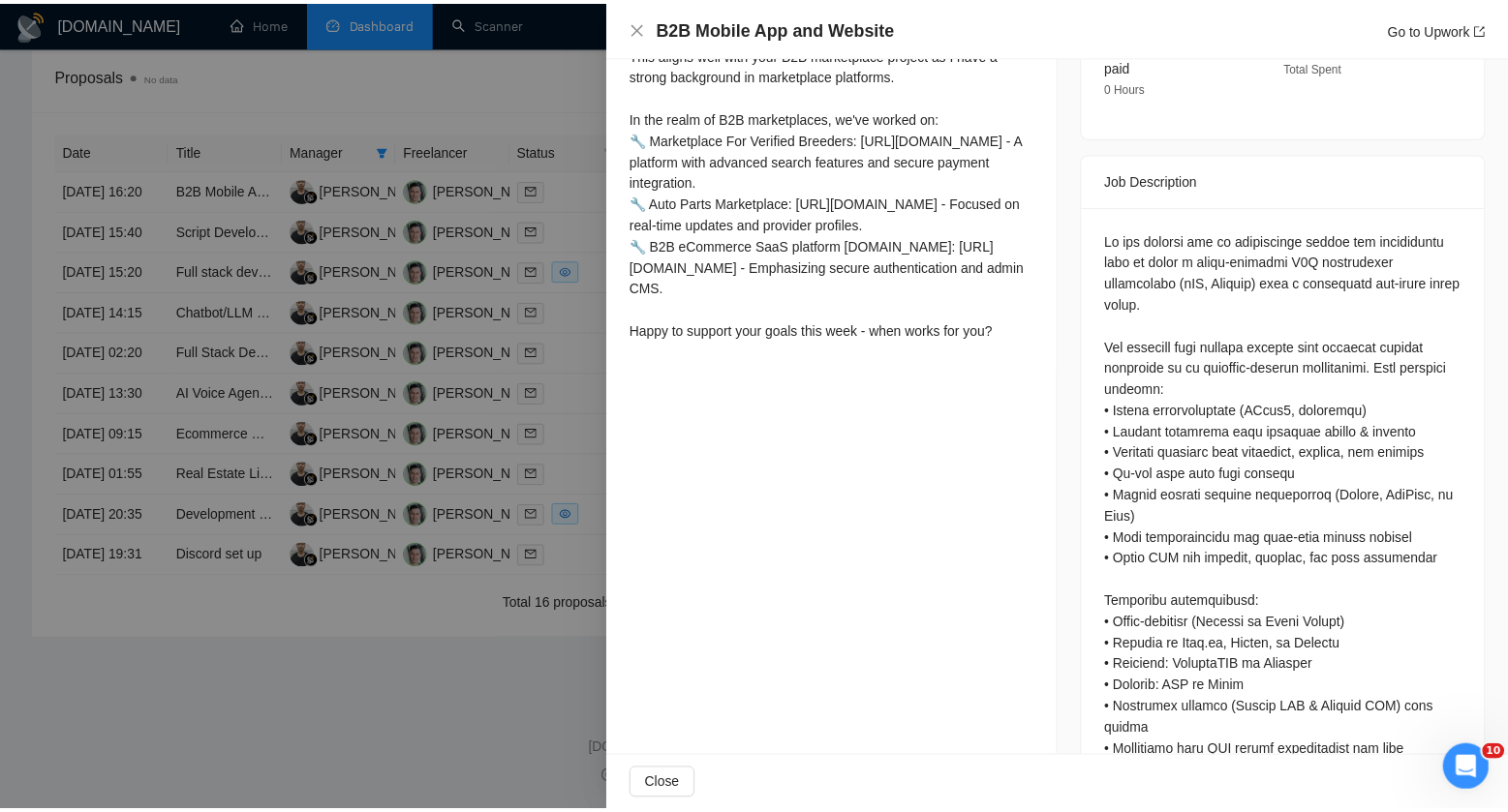
scroll to position [972, 0]
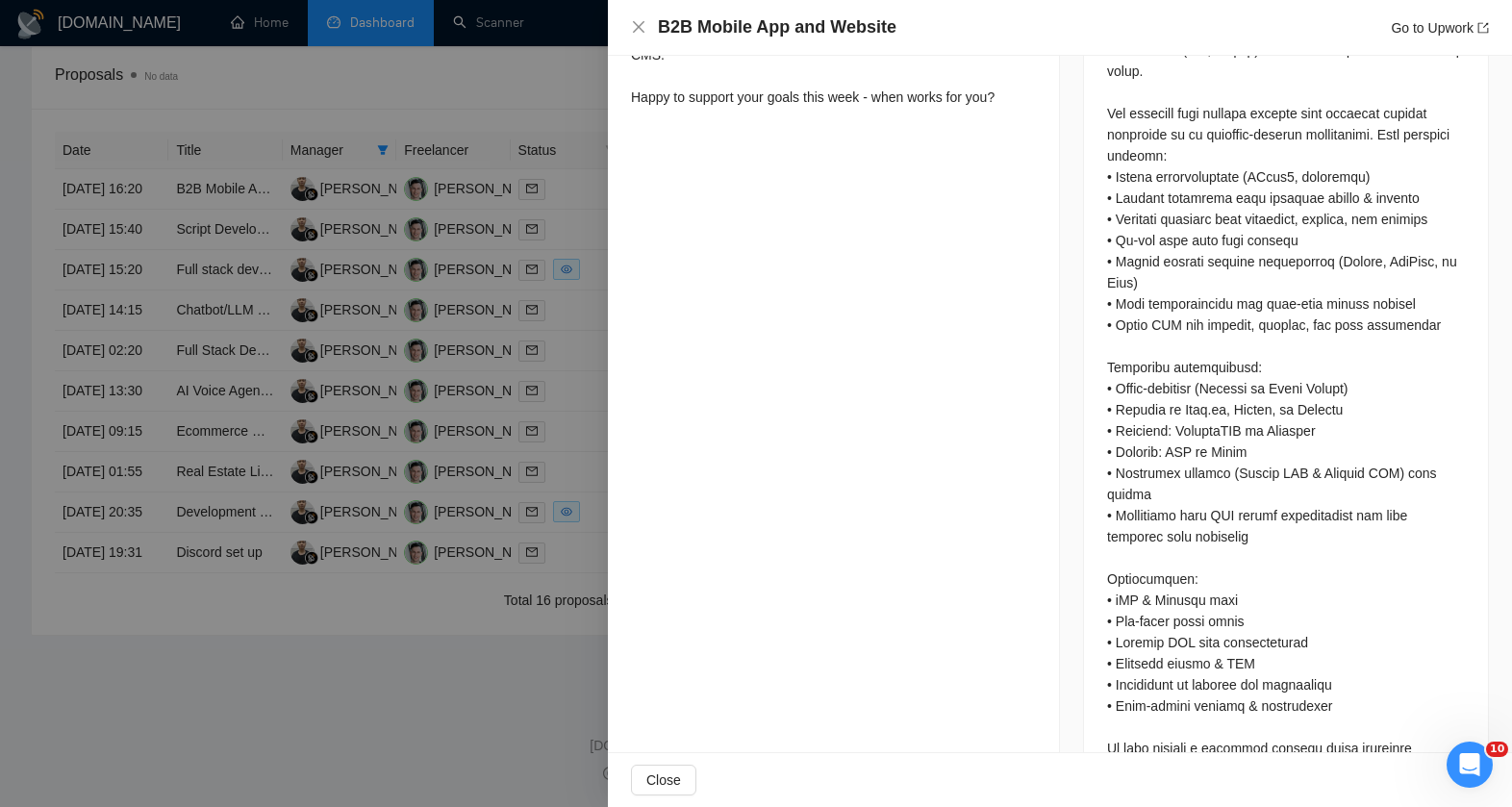
click at [569, 348] on div at bounding box center [756, 404] width 1512 height 807
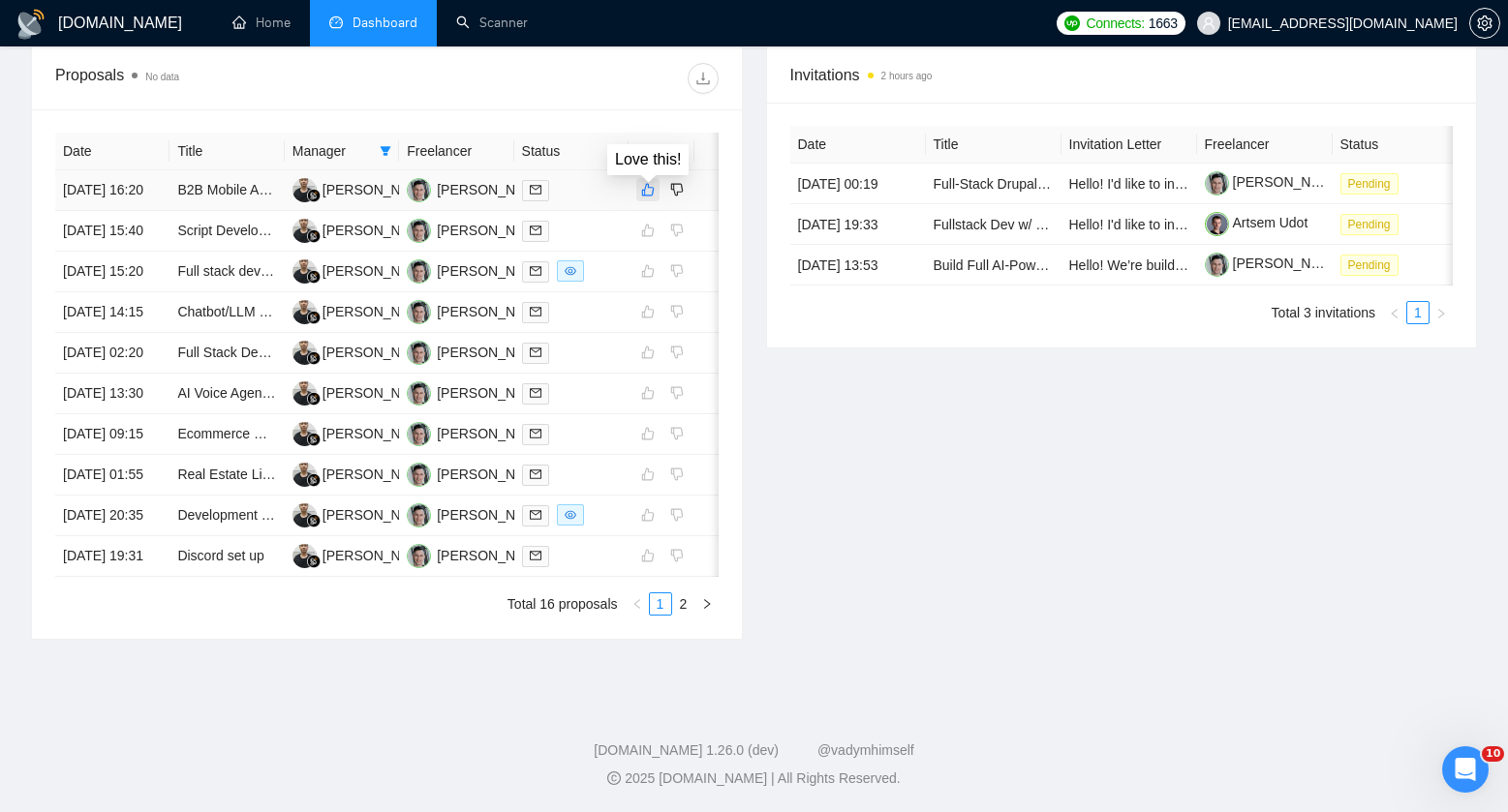
click at [647, 182] on icon "like" at bounding box center [648, 189] width 14 height 16
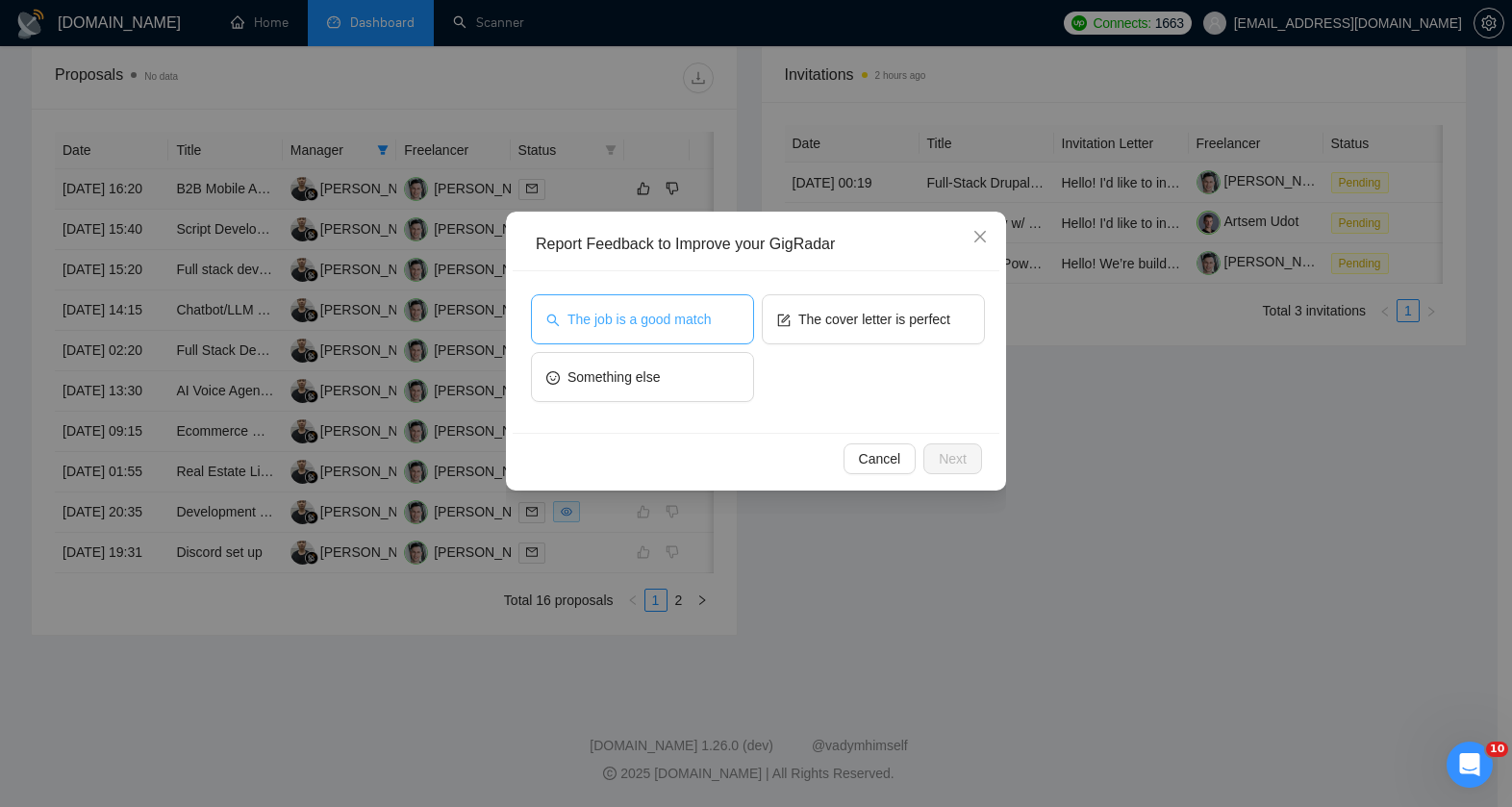
click at [640, 295] on button "The job is a good match" at bounding box center [642, 320] width 223 height 50
click at [944, 442] on div "Report Feedback to Improve your GigRadar The job is a good match The cover lett…" at bounding box center [756, 350] width 500 height 279
click at [950, 464] on span "Next" at bounding box center [952, 459] width 28 height 21
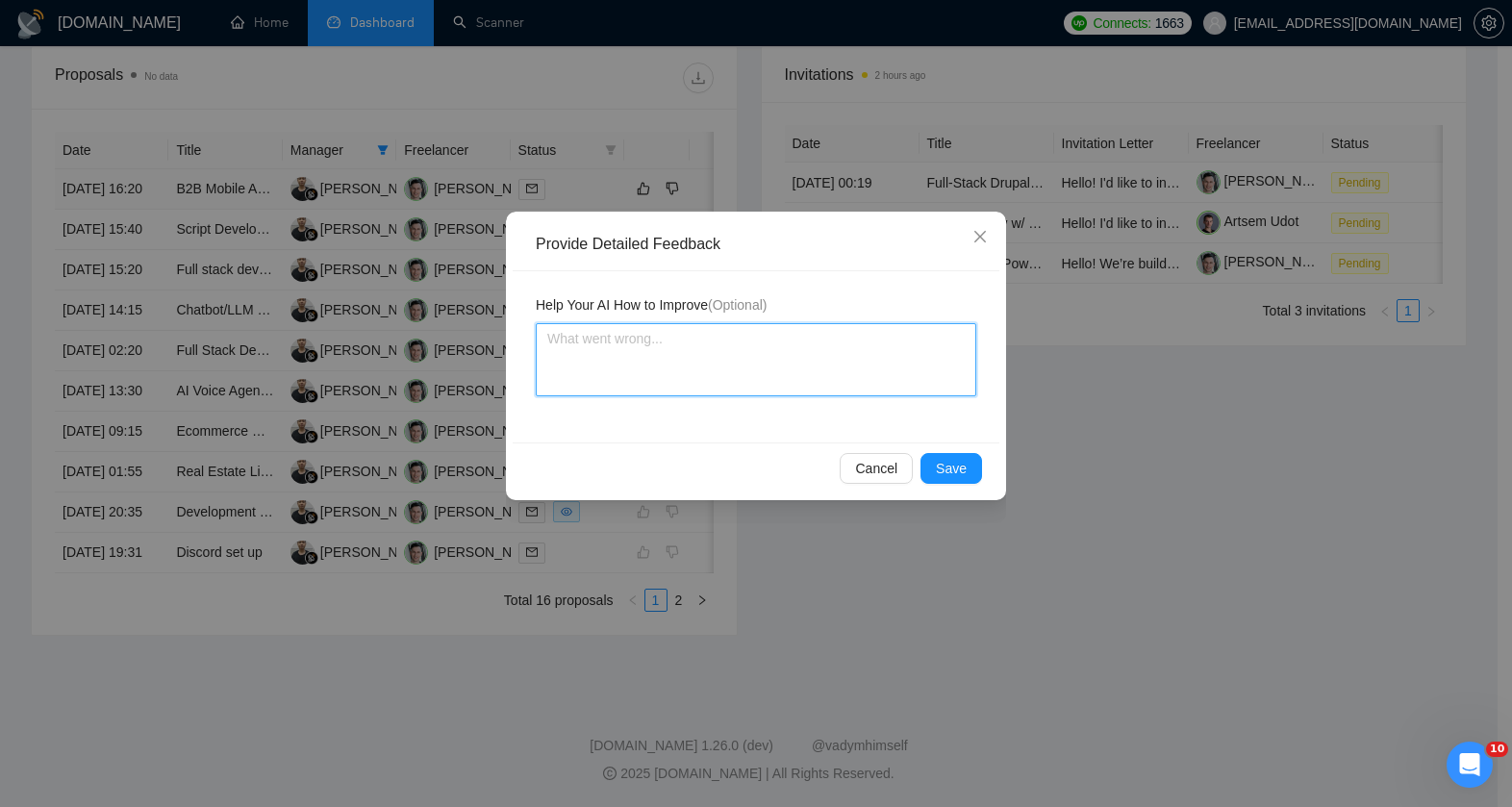
click at [756, 370] on textarea at bounding box center [756, 360] width 441 height 73
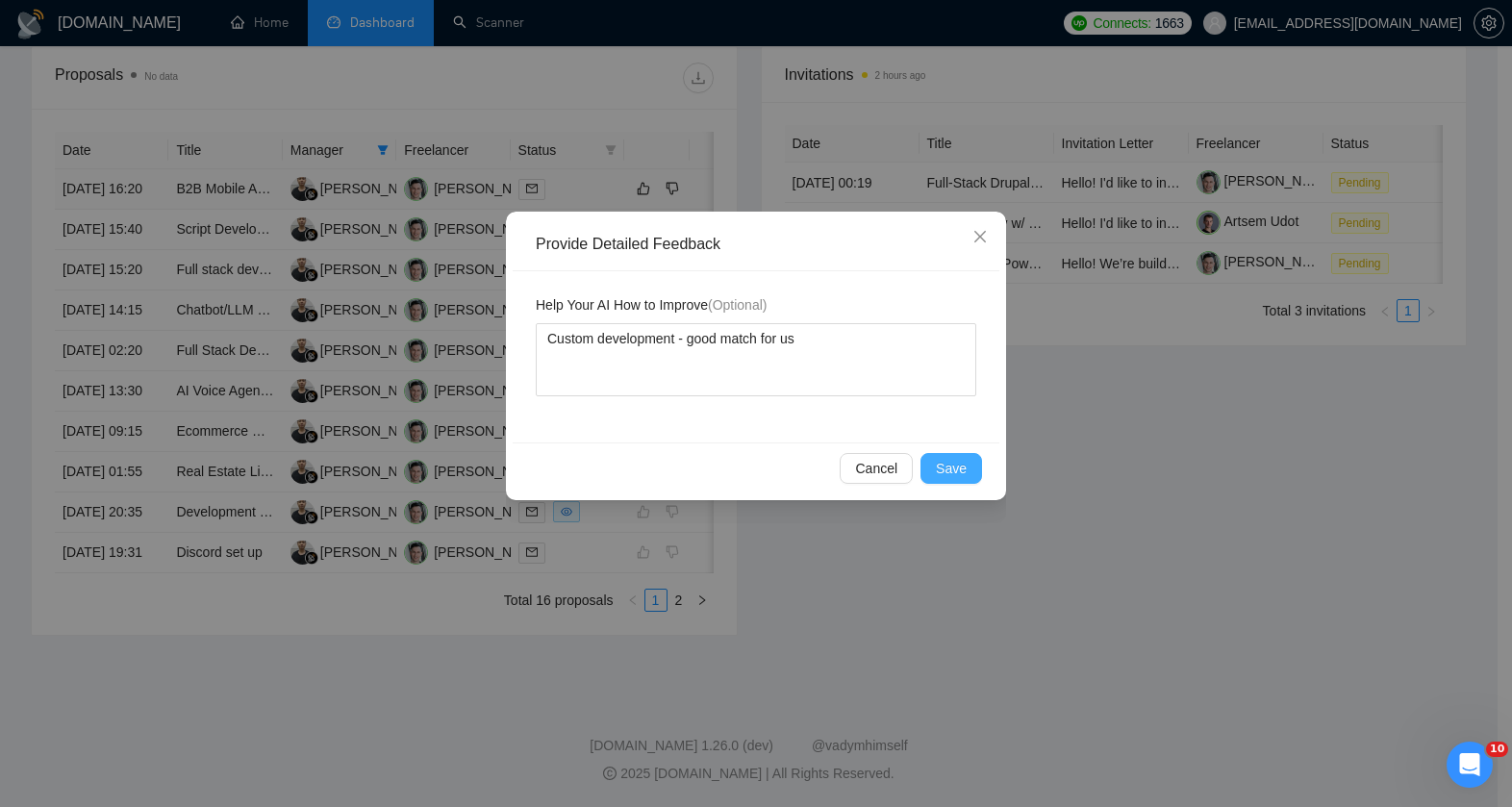
click at [956, 483] on button "Save" at bounding box center [951, 469] width 62 height 31
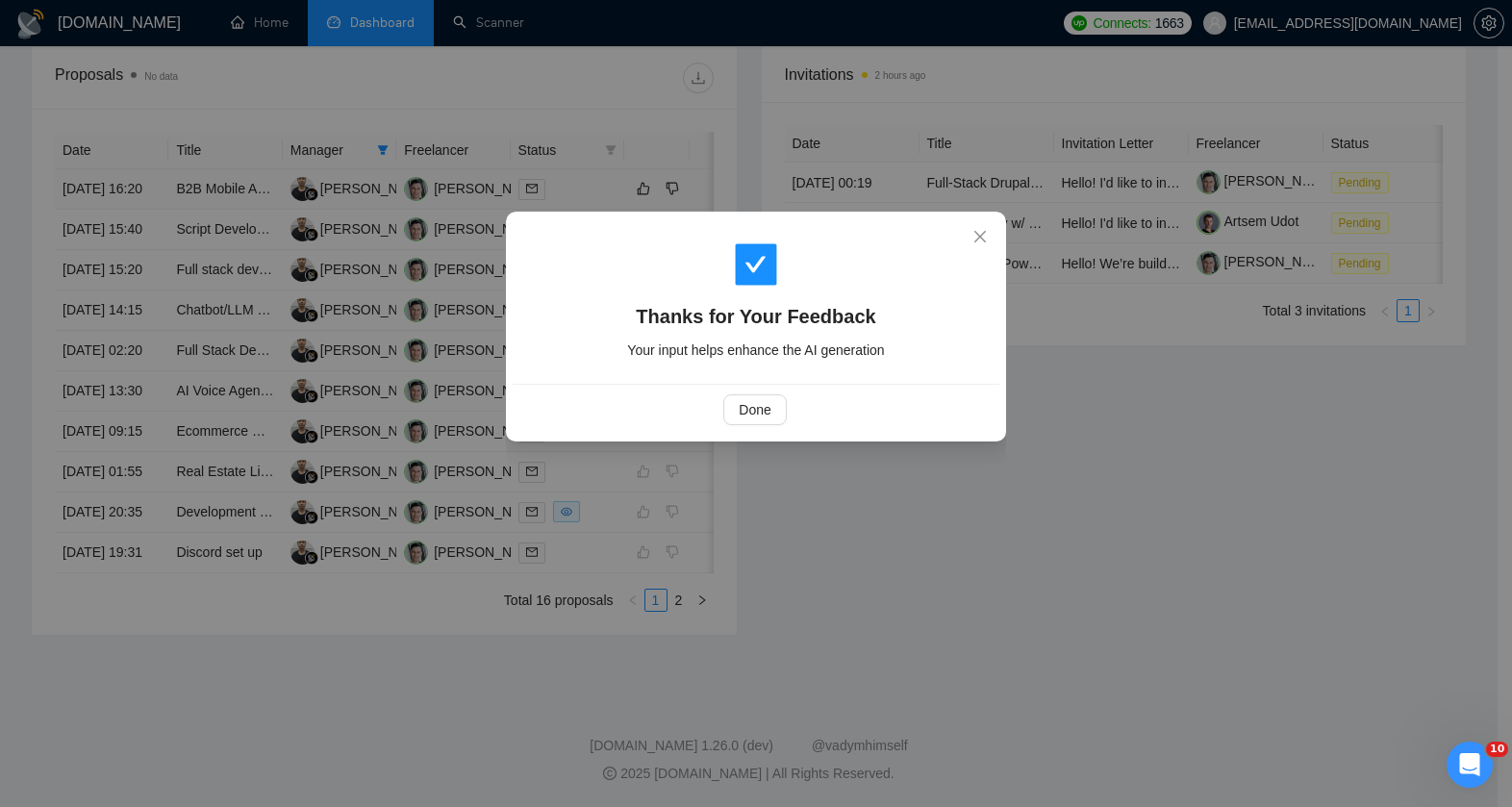
click at [792, 413] on div "Done" at bounding box center [755, 410] width 454 height 31
click at [741, 404] on span "Done" at bounding box center [755, 410] width 32 height 21
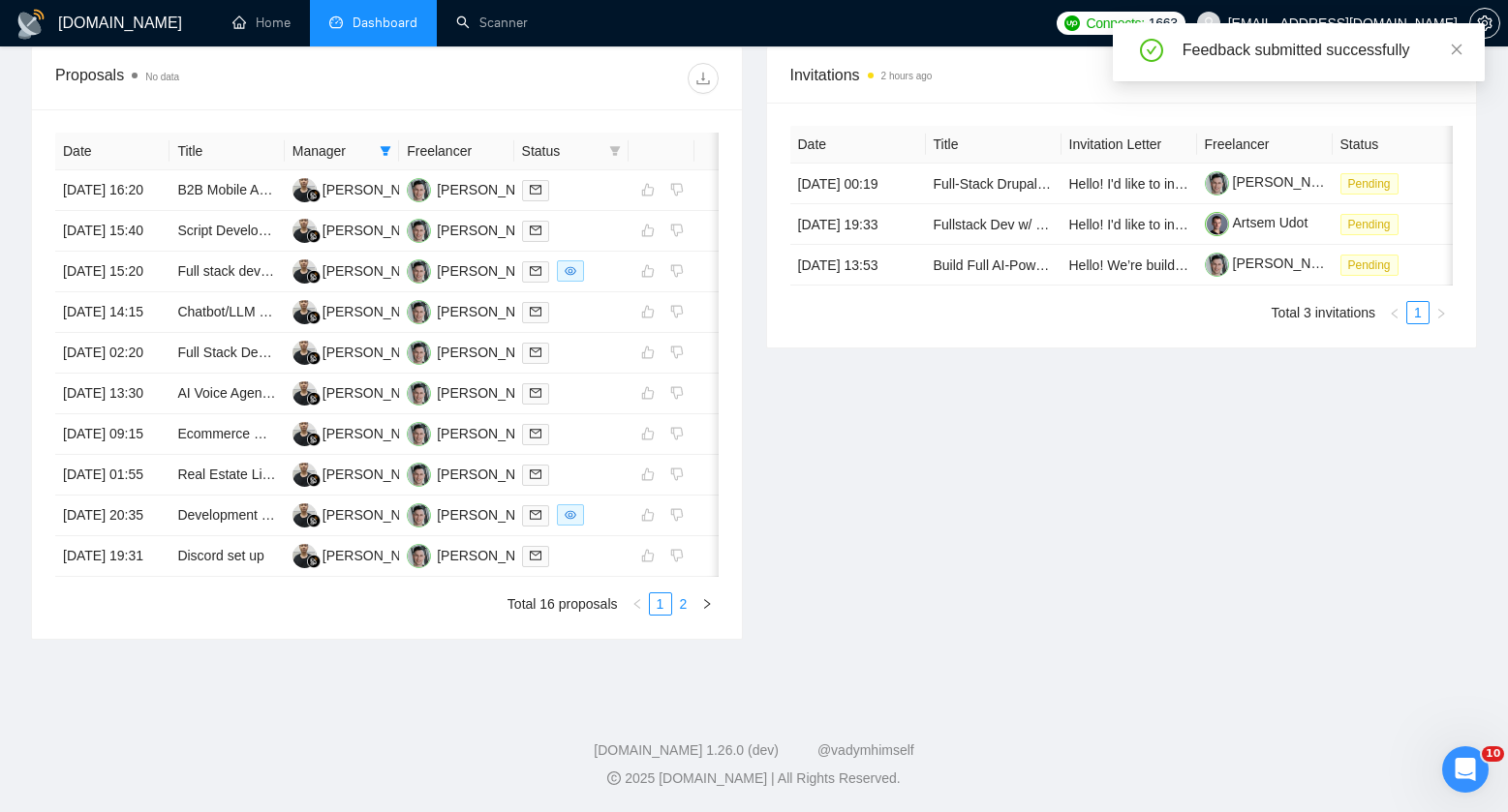
click at [682, 615] on link "2" at bounding box center [684, 604] width 21 height 21
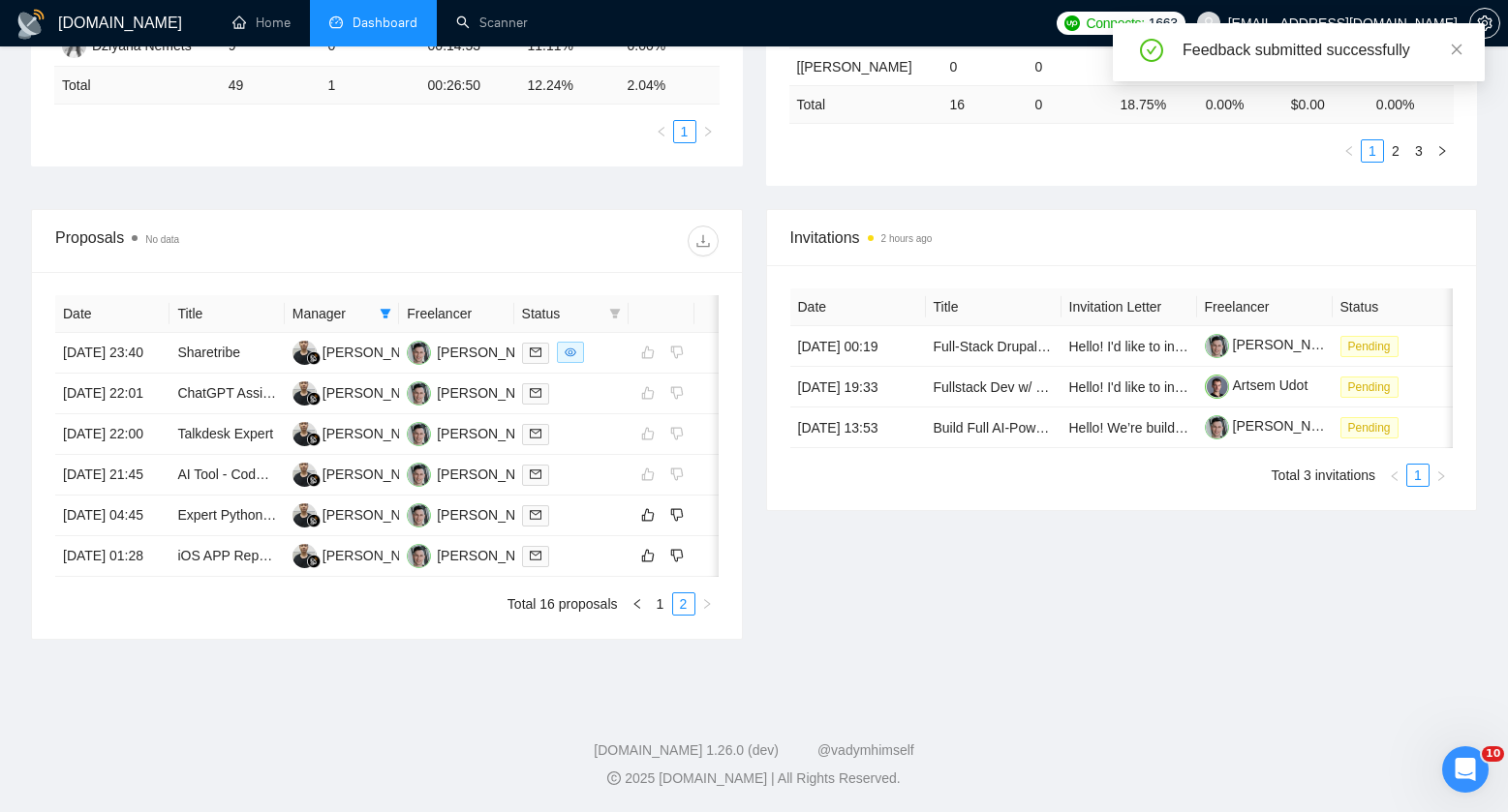
scroll to position [685, 0]
click at [597, 504] on div at bounding box center [571, 515] width 99 height 22
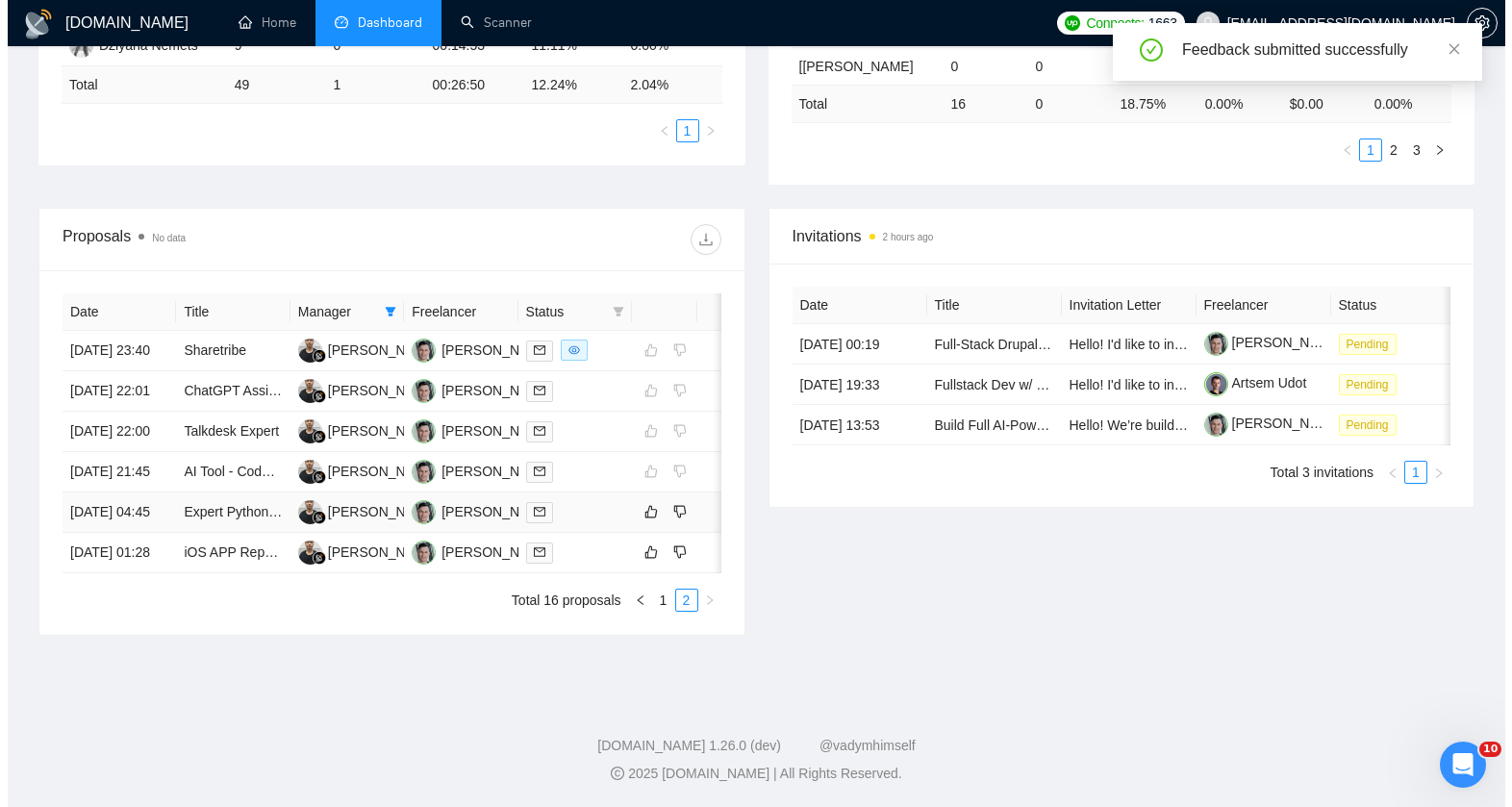
scroll to position [415, 0]
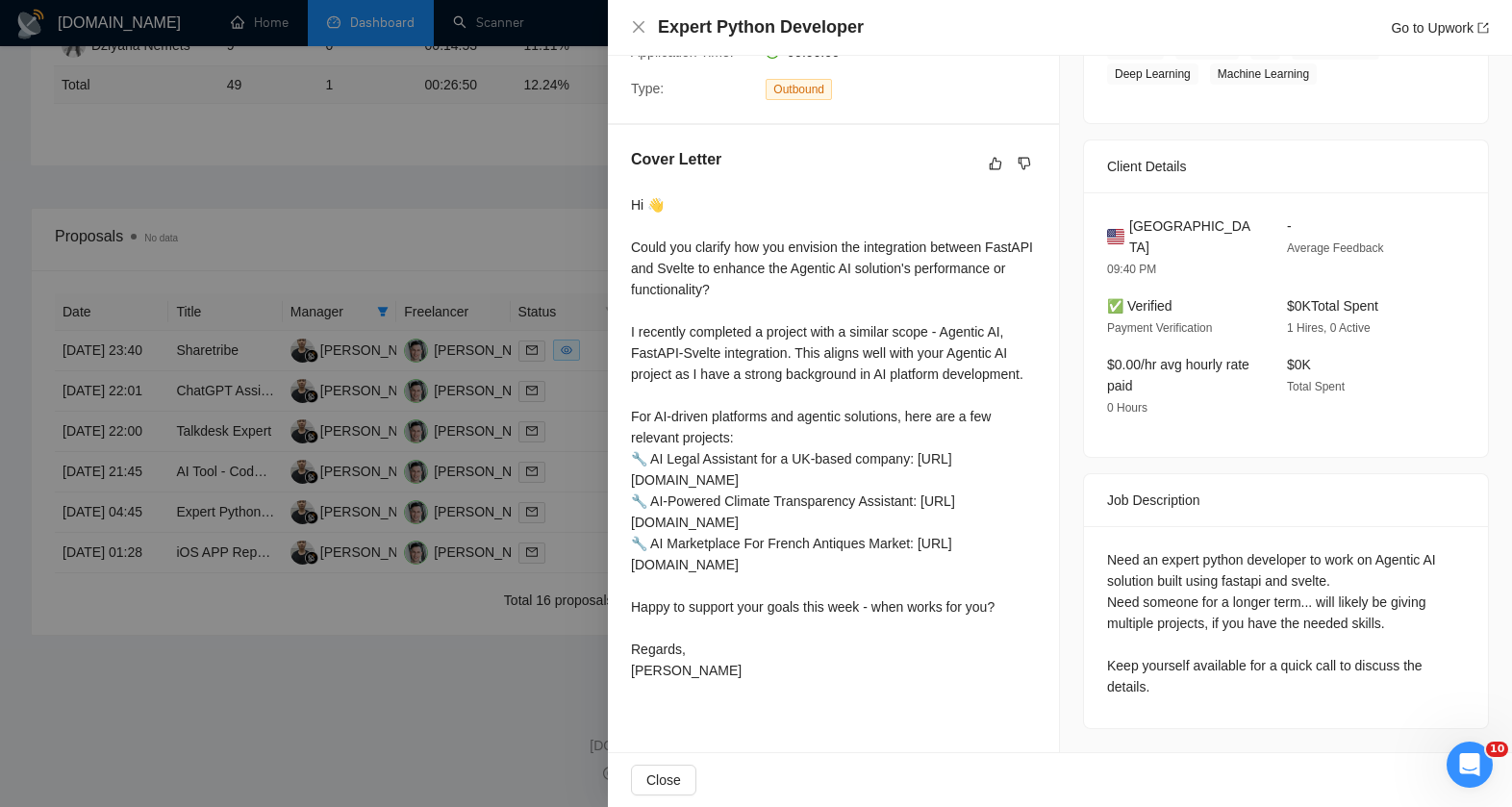
click at [551, 472] on div at bounding box center [756, 404] width 1512 height 807
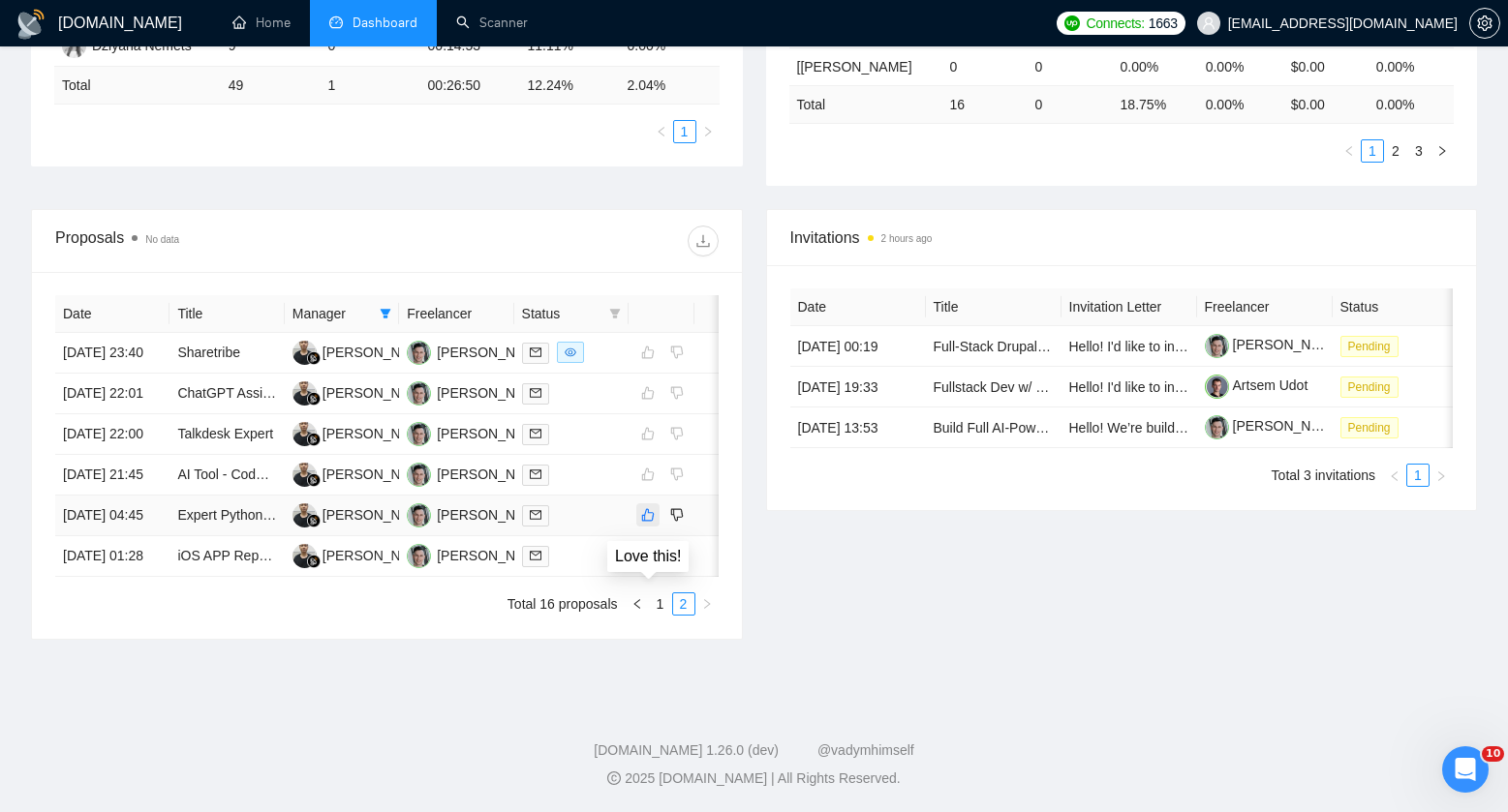
click at [648, 507] on icon "like" at bounding box center [648, 515] width 14 height 16
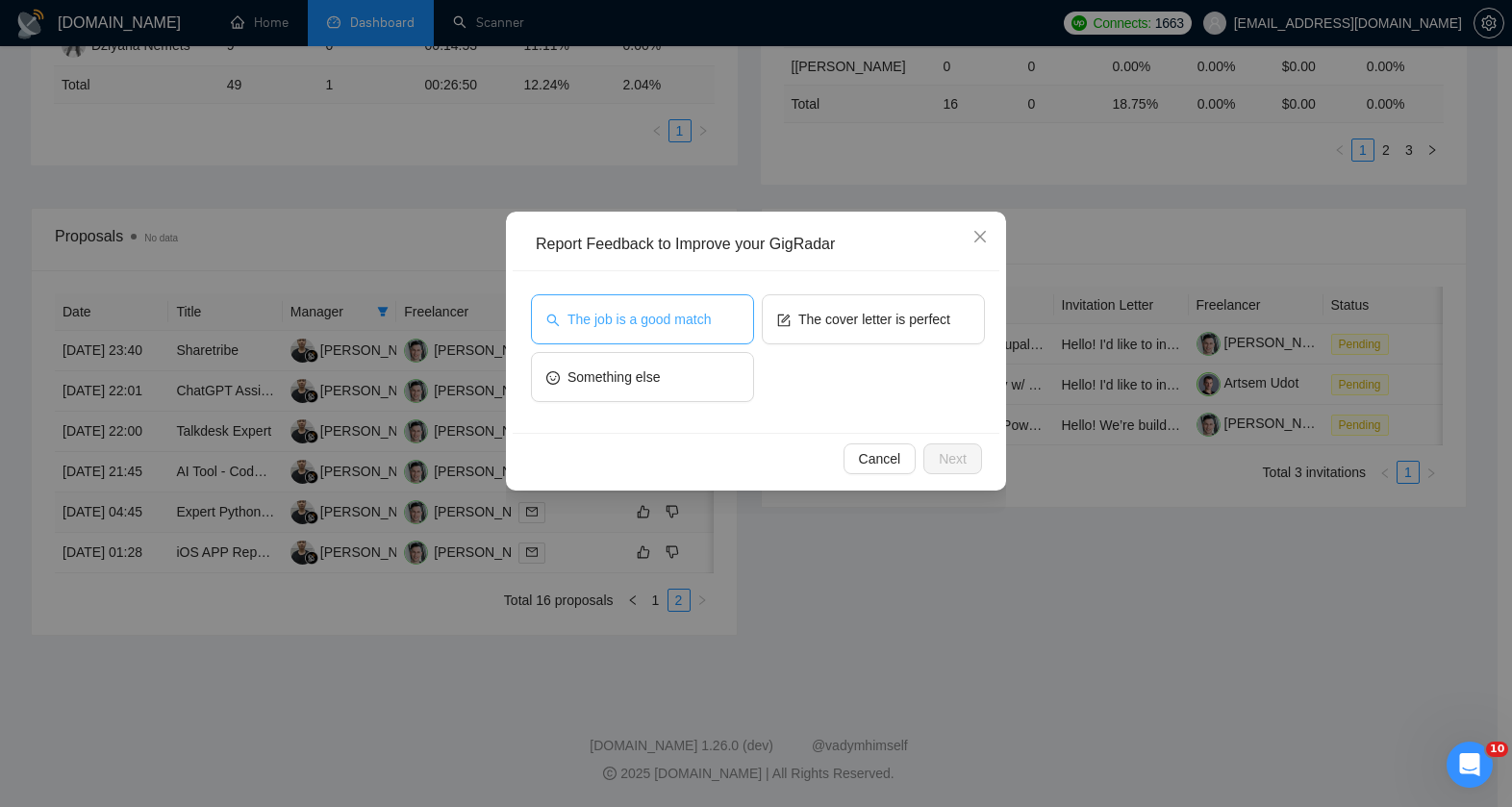
click at [639, 339] on button "The job is a good match" at bounding box center [642, 320] width 223 height 50
click at [981, 462] on button "Next" at bounding box center [952, 459] width 59 height 31
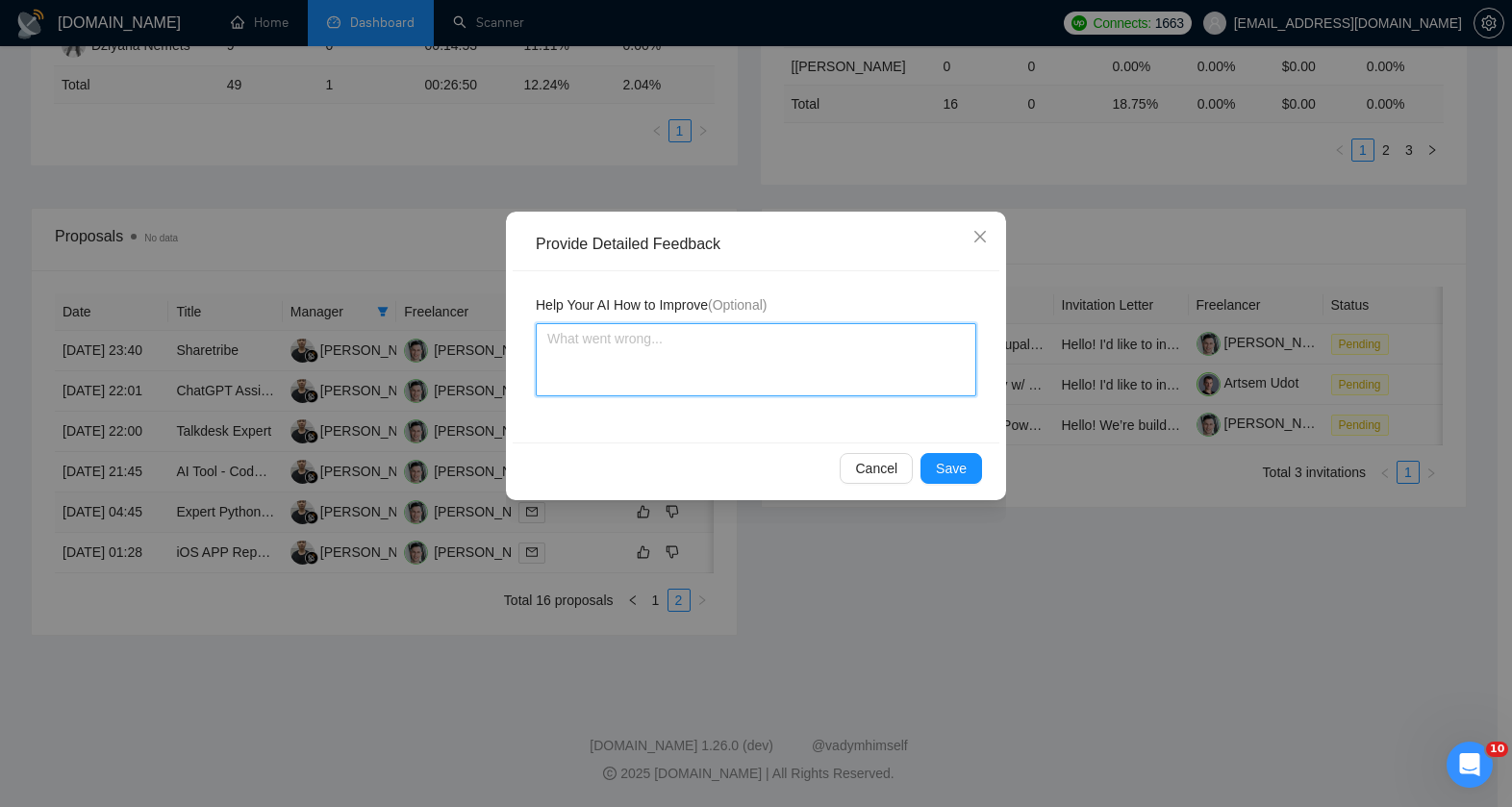
click at [714, 348] on textarea at bounding box center [756, 360] width 441 height 73
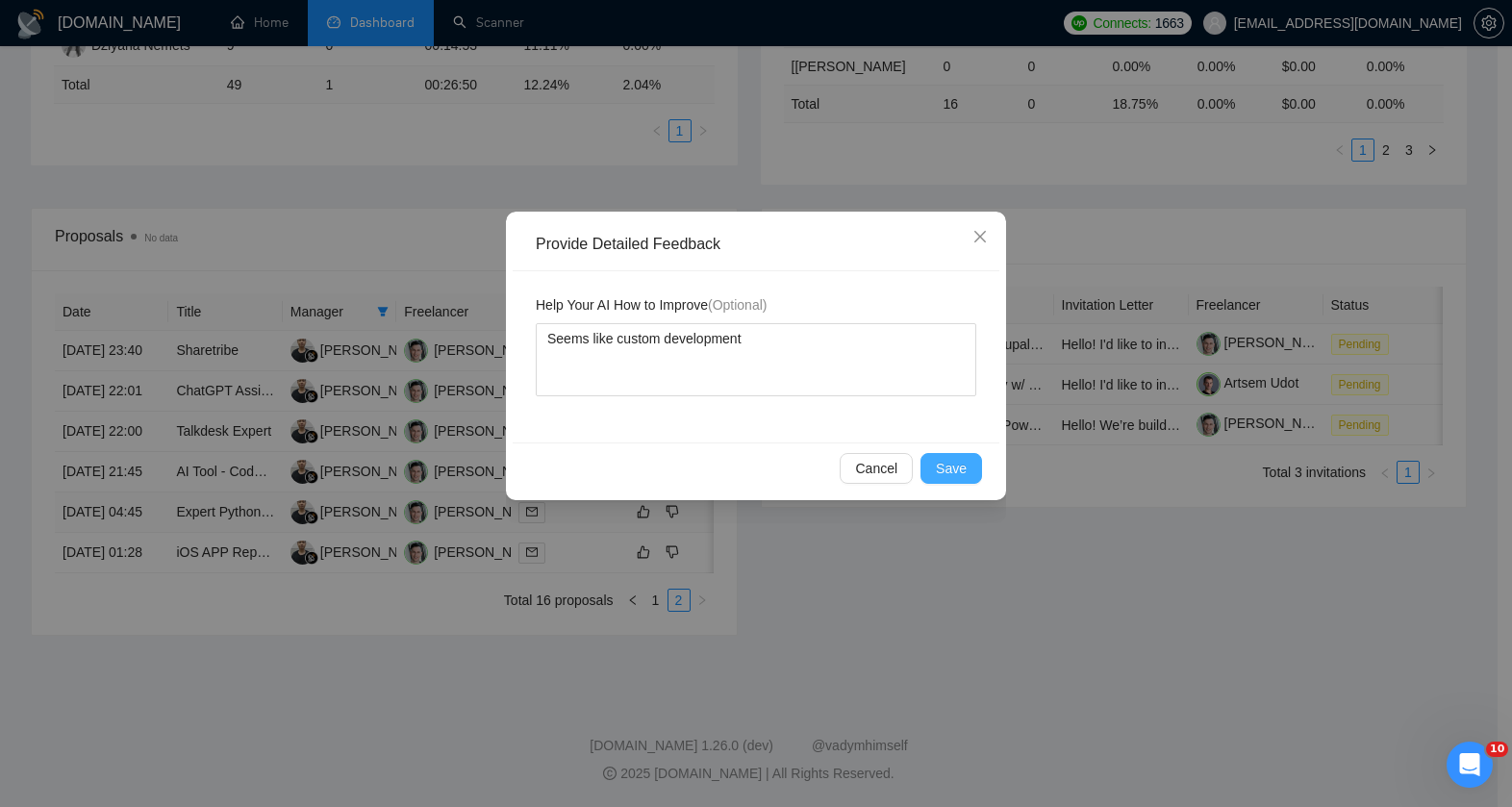
click at [951, 463] on span "Save" at bounding box center [951, 468] width 31 height 21
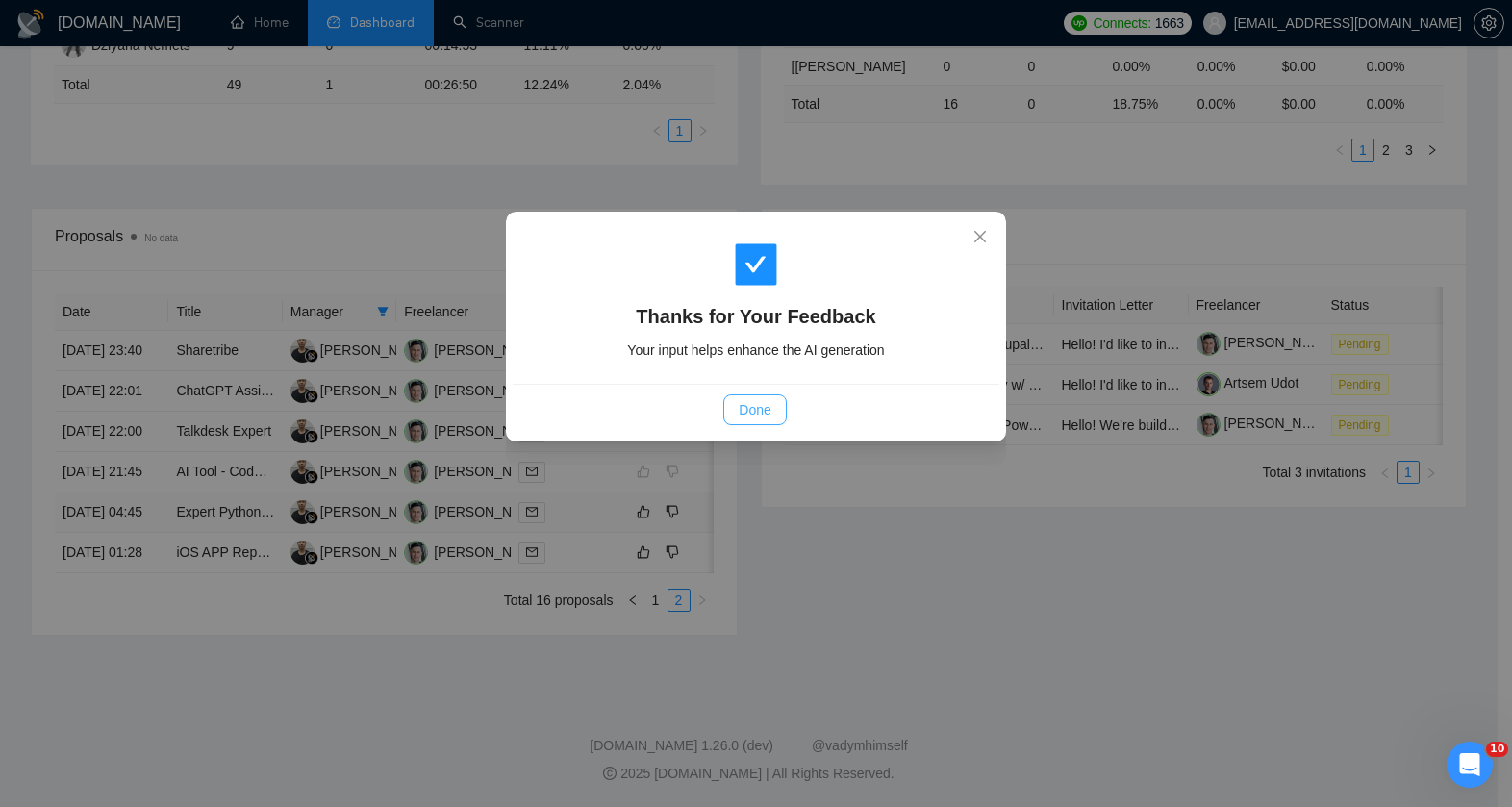
drag, startPoint x: 799, startPoint y: 409, endPoint x: 761, endPoint y: 412, distance: 38.1
click at [798, 409] on div "Done" at bounding box center [755, 410] width 454 height 31
click at [761, 412] on span "Done" at bounding box center [755, 410] width 32 height 21
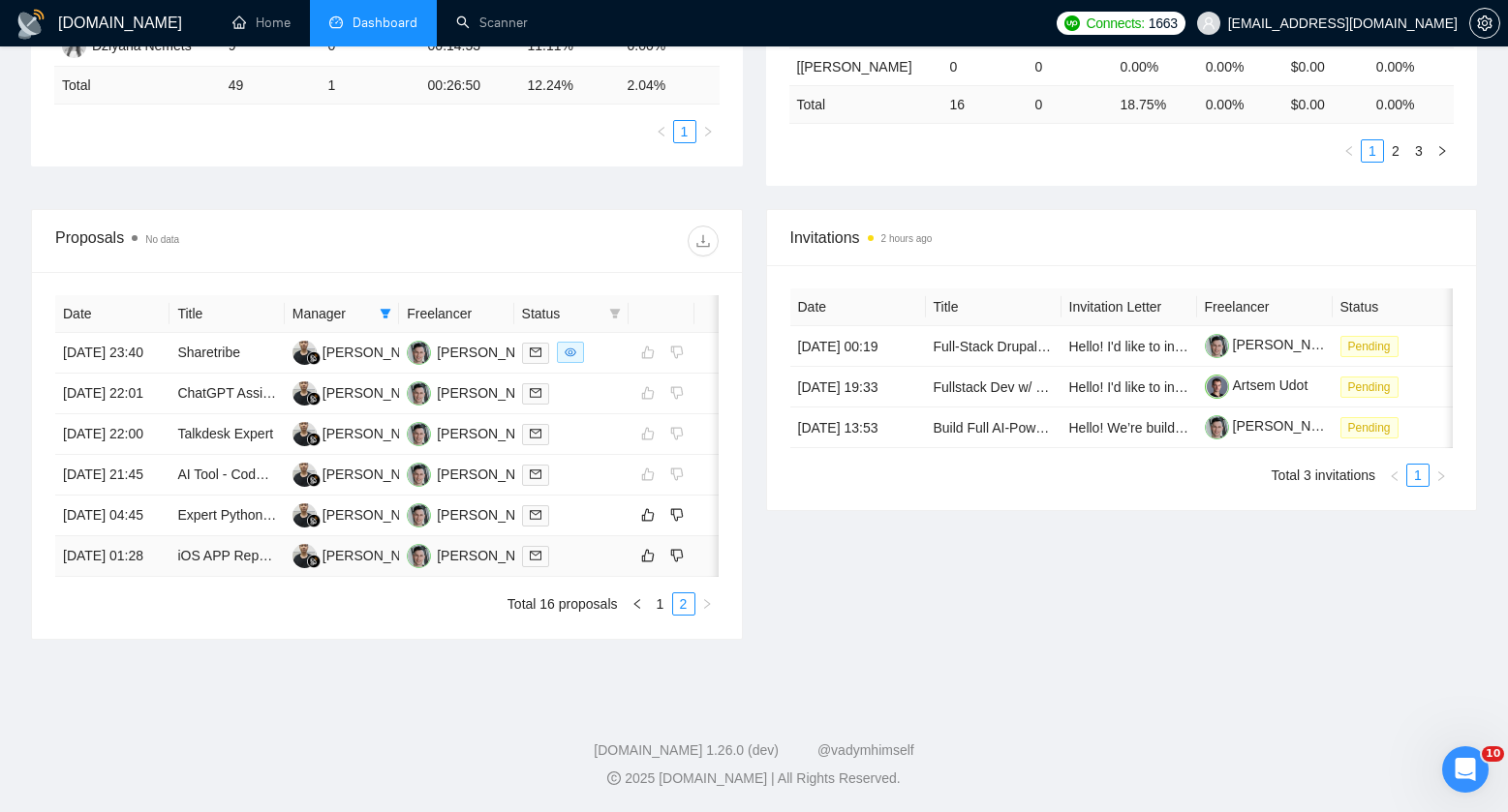
click at [599, 545] on div at bounding box center [571, 556] width 99 height 22
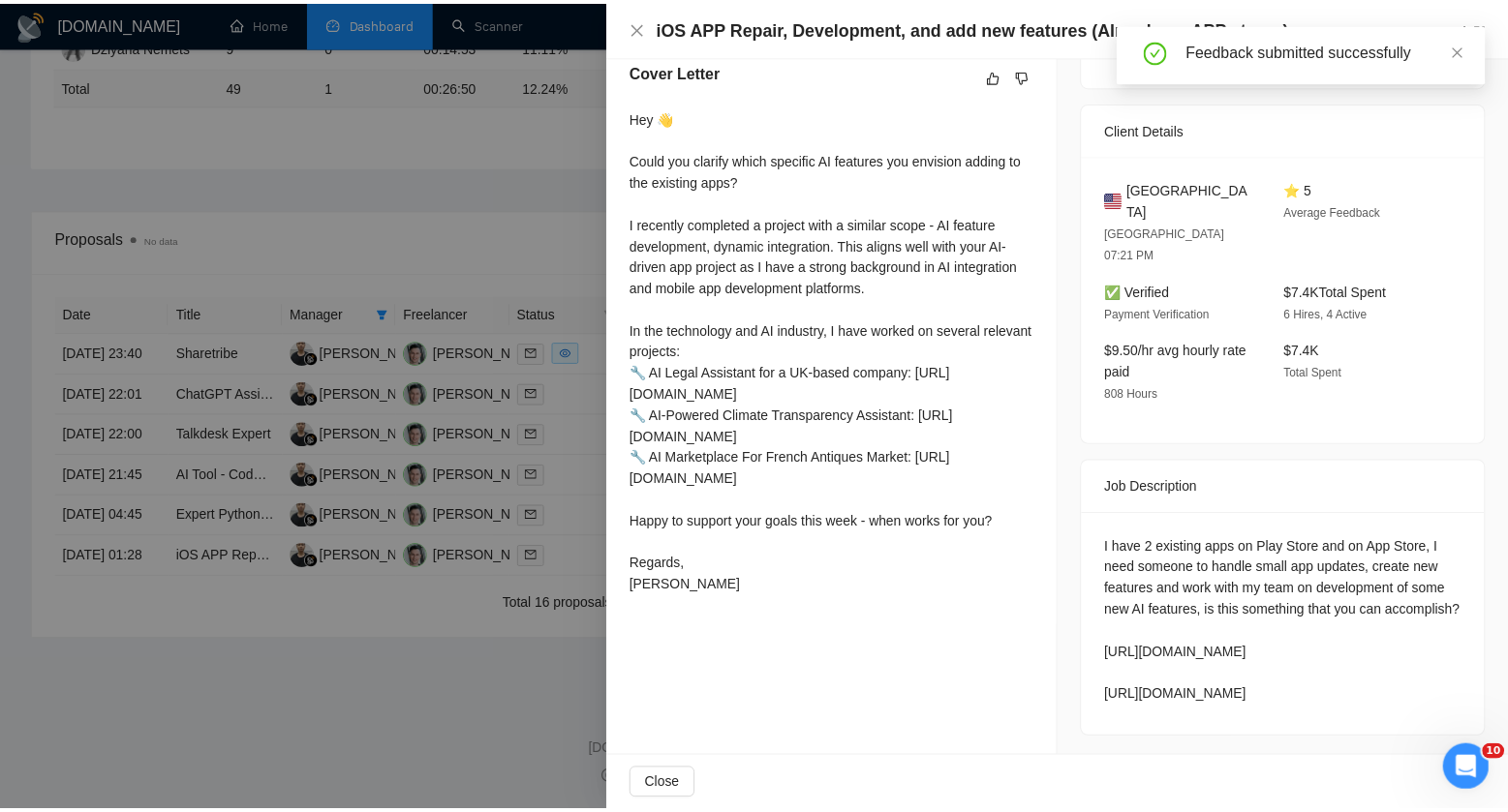
scroll to position [506, 0]
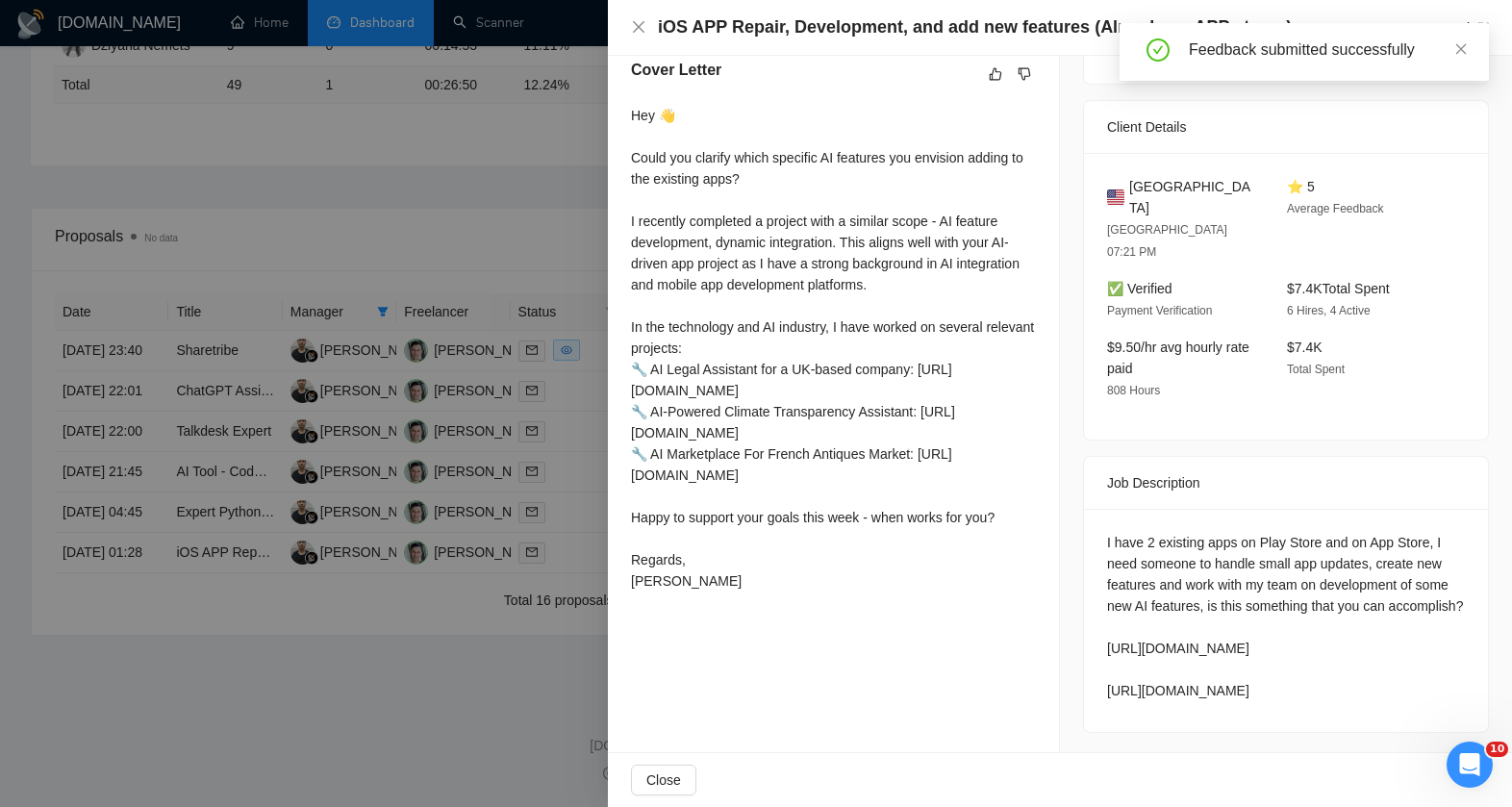
click at [619, 484] on div "Cover Letter Hey 👋 Could you clarify which specific AI features you envision ad…" at bounding box center [834, 329] width 452 height 587
click at [565, 493] on div at bounding box center [756, 404] width 1512 height 807
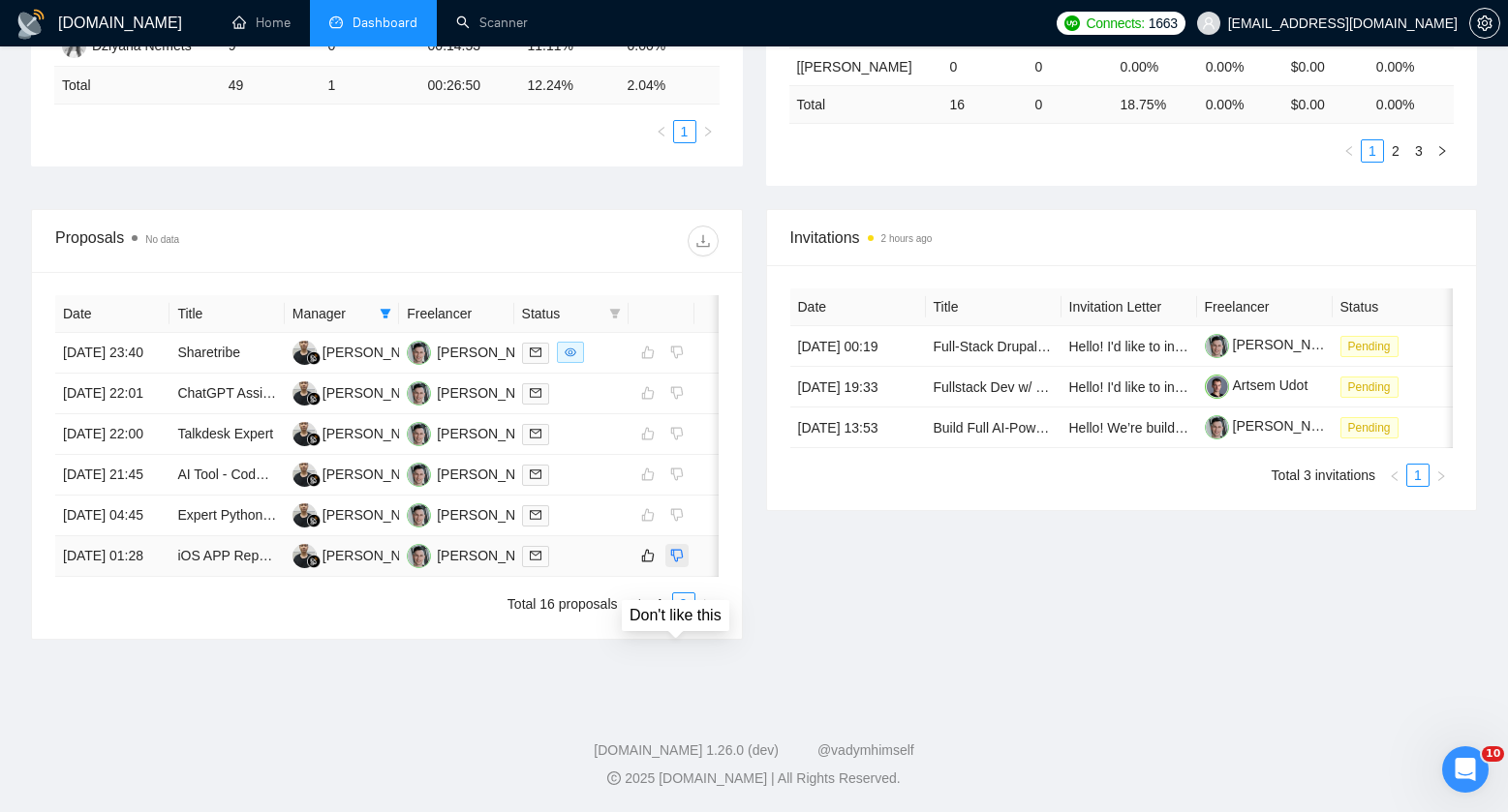
click at [679, 548] on icon "dislike" at bounding box center [677, 556] width 14 height 16
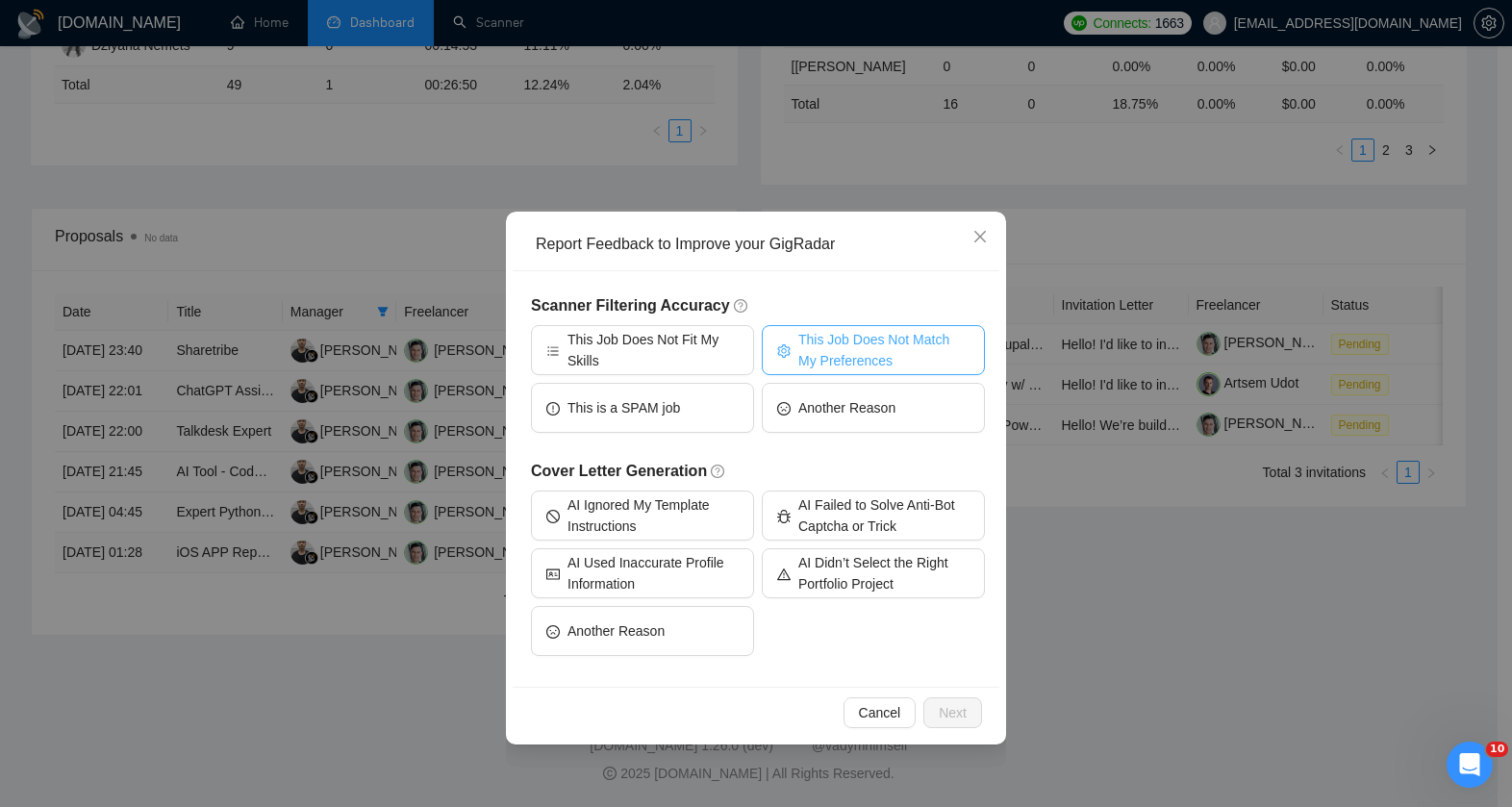
click at [808, 355] on span "This Job Does Not Match My Preferences" at bounding box center [883, 350] width 171 height 42
click at [953, 704] on span "Next" at bounding box center [952, 713] width 28 height 21
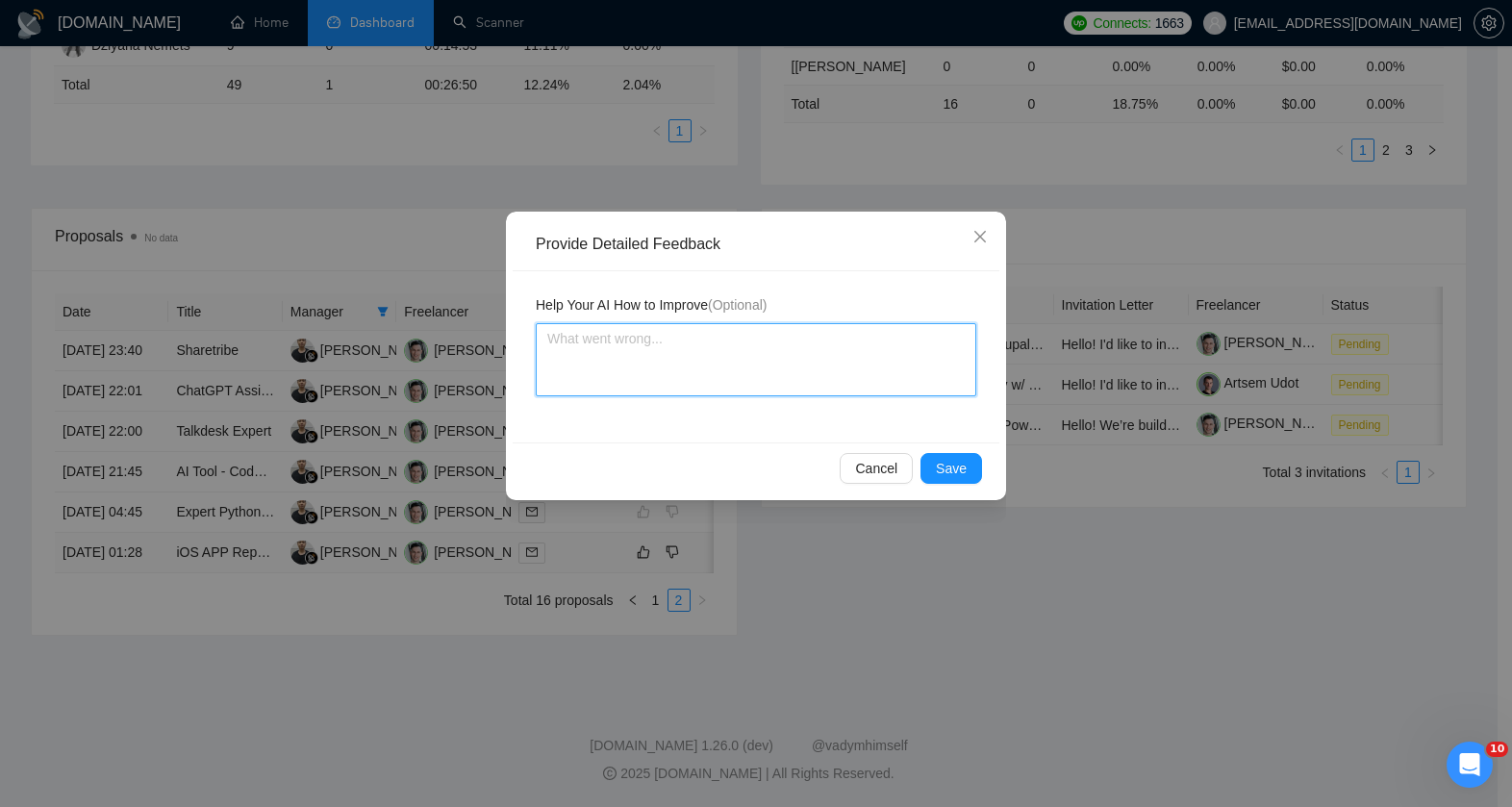
click at [737, 372] on textarea at bounding box center [756, 360] width 441 height 73
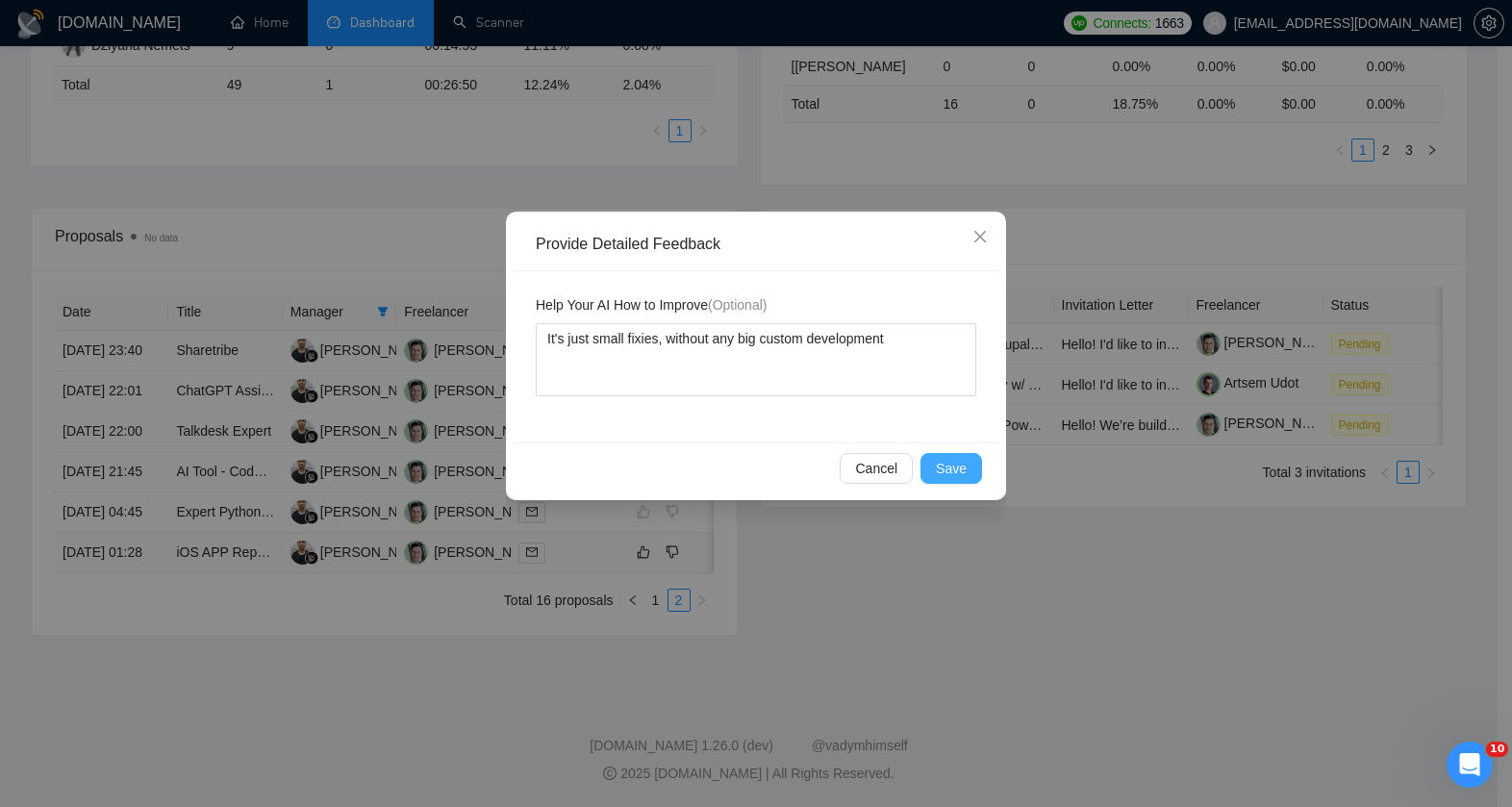
click at [945, 477] on span "Save" at bounding box center [951, 468] width 31 height 21
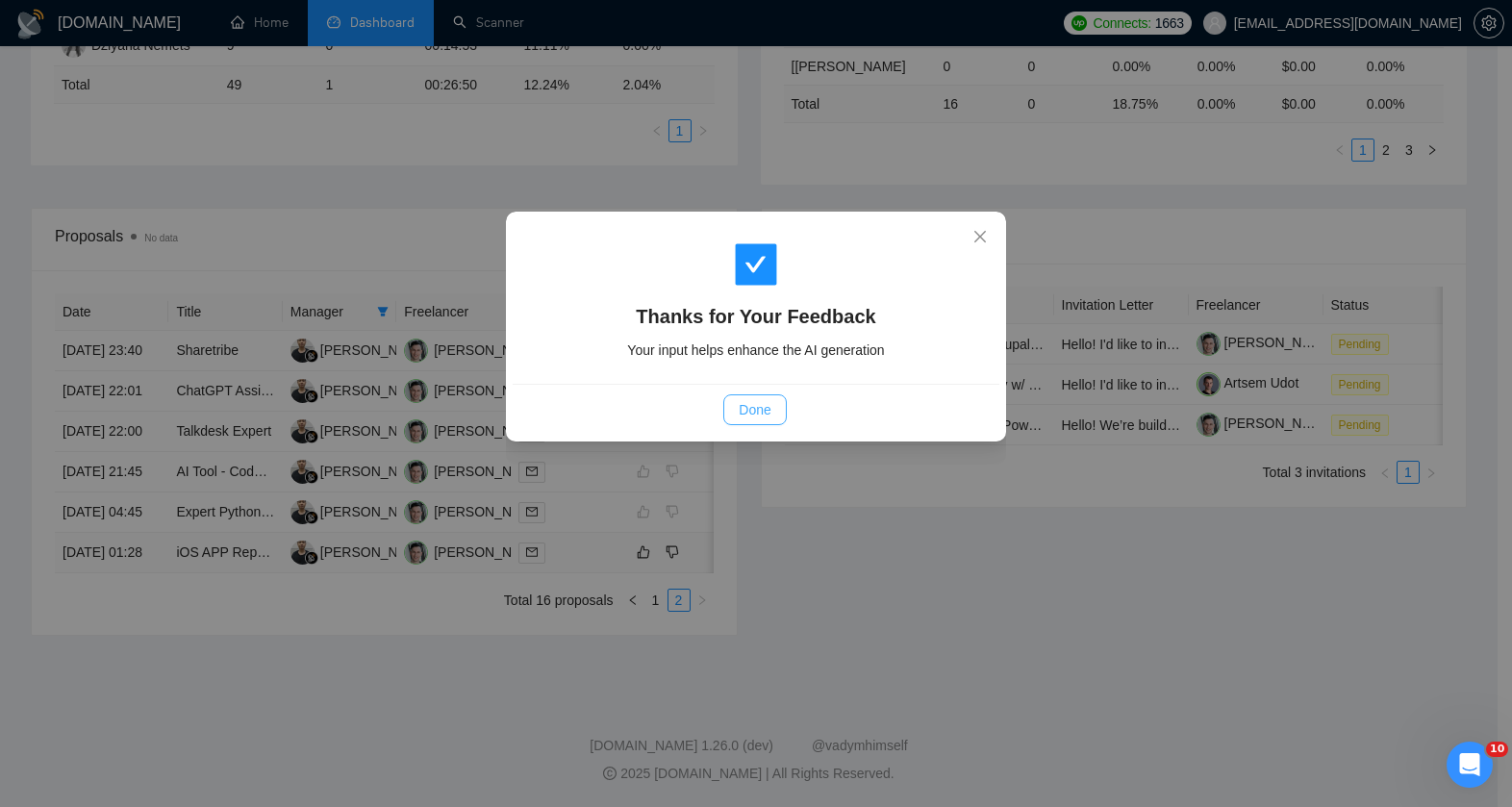
click at [742, 419] on span "Done" at bounding box center [755, 410] width 32 height 21
